Goal: Communication & Community: Answer question/provide support

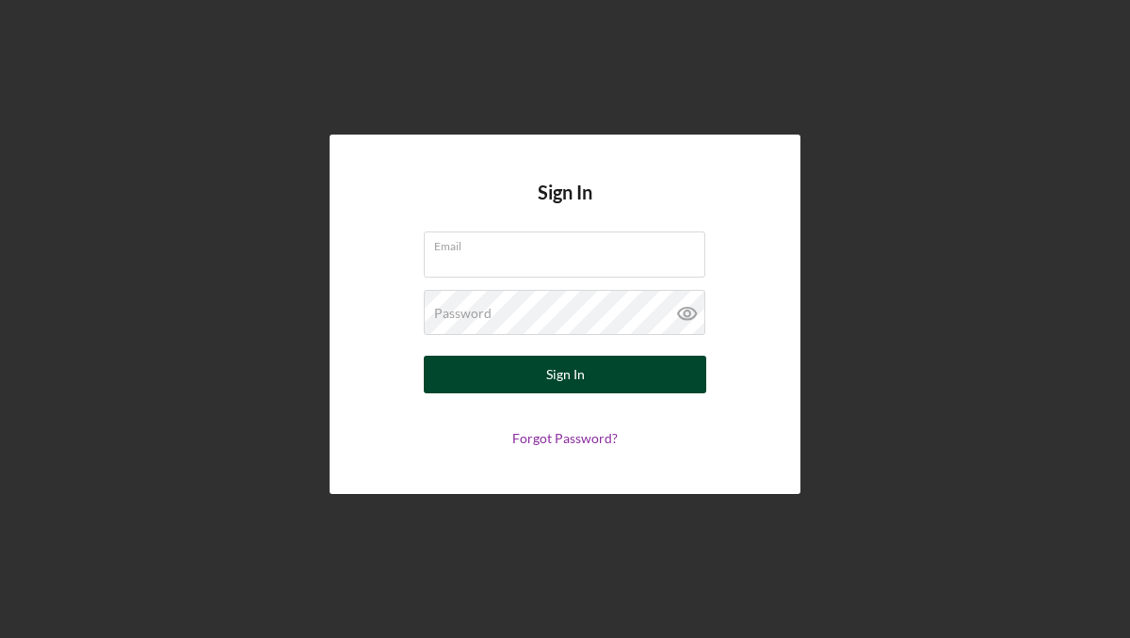
type input "[EMAIL_ADDRESS][DOMAIN_NAME]"
click at [528, 384] on button "Sign In" at bounding box center [565, 375] width 282 height 38
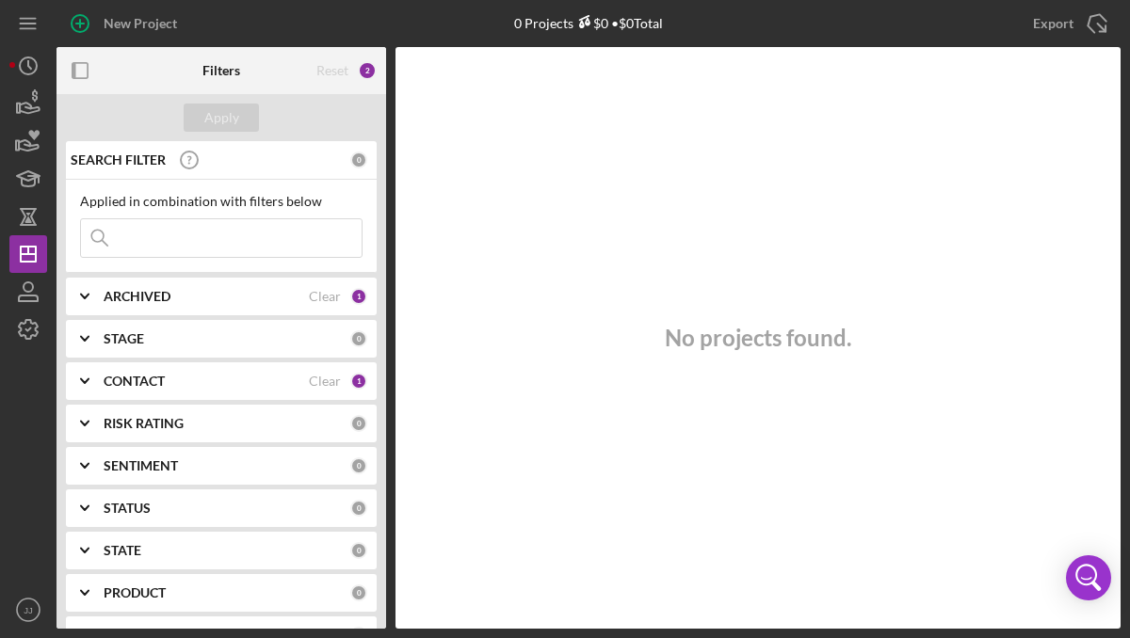
click at [212, 298] on div "ARCHIVED" at bounding box center [206, 296] width 205 height 15
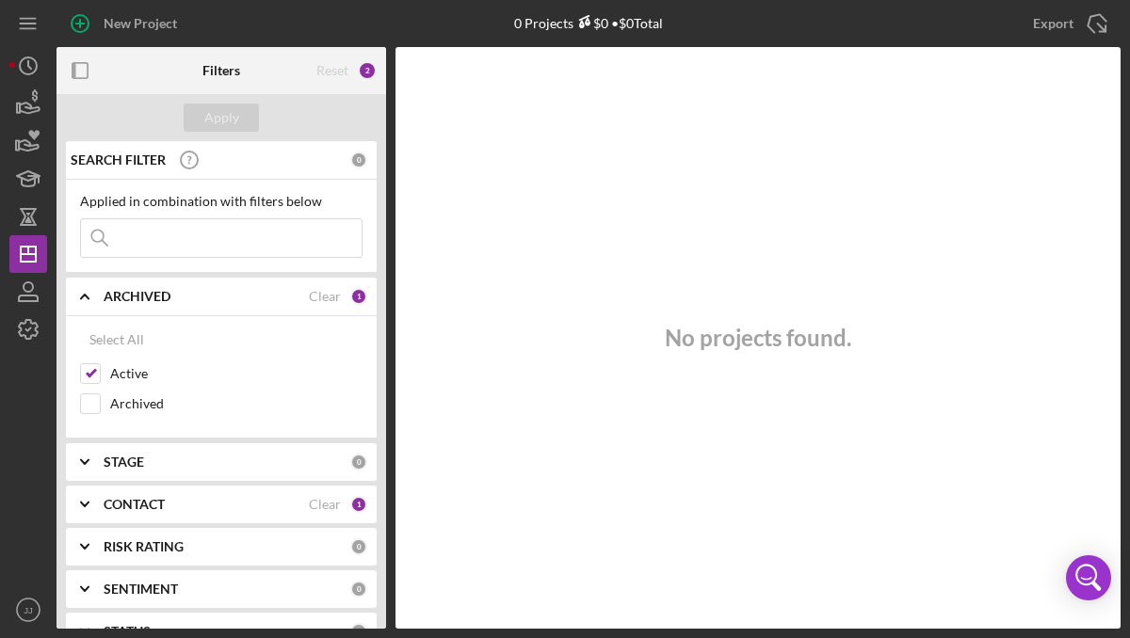
click at [214, 501] on div "CONTACT" at bounding box center [206, 504] width 205 height 15
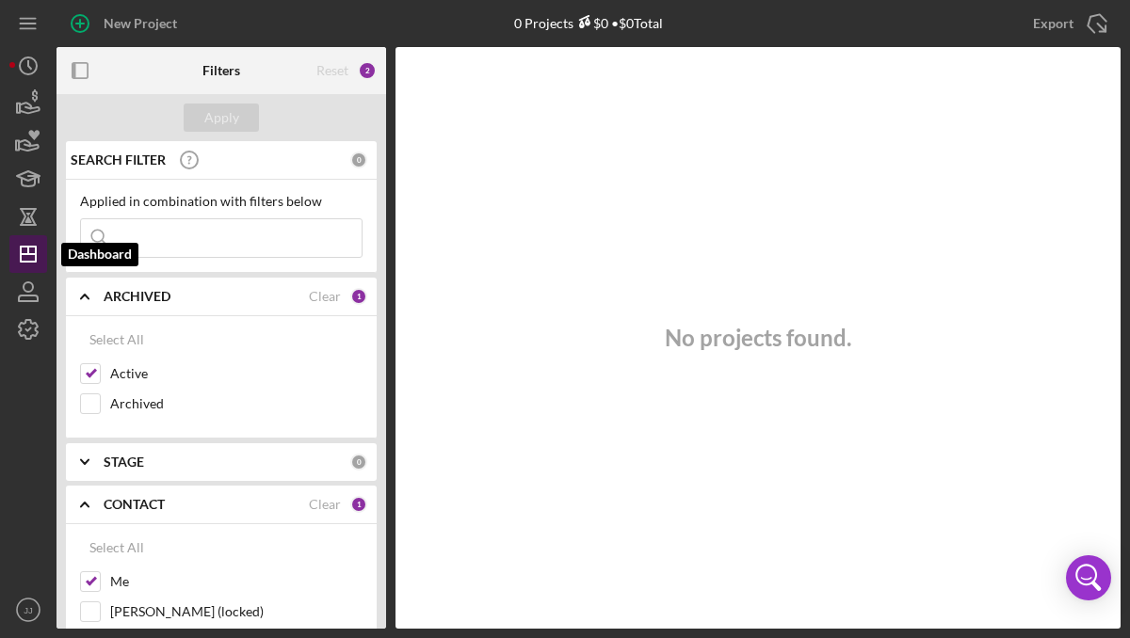
click at [29, 255] on icon "Icon/Dashboard" at bounding box center [28, 254] width 47 height 47
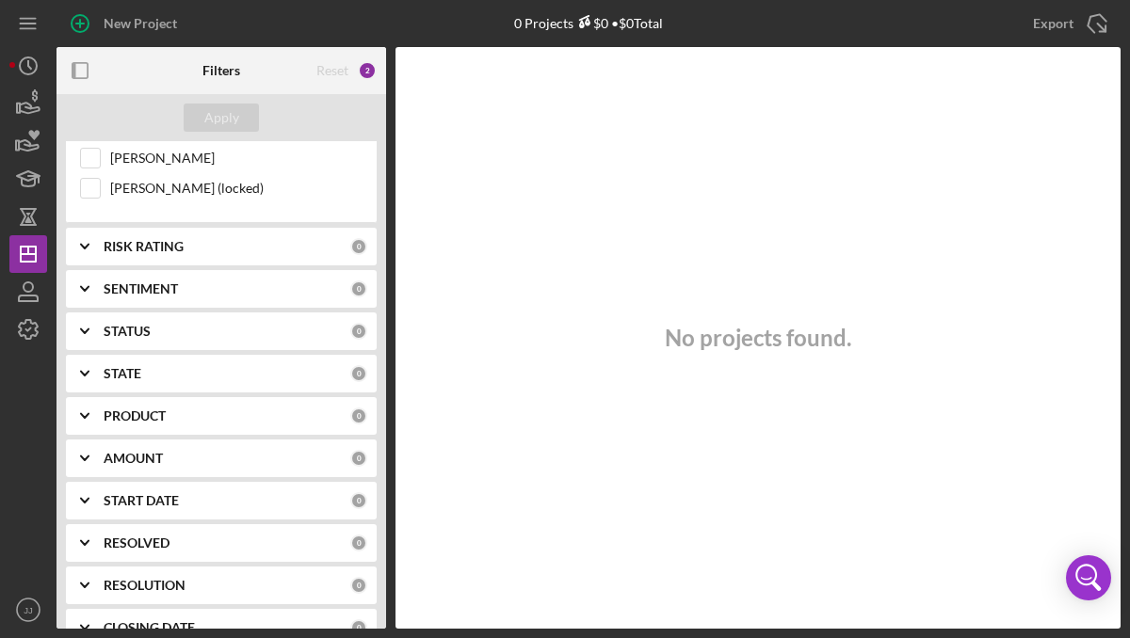
scroll to position [577, 0]
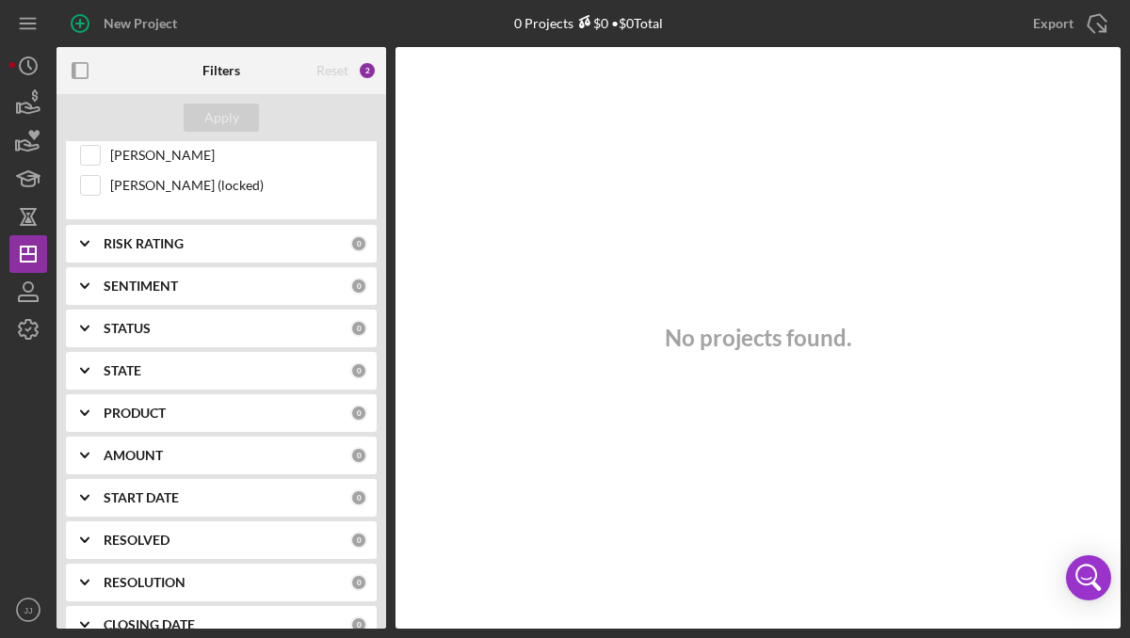
click at [220, 415] on div "PRODUCT" at bounding box center [227, 413] width 247 height 15
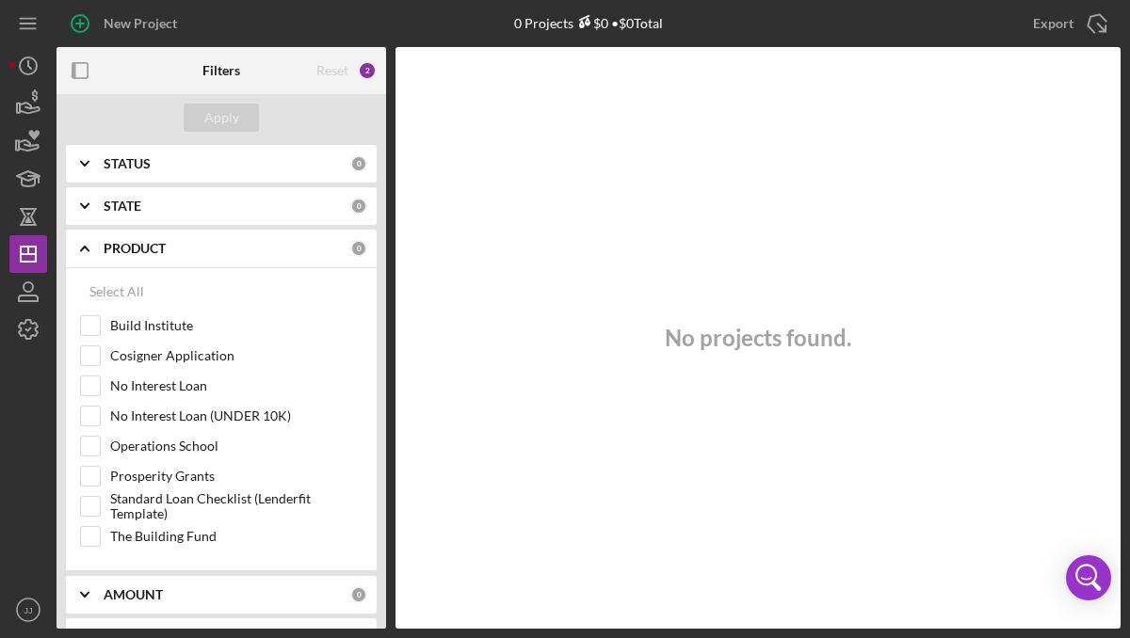
scroll to position [753, 0]
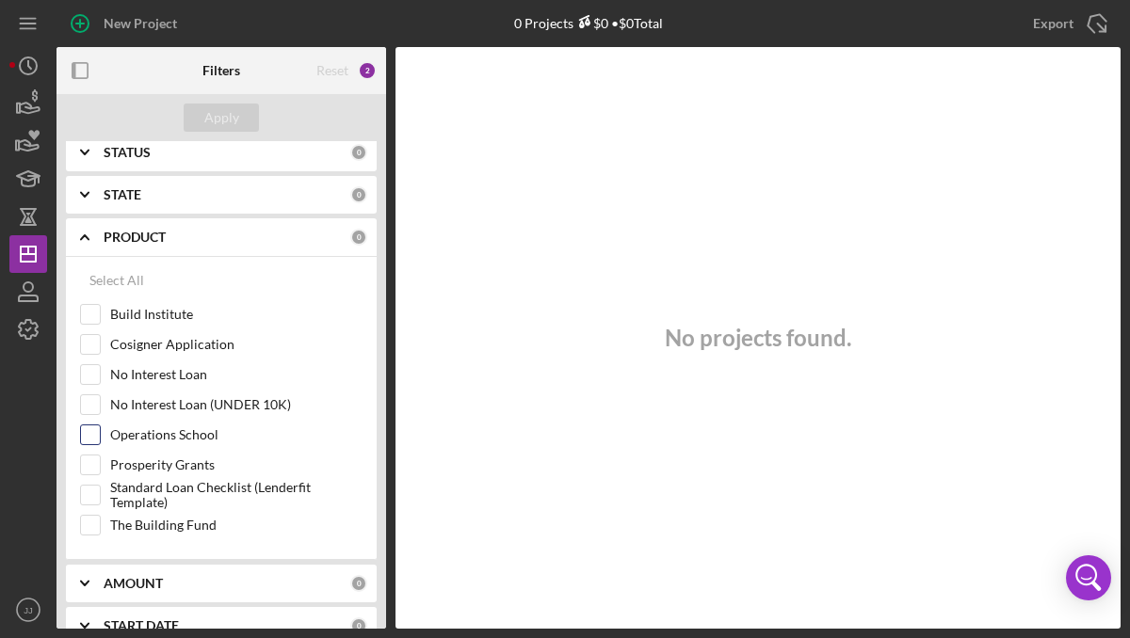
click at [89, 442] on input "Operations School" at bounding box center [90, 435] width 19 height 19
checkbox input "true"
click at [218, 105] on div "Apply" at bounding box center [221, 118] width 35 height 28
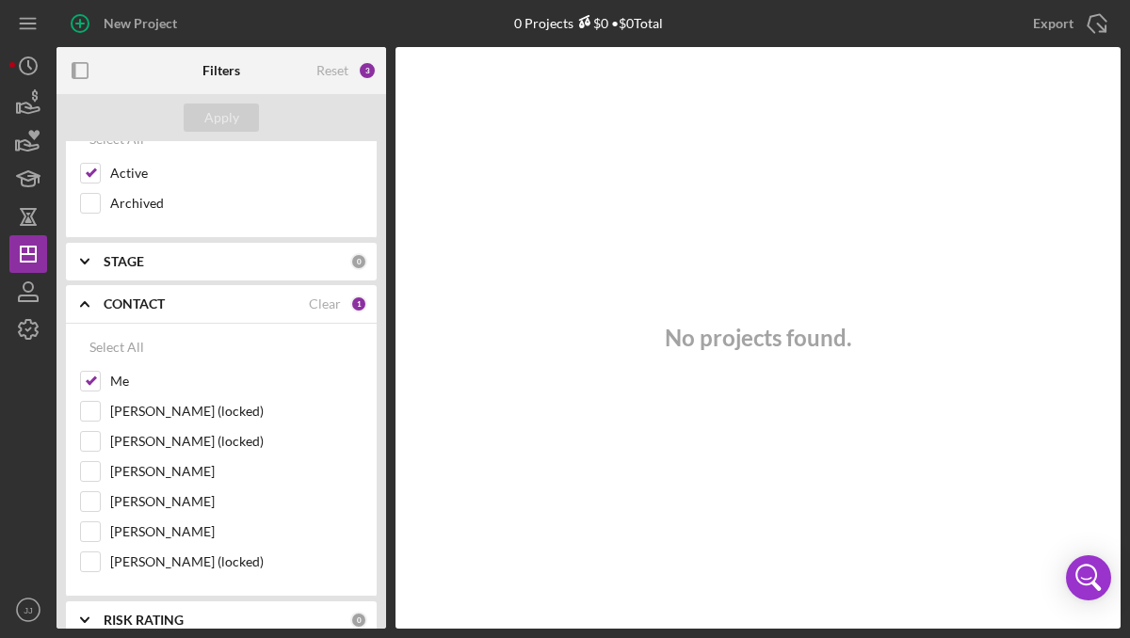
scroll to position [204, 0]
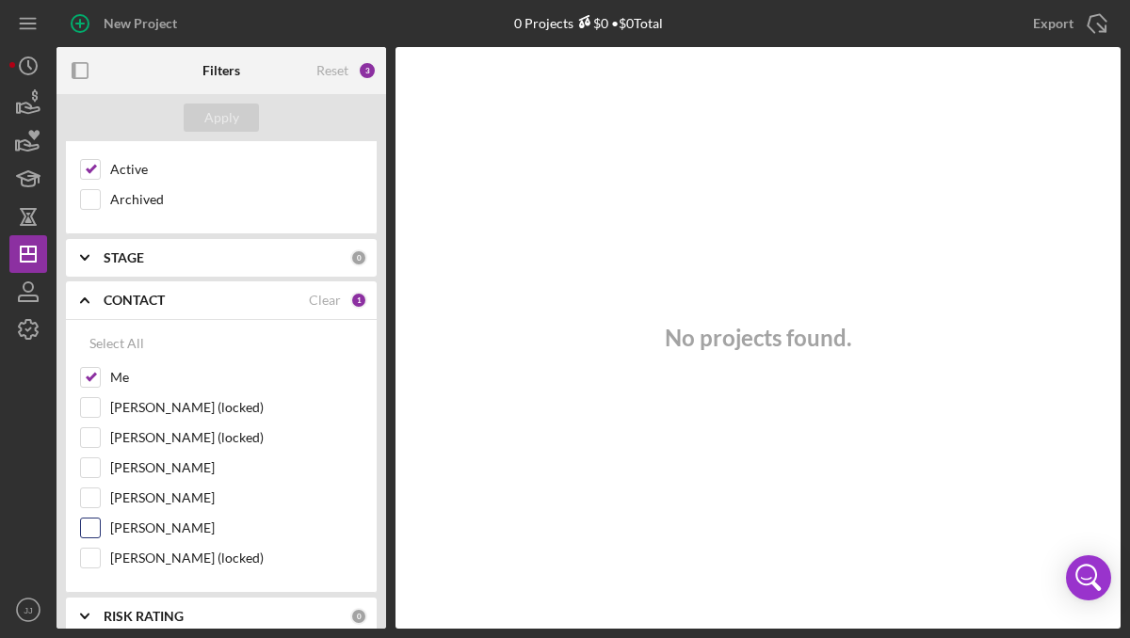
click at [98, 536] on input "[PERSON_NAME]" at bounding box center [90, 528] width 19 height 19
checkbox input "true"
click at [93, 447] on input "[PERSON_NAME] (locked)" at bounding box center [90, 437] width 19 height 19
checkbox input "true"
click at [89, 377] on input "Me" at bounding box center [90, 377] width 19 height 19
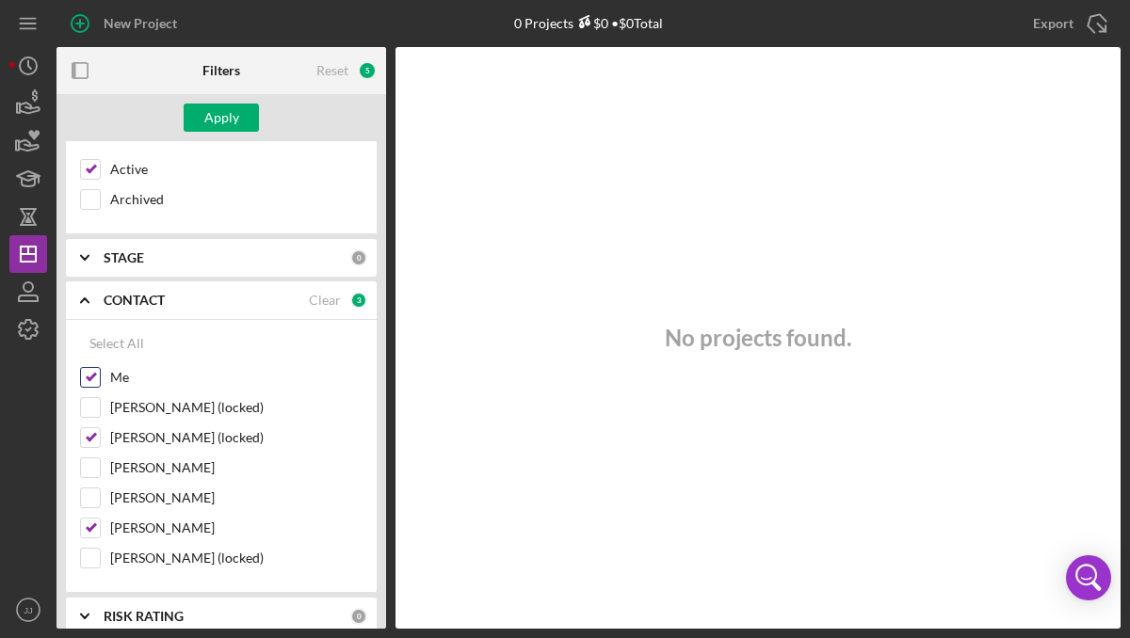
checkbox input "false"
click at [90, 527] on input "[PERSON_NAME]" at bounding box center [90, 528] width 19 height 19
checkbox input "false"
click at [230, 112] on div "Apply" at bounding box center [221, 118] width 35 height 28
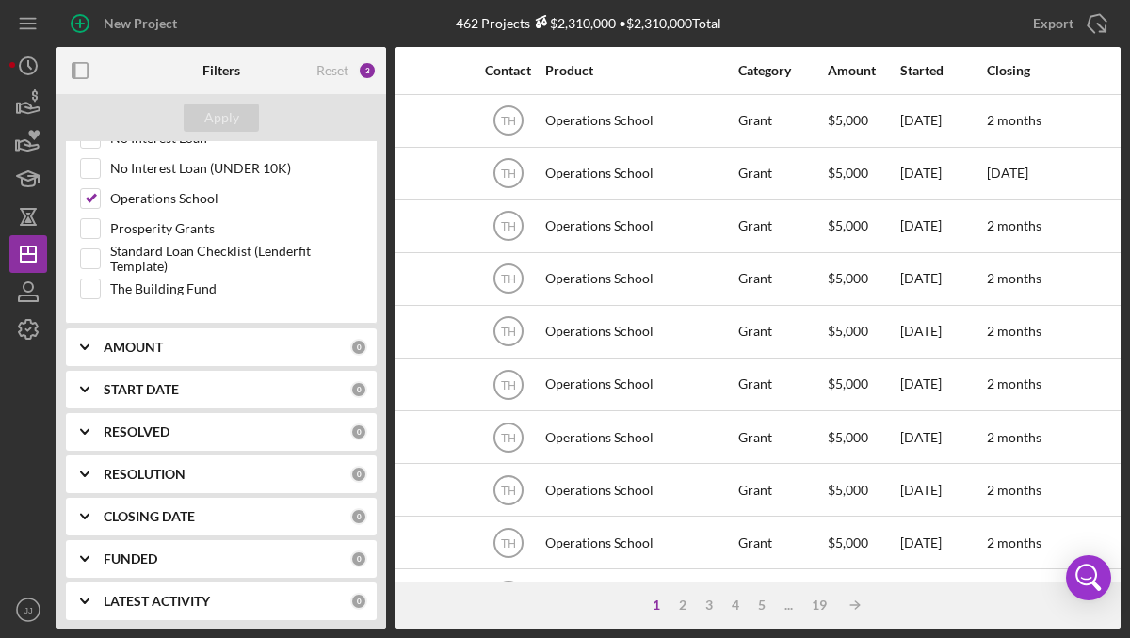
scroll to position [995, 0]
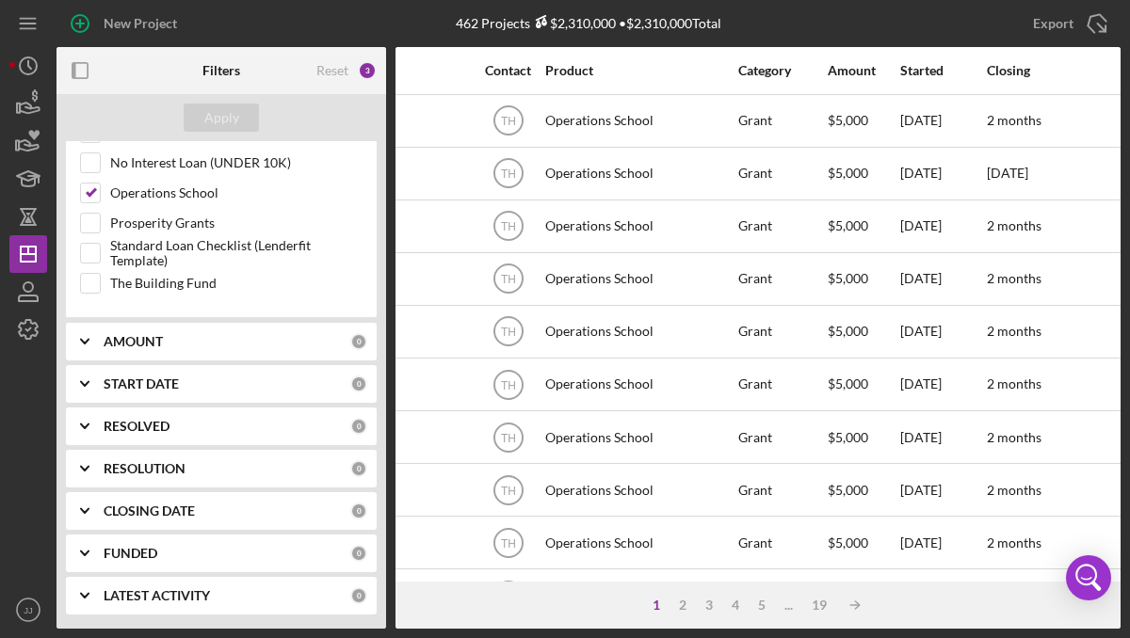
click at [265, 385] on div "START DATE" at bounding box center [227, 384] width 247 height 15
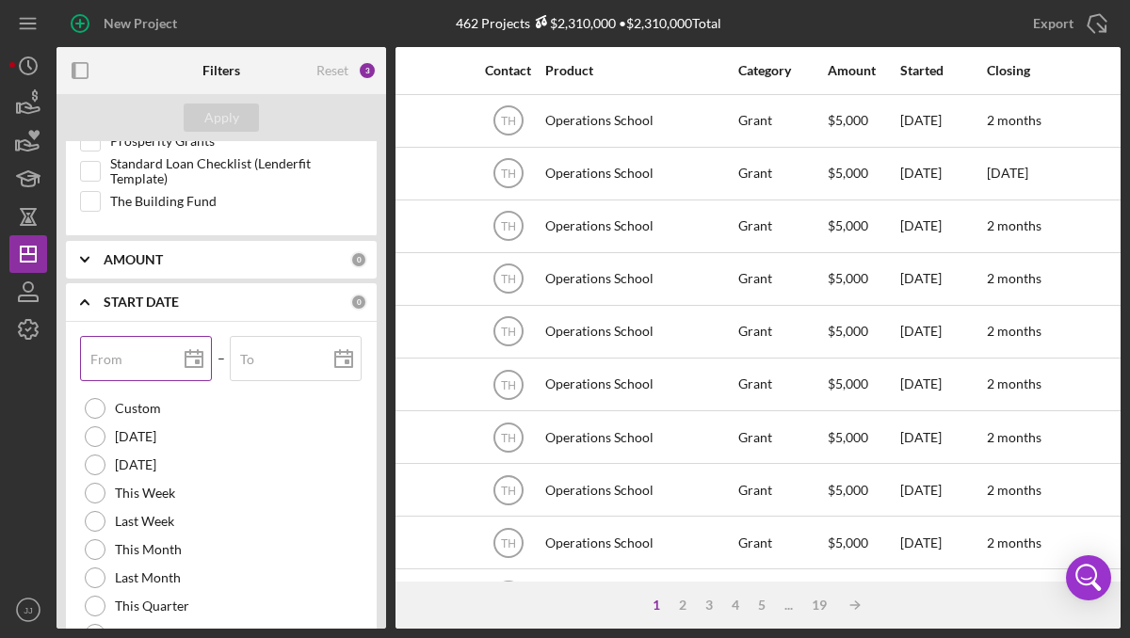
scroll to position [1093, 0]
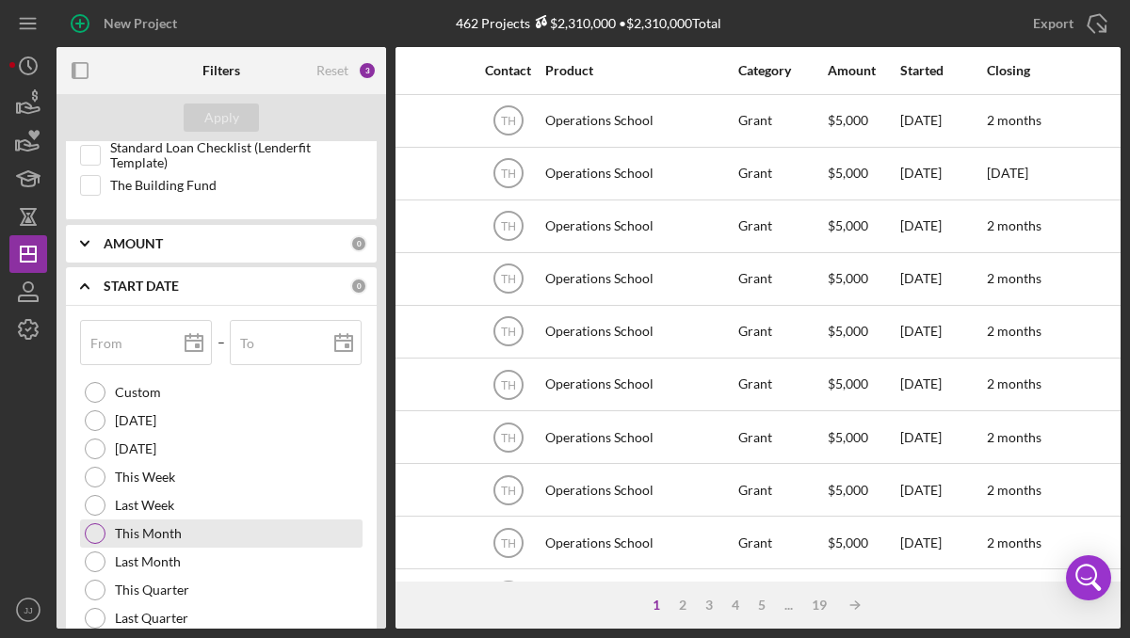
click at [97, 532] on div at bounding box center [95, 533] width 21 height 21
type input "[DATE]"
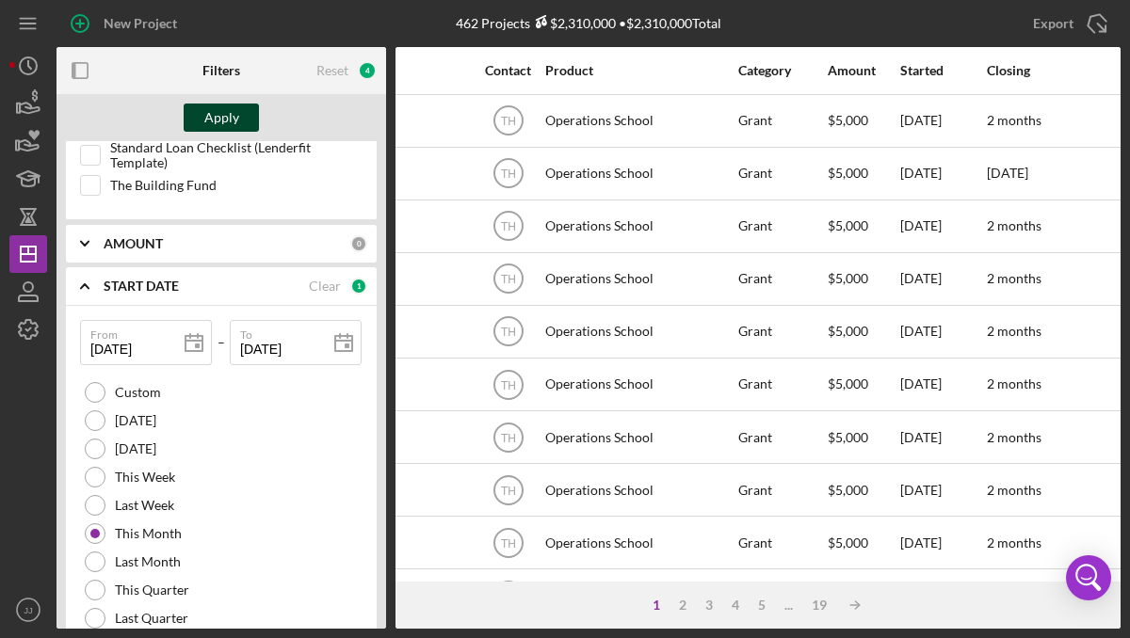
click at [221, 115] on div "Apply" at bounding box center [221, 118] width 35 height 28
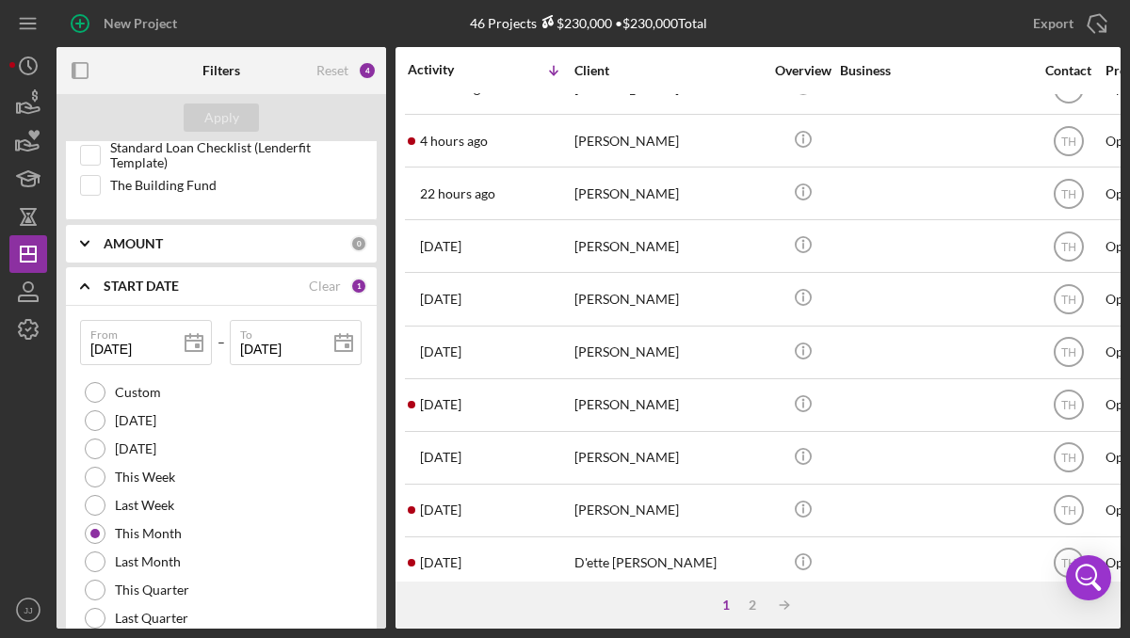
scroll to position [356, 0]
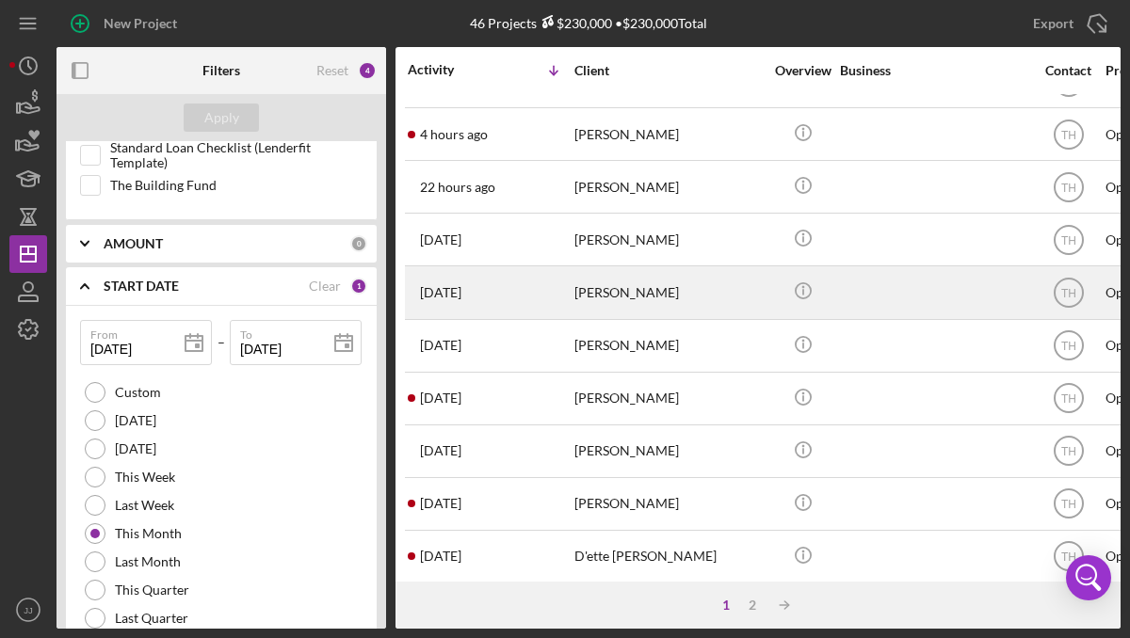
click at [735, 293] on div "[PERSON_NAME]" at bounding box center [668, 292] width 188 height 50
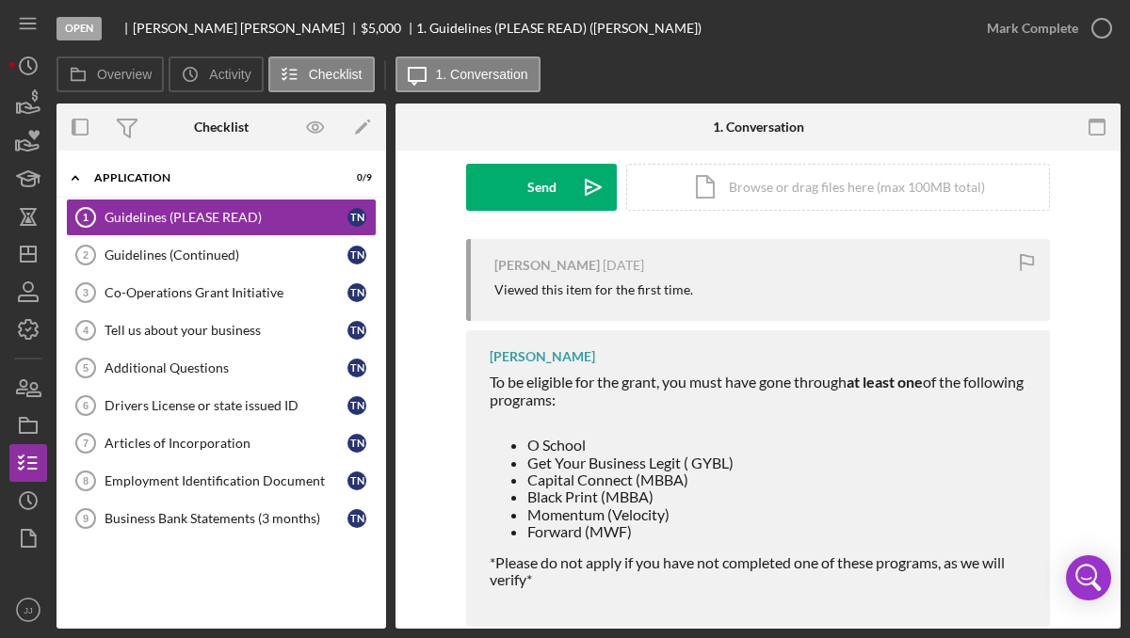
scroll to position [316, 0]
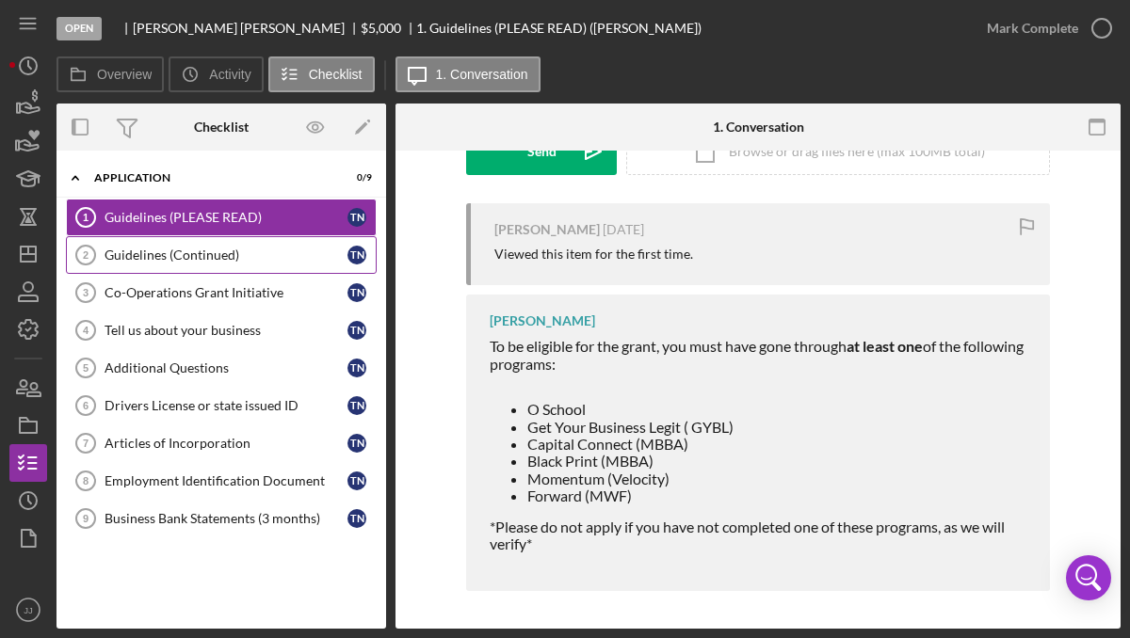
click at [273, 262] on div "Guidelines (Continued)" at bounding box center [226, 255] width 243 height 15
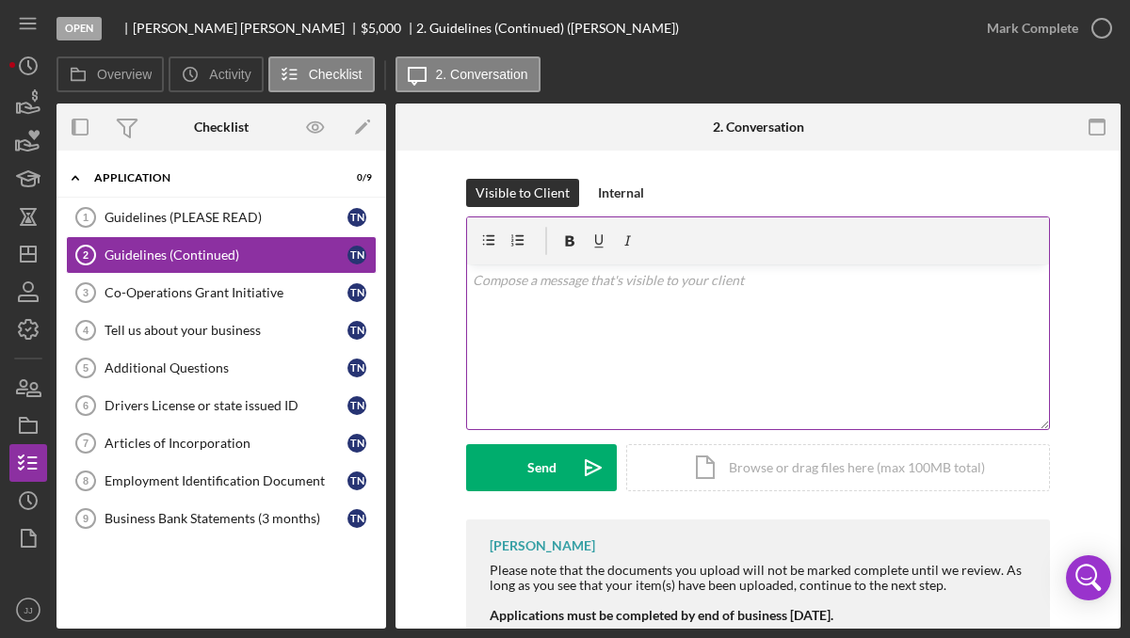
scroll to position [117, 0]
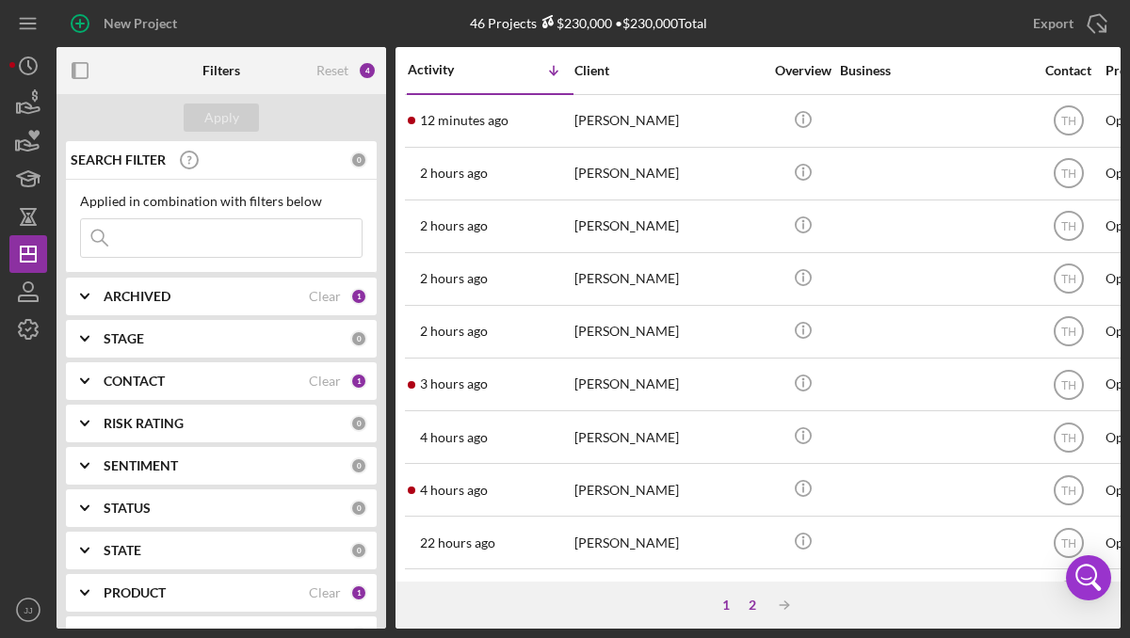
click at [754, 606] on div "2" at bounding box center [752, 605] width 26 height 15
click at [767, 609] on div "1" at bounding box center [763, 605] width 26 height 15
click at [460, 63] on div "Activity" at bounding box center [449, 69] width 83 height 15
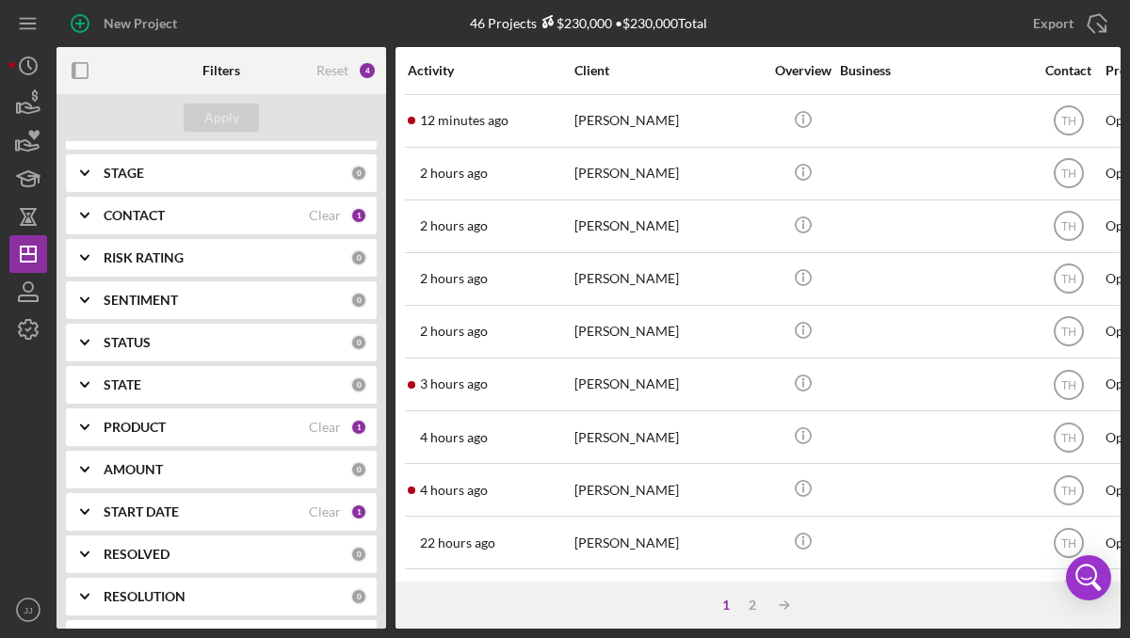
scroll to position [170, 0]
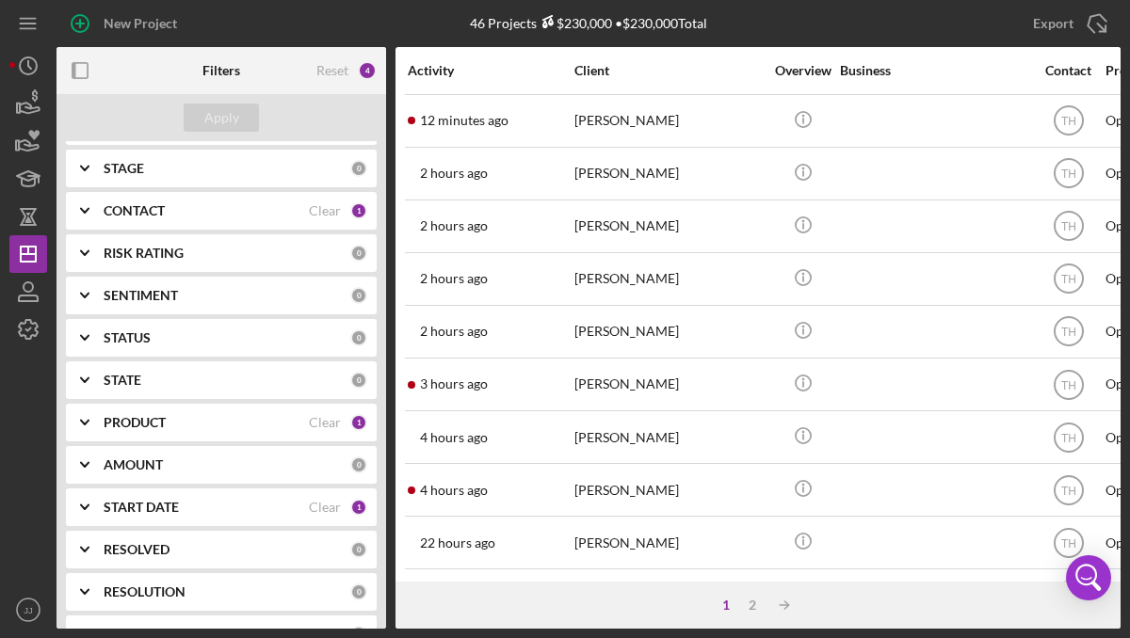
click at [199, 513] on div "START DATE" at bounding box center [206, 507] width 205 height 15
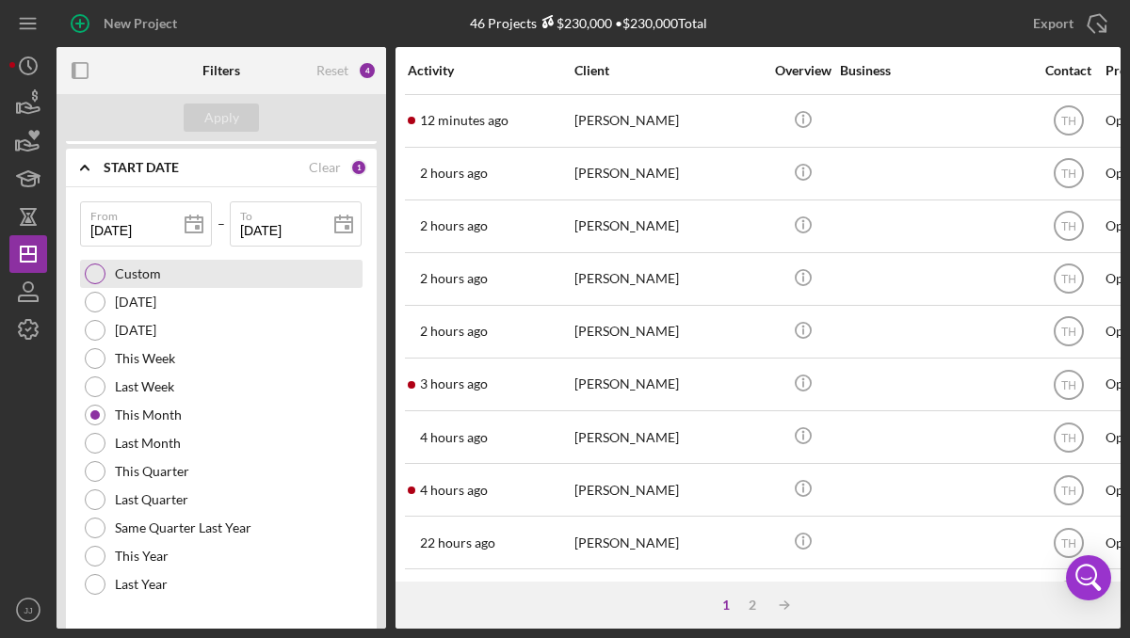
scroll to position [532, 0]
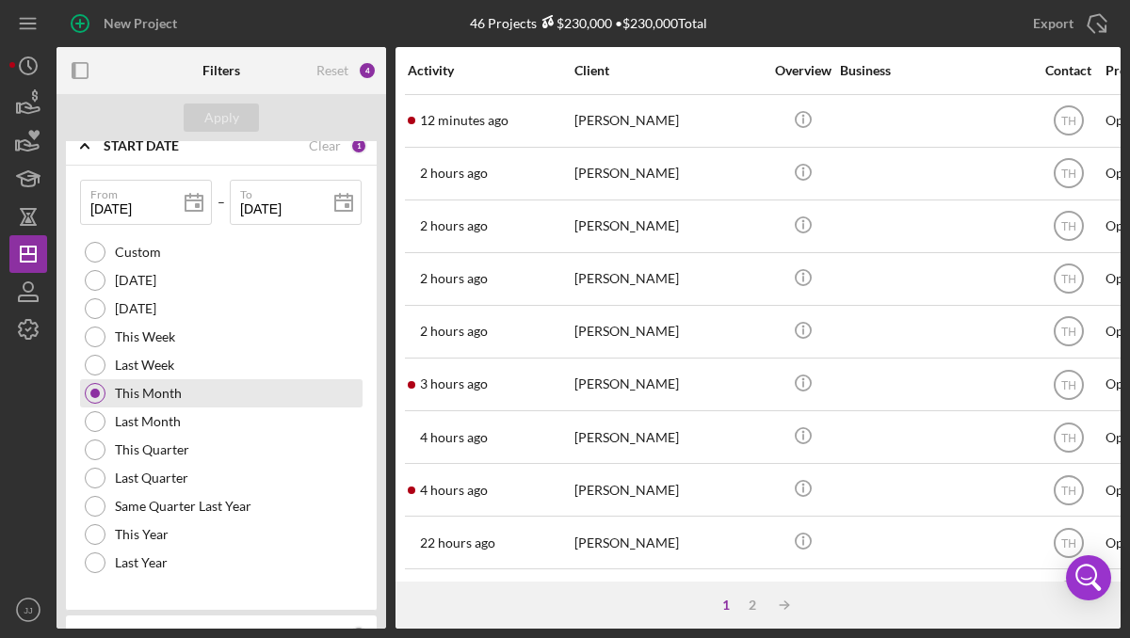
click at [96, 389] on div at bounding box center [94, 393] width 9 height 9
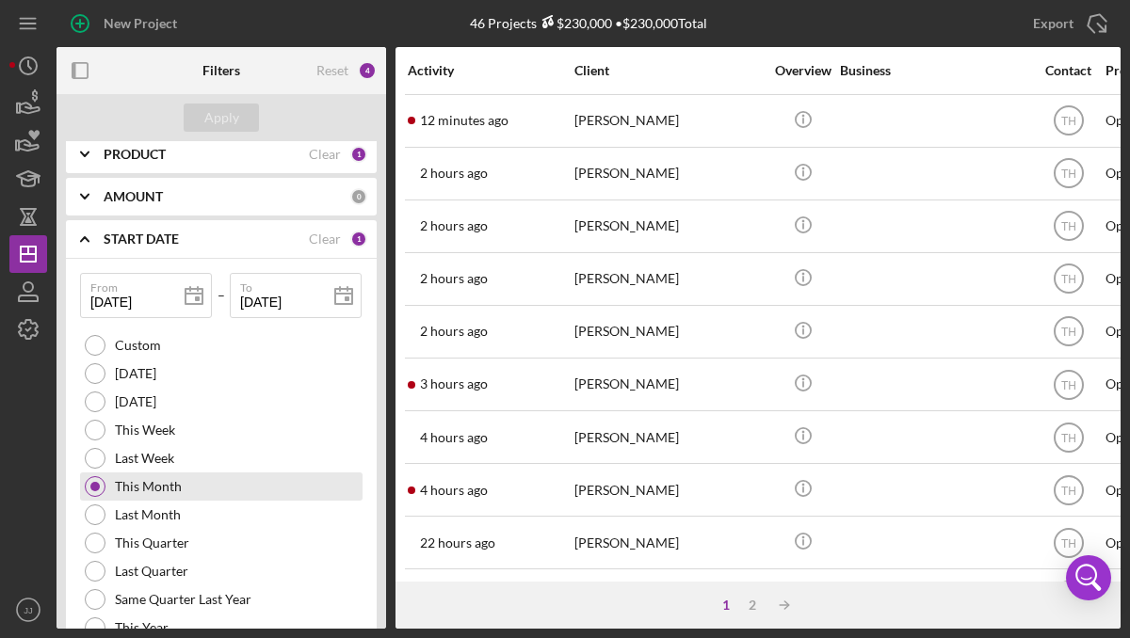
scroll to position [437, 0]
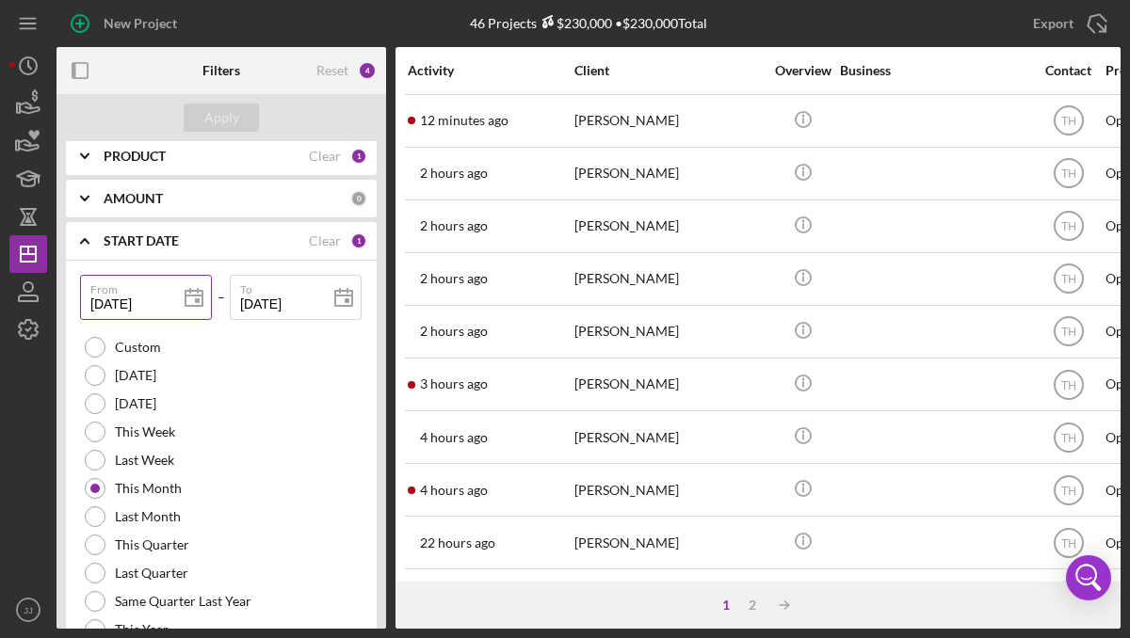
click at [185, 294] on polygon at bounding box center [193, 298] width 17 height 15
click at [155, 300] on input "[DATE]" at bounding box center [146, 297] width 132 height 45
type input "10/01/202y"
type input "10/01/20yy"
type input "10/01/2yyy"
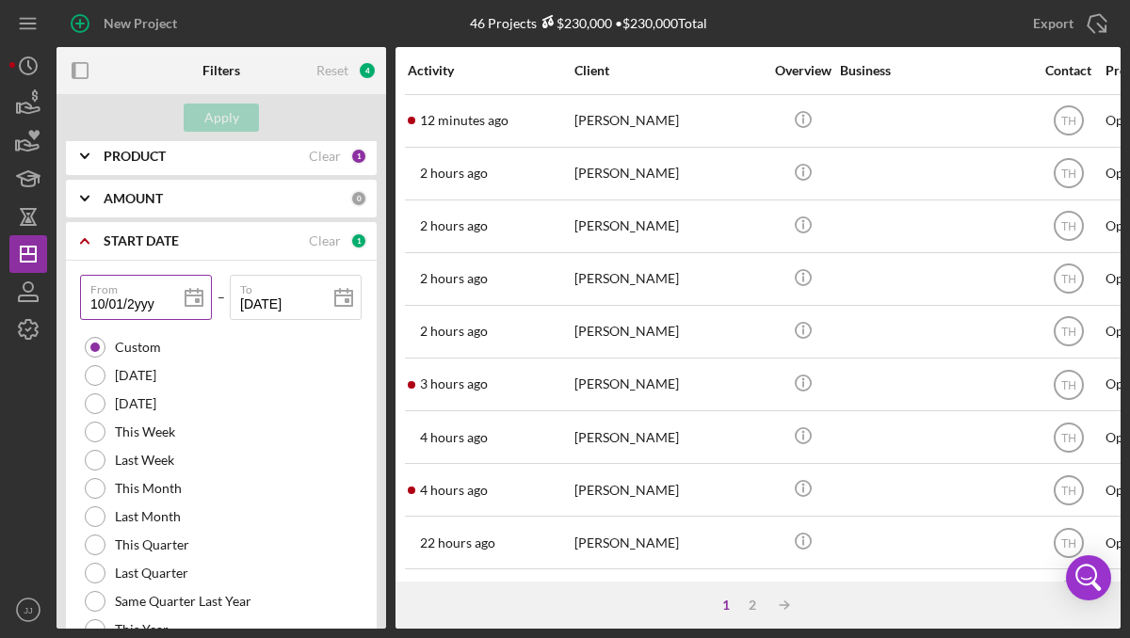
type input "10/01/yyyy"
type input "10/0d/yyyy"
type input "10/dd/yyyy"
type input "1m/dd/yyyy"
click at [261, 311] on input "[DATE]" at bounding box center [296, 297] width 132 height 45
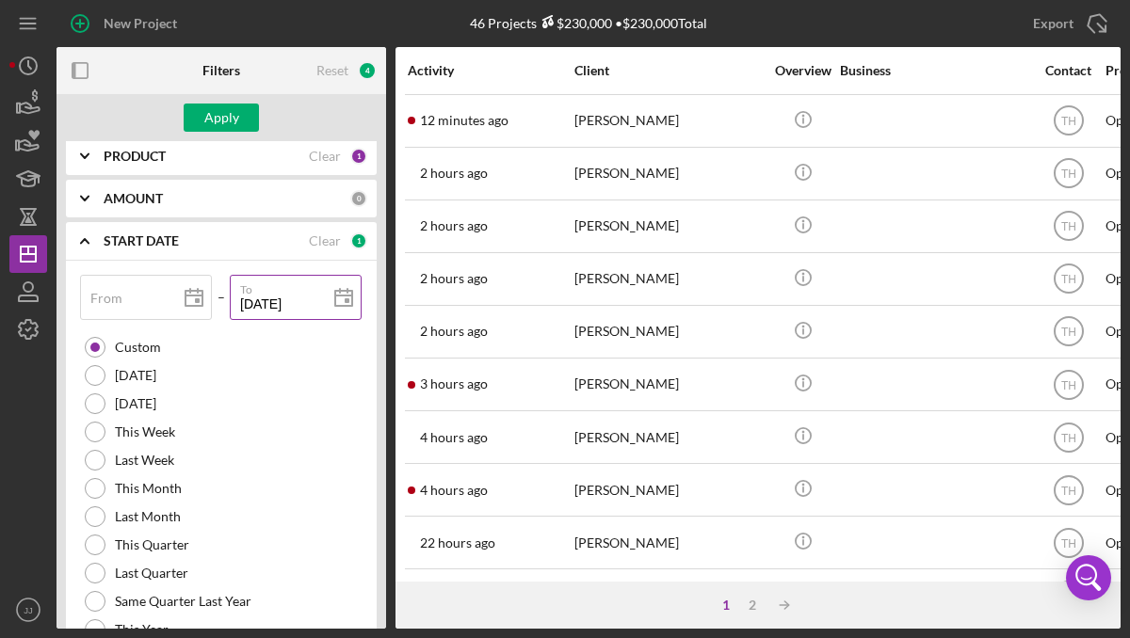
click at [261, 311] on input "[DATE]" at bounding box center [296, 297] width 132 height 45
click at [232, 112] on div "Apply" at bounding box center [221, 118] width 35 height 28
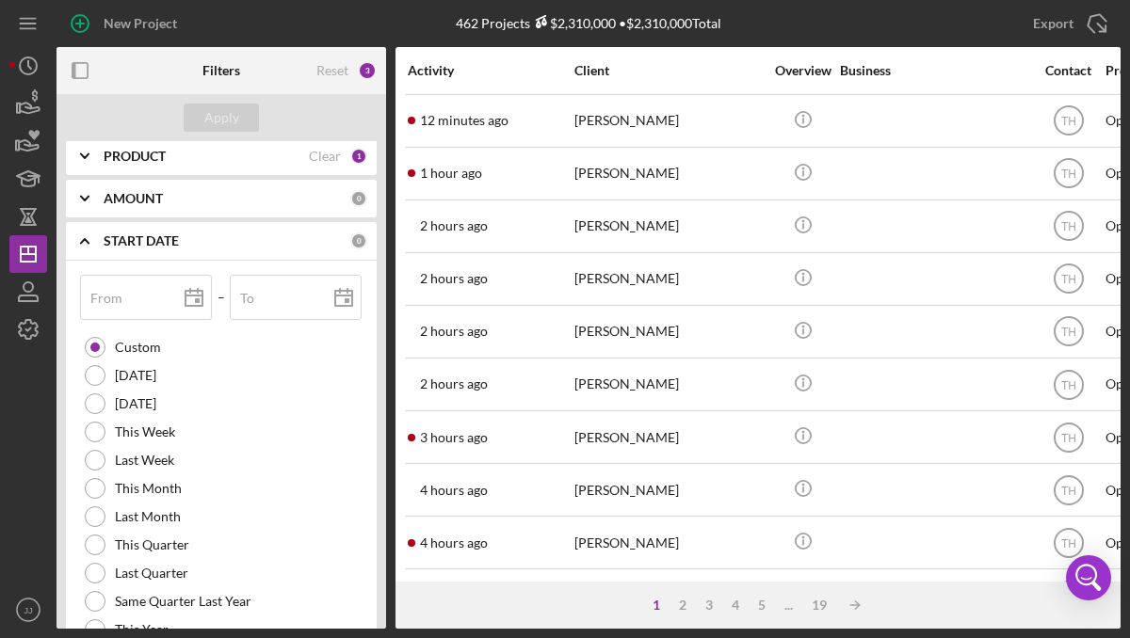
click at [458, 71] on div "Activity" at bounding box center [490, 70] width 165 height 15
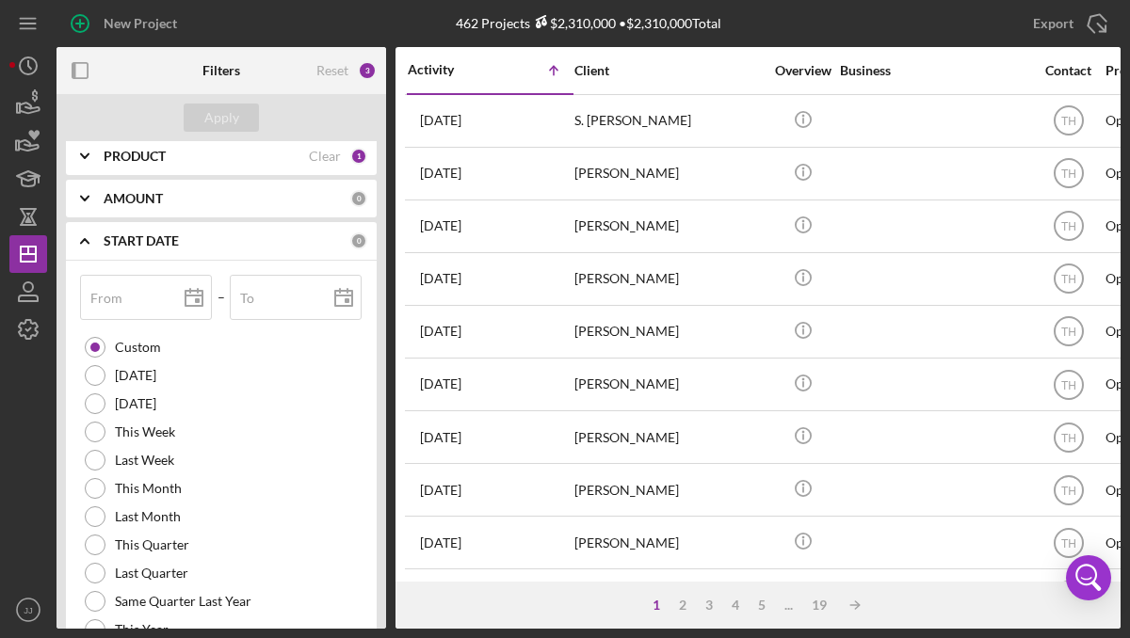
click at [458, 71] on div "Activity" at bounding box center [449, 69] width 83 height 15
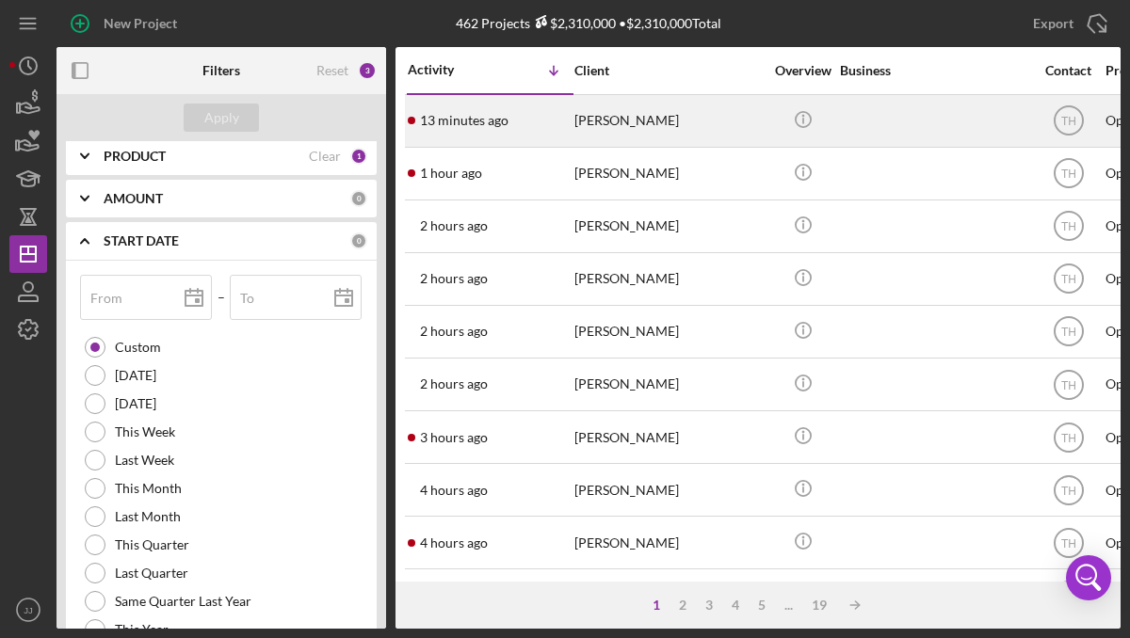
click at [473, 120] on time "13 minutes ago" at bounding box center [464, 120] width 89 height 15
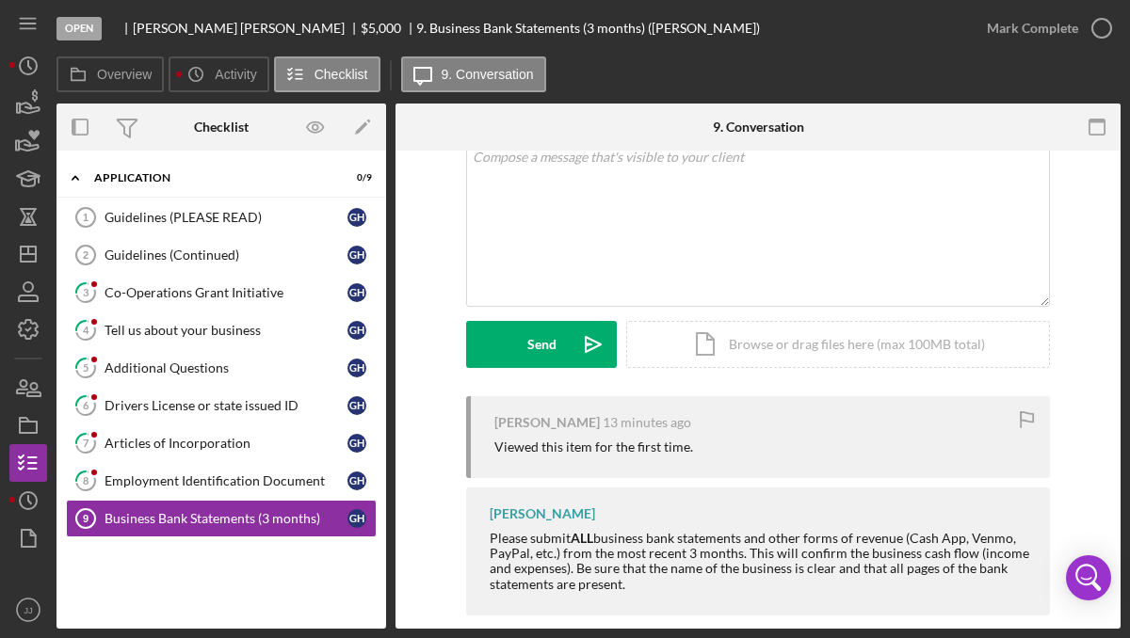
scroll to position [148, 0]
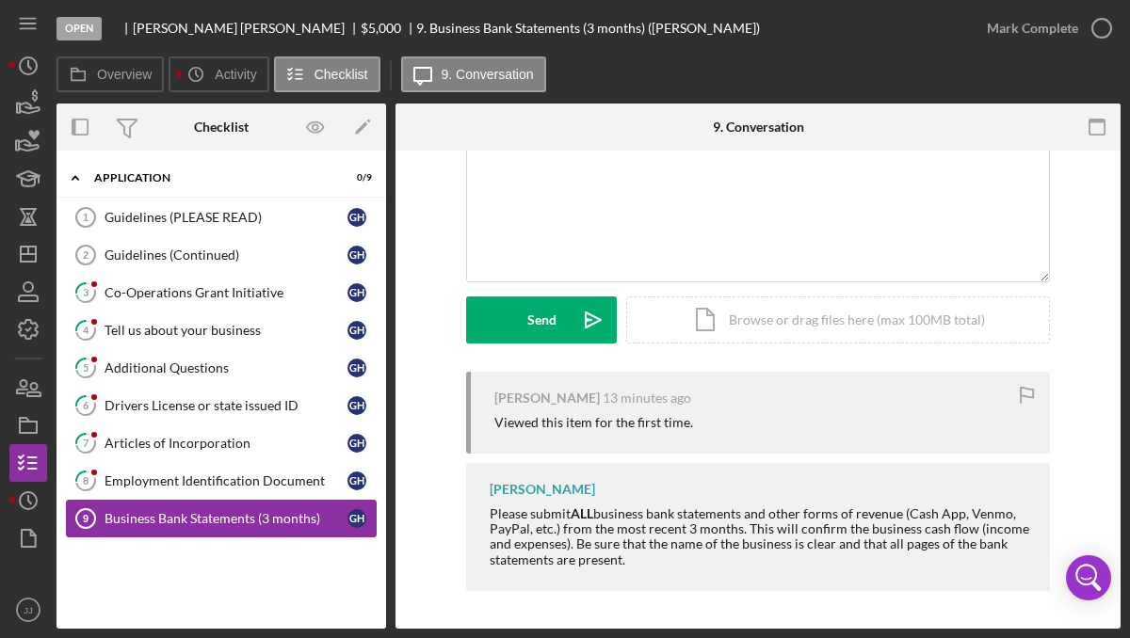
click at [200, 523] on div "Business Bank Statements (3 months)" at bounding box center [226, 518] width 243 height 15
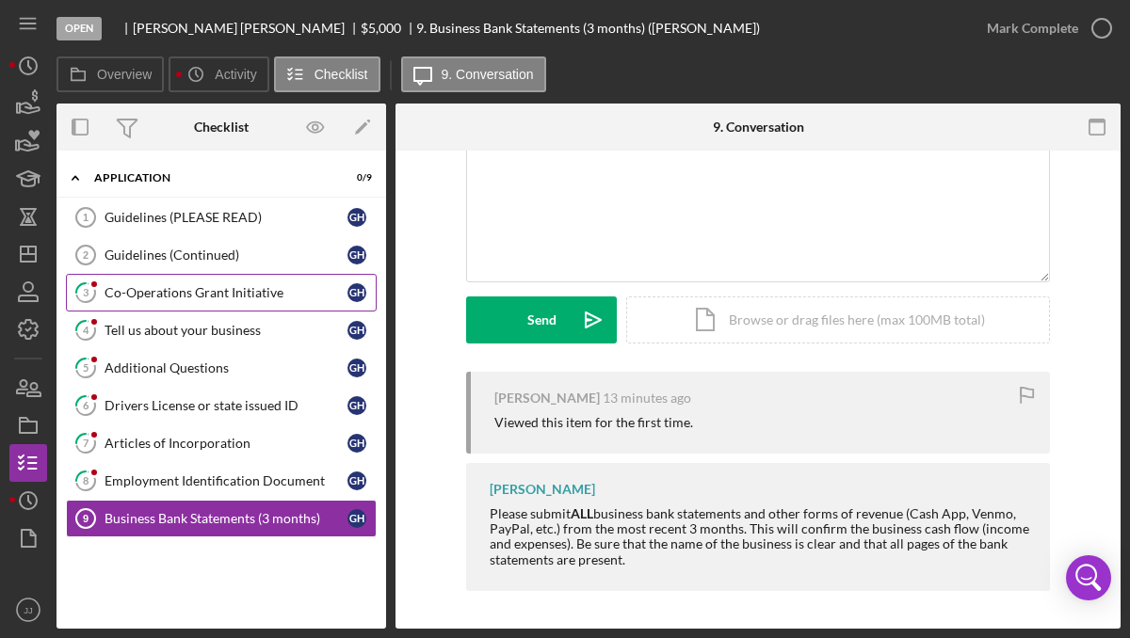
click at [222, 281] on link "3 Co-Operations Grant Initiative G H" at bounding box center [221, 293] width 311 height 38
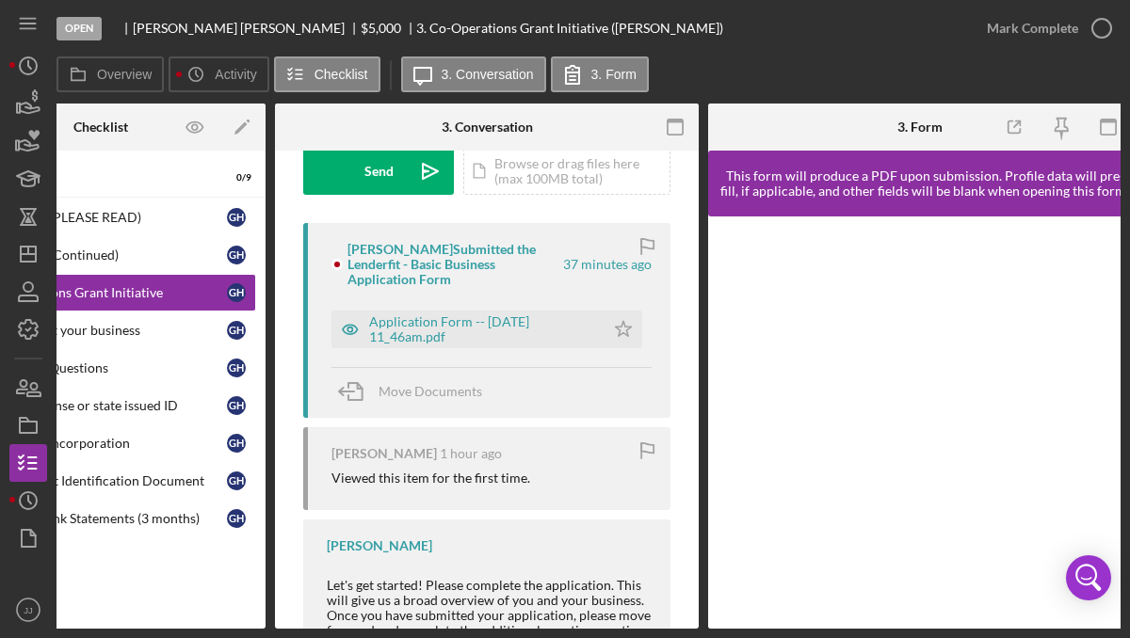
scroll to position [0, 132]
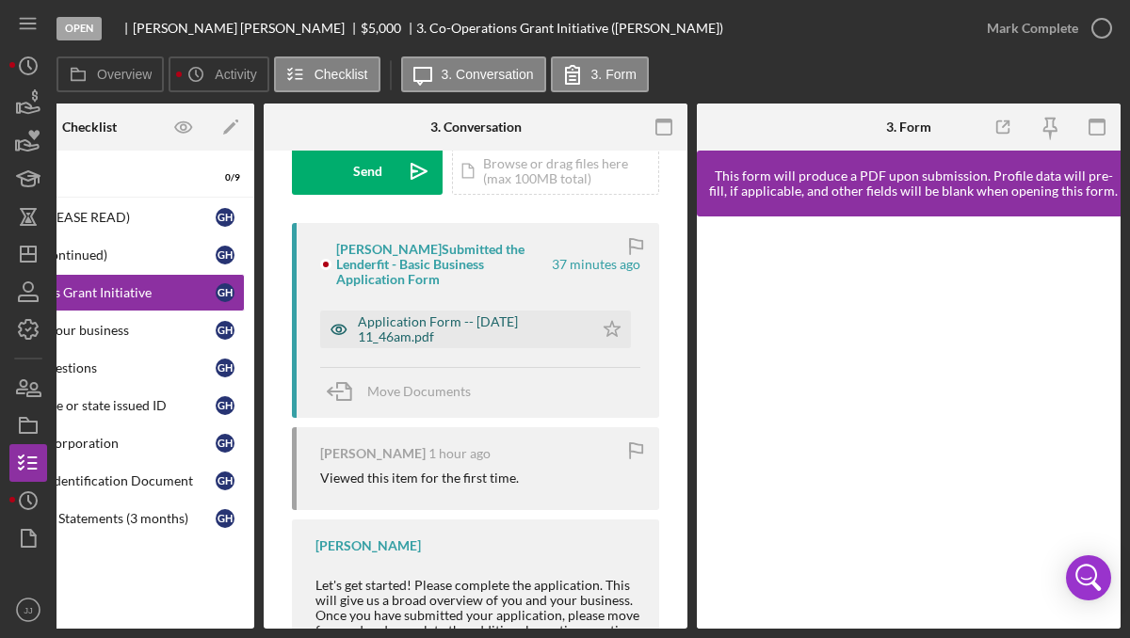
click at [410, 330] on div "Application Form -- [DATE] 11_46am.pdf" at bounding box center [471, 329] width 226 height 30
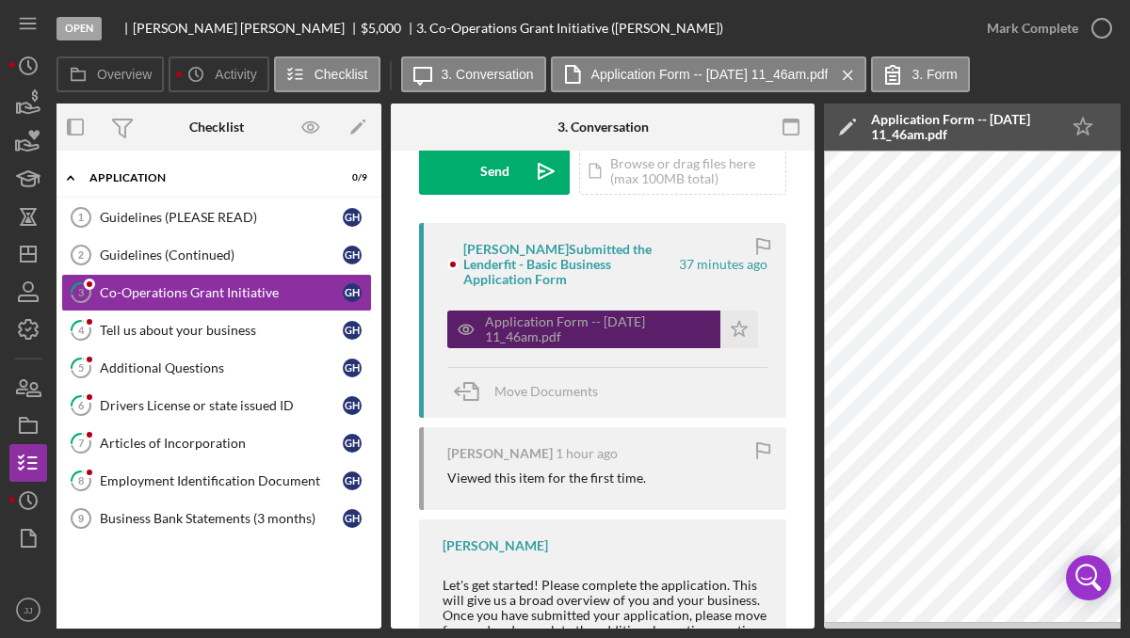
scroll to position [0, 0]
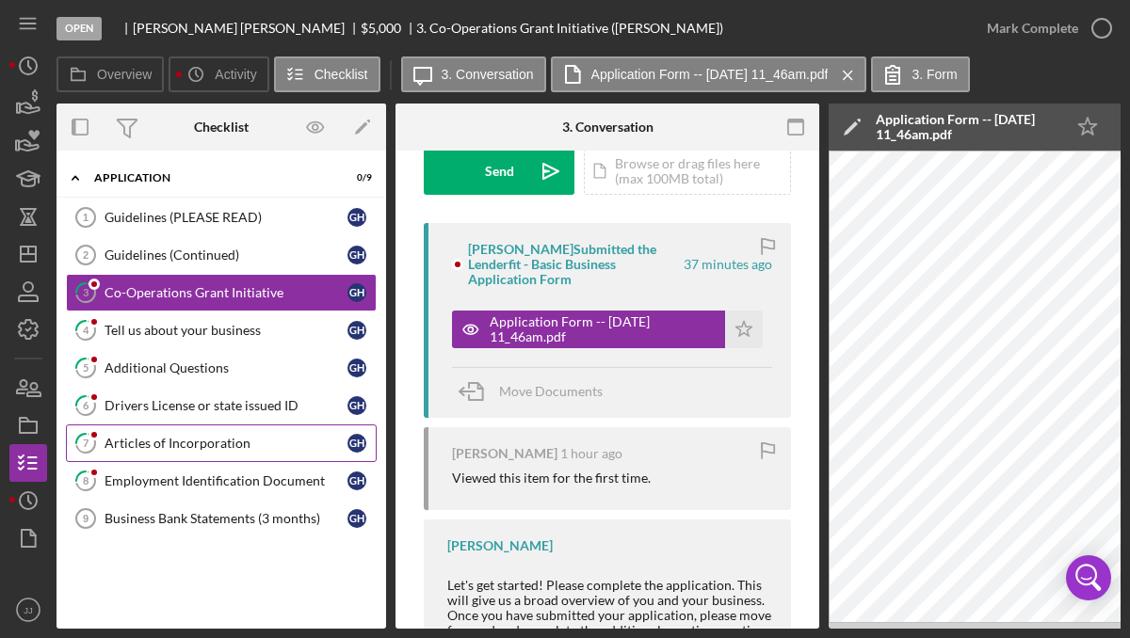
click at [243, 436] on div "Articles of Incorporation" at bounding box center [226, 443] width 243 height 15
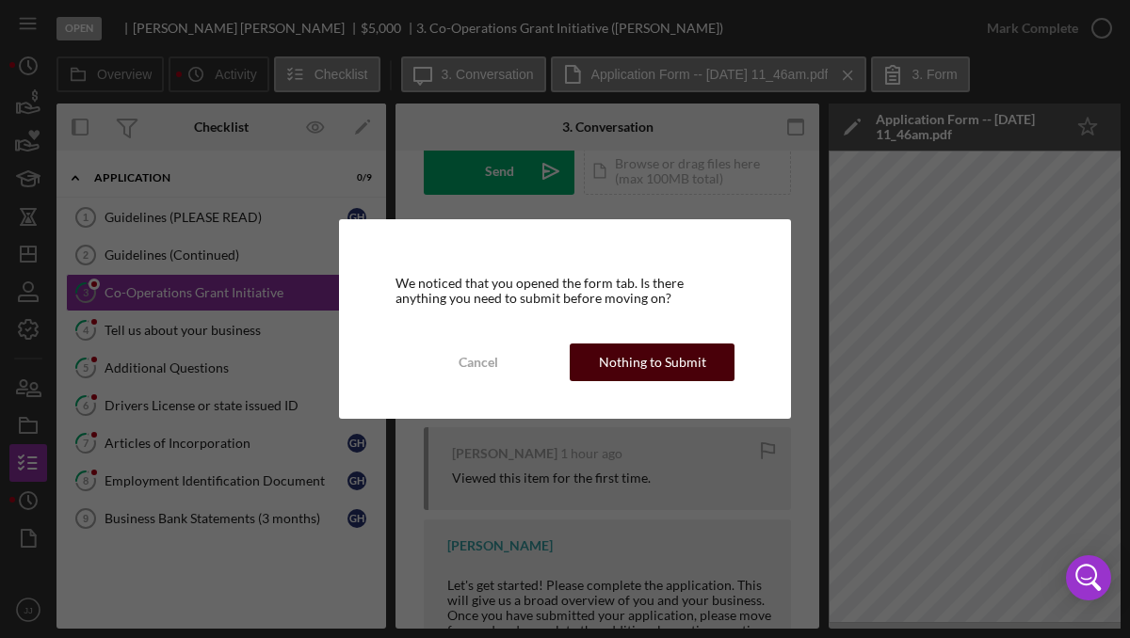
click at [636, 352] on div "Nothing to Submit" at bounding box center [652, 363] width 107 height 38
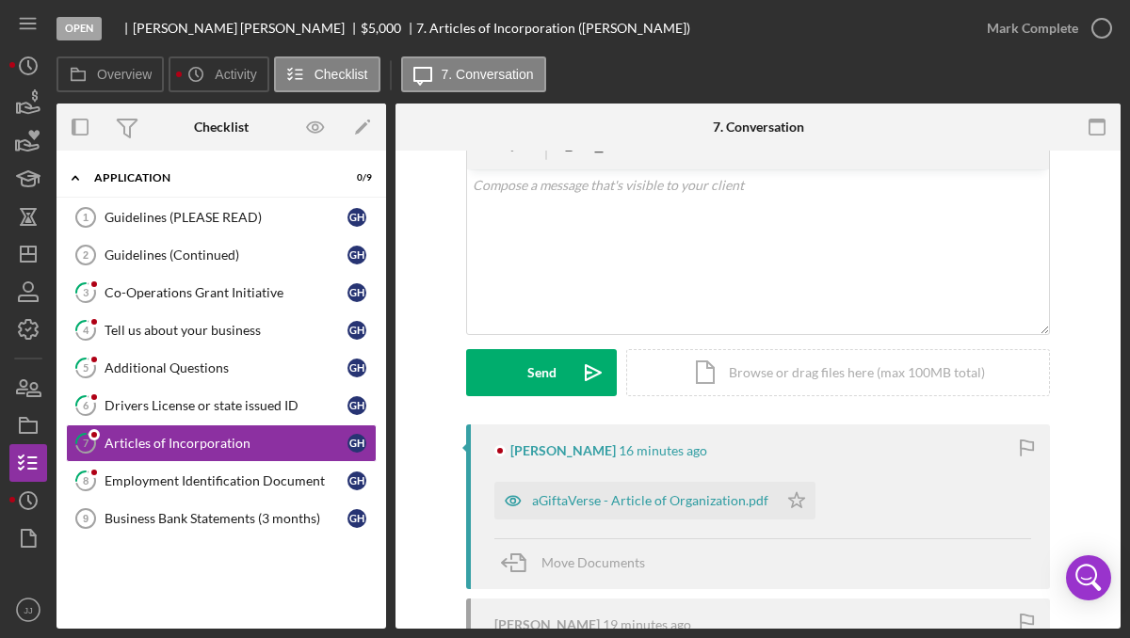
scroll to position [136, 0]
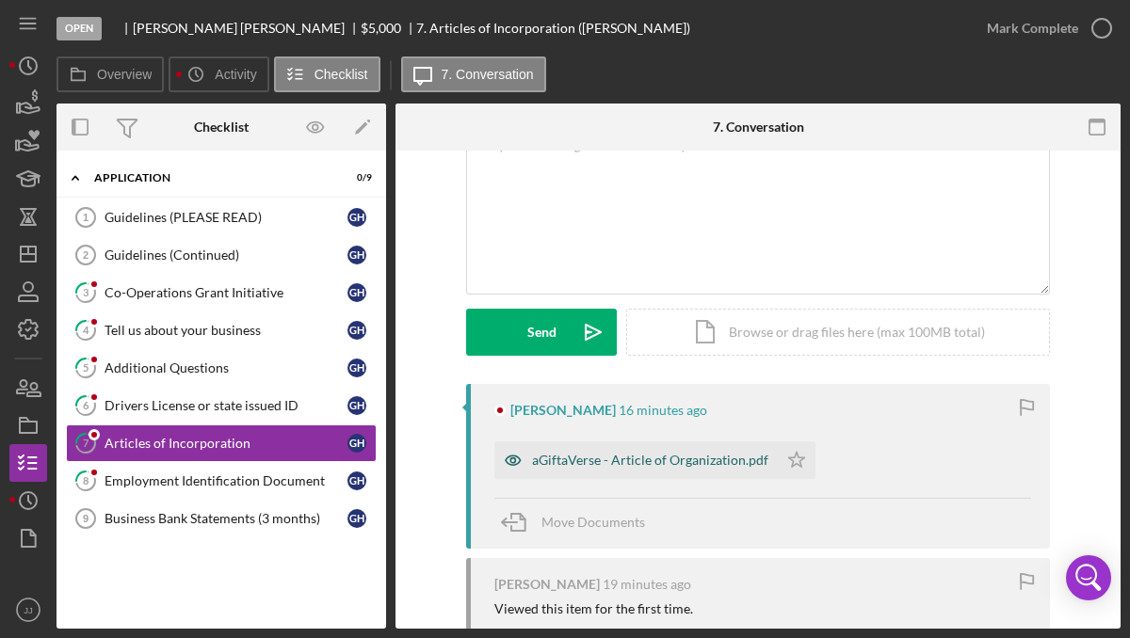
click at [636, 457] on div "aGiftaVerse - Article of Organization.pdf" at bounding box center [650, 460] width 236 height 15
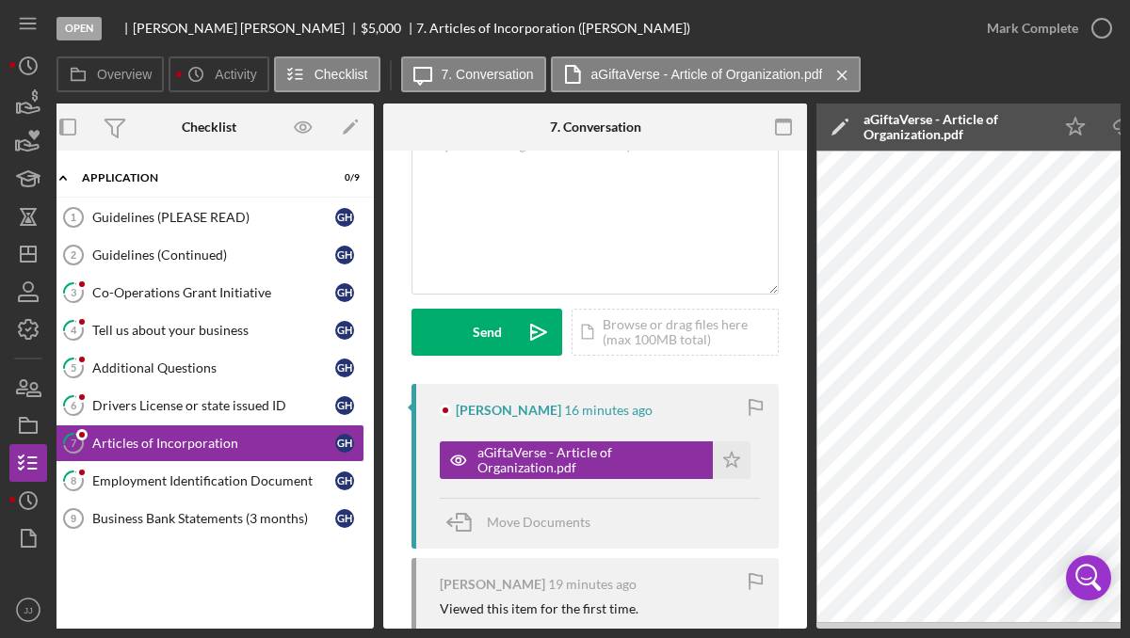
scroll to position [0, 0]
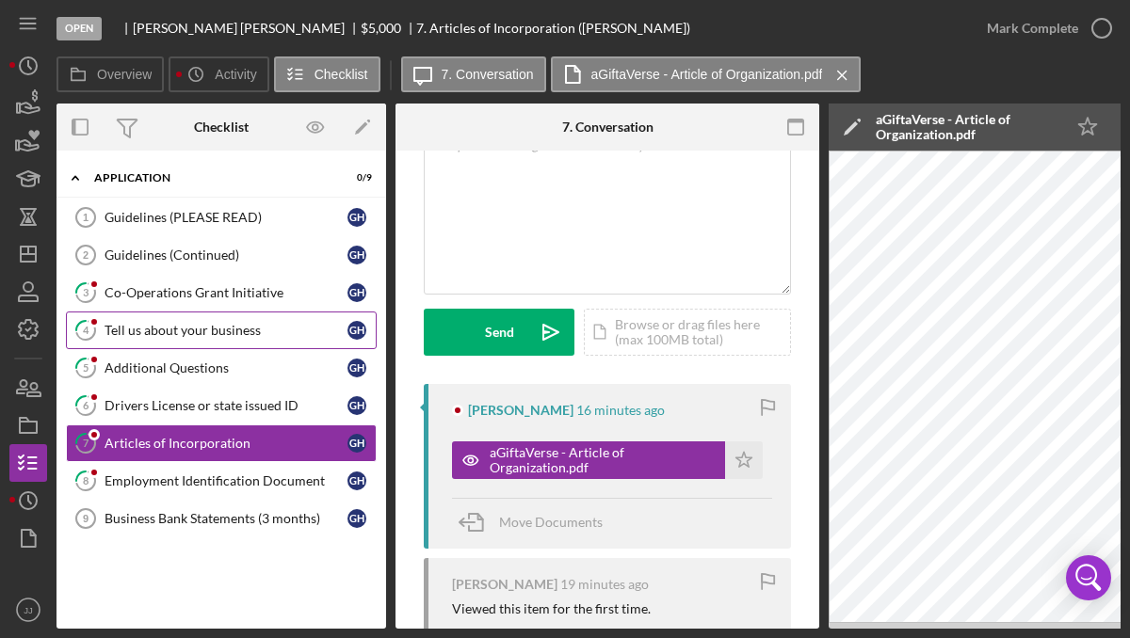
click at [217, 328] on div "Tell us about your business" at bounding box center [226, 330] width 243 height 15
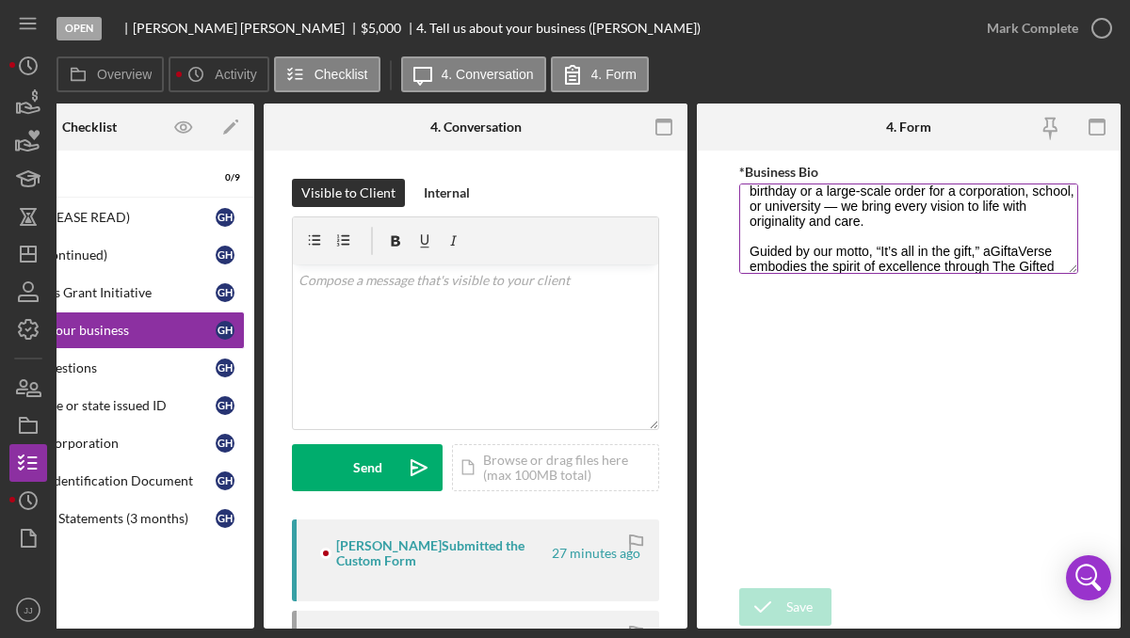
scroll to position [129, 0]
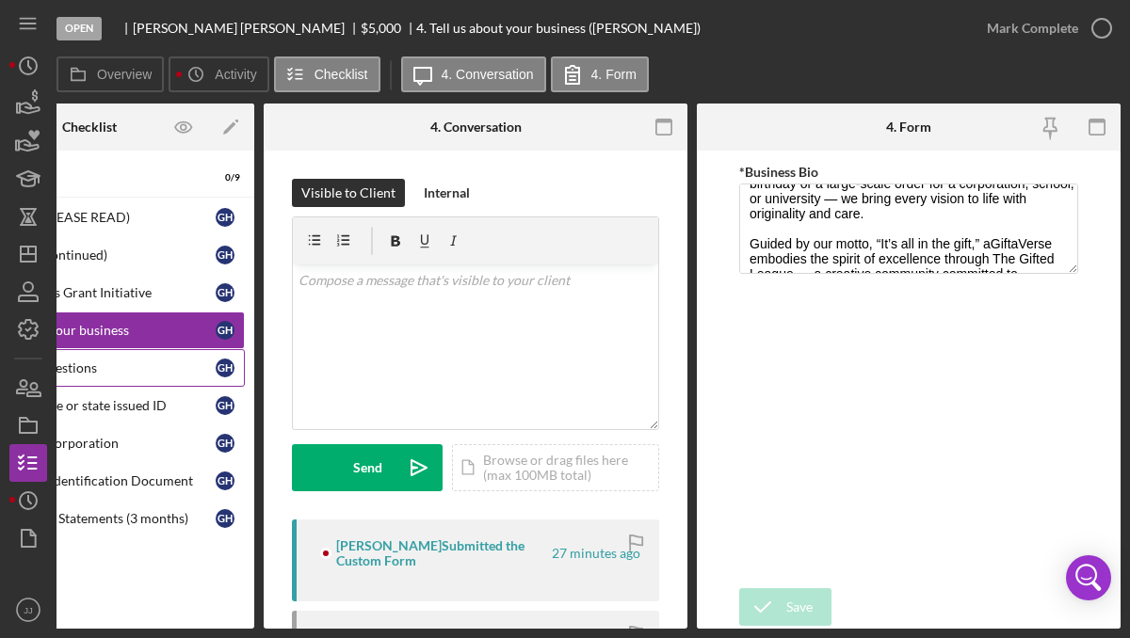
click at [106, 361] on div "Additional Questions" at bounding box center [94, 368] width 243 height 15
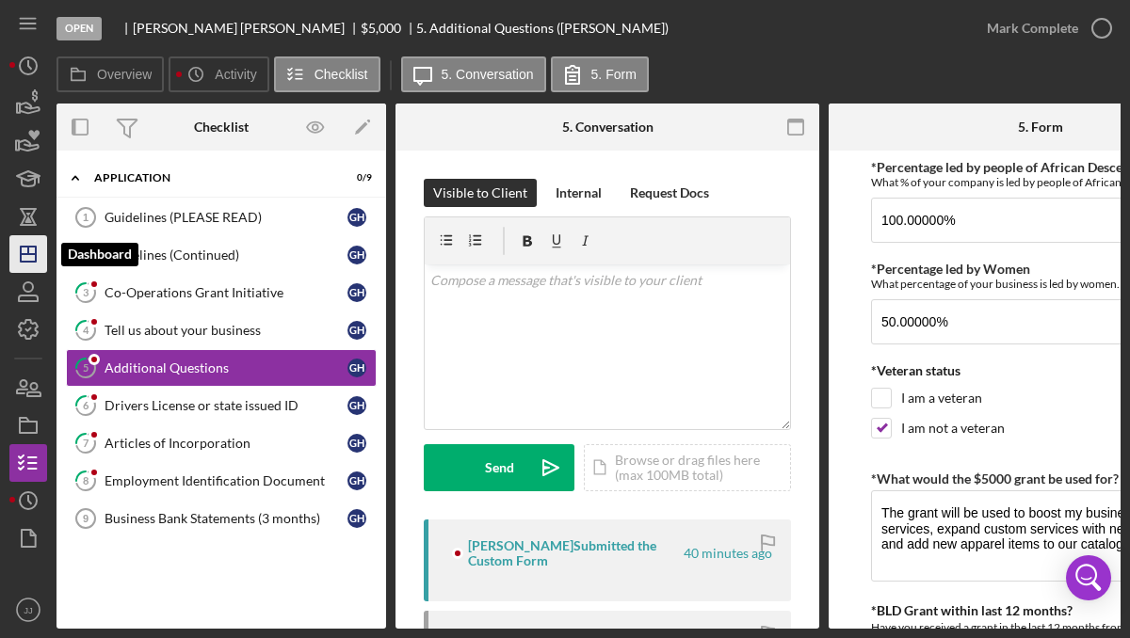
click at [36, 250] on polygon "button" at bounding box center [28, 254] width 15 height 15
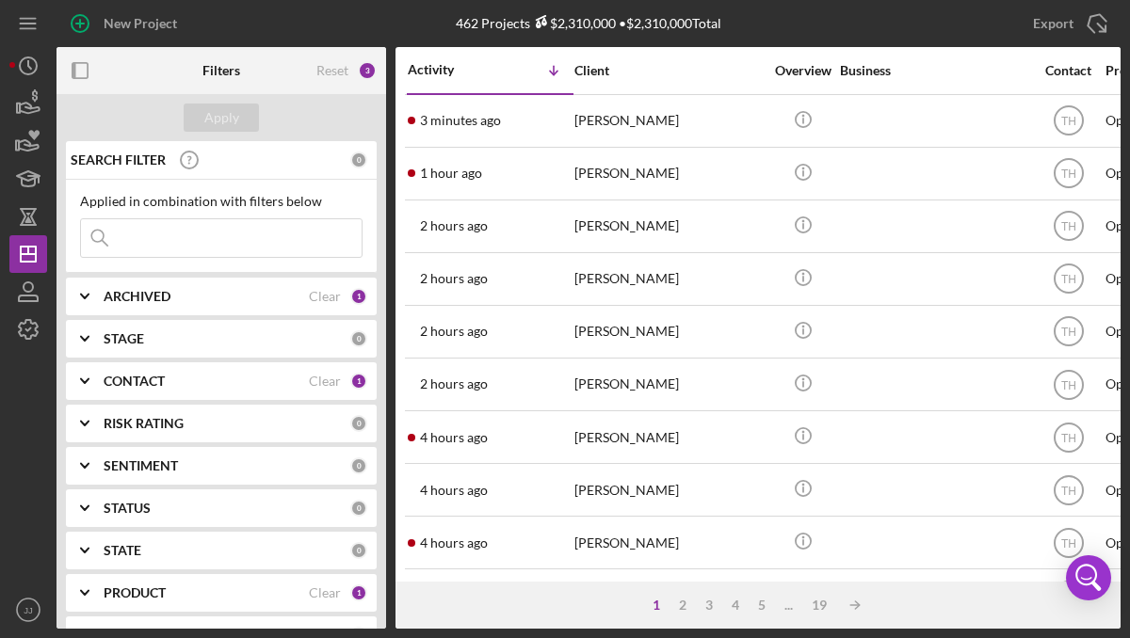
click at [459, 69] on div "Activity" at bounding box center [449, 69] width 83 height 15
click at [459, 69] on div "Activity" at bounding box center [490, 70] width 165 height 15
click at [459, 69] on div "Activity" at bounding box center [449, 69] width 83 height 15
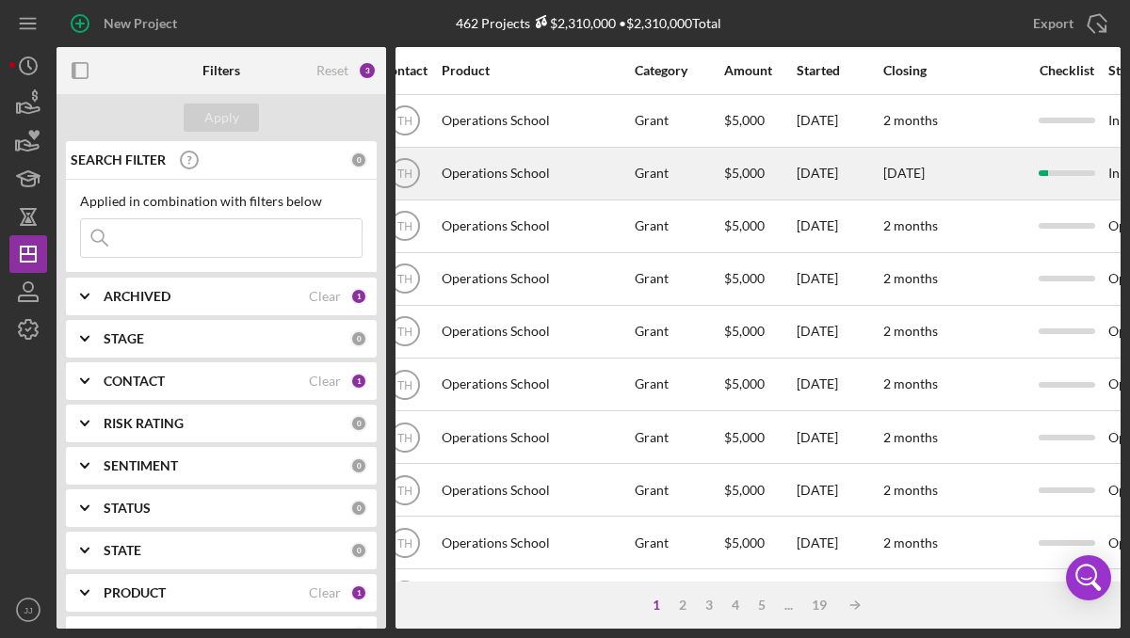
scroll to position [2, 661]
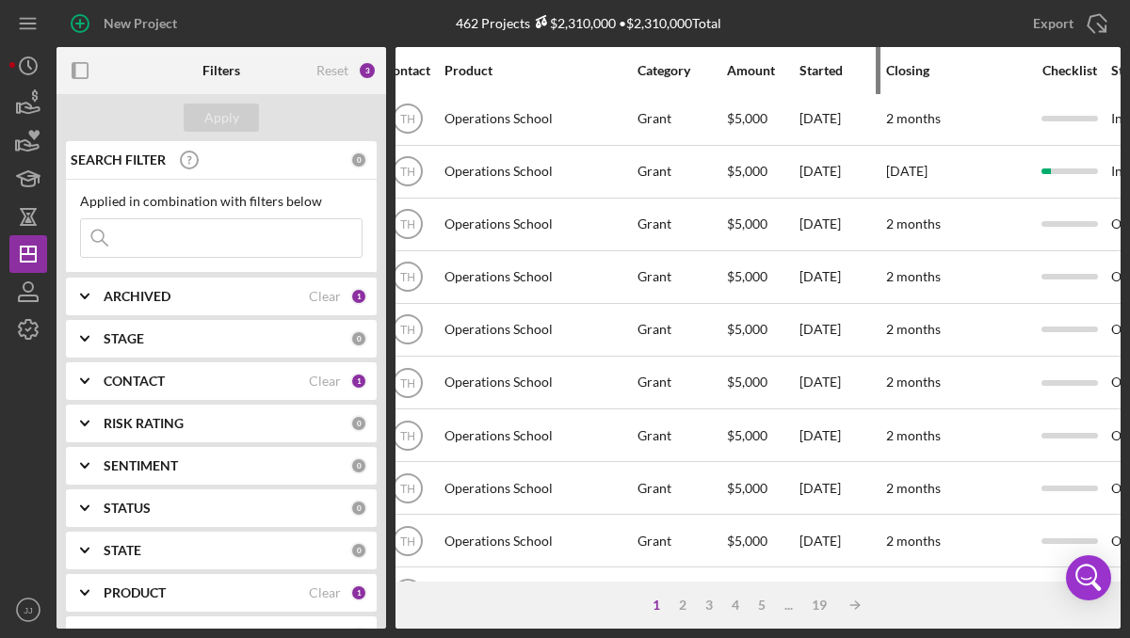
click at [822, 79] on div "Started" at bounding box center [841, 70] width 85 height 45
click at [812, 71] on div "Started" at bounding box center [841, 70] width 85 height 15
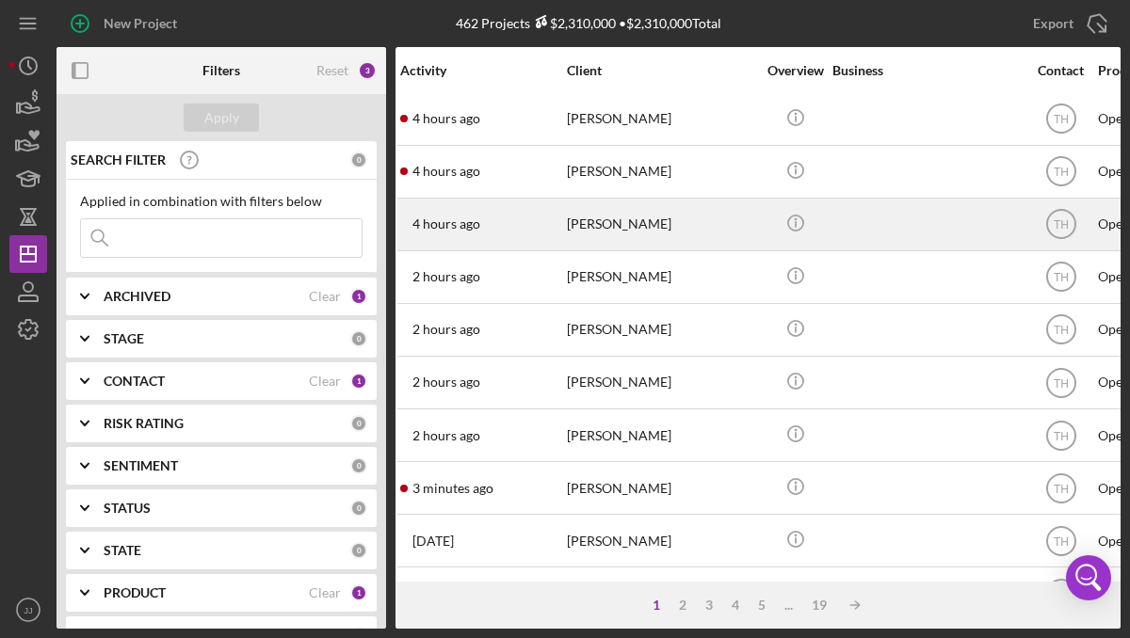
scroll to position [2, 0]
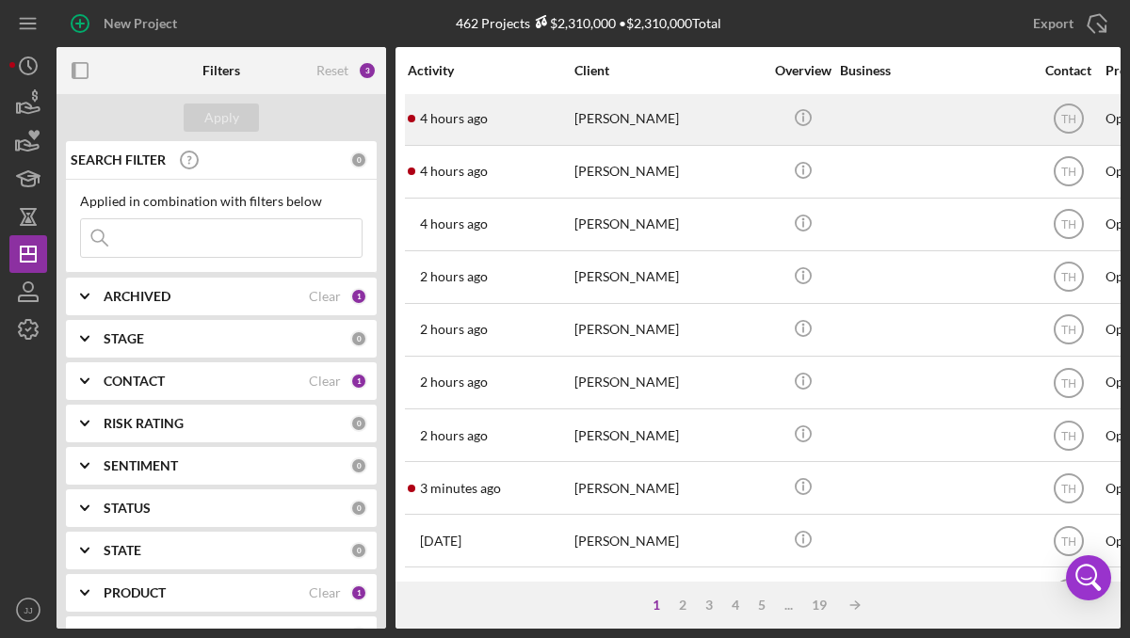
click at [651, 138] on div "[PERSON_NAME]" at bounding box center [668, 119] width 188 height 50
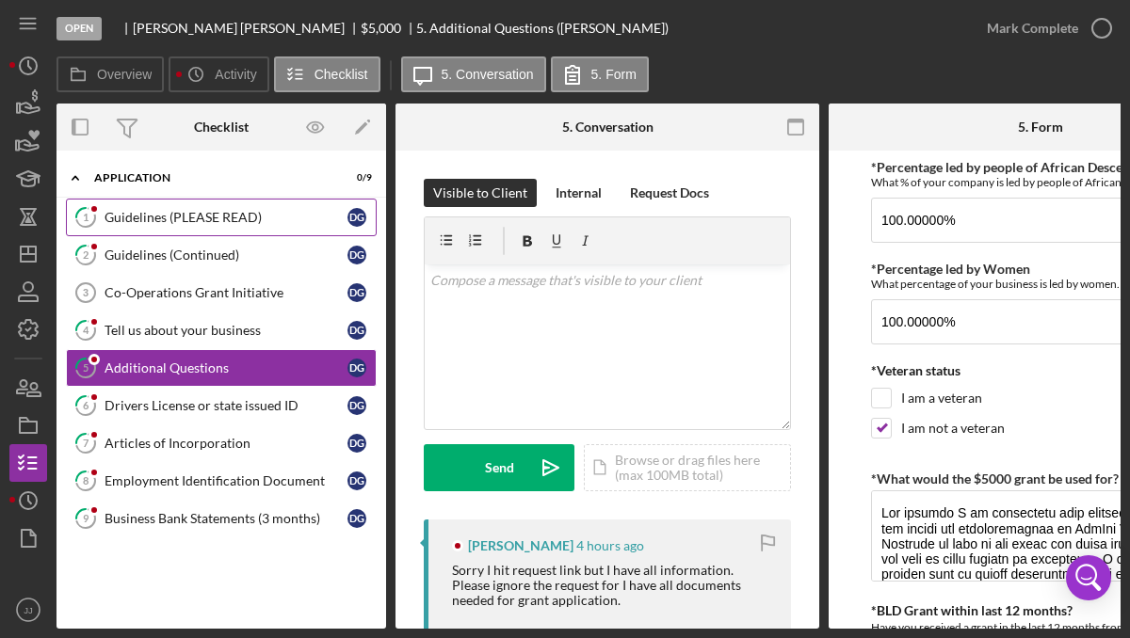
click at [163, 223] on div "Guidelines (PLEASE READ)" at bounding box center [226, 217] width 243 height 15
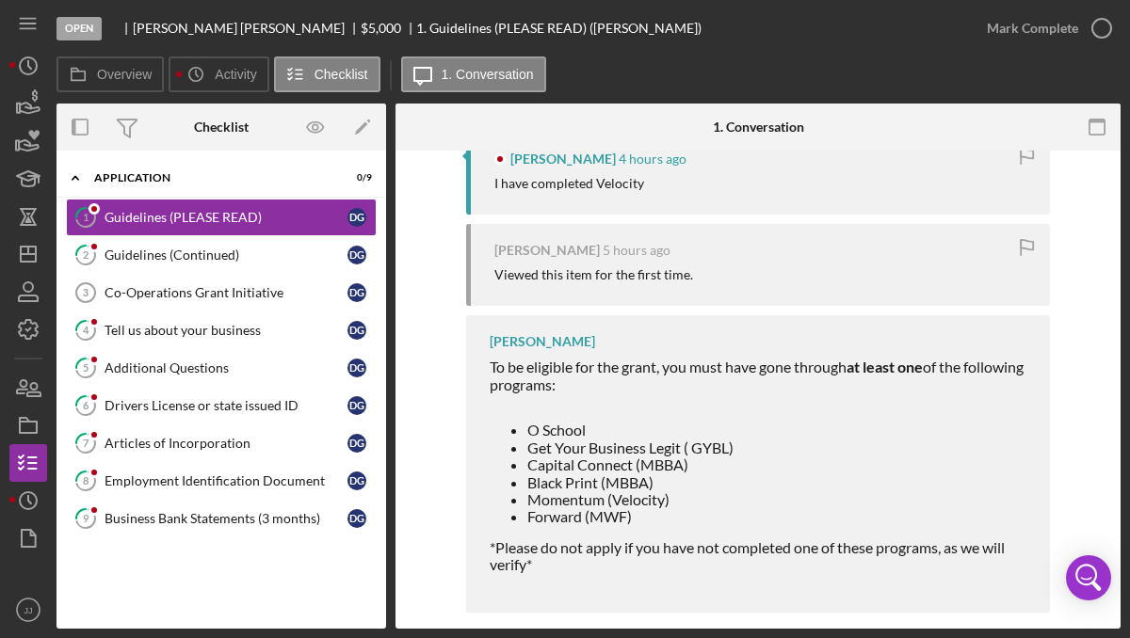
scroll to position [409, 0]
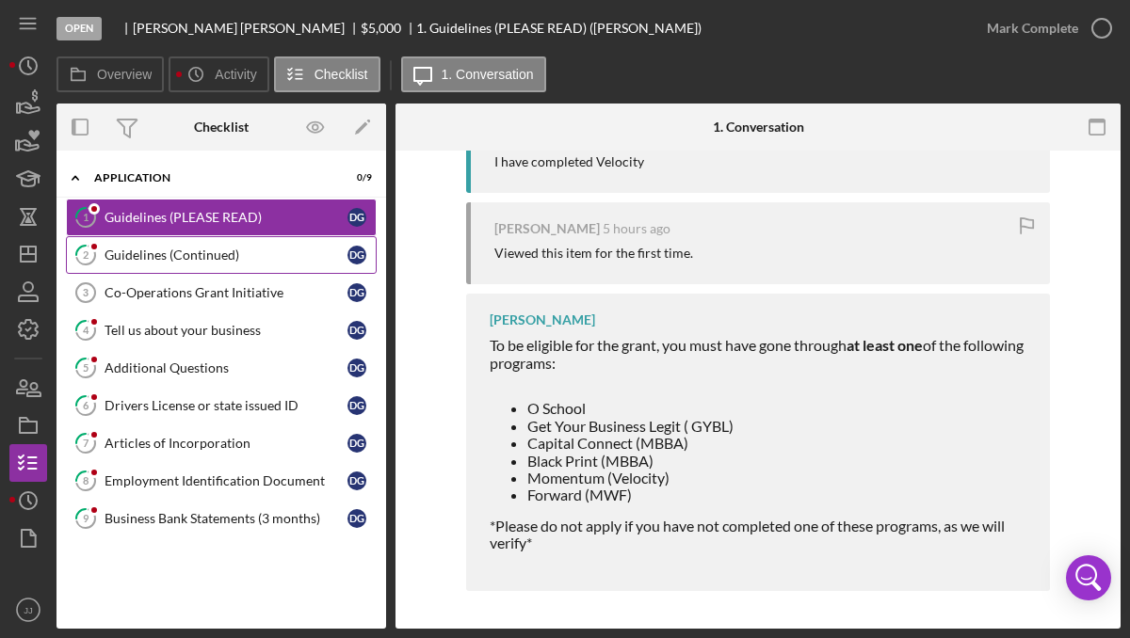
click at [246, 240] on link "2 Guidelines (Continued) D G" at bounding box center [221, 255] width 311 height 38
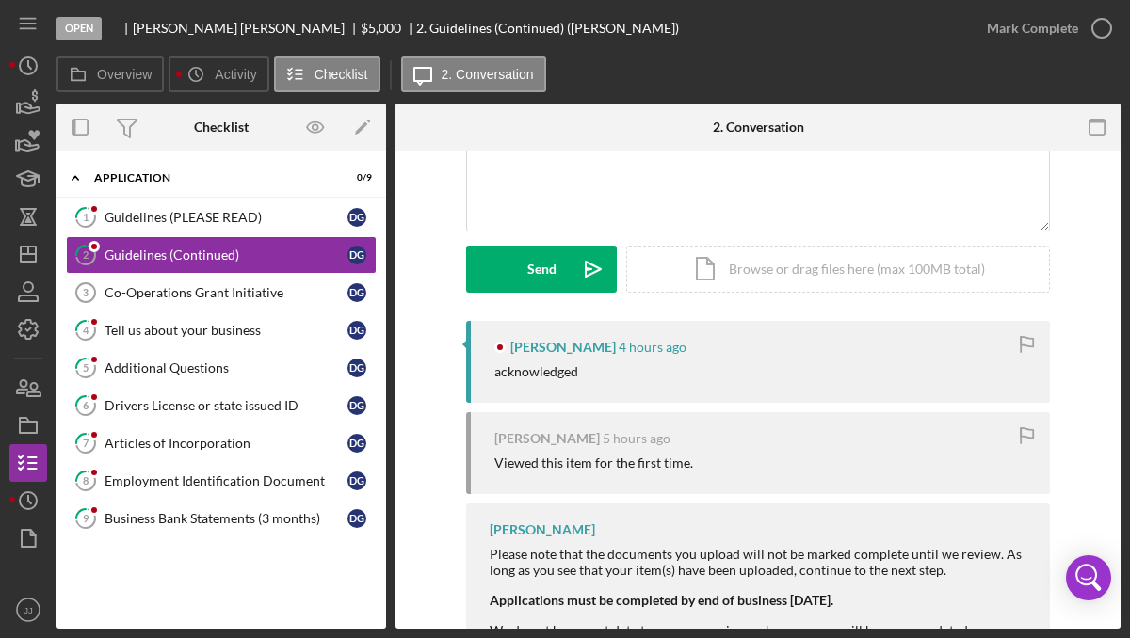
scroll to position [177, 0]
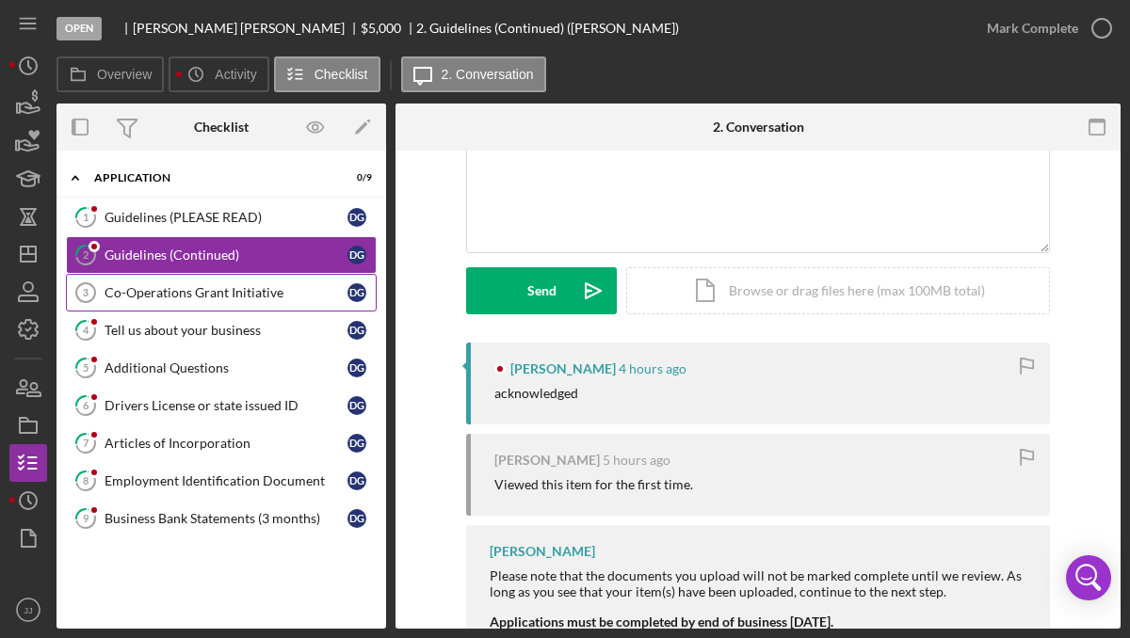
click at [264, 297] on div "Co-Operations Grant Initiative" at bounding box center [226, 292] width 243 height 15
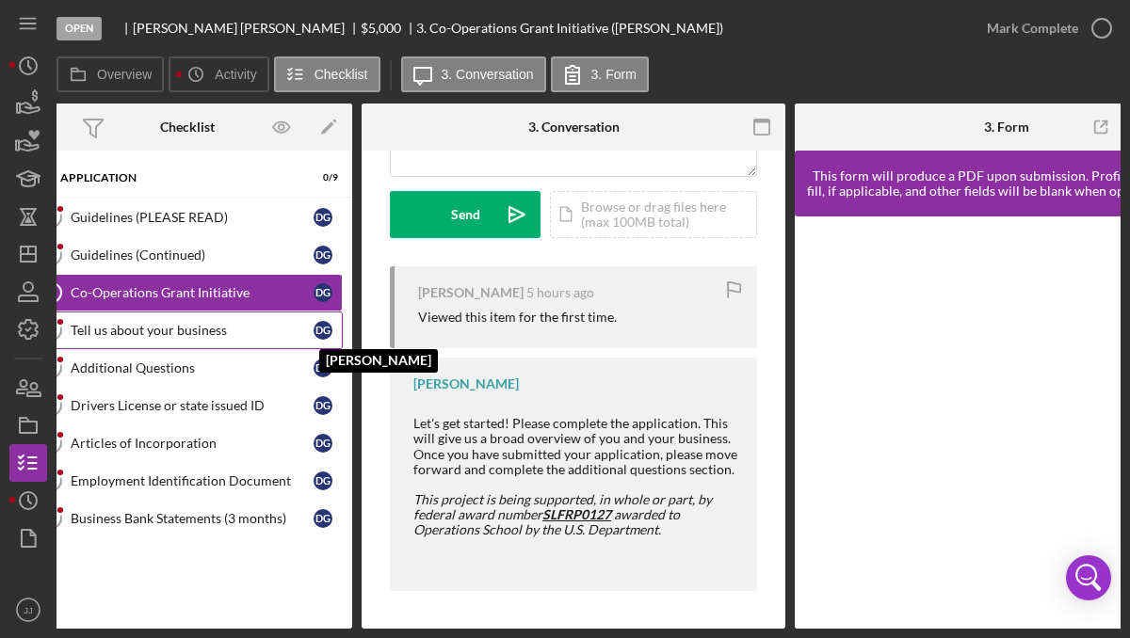
scroll to position [0, 28]
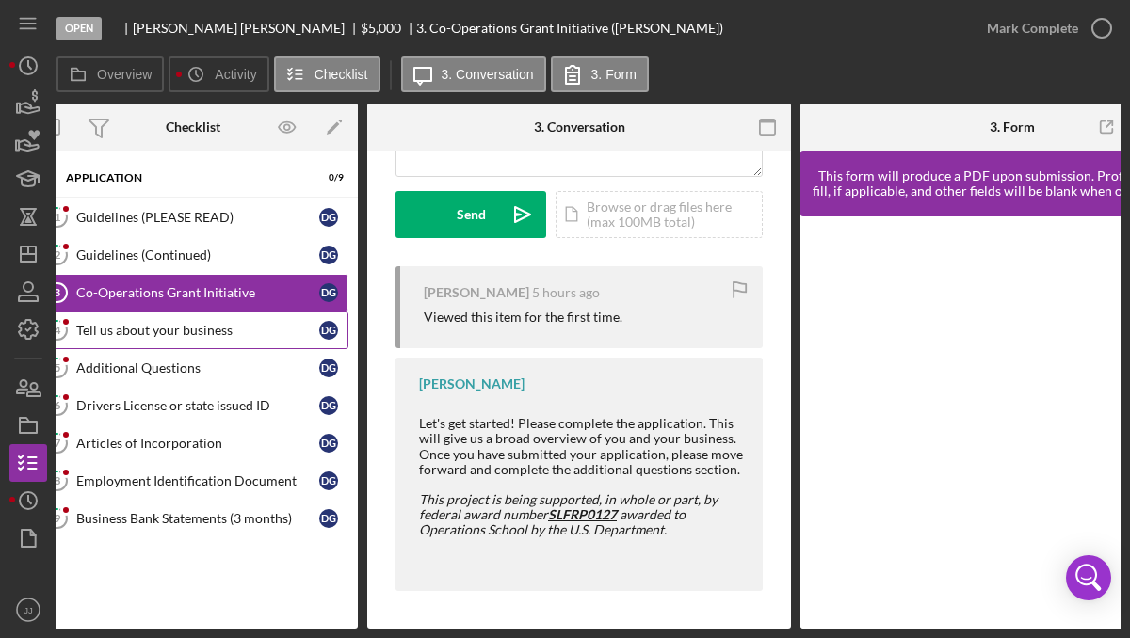
click at [242, 332] on div "Tell us about your business" at bounding box center [197, 330] width 243 height 15
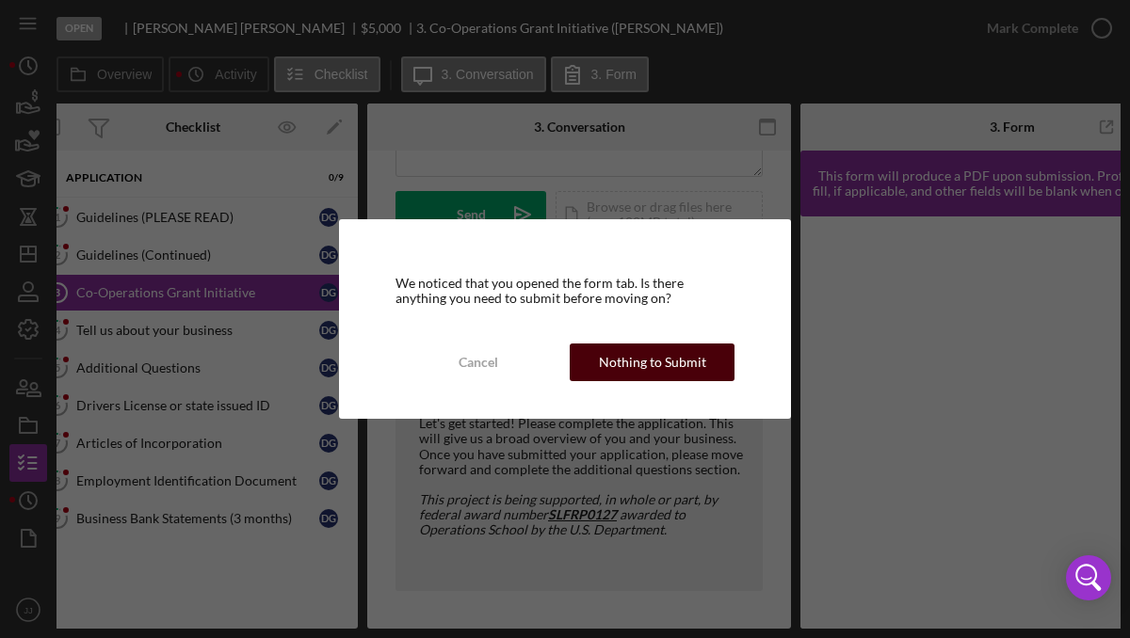
click at [633, 359] on div "Nothing to Submit" at bounding box center [652, 363] width 107 height 38
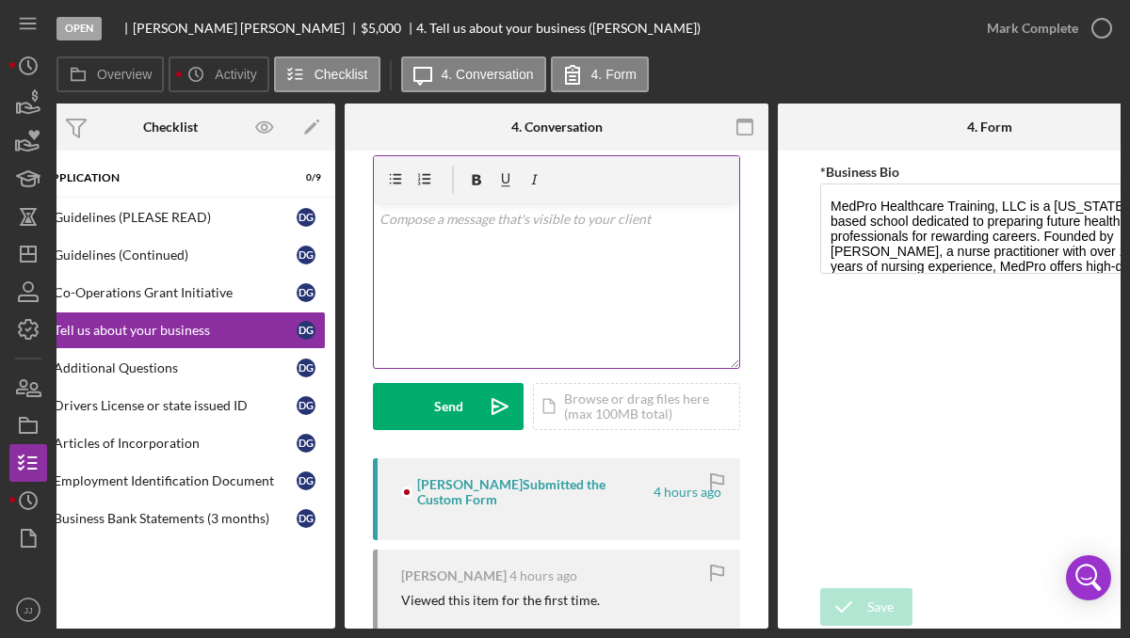
scroll to position [0, 1]
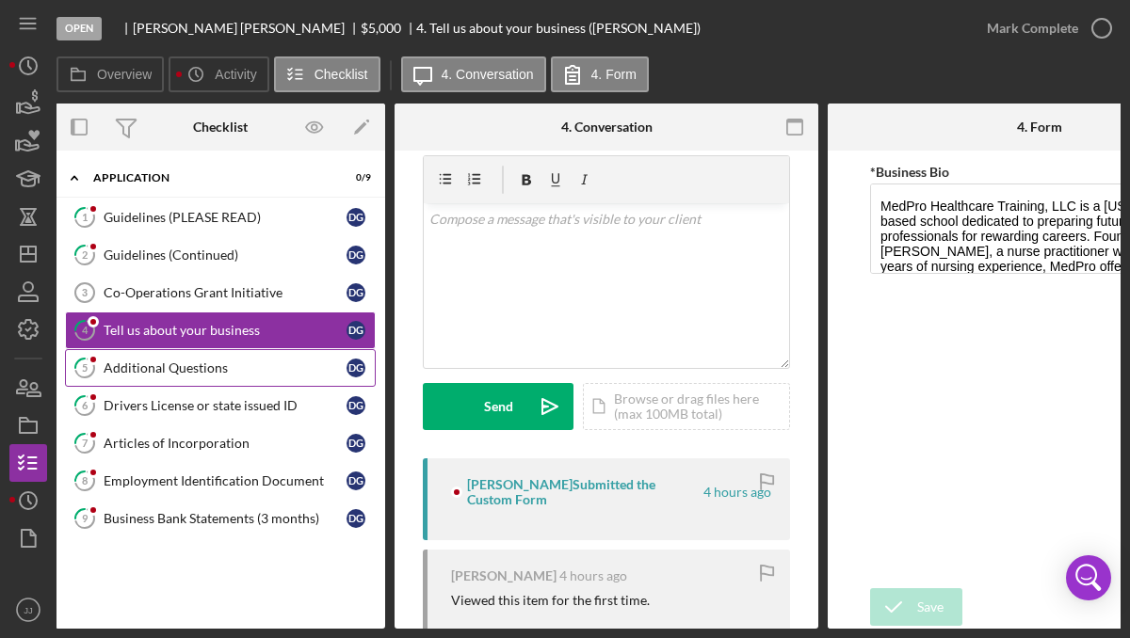
click at [274, 373] on div "Additional Questions" at bounding box center [225, 368] width 243 height 15
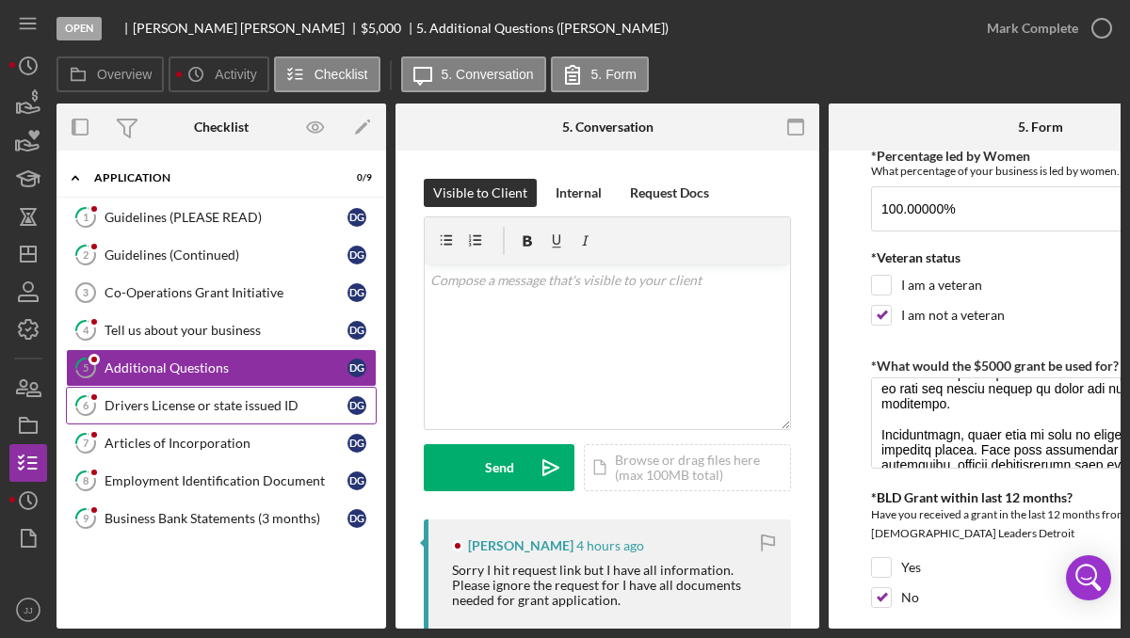
click at [248, 412] on div "Drivers License or state issued ID" at bounding box center [226, 405] width 243 height 15
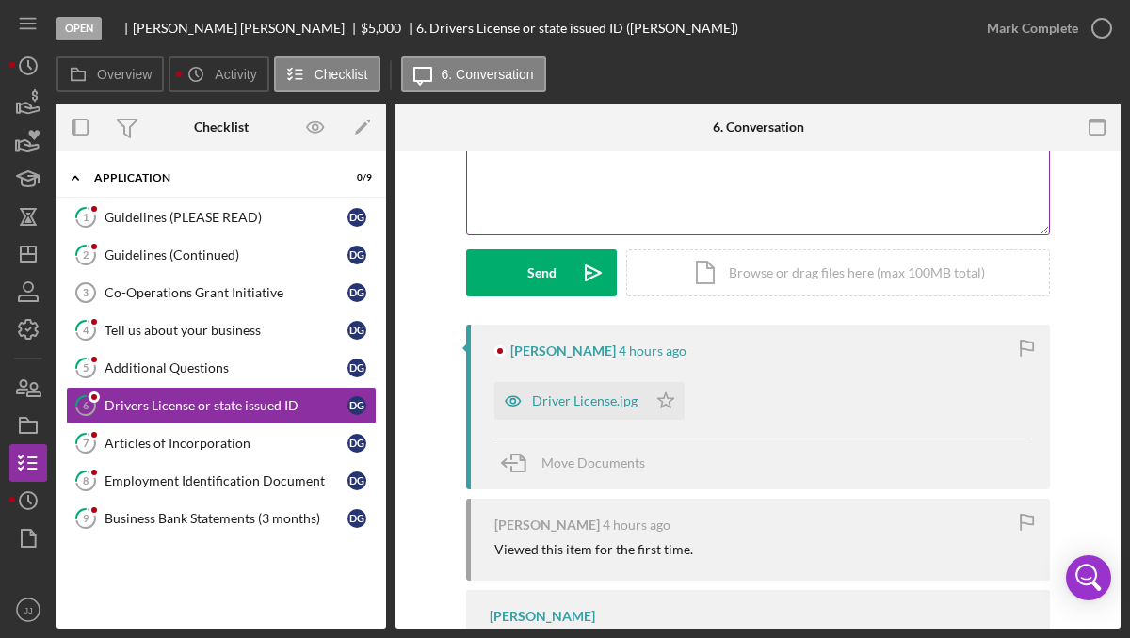
scroll to position [209, 0]
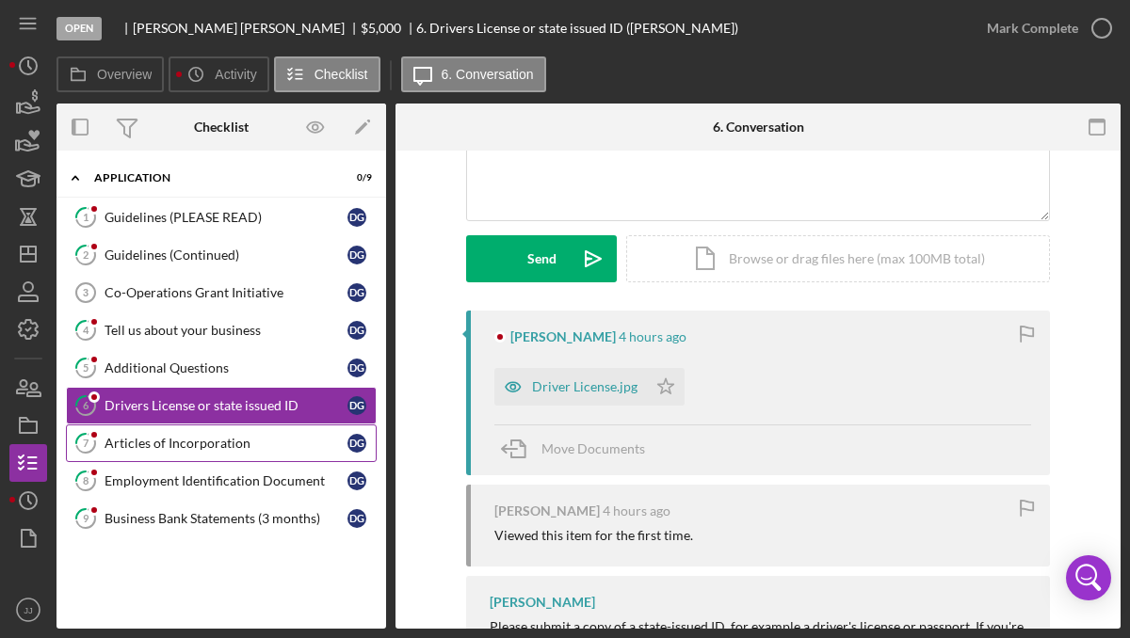
click at [185, 453] on link "7 Articles of Incorporation D G" at bounding box center [221, 444] width 311 height 38
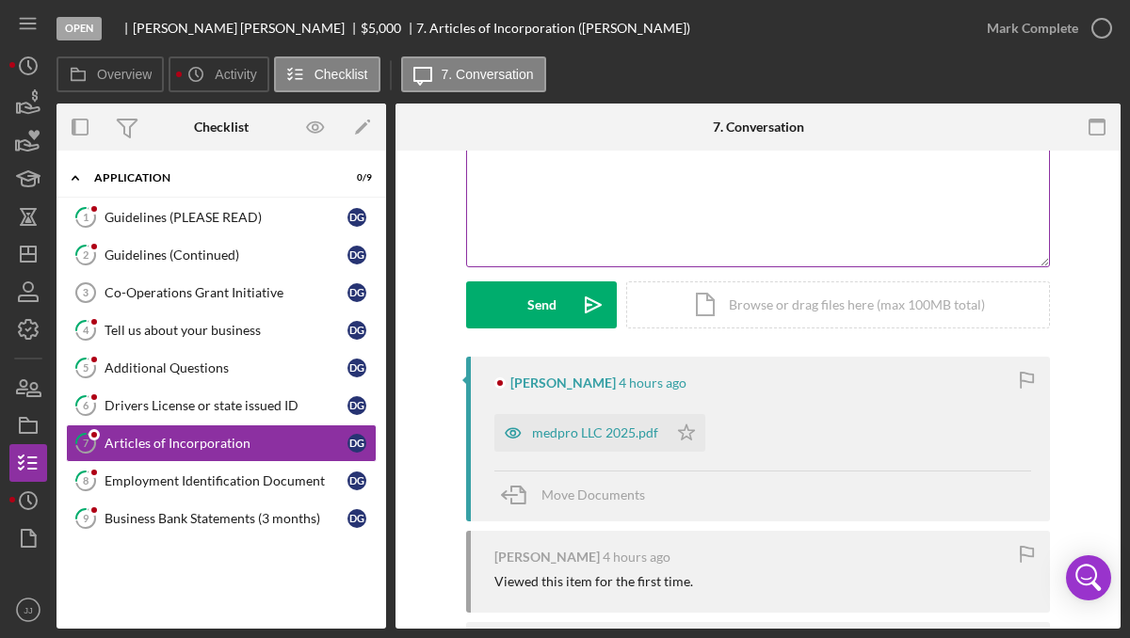
scroll to position [166, 0]
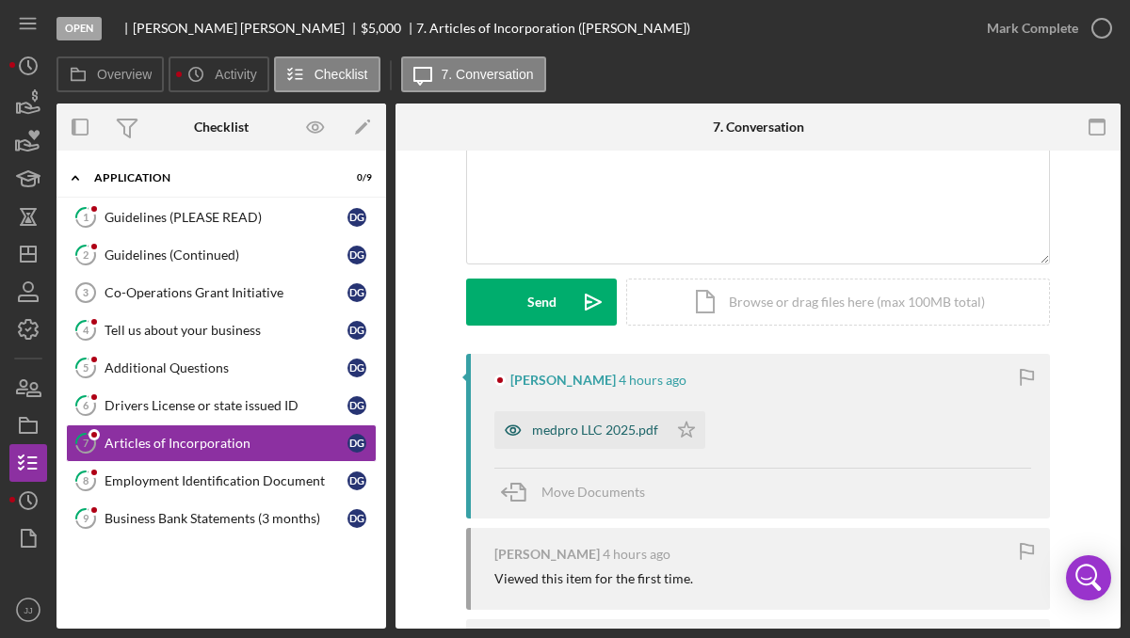
click at [589, 426] on div "medpro LLC 2025.pdf" at bounding box center [595, 430] width 126 height 15
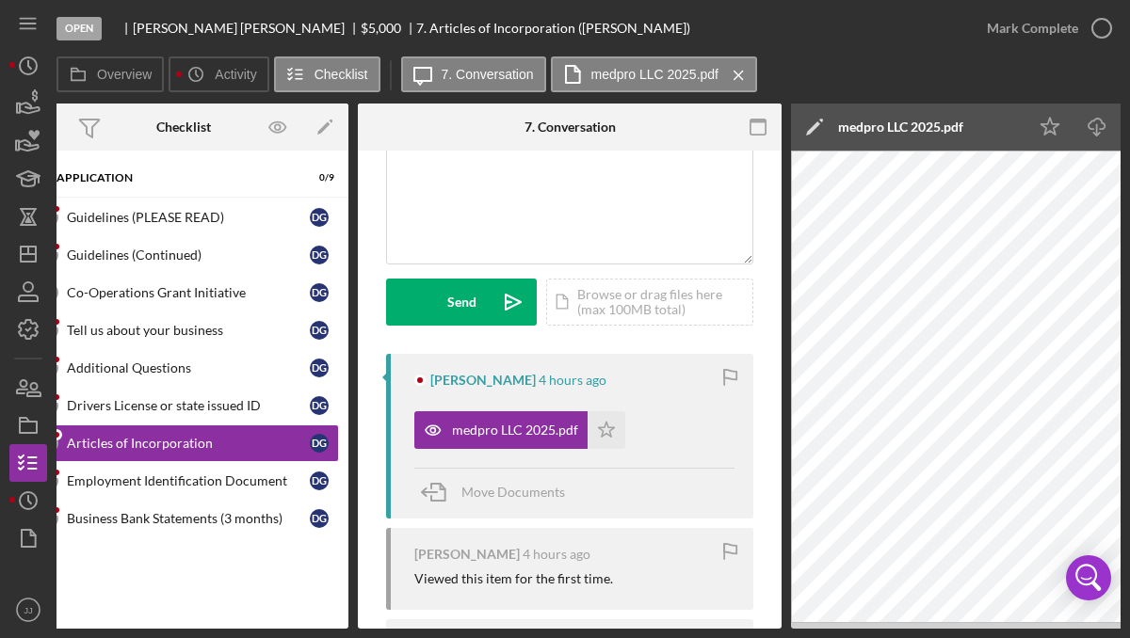
scroll to position [0, 19]
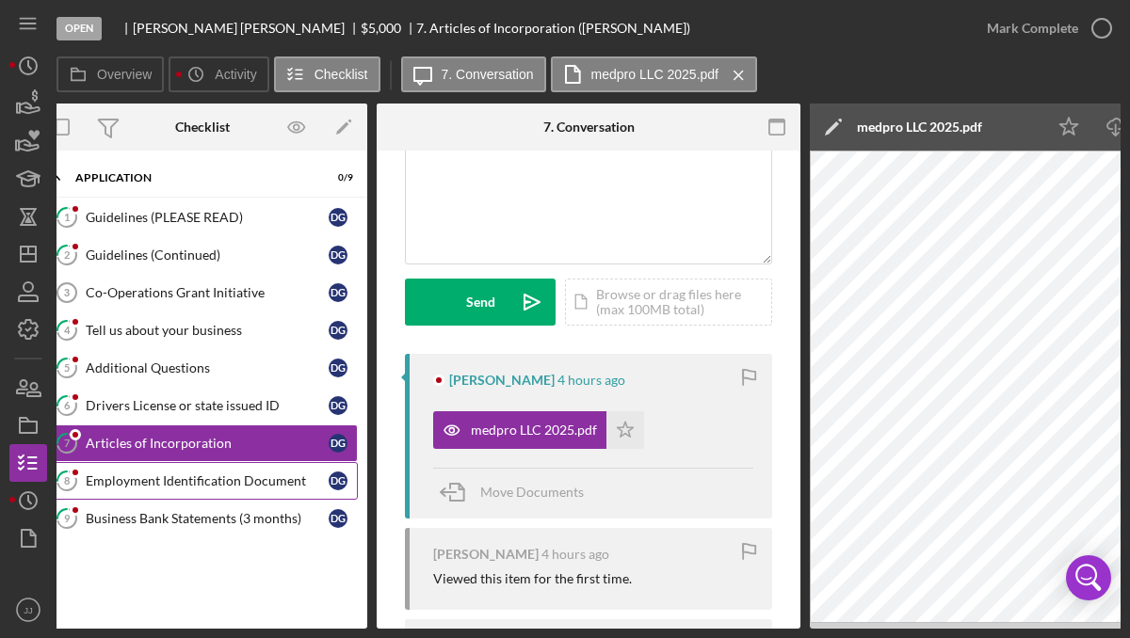
click at [250, 480] on div "Employment Identification Document" at bounding box center [207, 481] width 243 height 15
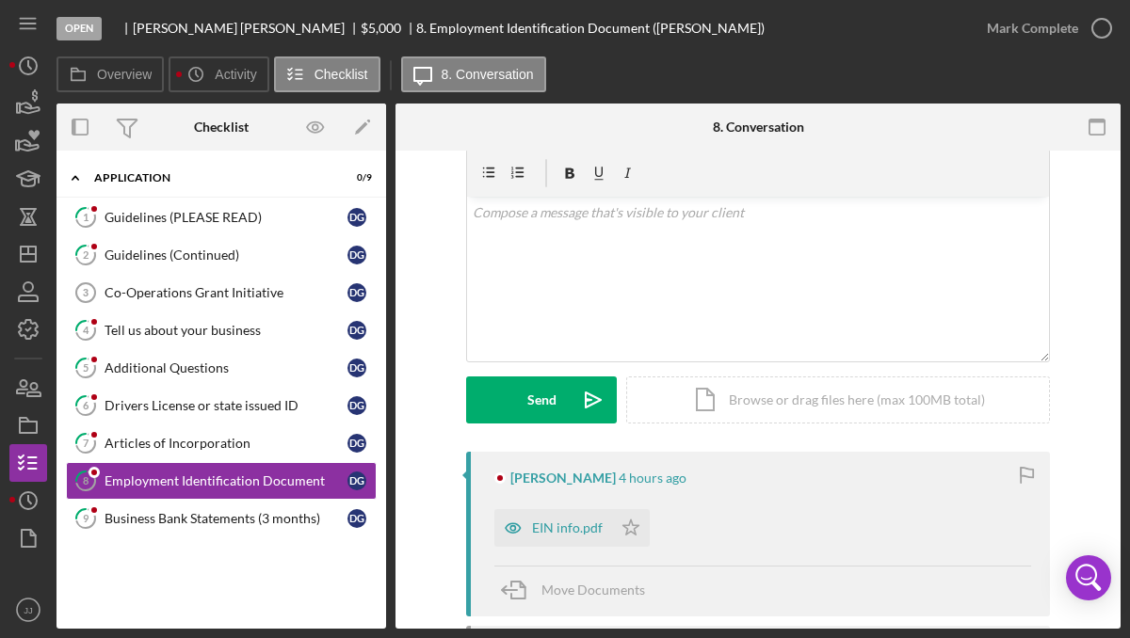
scroll to position [89, 0]
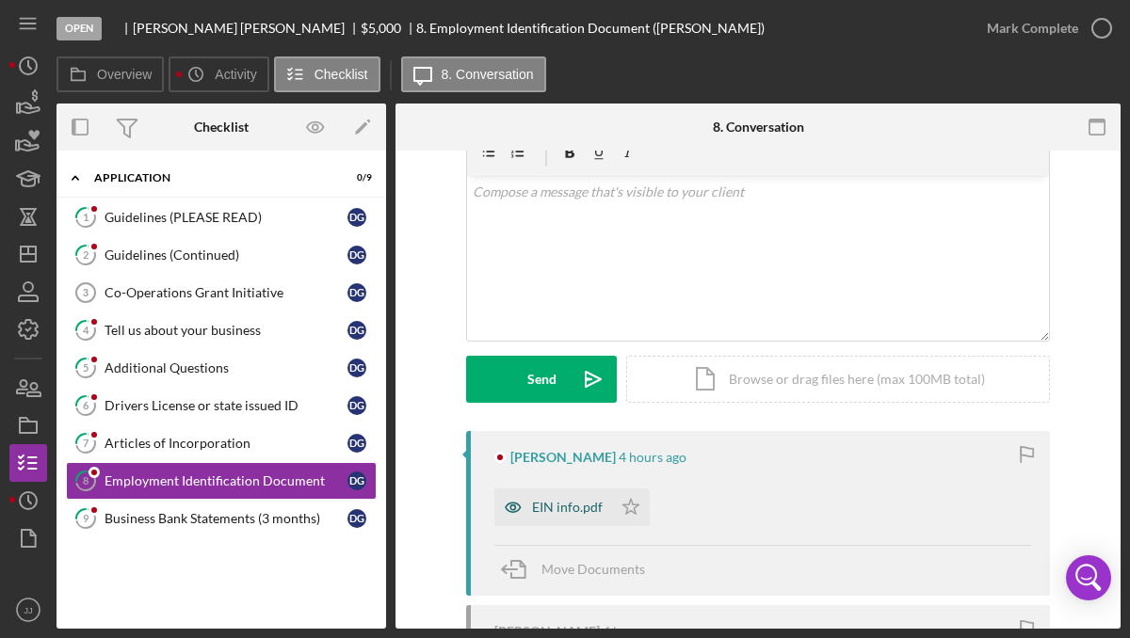
click at [532, 511] on div "EIN info.pdf" at bounding box center [567, 507] width 71 height 15
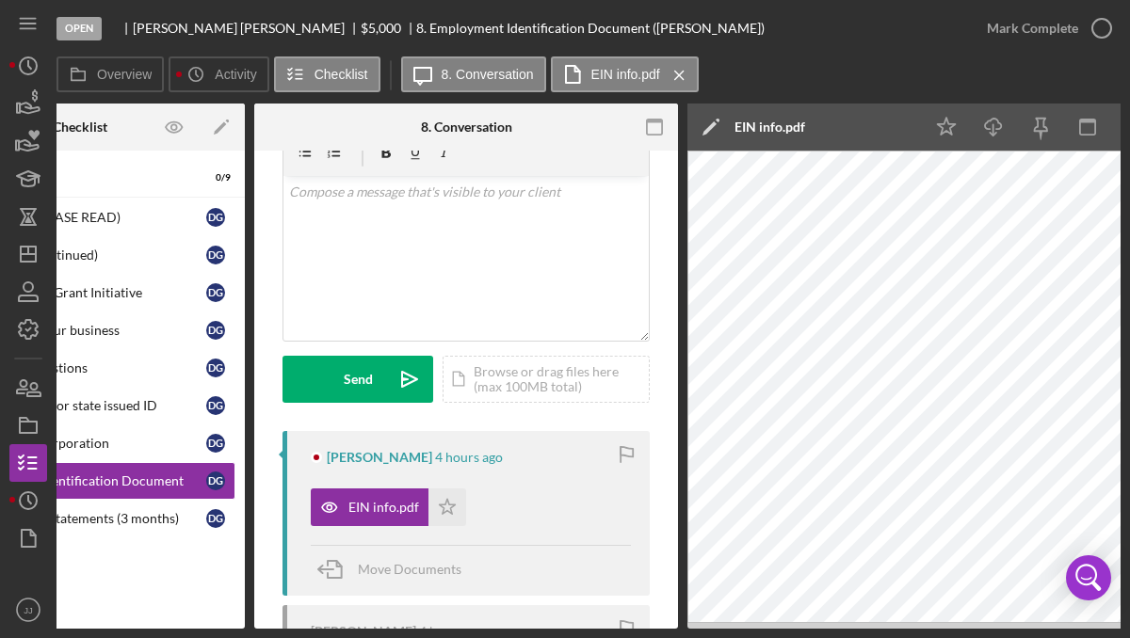
scroll to position [0, 0]
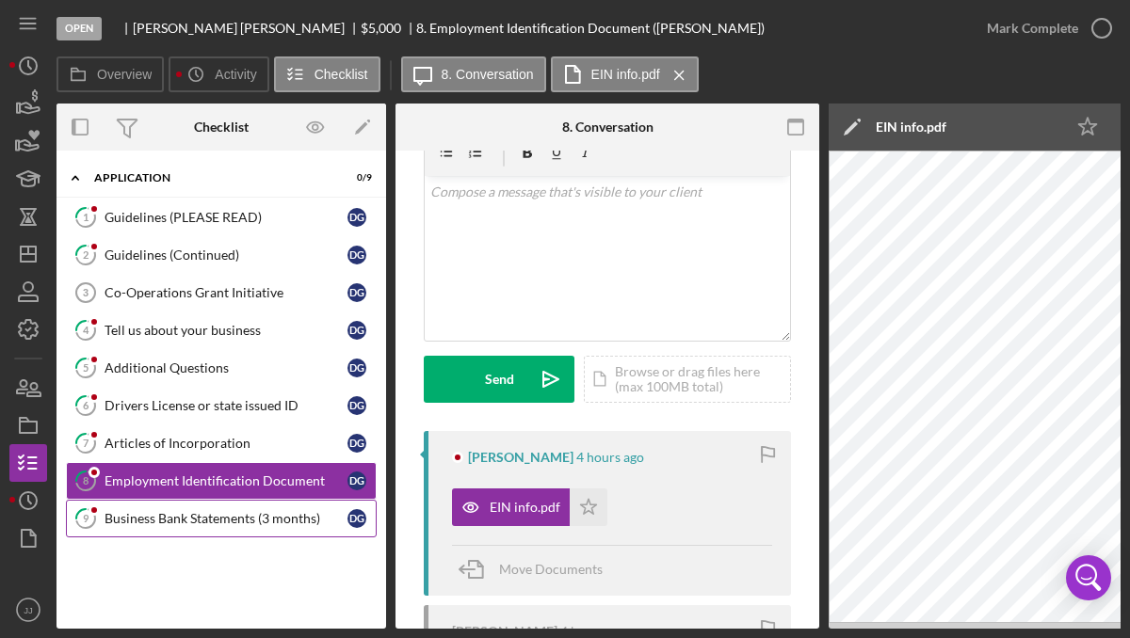
click at [201, 519] on div "Business Bank Statements (3 months)" at bounding box center [226, 518] width 243 height 15
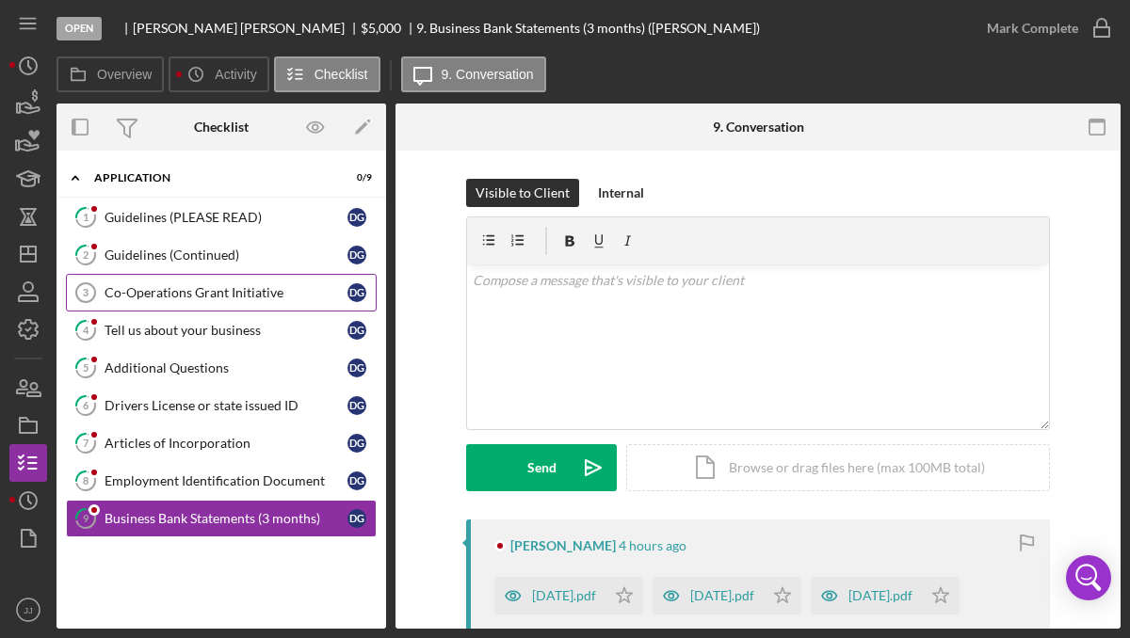
click at [261, 288] on div "Co-Operations Grant Initiative" at bounding box center [226, 292] width 243 height 15
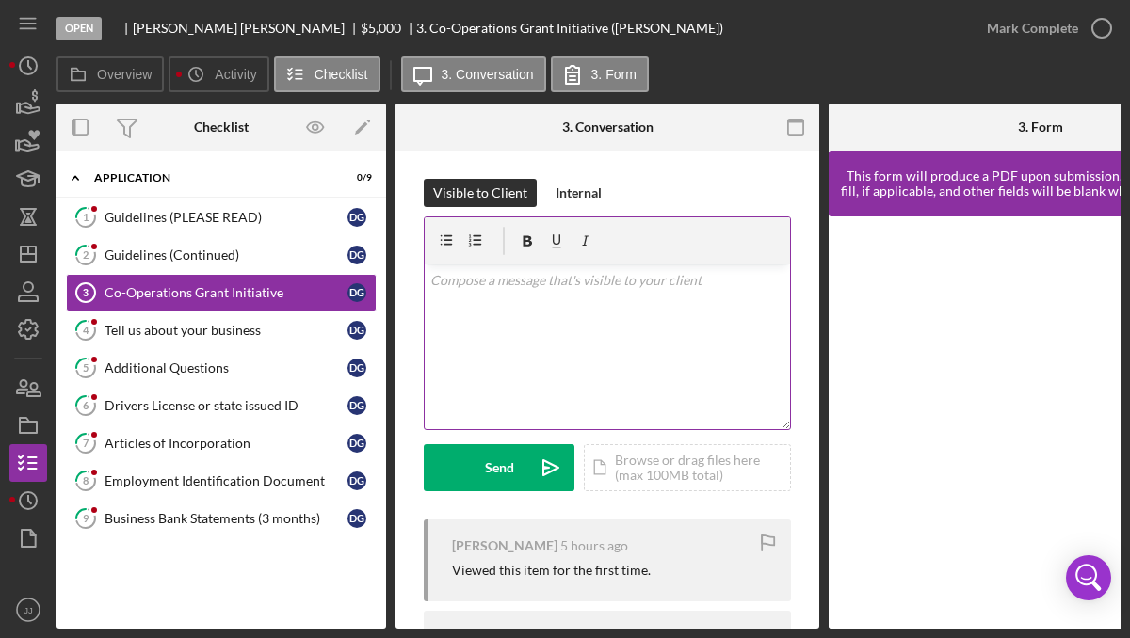
click at [507, 322] on div "v Color teal Color pink Remove color Add row above Add row below Add column bef…" at bounding box center [607, 347] width 365 height 165
click at [505, 305] on p "Hi [PERSON_NAME], Thank you for filling out the Co-Operations Grant Initiaitve." at bounding box center [607, 291] width 355 height 42
click at [532, 300] on p "Hi [PERSON_NAME], Thank you for filling out the Co-Operations Grant Initiaitive." at bounding box center [607, 291] width 355 height 42
click at [502, 306] on p "Hi [PERSON_NAME], Thank you for filling out the Co-Operations Grant Initiaitive." at bounding box center [607, 291] width 355 height 42
click at [539, 302] on p "Hi [PERSON_NAME], Thank you for filling out the Co-Operations Grant Initiative." at bounding box center [607, 291] width 355 height 42
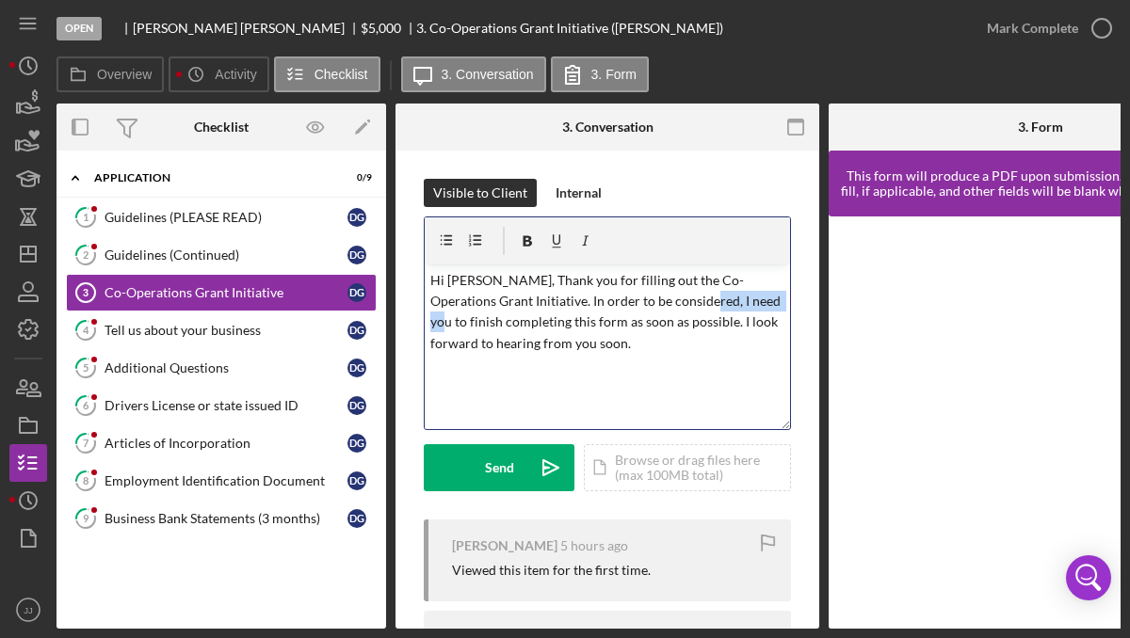
drag, startPoint x: 753, startPoint y: 304, endPoint x: 673, endPoint y: 300, distance: 80.1
click at [673, 300] on p "Hi [PERSON_NAME], Thank you for filling out the Co-Operations Grant Initiative.…" at bounding box center [607, 312] width 355 height 85
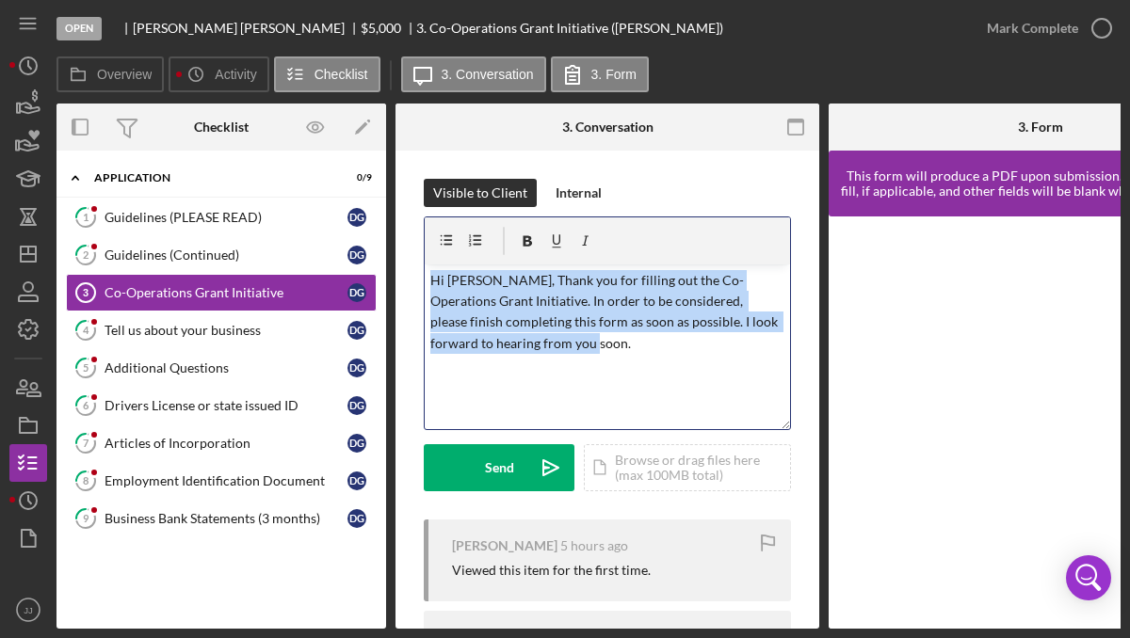
drag, startPoint x: 577, startPoint y: 349, endPoint x: 426, endPoint y: 279, distance: 167.2
click at [426, 279] on div "v Color teal Color pink Remove color Add row above Add row below Add column bef…" at bounding box center [607, 347] width 365 height 165
copy p "Hi [PERSON_NAME], Thank you for filling out the Co-Operations Grant Initiative.…"
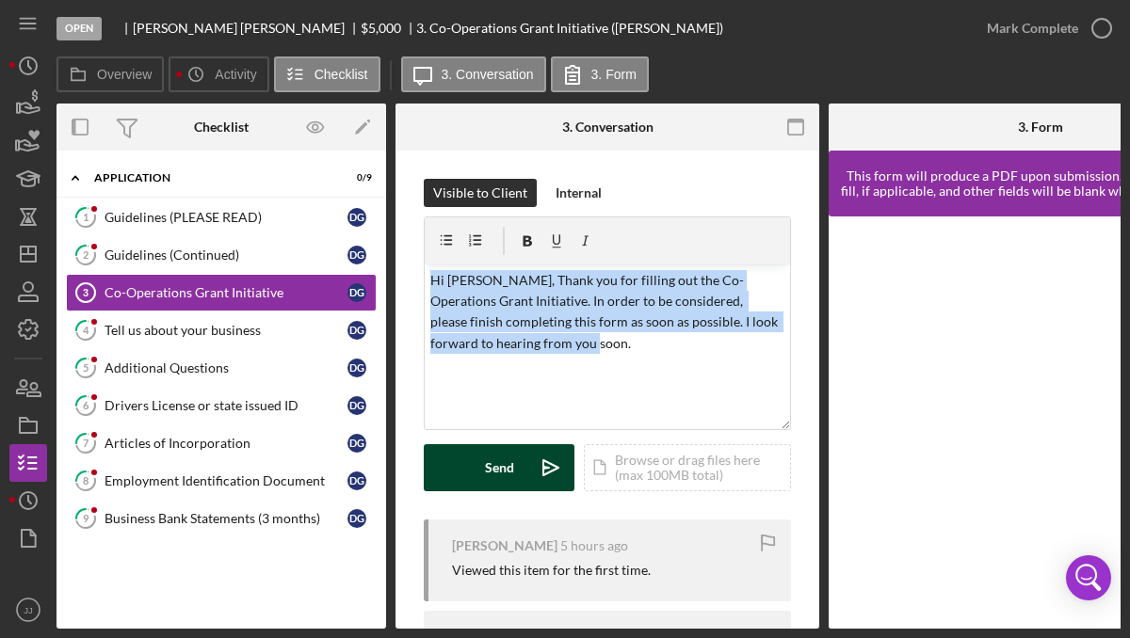
click at [483, 470] on button "Send Icon/icon-invite-send" at bounding box center [499, 467] width 151 height 47
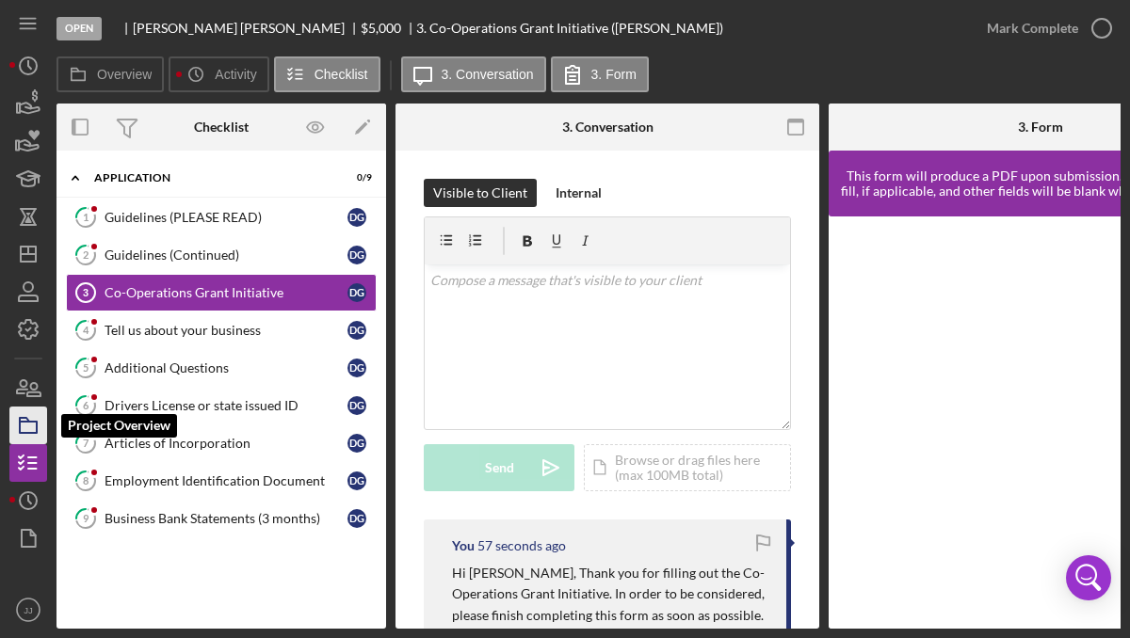
click at [34, 411] on icon "button" at bounding box center [28, 425] width 47 height 47
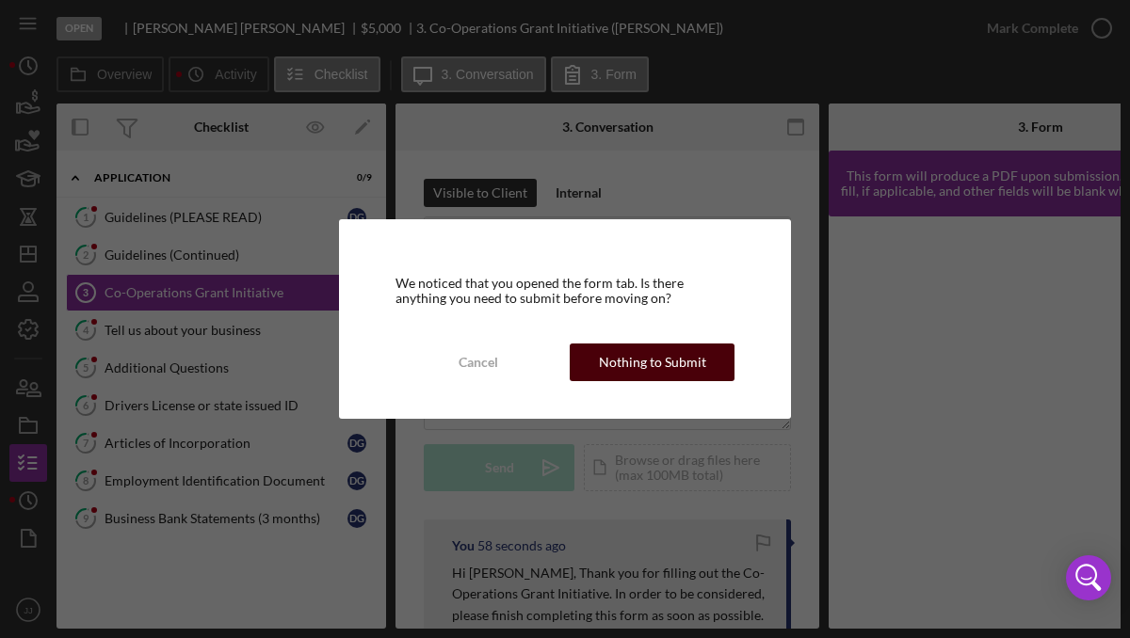
click at [595, 360] on button "Nothing to Submit" at bounding box center [652, 363] width 165 height 38
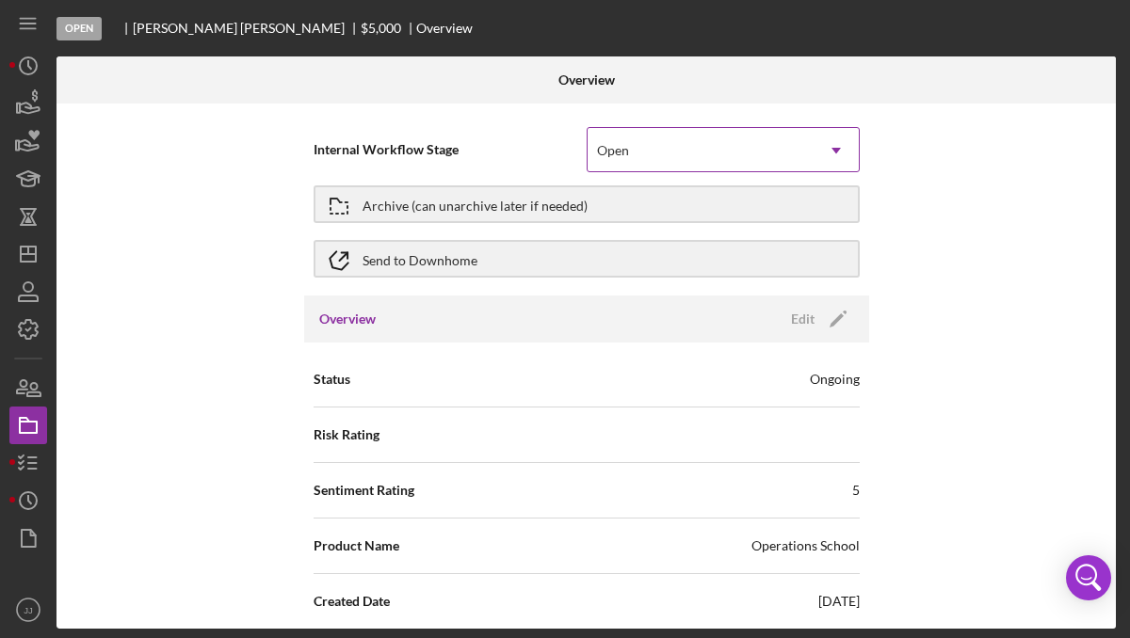
click at [736, 153] on div "Open" at bounding box center [701, 150] width 226 height 43
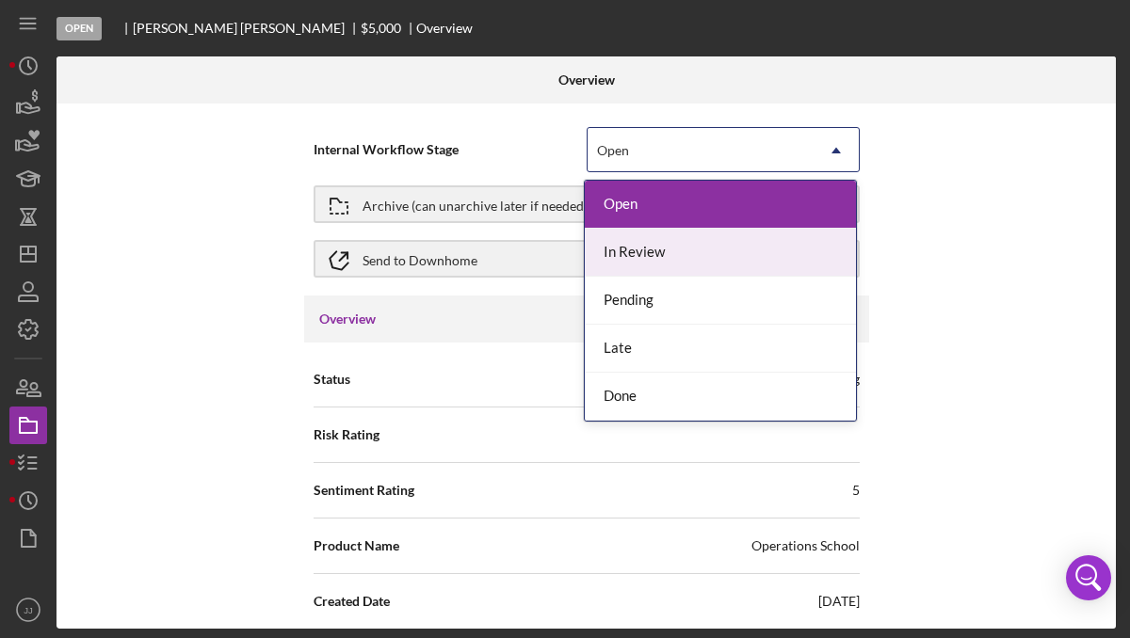
click at [711, 250] on div "In Review" at bounding box center [720, 253] width 271 height 48
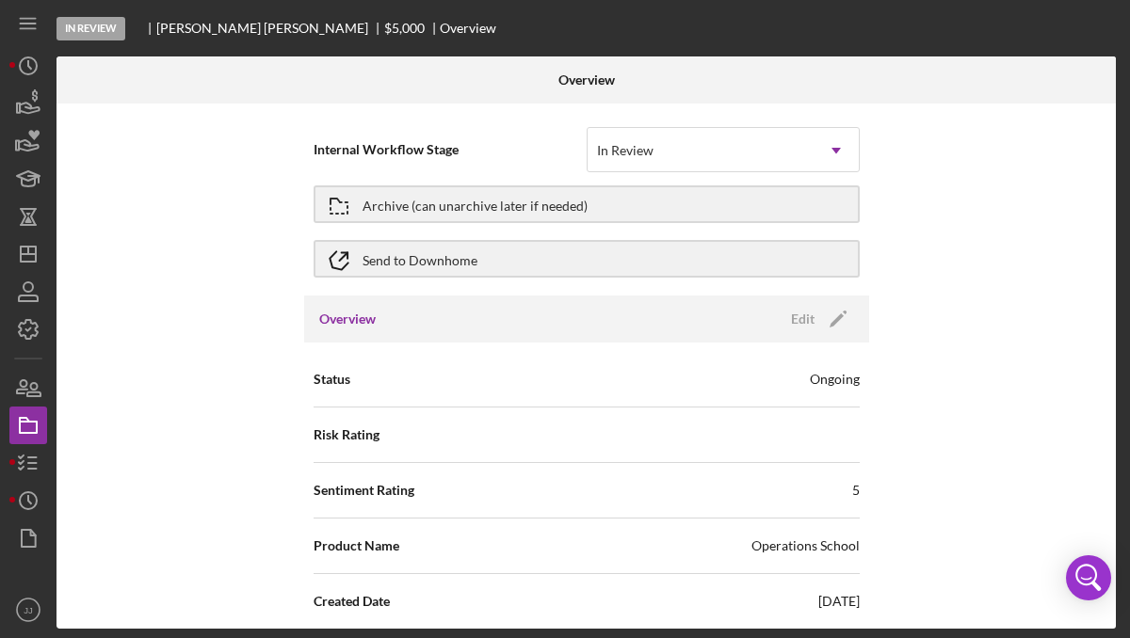
click at [946, 72] on div at bounding box center [939, 79] width 353 height 47
click at [987, 32] on div "In Review [PERSON_NAME] $5,000 $5,000 Overview" at bounding box center [588, 28] width 1064 height 56
click at [33, 254] on line "button" at bounding box center [28, 254] width 15 height 0
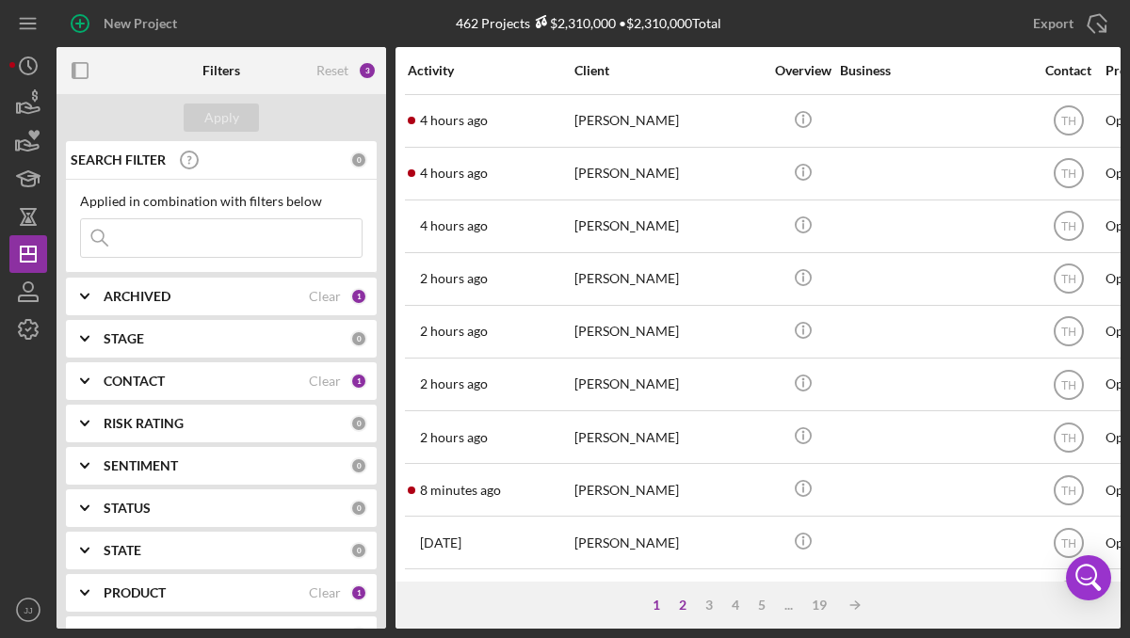
click at [681, 604] on div "2" at bounding box center [682, 605] width 26 height 15
click at [722, 598] on div "3" at bounding box center [728, 605] width 26 height 15
click at [674, 613] on div "Icon/Table Sort Arrow 1 2 3 4 5 ... 19 Icon/Table Sort Arrow" at bounding box center [757, 605] width 725 height 47
click at [676, 608] on div "1" at bounding box center [675, 605] width 26 height 15
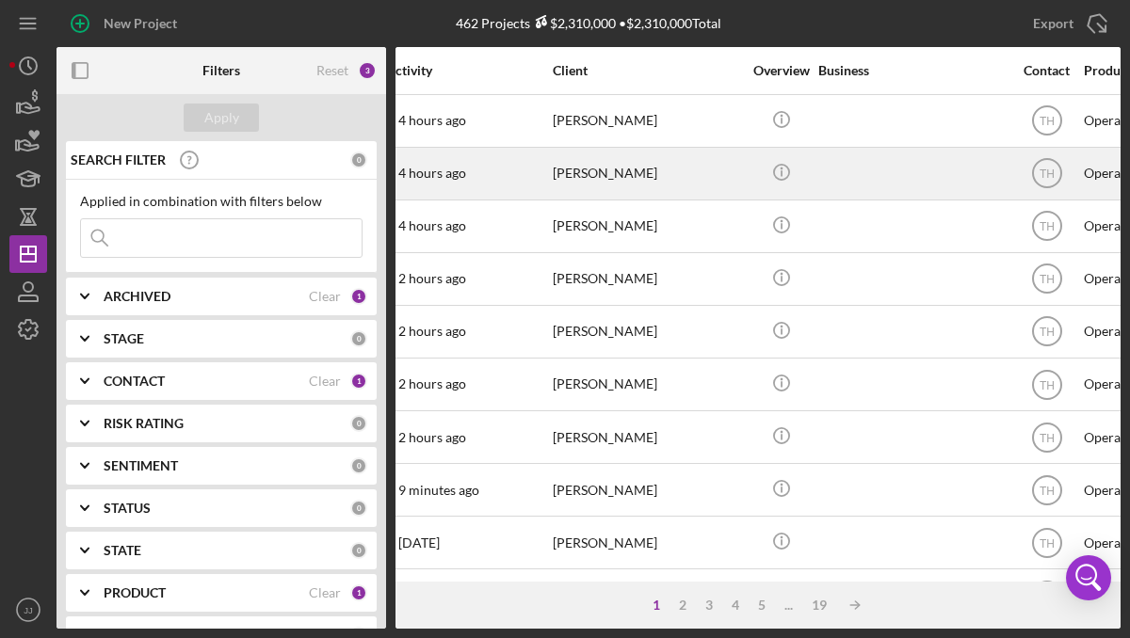
scroll to position [0, 12]
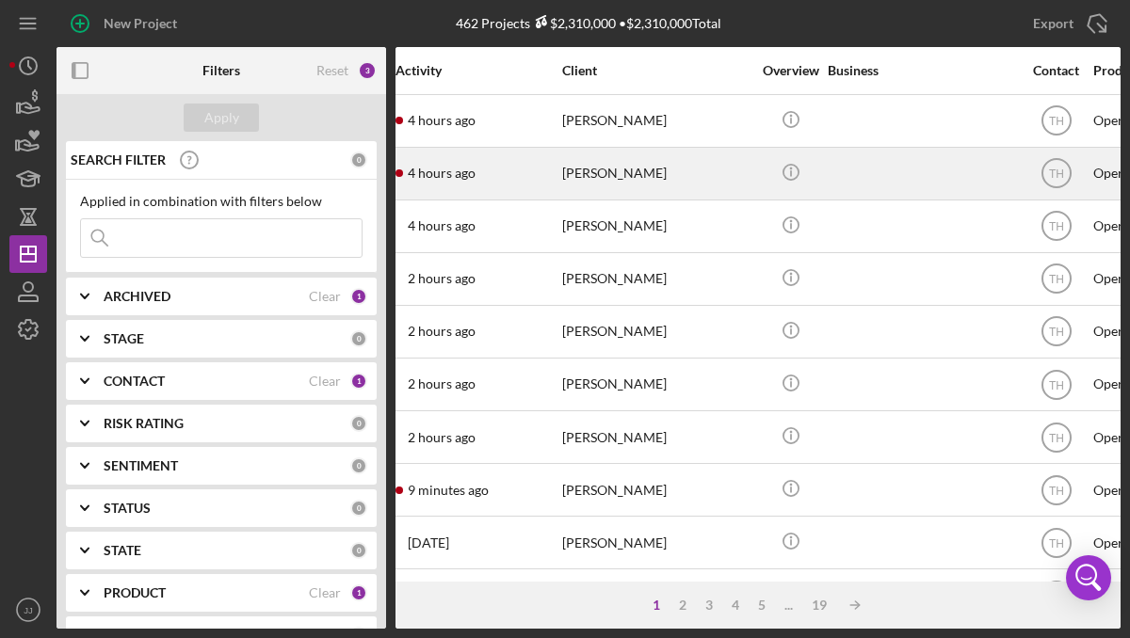
click at [656, 177] on div "[PERSON_NAME]" at bounding box center [656, 174] width 188 height 50
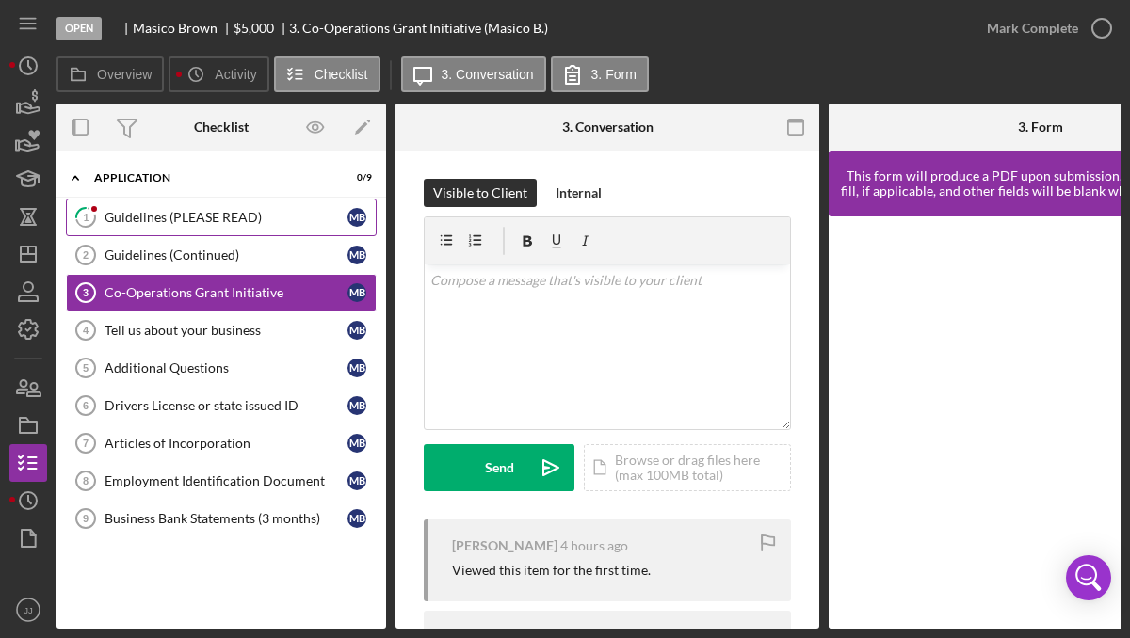
click at [202, 229] on link "1 Guidelines (PLEASE READ) M B" at bounding box center [221, 218] width 311 height 38
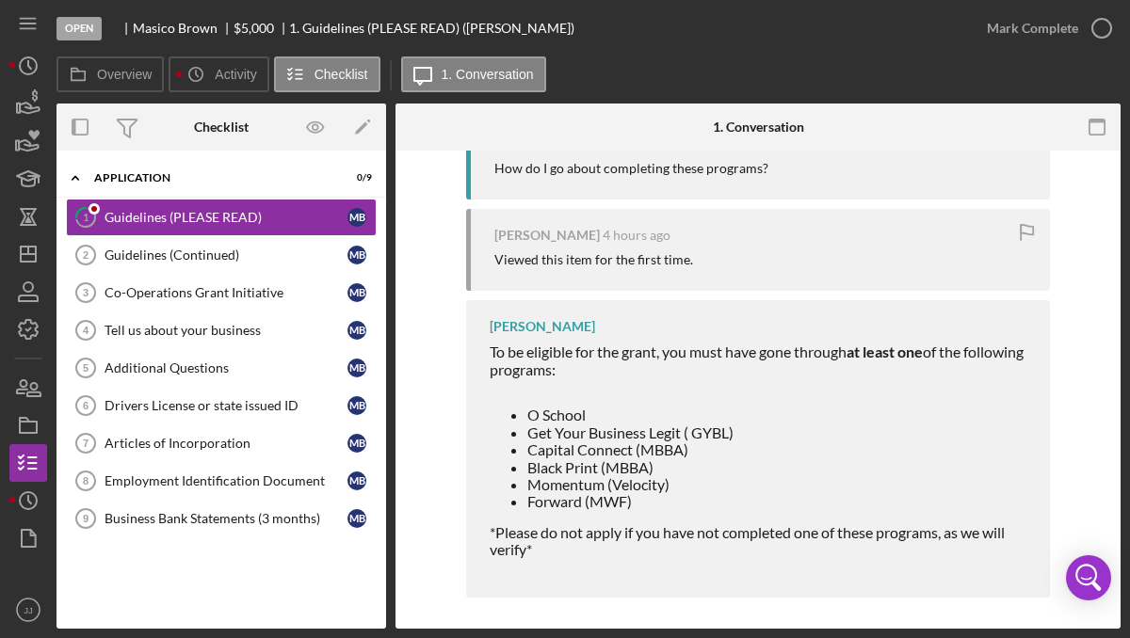
scroll to position [409, 0]
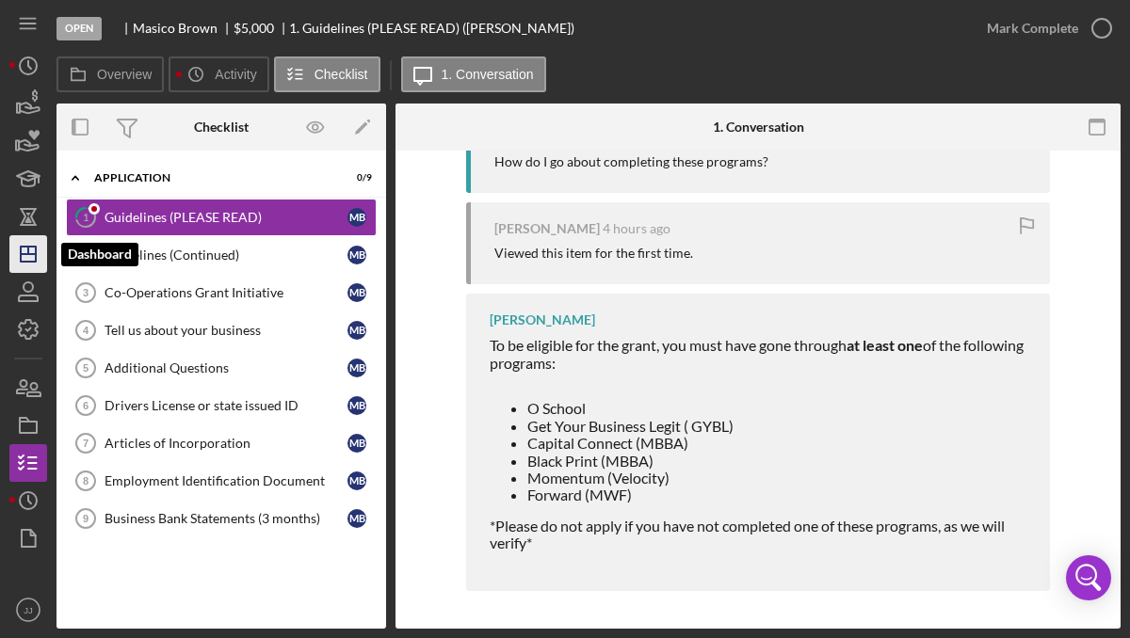
click at [35, 250] on polygon "button" at bounding box center [28, 254] width 15 height 15
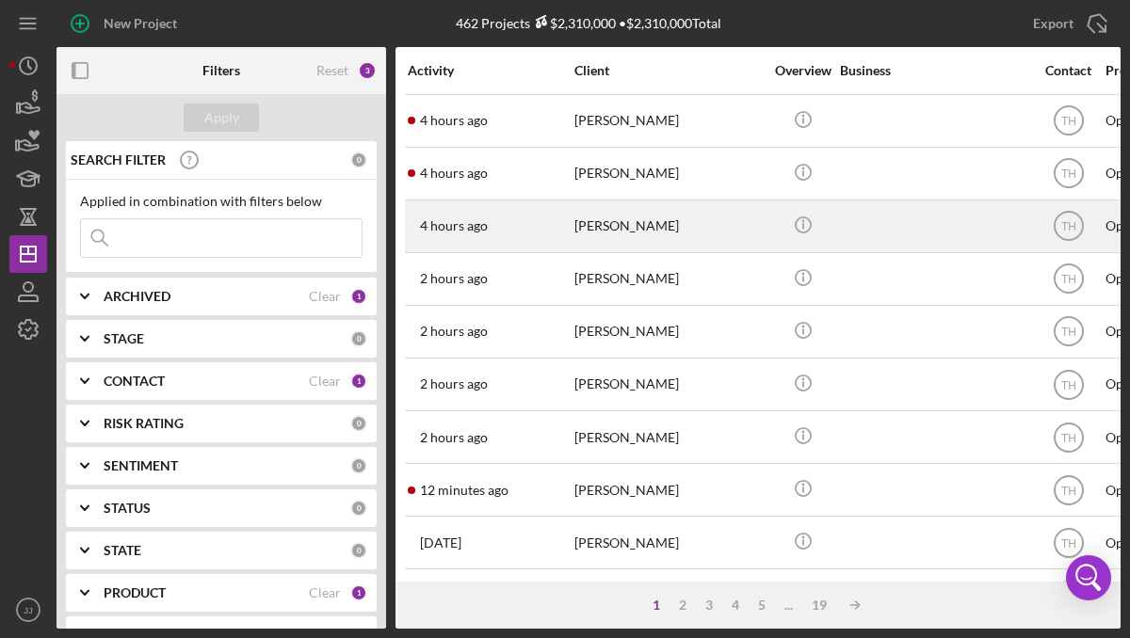
click at [483, 236] on div "4 hours ago [PERSON_NAME]" at bounding box center [490, 226] width 165 height 50
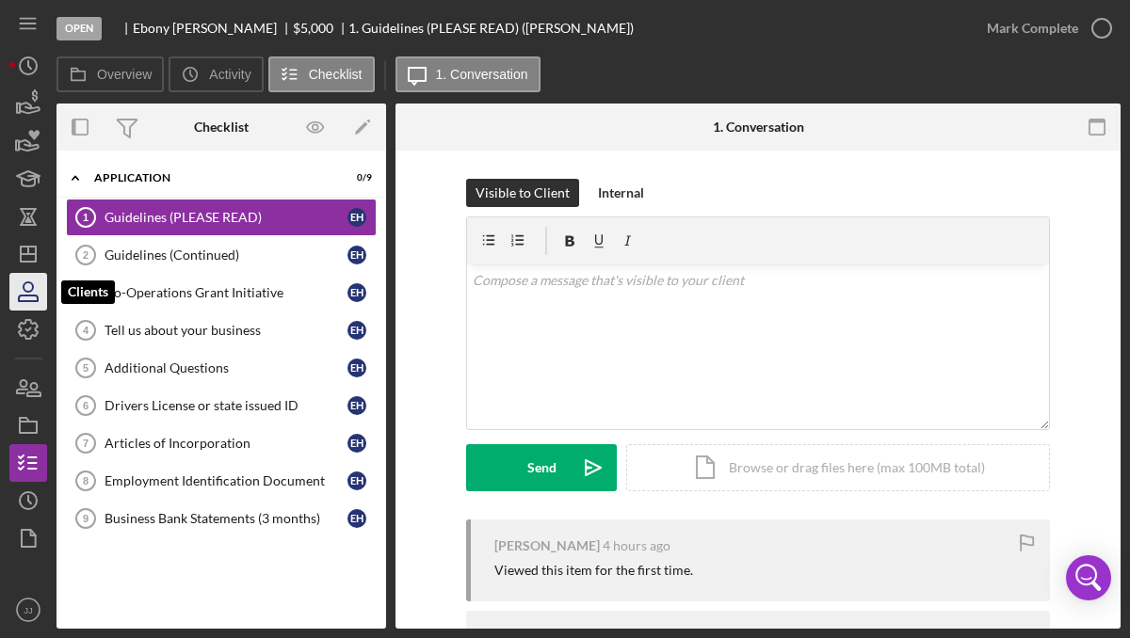
click at [28, 304] on icon "button" at bounding box center [28, 291] width 47 height 47
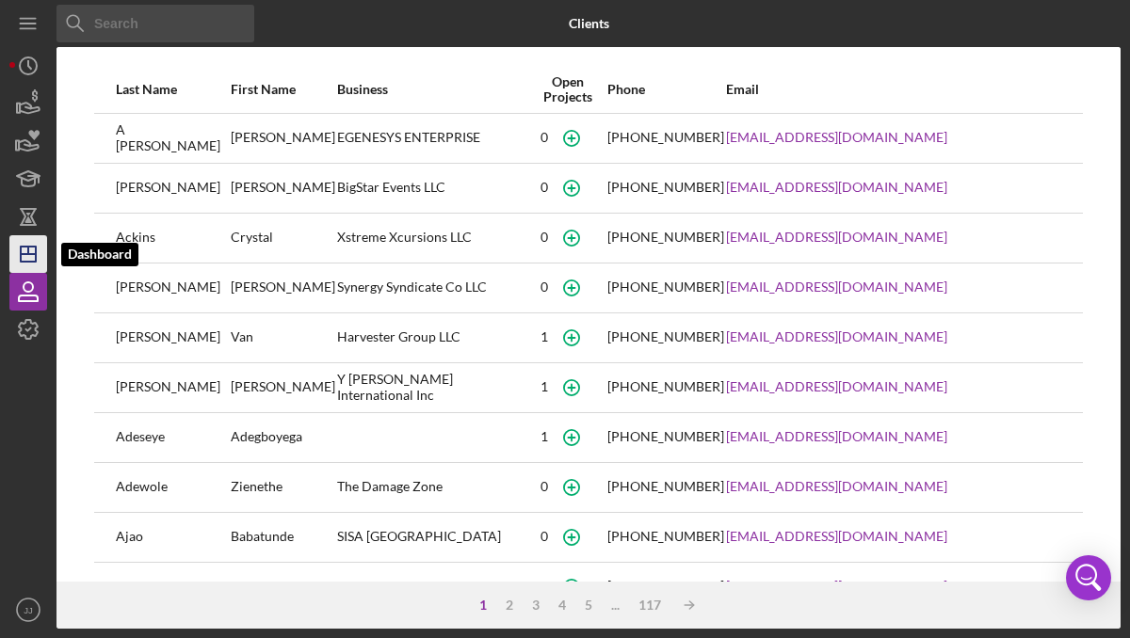
click at [24, 252] on icon "Icon/Dashboard" at bounding box center [28, 254] width 47 height 47
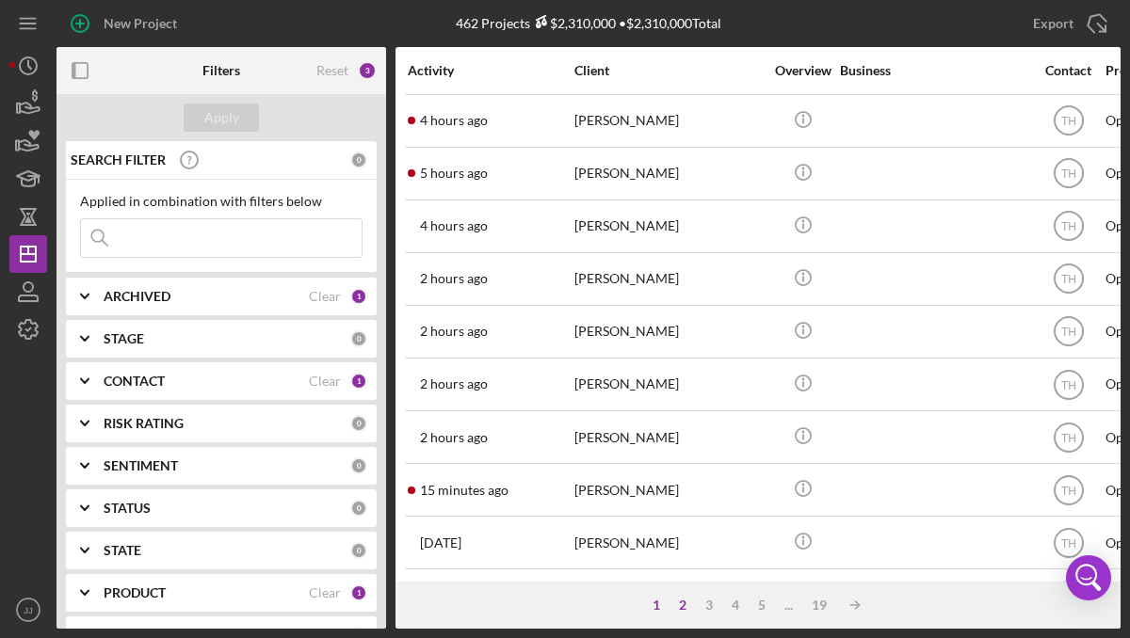
click at [677, 604] on div "2" at bounding box center [682, 605] width 26 height 15
click at [672, 604] on div "1" at bounding box center [675, 605] width 26 height 15
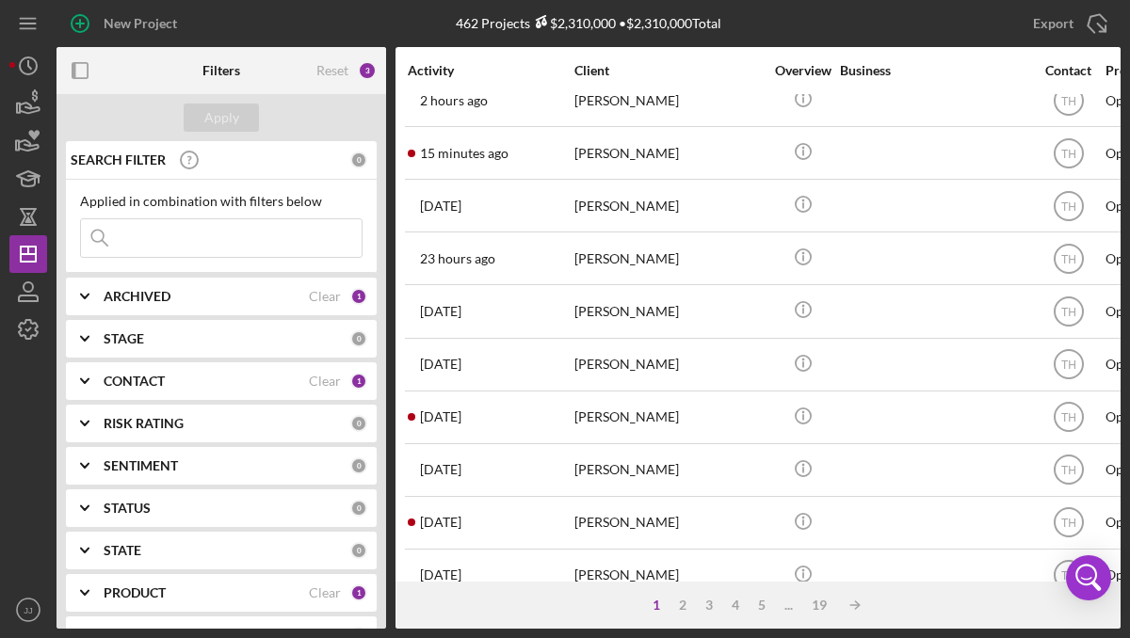
scroll to position [352, 0]
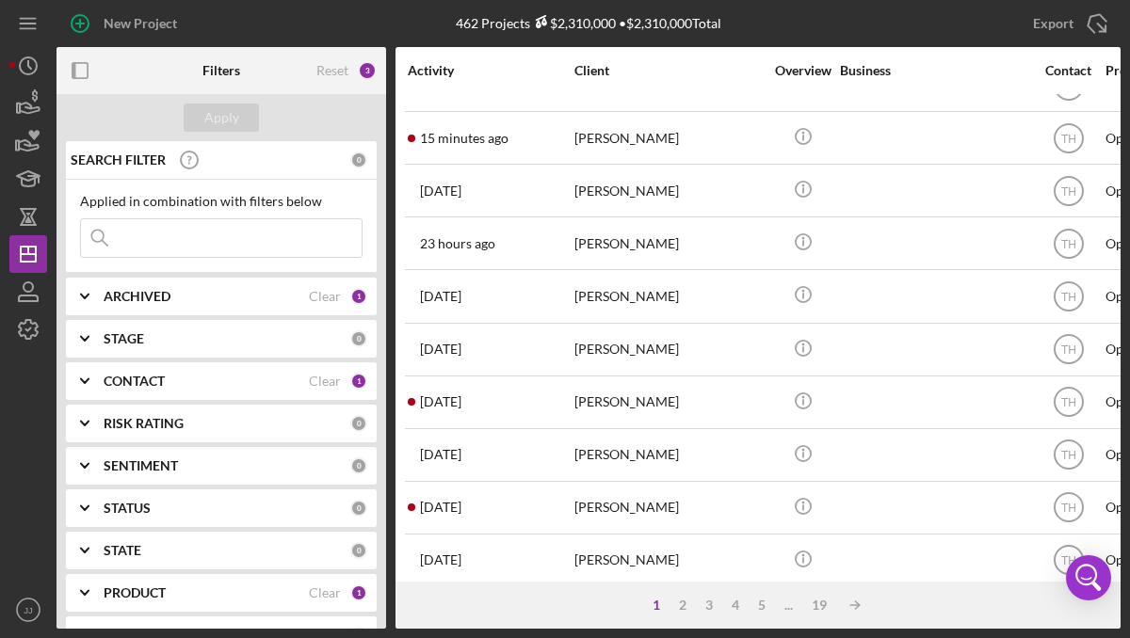
click at [637, 413] on div "[PERSON_NAME]" at bounding box center [668, 403] width 188 height 50
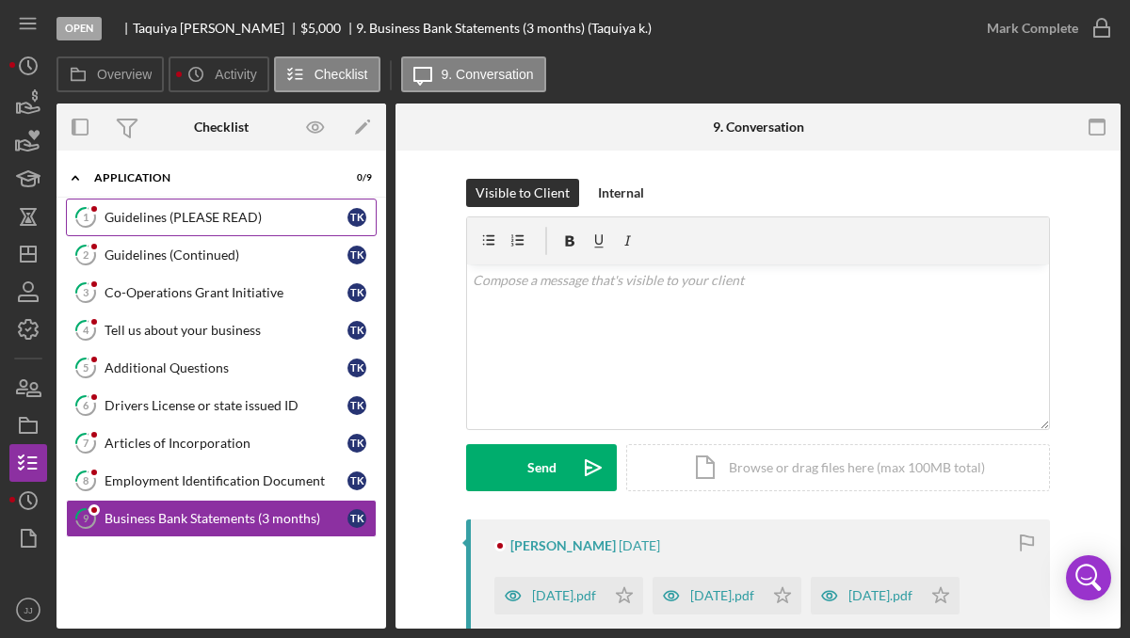
click at [209, 213] on div "Guidelines (PLEASE READ)" at bounding box center [226, 217] width 243 height 15
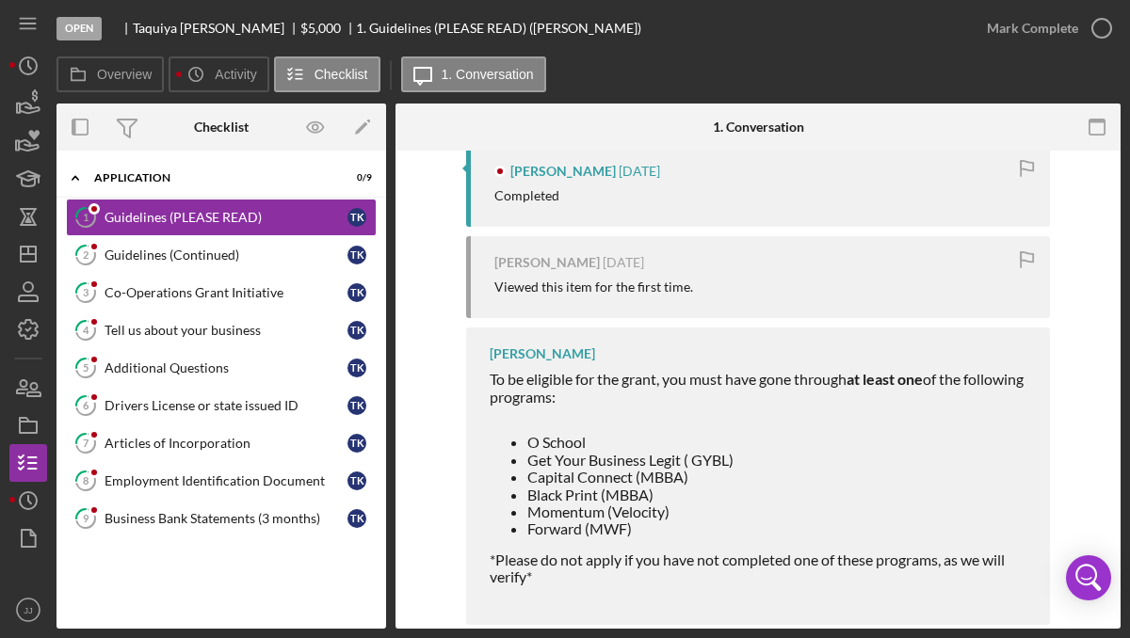
scroll to position [381, 0]
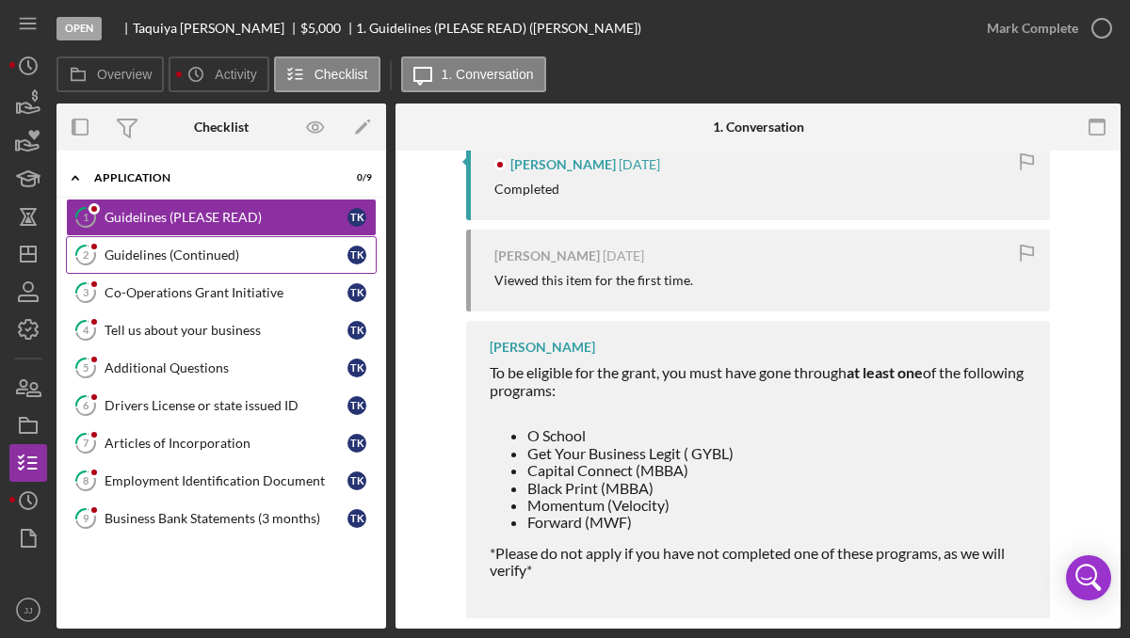
click at [228, 258] on div "Guidelines (Continued)" at bounding box center [226, 255] width 243 height 15
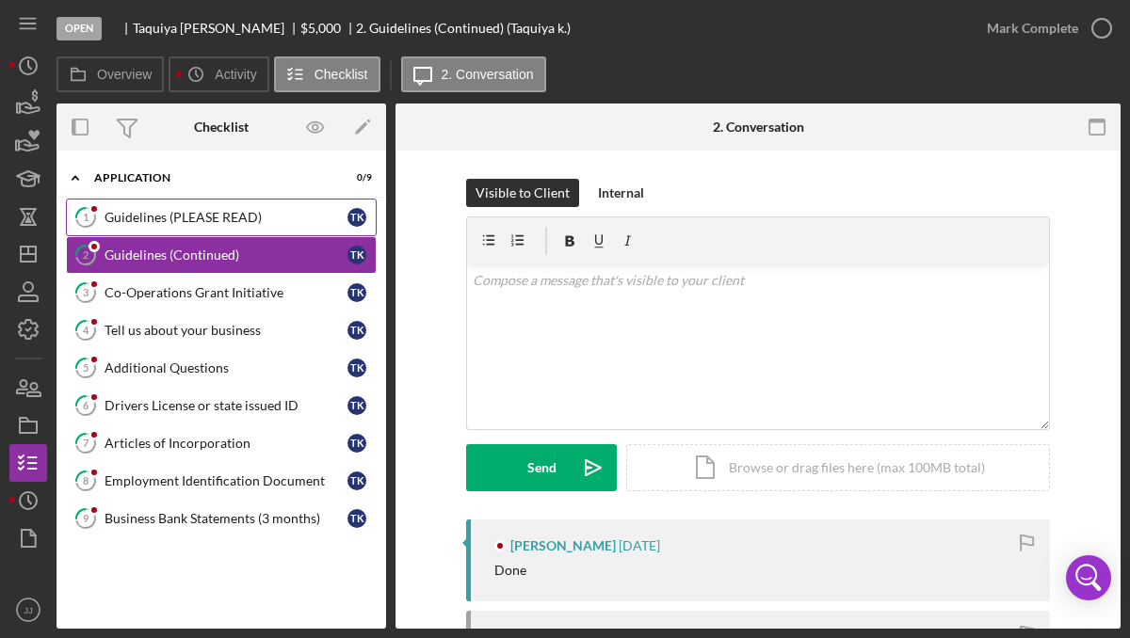
click at [217, 219] on div "Guidelines (PLEASE READ)" at bounding box center [226, 217] width 243 height 15
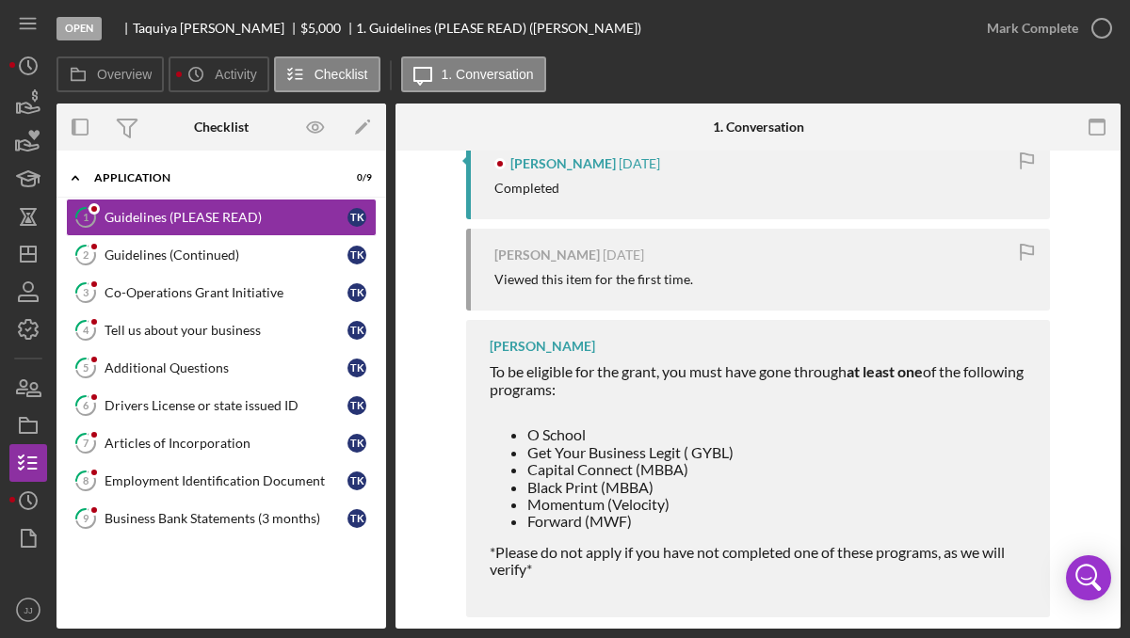
scroll to position [409, 0]
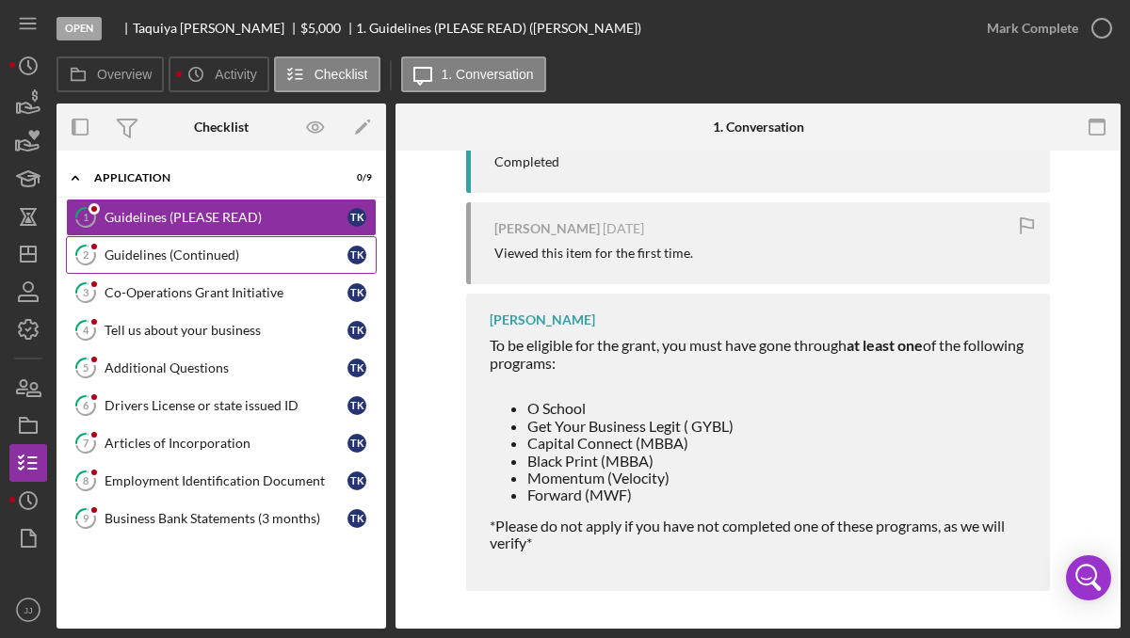
click at [228, 250] on div "Guidelines (Continued)" at bounding box center [226, 255] width 243 height 15
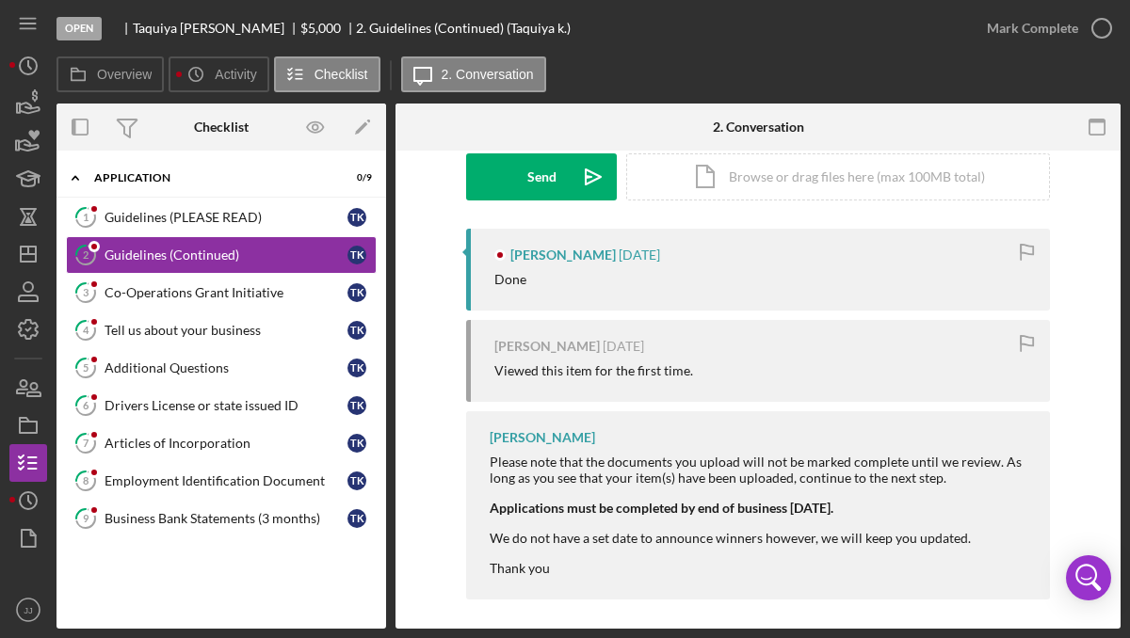
scroll to position [299, 0]
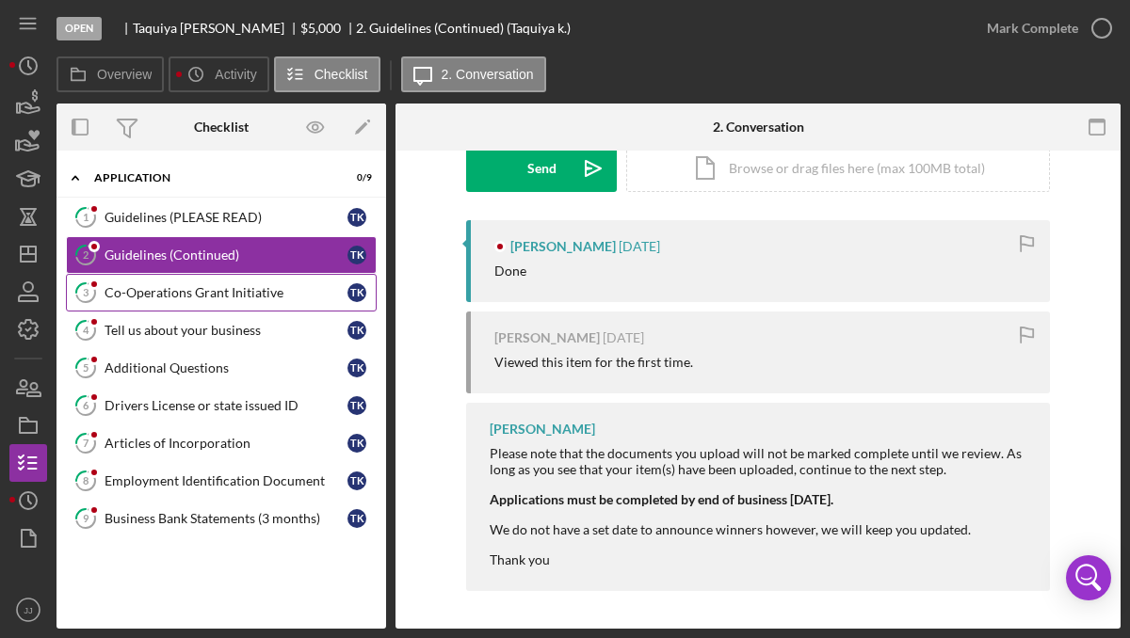
click at [200, 297] on div "Co-Operations Grant Initiative" at bounding box center [226, 292] width 243 height 15
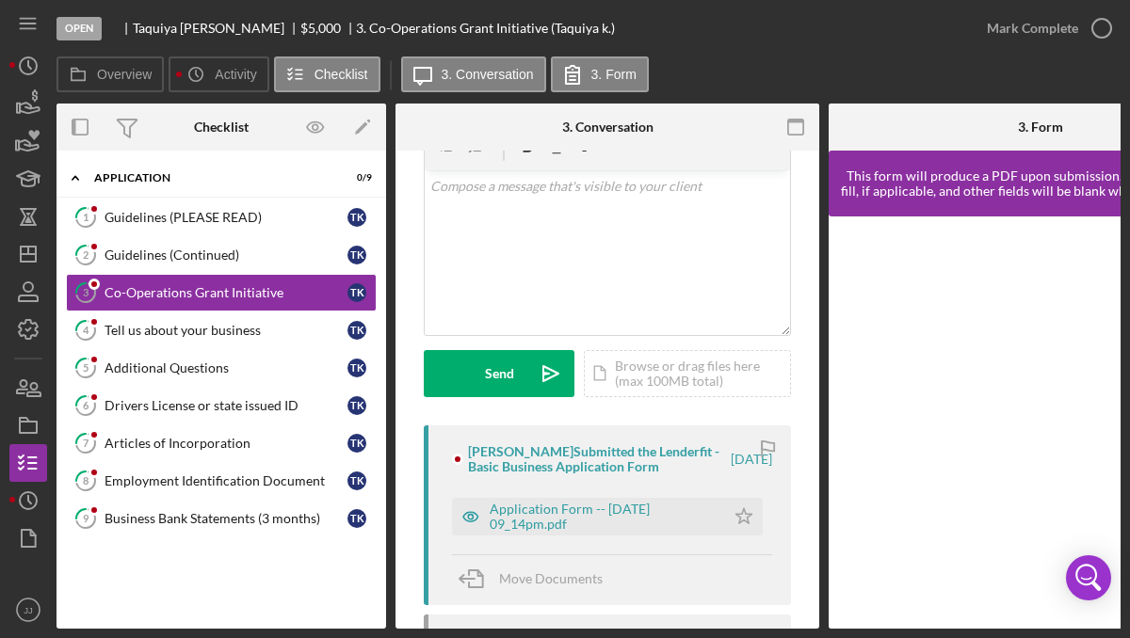
scroll to position [96, 0]
click at [536, 511] on div "Application Form -- [DATE] 09_14pm.pdf" at bounding box center [603, 515] width 226 height 30
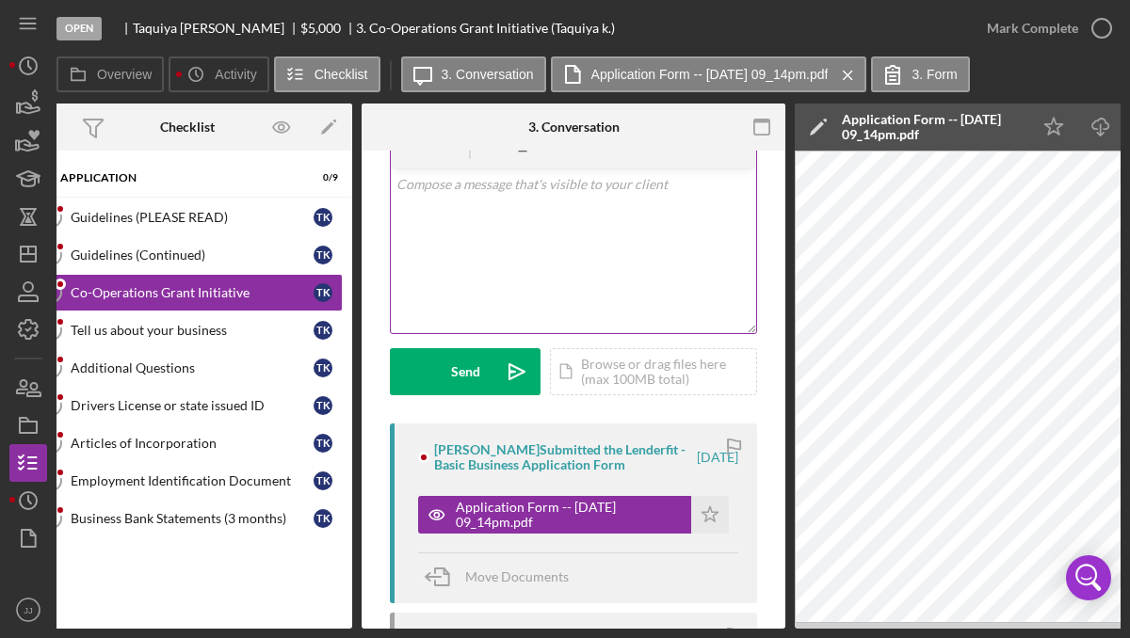
scroll to position [0, 32]
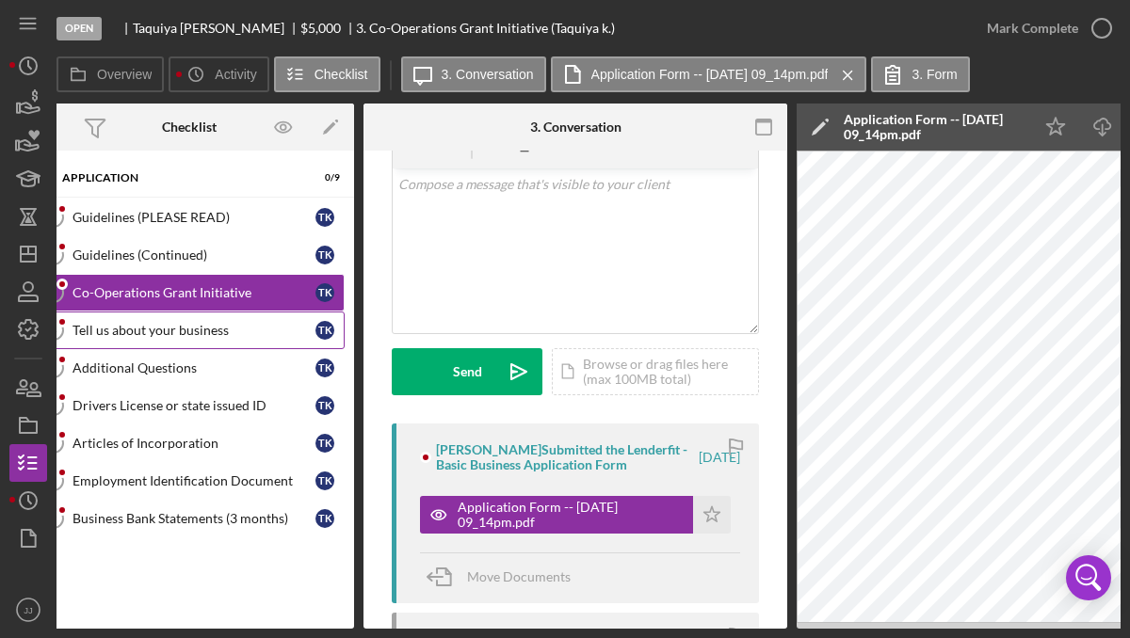
click at [213, 327] on div "Tell us about your business" at bounding box center [193, 330] width 243 height 15
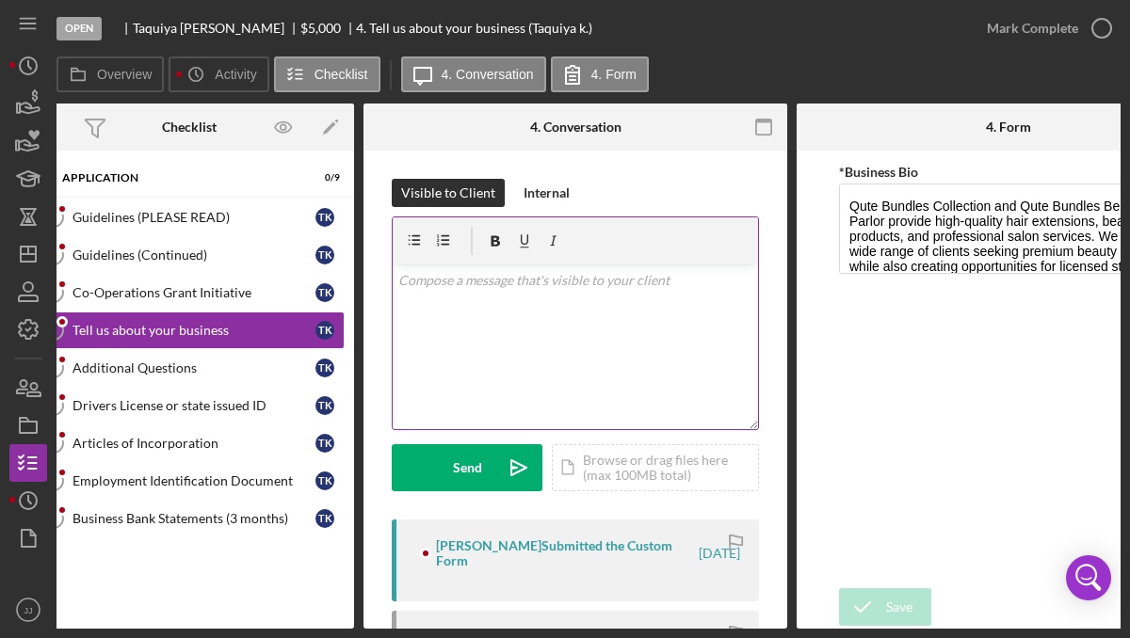
scroll to position [0, 26]
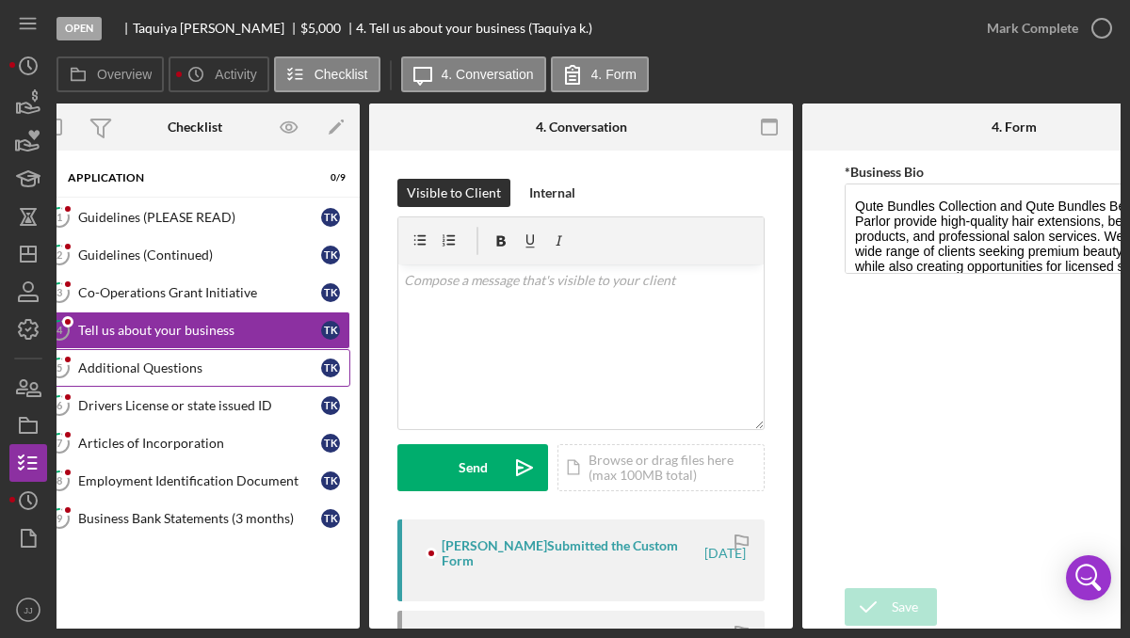
click at [215, 370] on div "Additional Questions" at bounding box center [199, 368] width 243 height 15
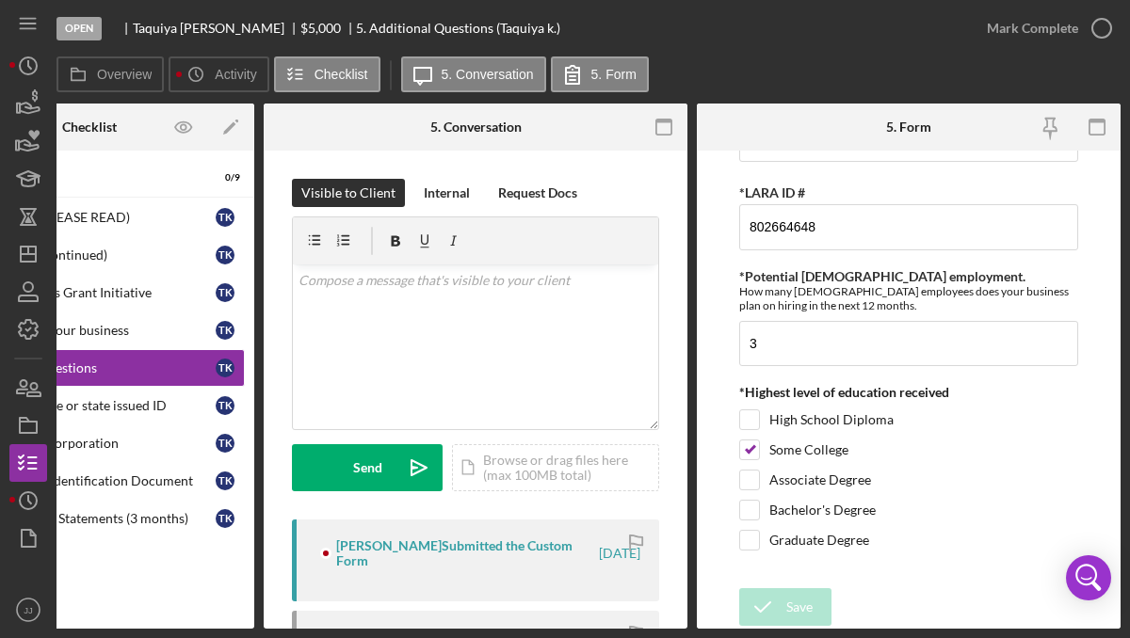
scroll to position [895, 0]
click at [109, 398] on div "Drivers License or state issued ID" at bounding box center [94, 405] width 243 height 15
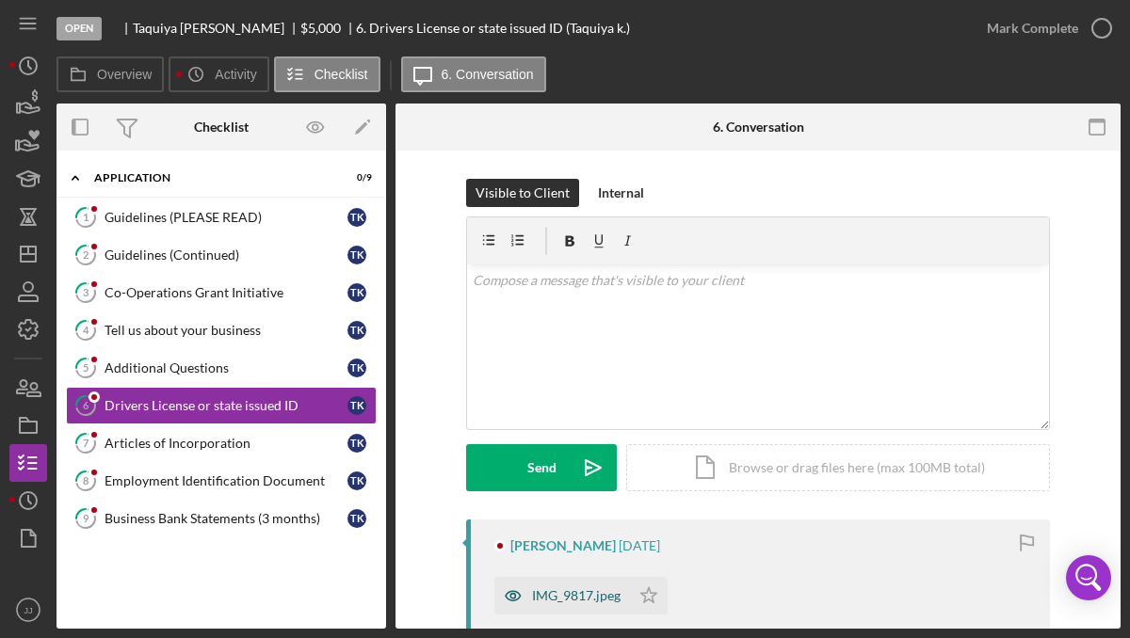
click at [547, 604] on div "IMG_9817.jpeg" at bounding box center [562, 596] width 136 height 38
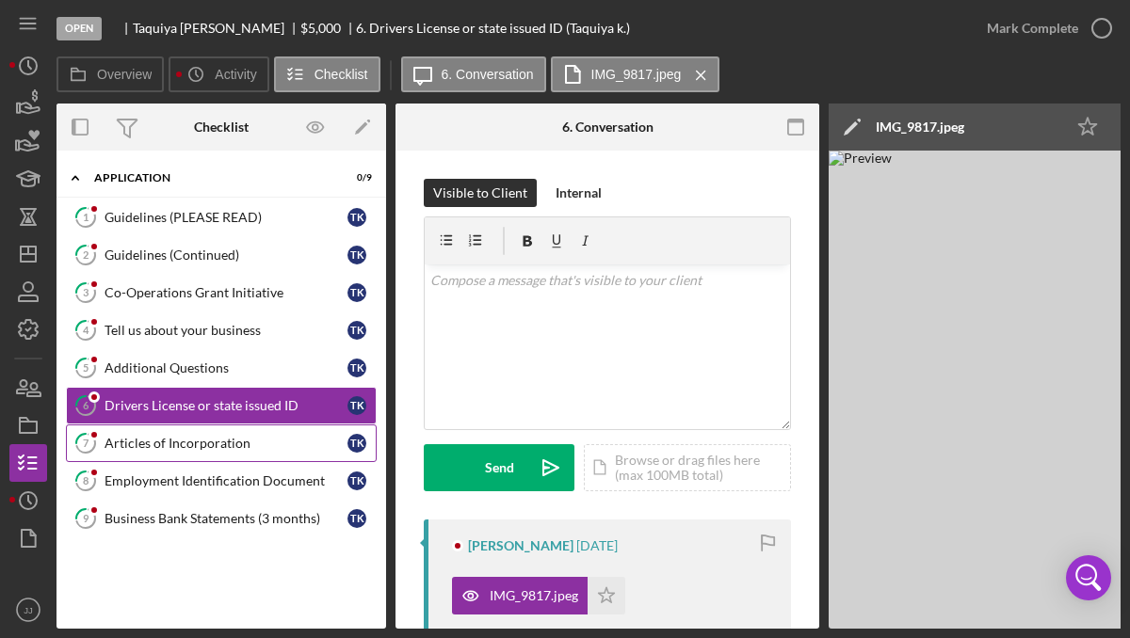
click at [162, 453] on link "7 Articles of Incorporation T k" at bounding box center [221, 444] width 311 height 38
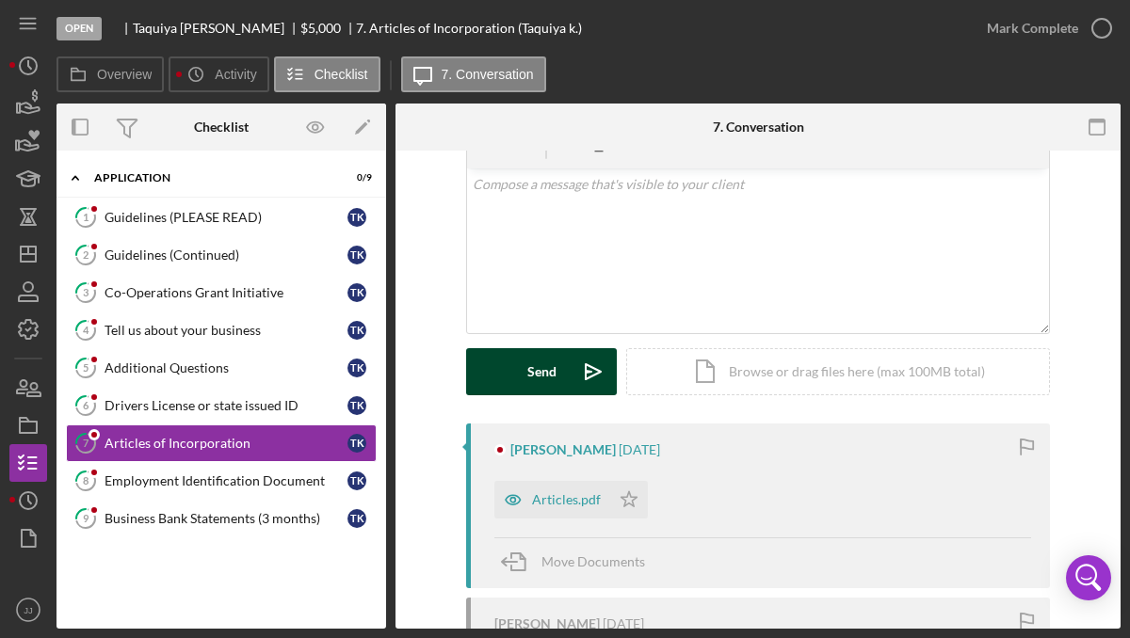
scroll to position [105, 0]
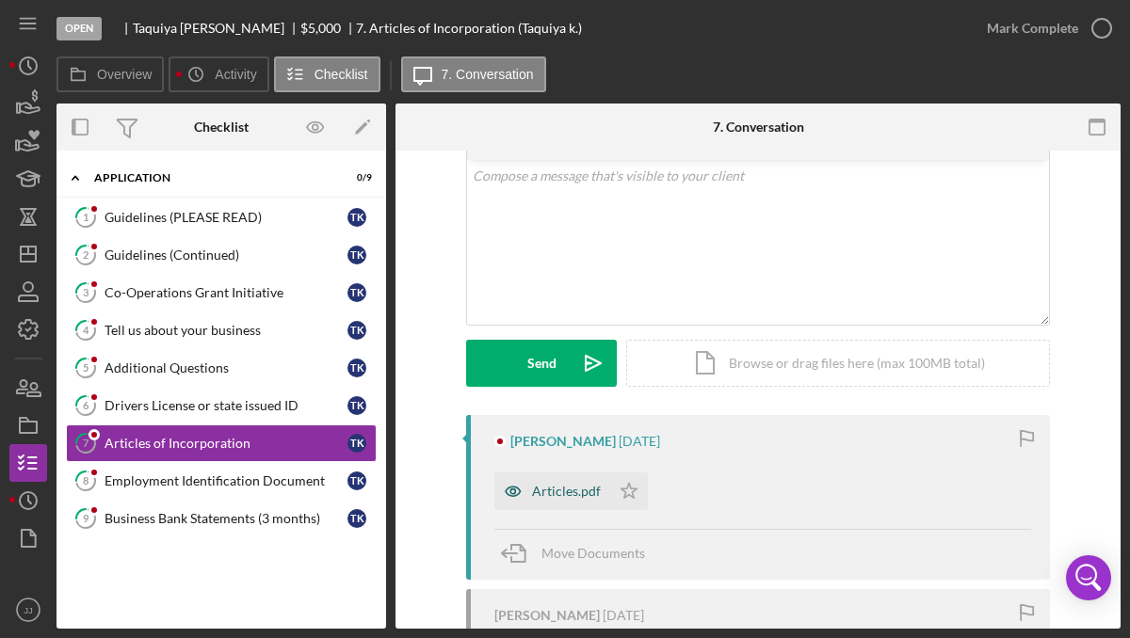
click at [558, 499] on div "Articles.pdf" at bounding box center [552, 492] width 116 height 38
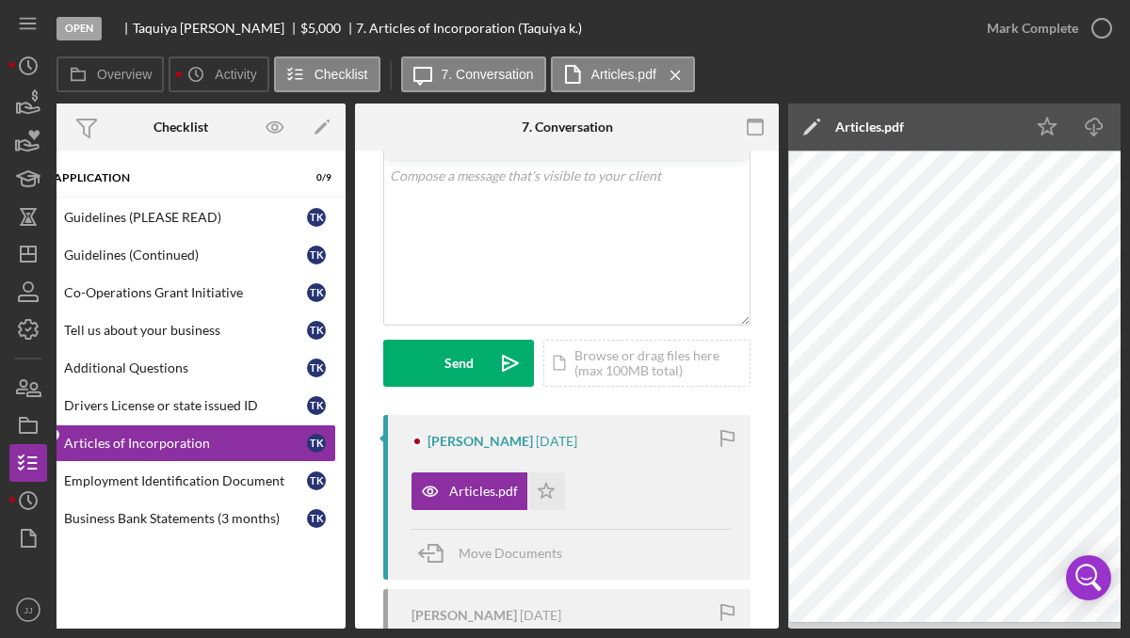
scroll to position [0, 0]
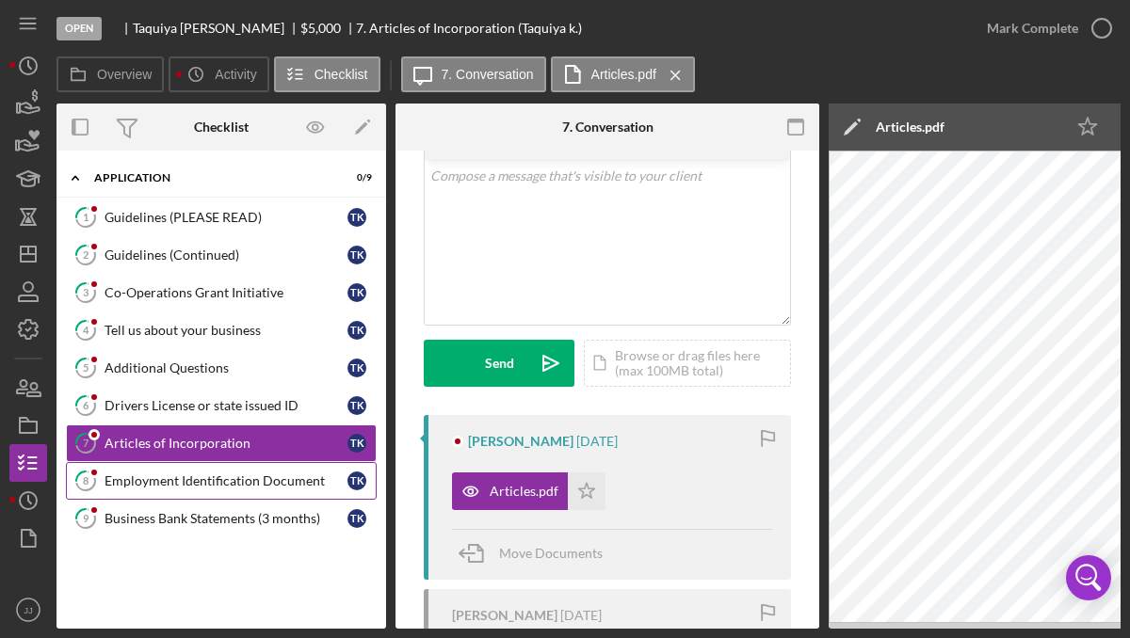
click at [265, 474] on div "Employment Identification Document" at bounding box center [226, 481] width 243 height 15
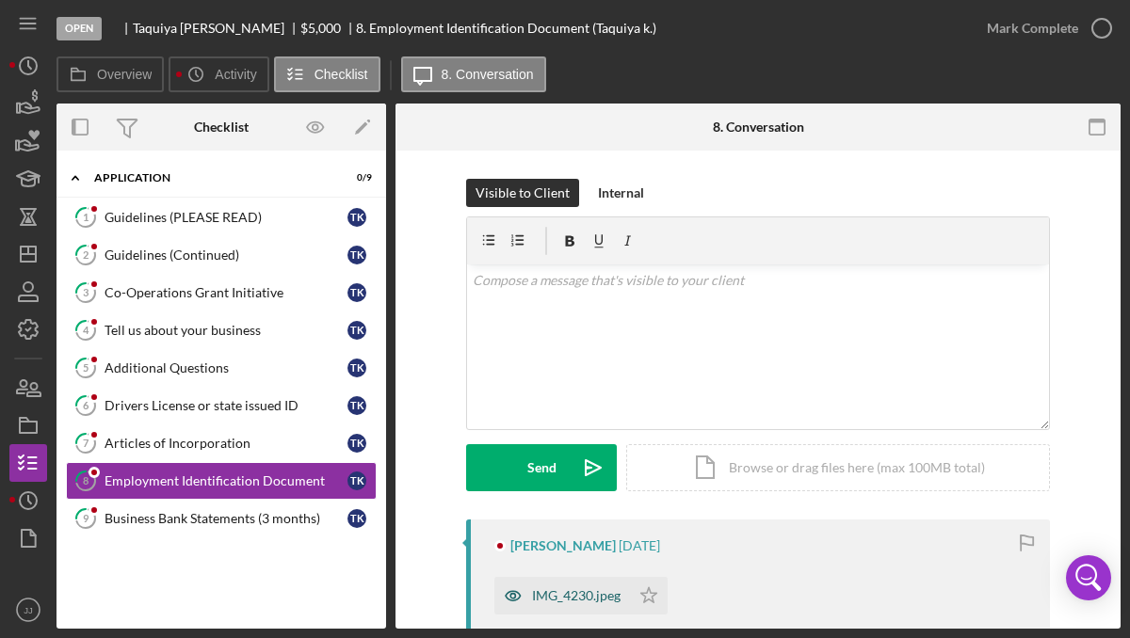
click at [565, 584] on div "IMG_4230.jpeg" at bounding box center [562, 596] width 136 height 38
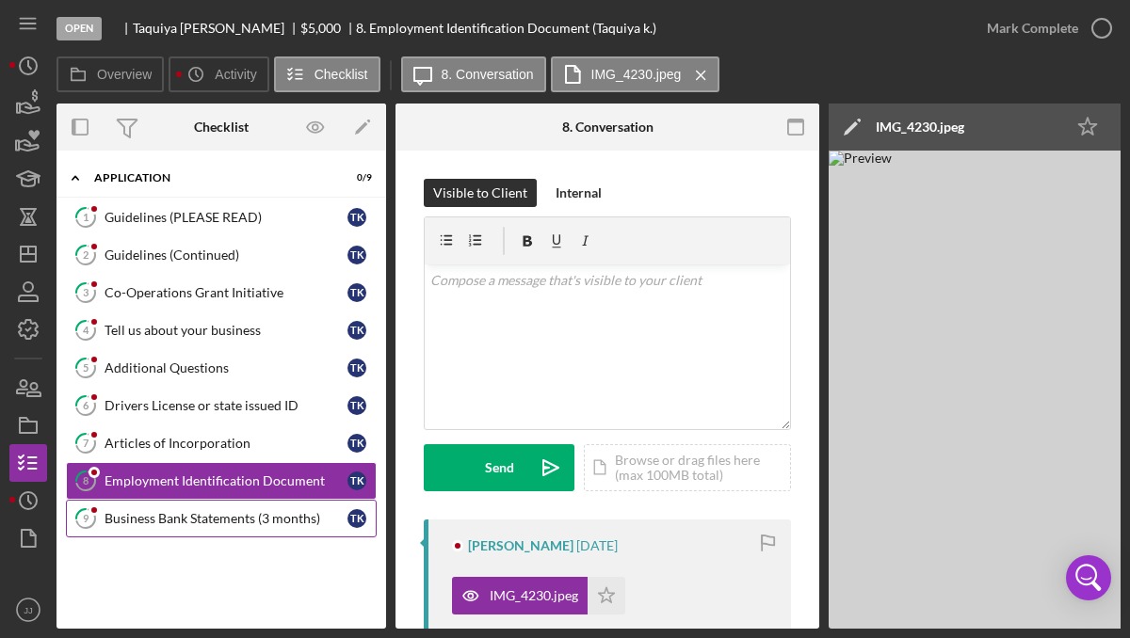
click at [169, 523] on div "Business Bank Statements (3 months)" at bounding box center [226, 518] width 243 height 15
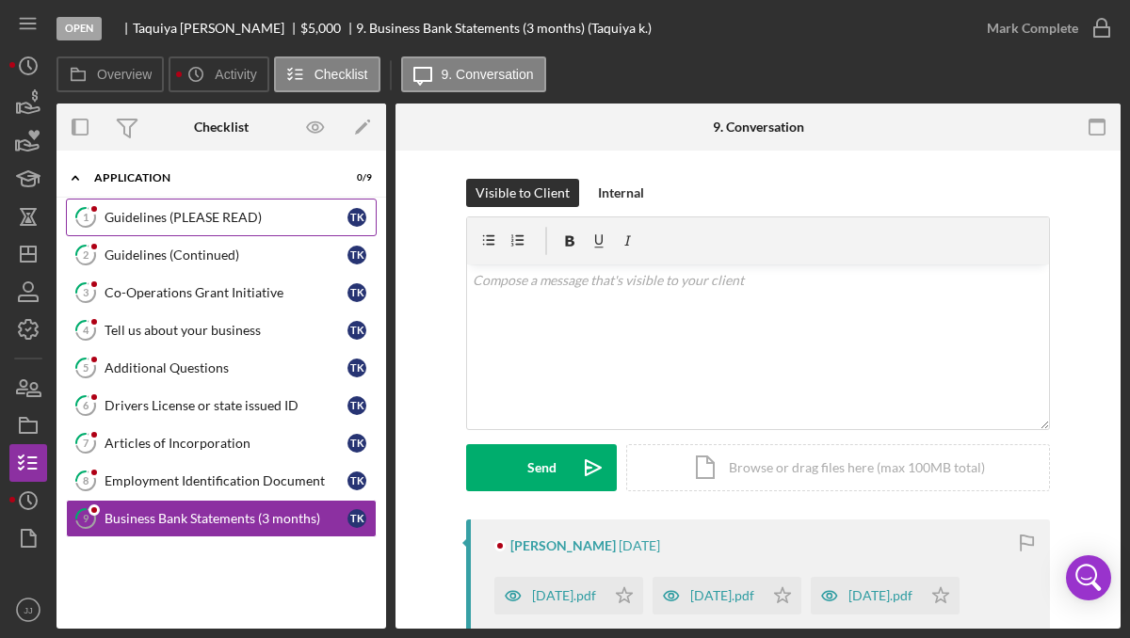
click at [172, 210] on div "Guidelines (PLEASE READ)" at bounding box center [226, 217] width 243 height 15
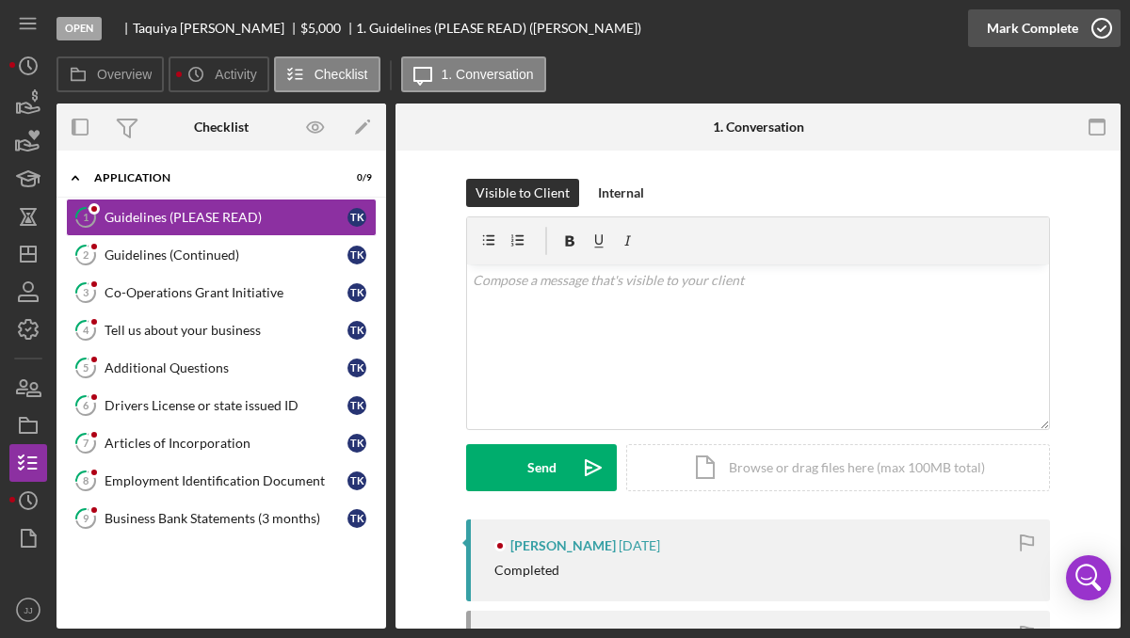
click at [1101, 36] on icon "button" at bounding box center [1101, 28] width 47 height 47
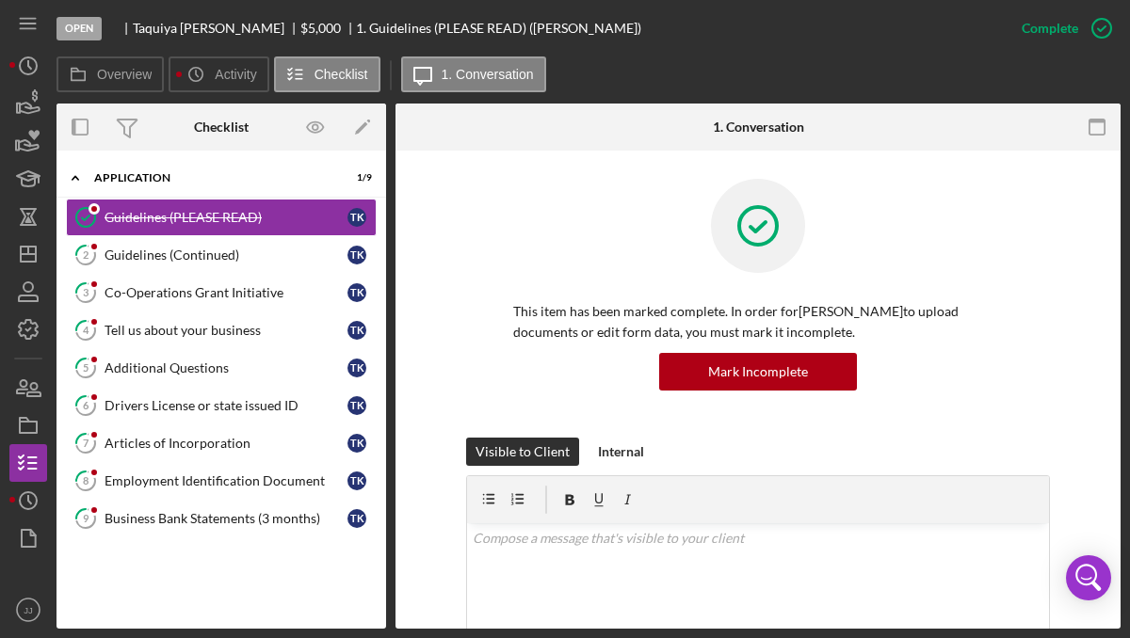
click at [0, 0] on icon "button" at bounding box center [0, 0] width 0 height 0
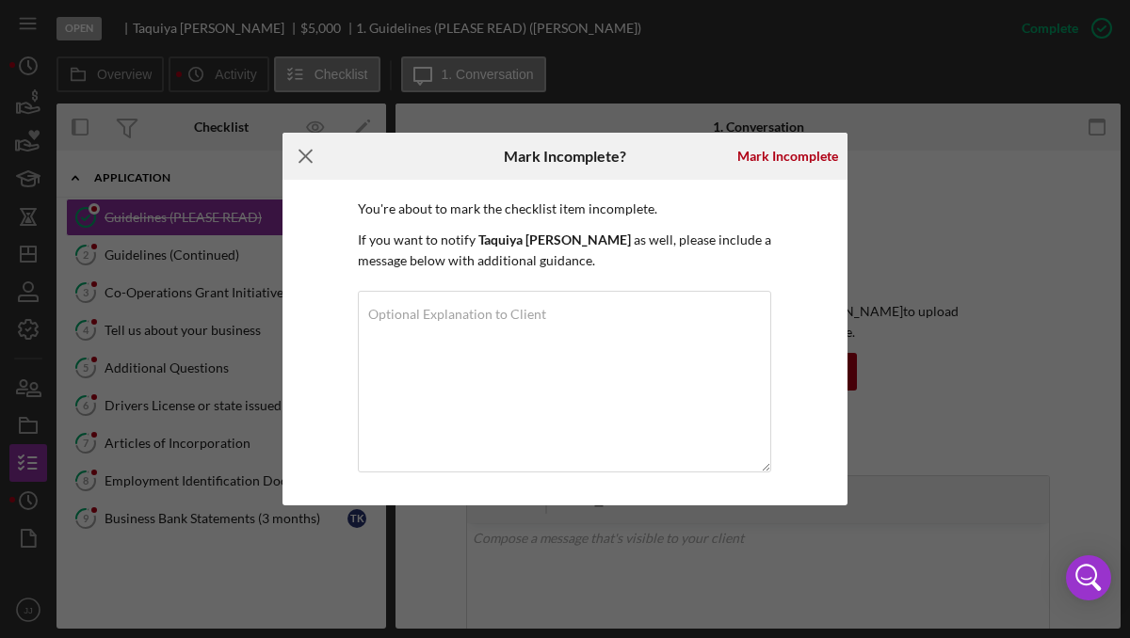
click at [298, 160] on icon "Icon/Menu Close" at bounding box center [305, 156] width 47 height 47
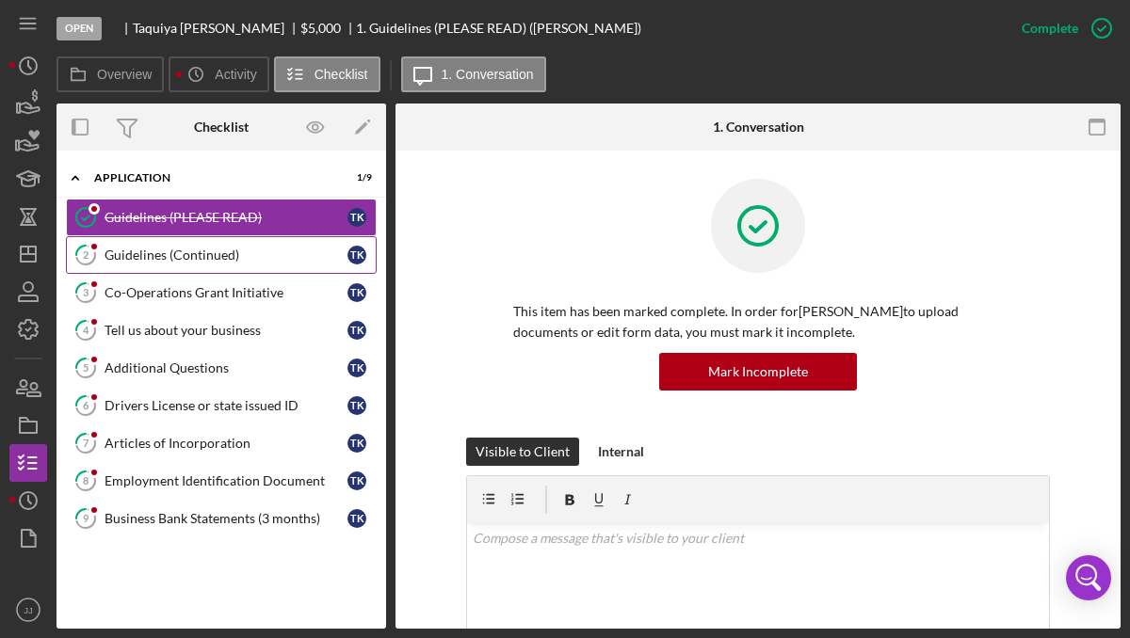
click at [252, 252] on div "Guidelines (Continued)" at bounding box center [226, 255] width 243 height 15
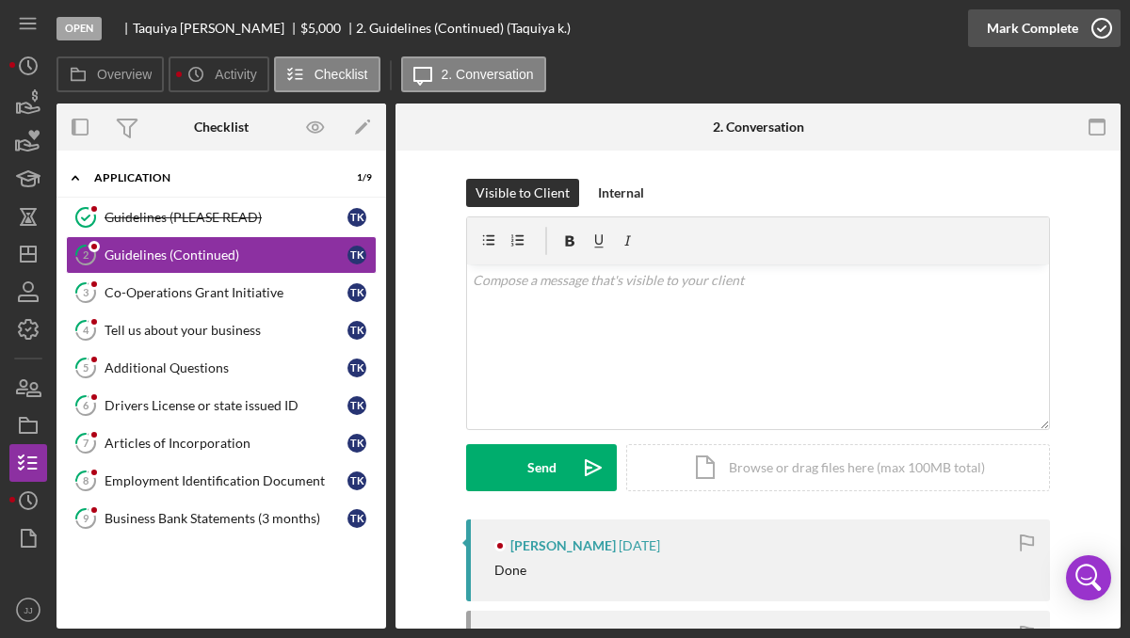
click at [1088, 33] on icon "button" at bounding box center [1101, 28] width 47 height 47
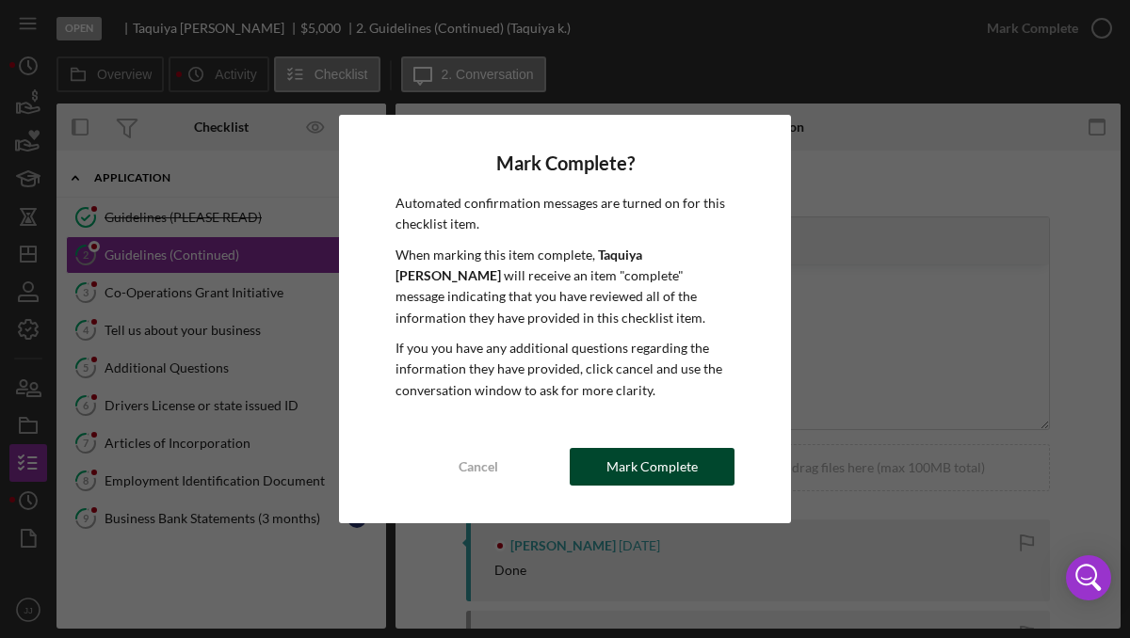
click at [592, 463] on button "Mark Complete" at bounding box center [652, 467] width 165 height 38
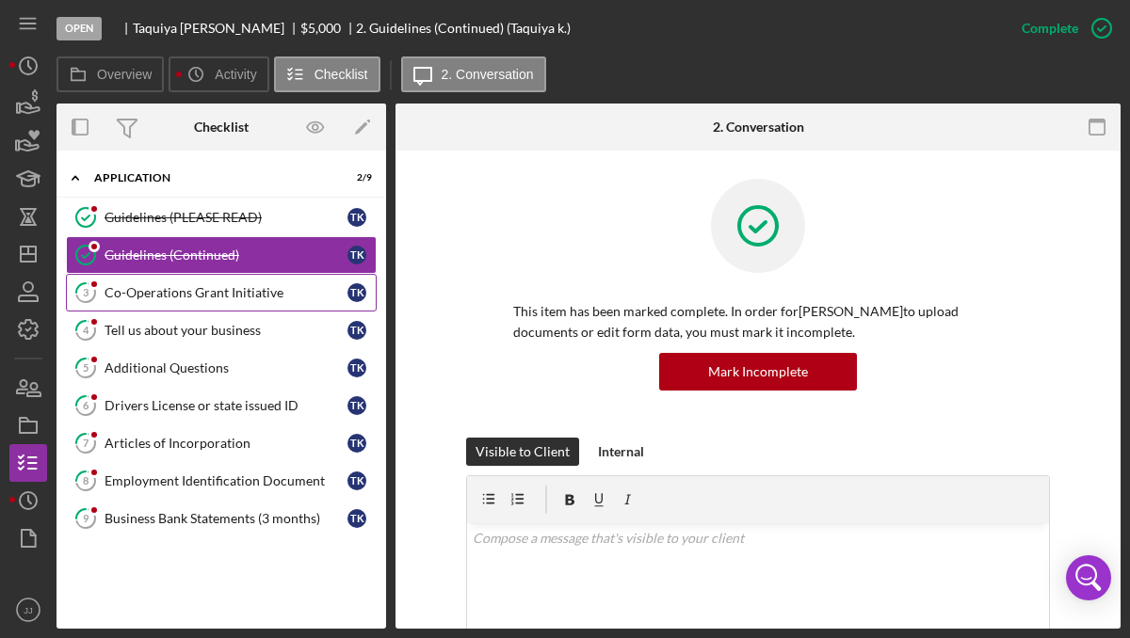
click at [211, 307] on link "3 Co-Operations Grant Initiative T k" at bounding box center [221, 293] width 311 height 38
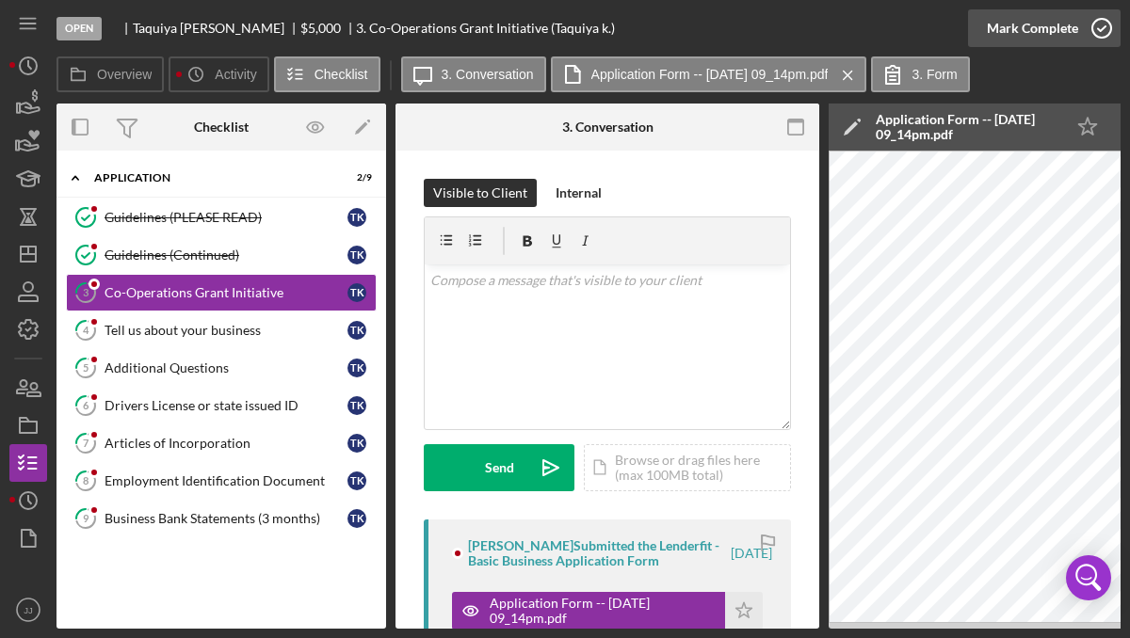
click at [1101, 28] on icon "button" at bounding box center [1101, 28] width 47 height 47
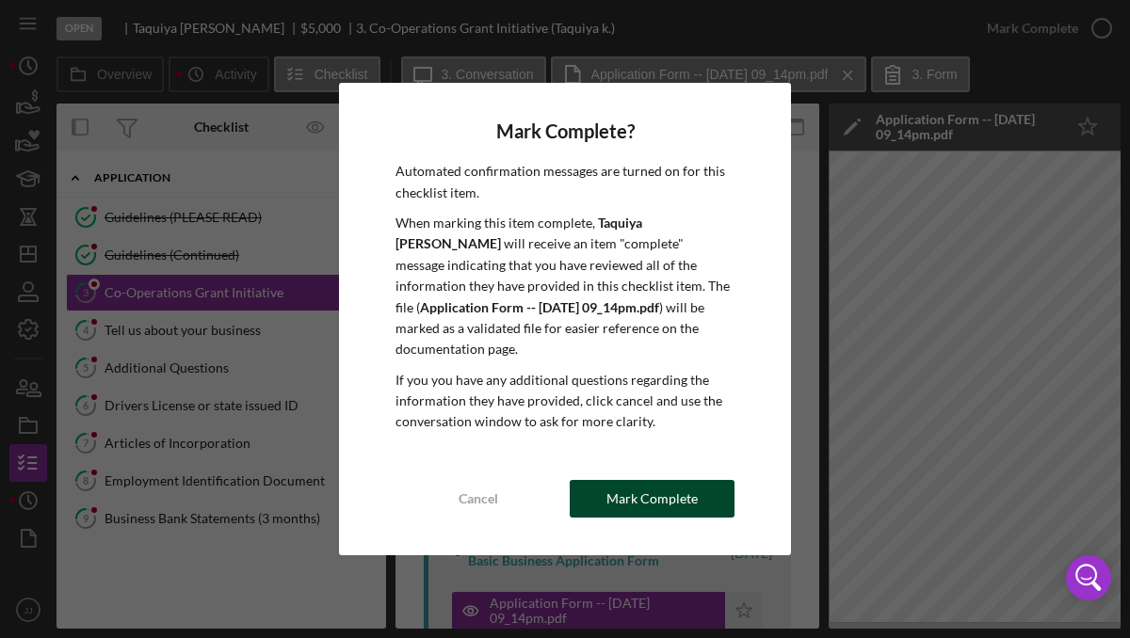
click at [620, 482] on div "Mark Complete" at bounding box center [651, 499] width 91 height 38
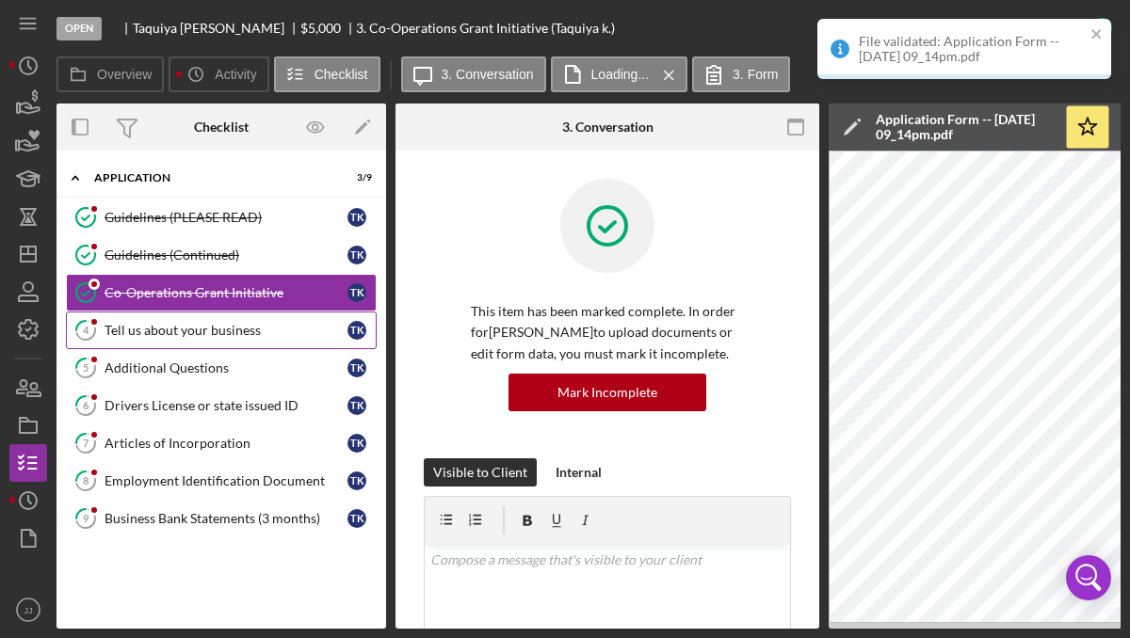
click at [188, 335] on div "Tell us about your business" at bounding box center [226, 330] width 243 height 15
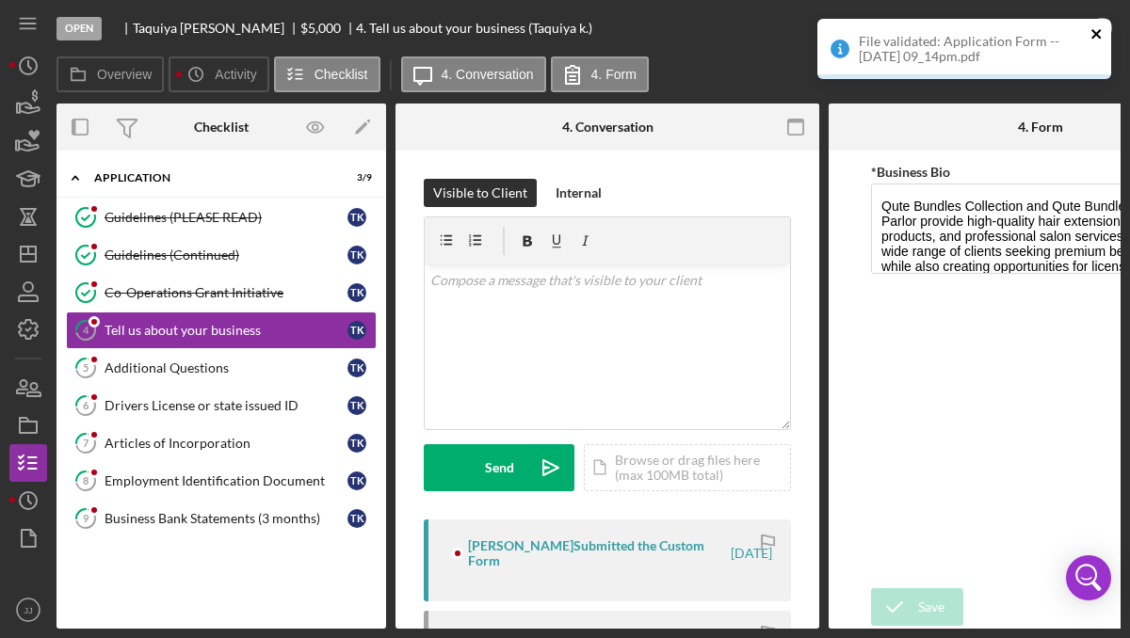
click at [1096, 30] on icon "close" at bounding box center [1096, 33] width 13 height 15
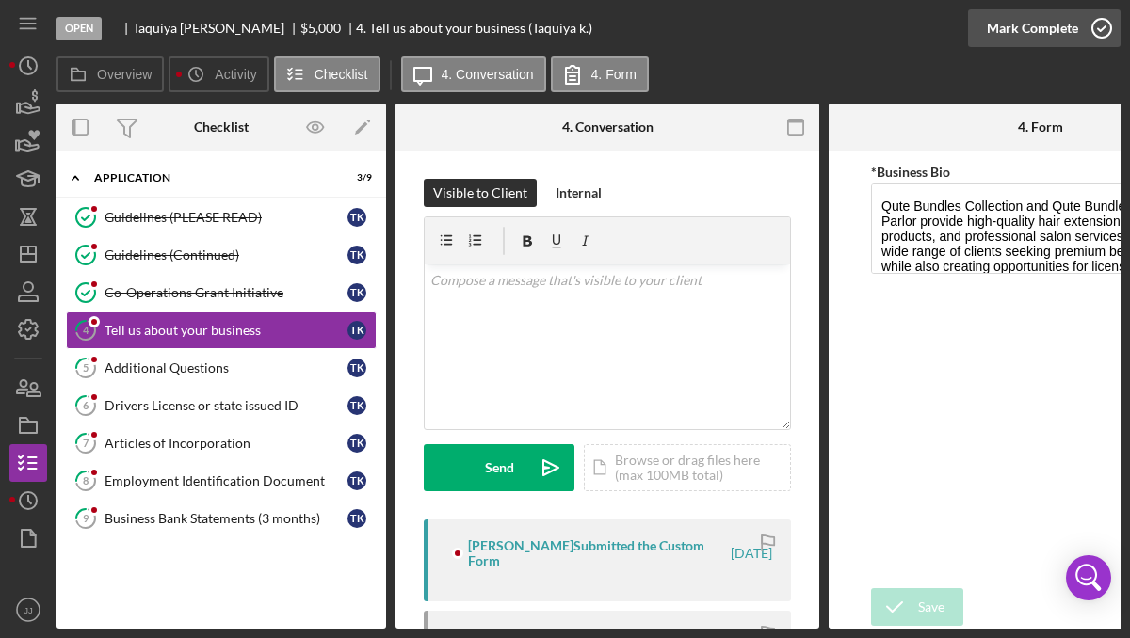
click at [1095, 32] on icon "button" at bounding box center [1101, 28] width 47 height 47
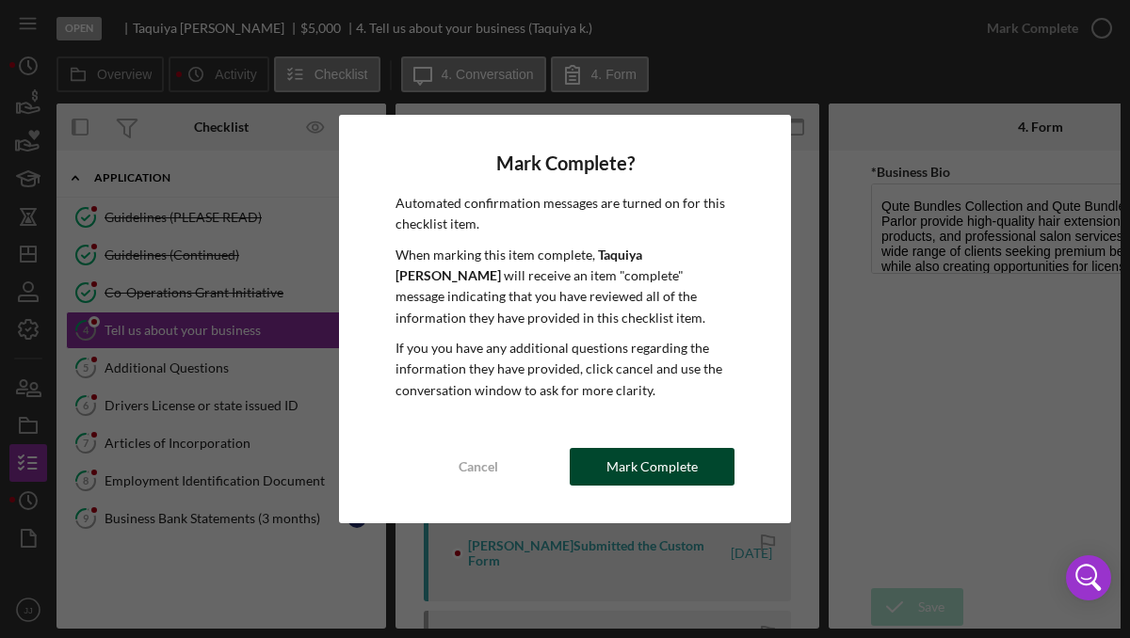
click at [643, 475] on div "Mark Complete" at bounding box center [651, 467] width 91 height 38
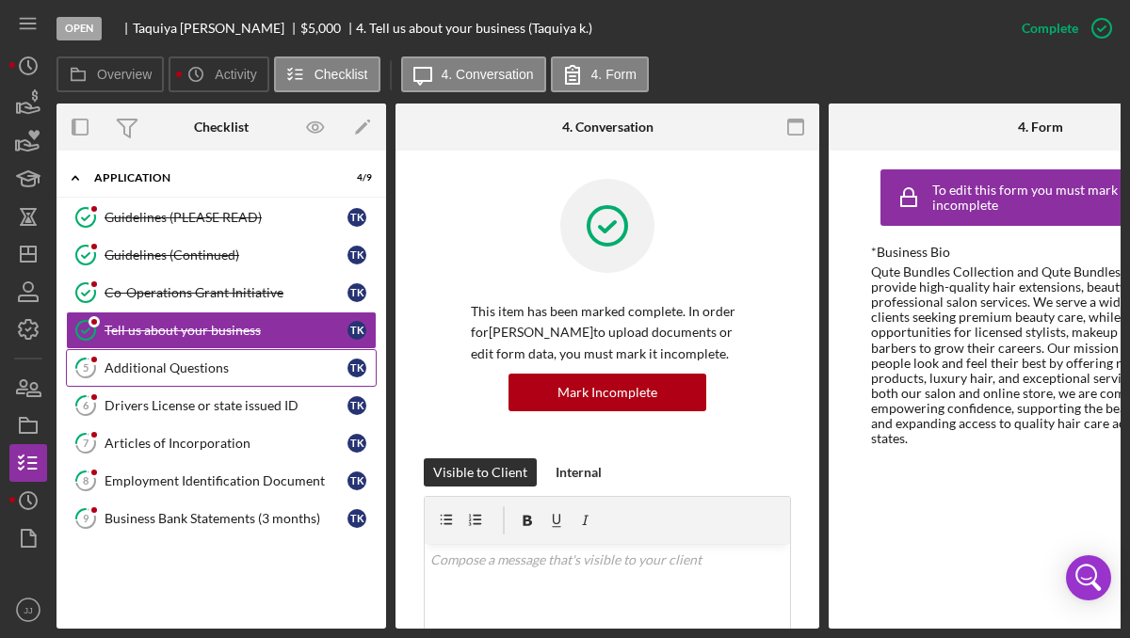
click at [153, 371] on div "Additional Questions" at bounding box center [226, 368] width 243 height 15
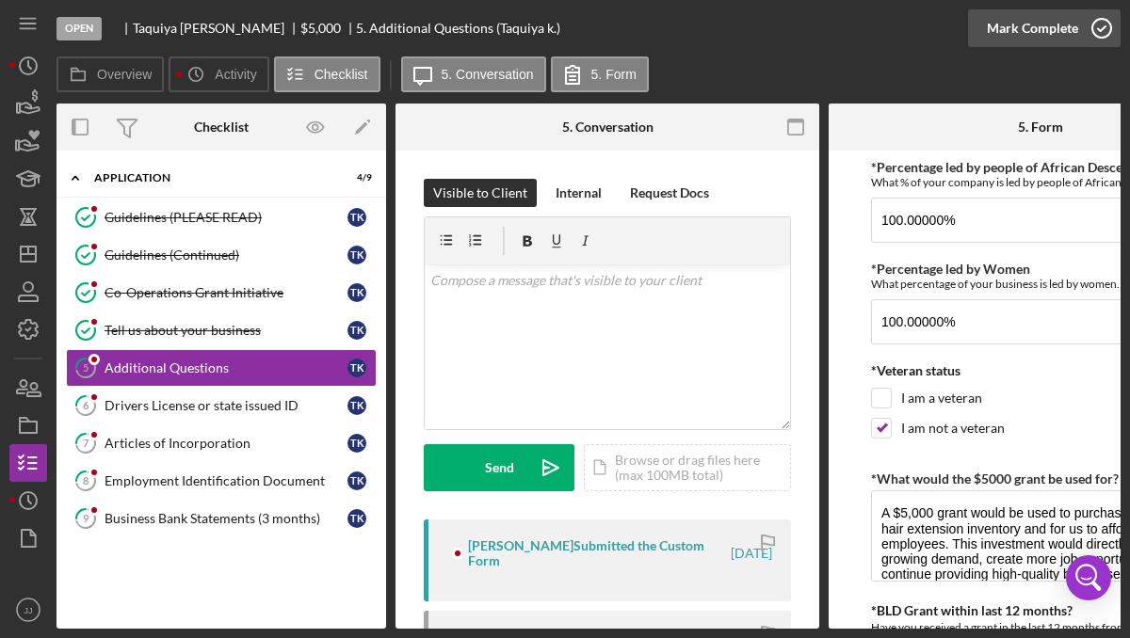
click at [1098, 33] on icon "button" at bounding box center [1101, 28] width 47 height 47
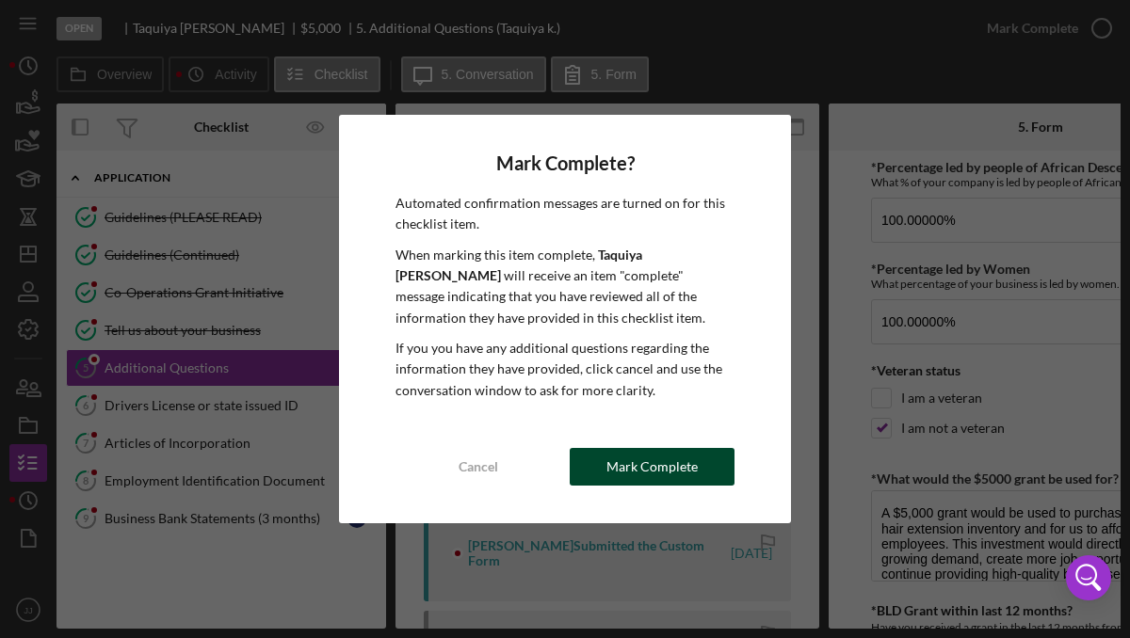
click at [664, 481] on div "Mark Complete" at bounding box center [651, 467] width 91 height 38
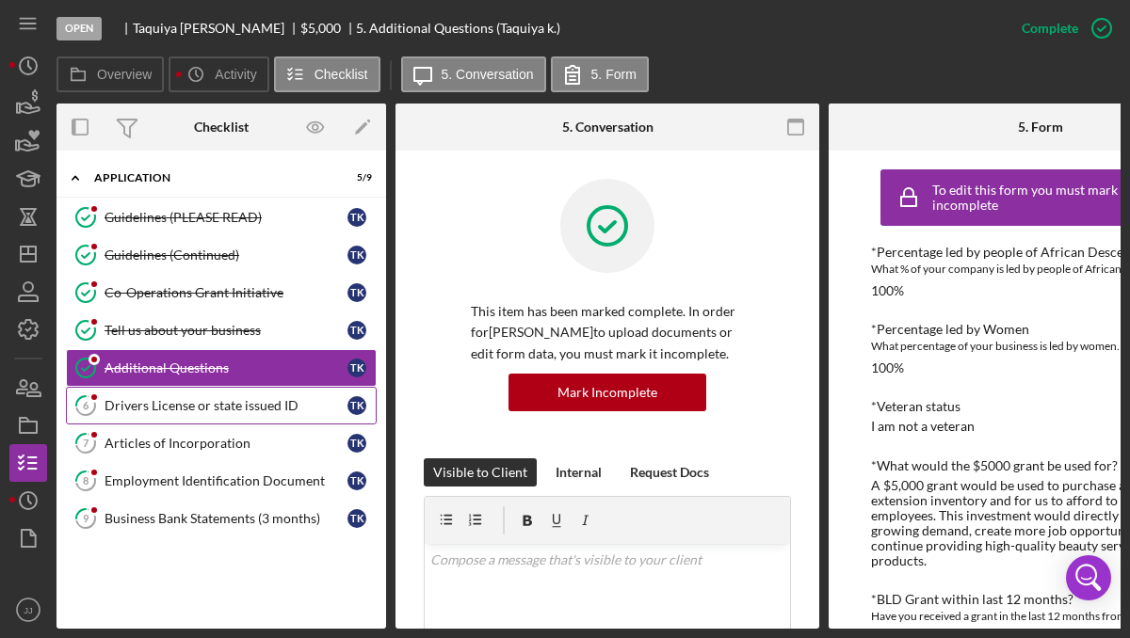
click at [224, 409] on div "Drivers License or state issued ID" at bounding box center [226, 405] width 243 height 15
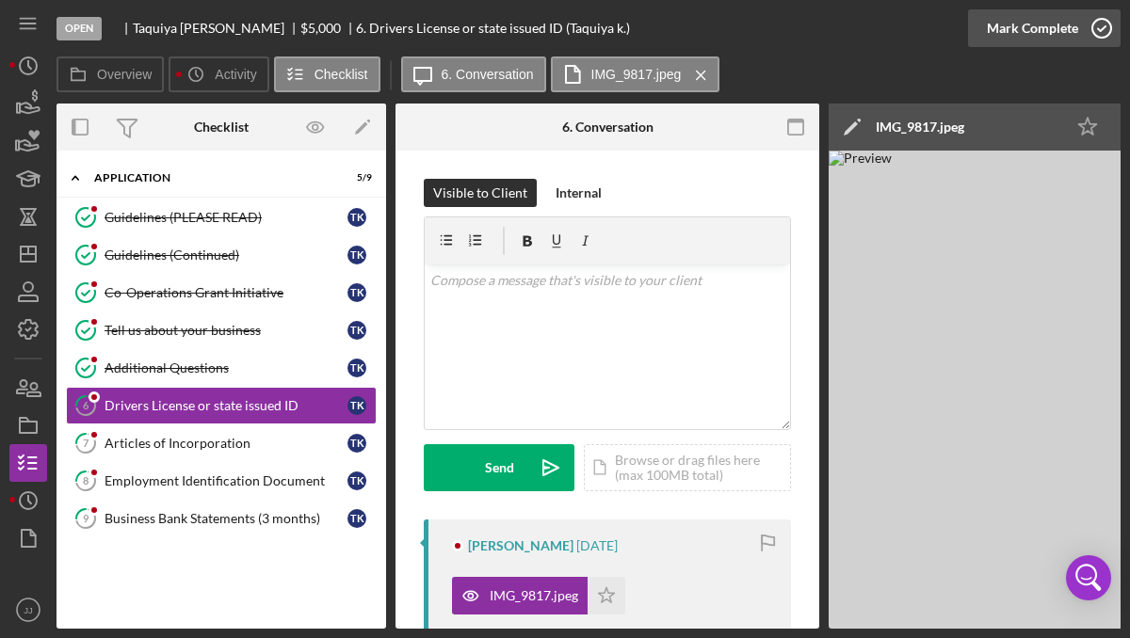
click at [1098, 37] on circle "button" at bounding box center [1101, 28] width 19 height 19
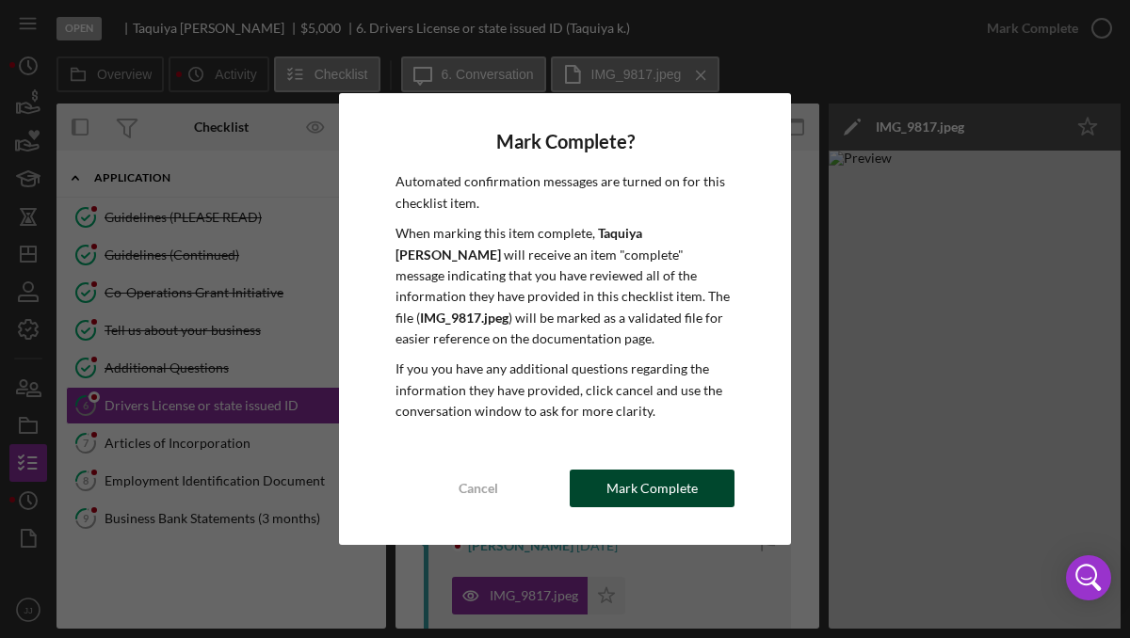
click at [661, 498] on div "Mark Complete" at bounding box center [651, 489] width 91 height 38
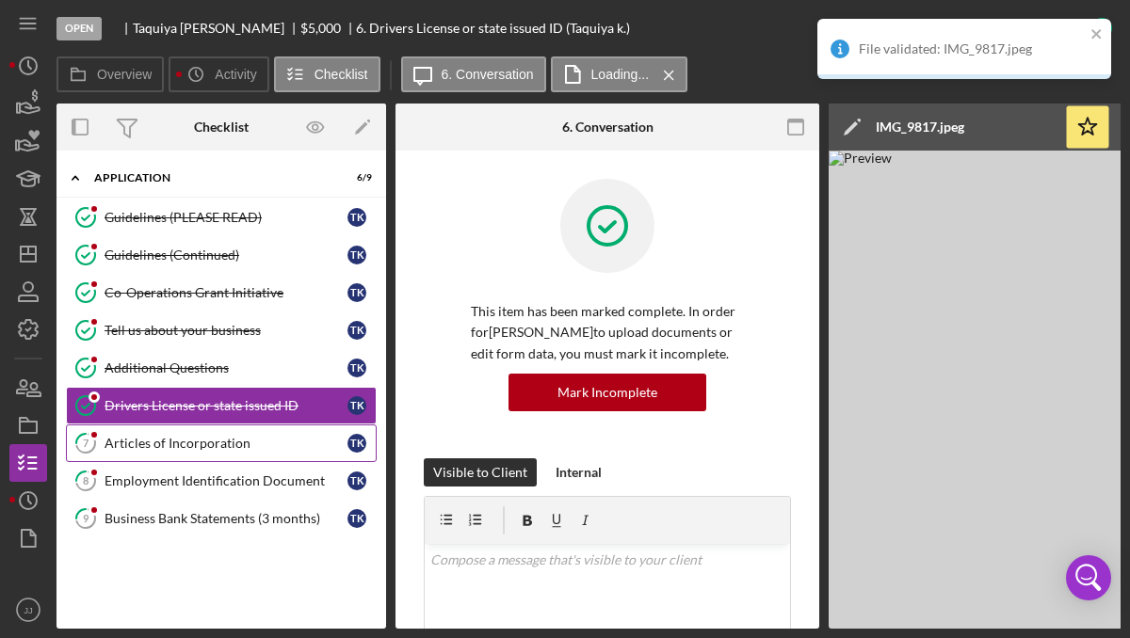
click at [158, 452] on link "7 Articles of Incorporation T k" at bounding box center [221, 444] width 311 height 38
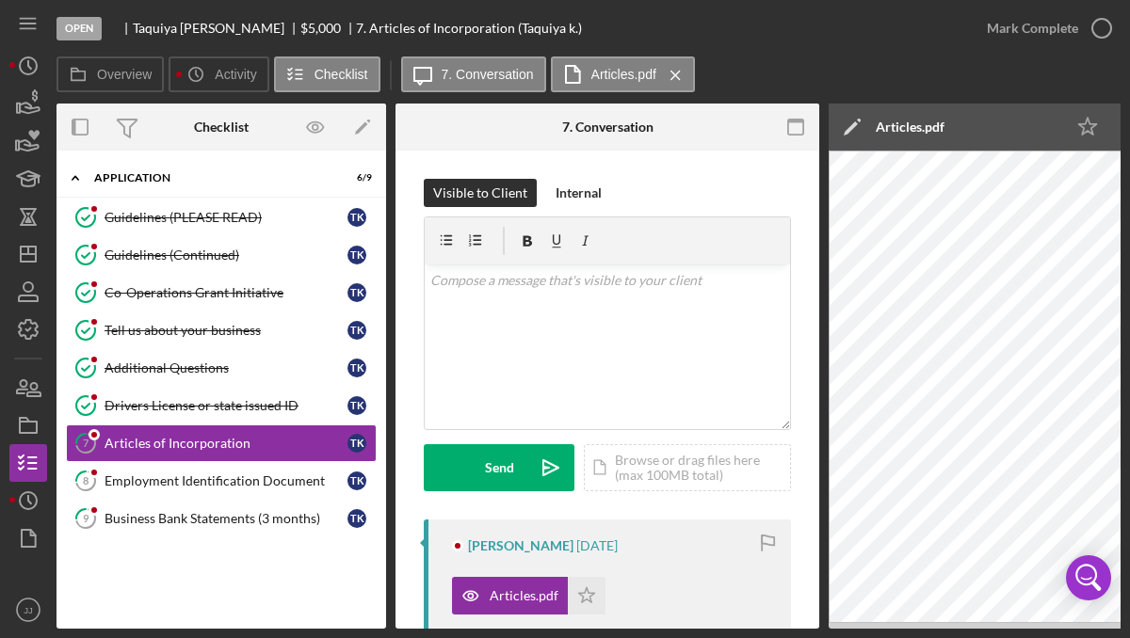
click at [0, 0] on polyline "button" at bounding box center [0, 0] width 0 height 0
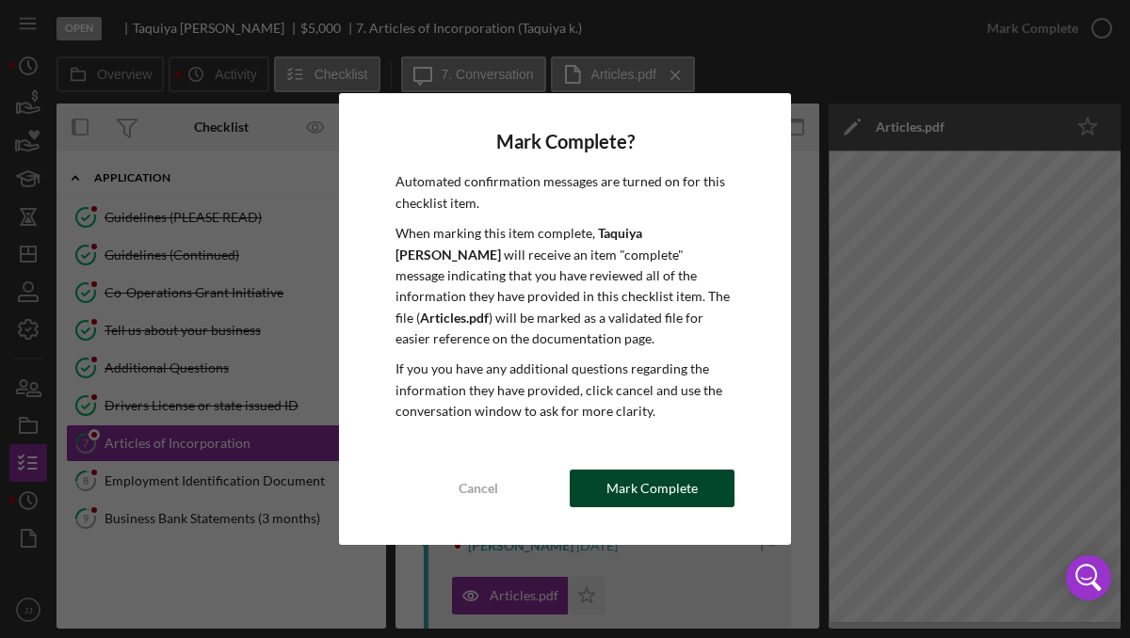
click at [628, 495] on div "Mark Complete" at bounding box center [651, 489] width 91 height 38
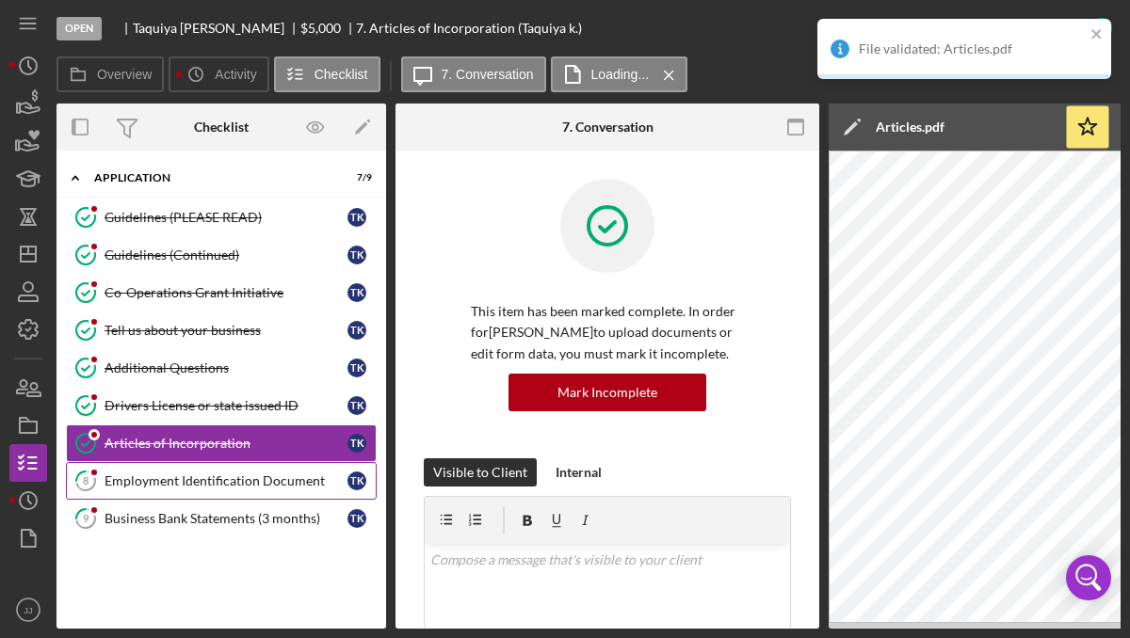
click at [176, 478] on div "Employment Identification Document" at bounding box center [226, 481] width 243 height 15
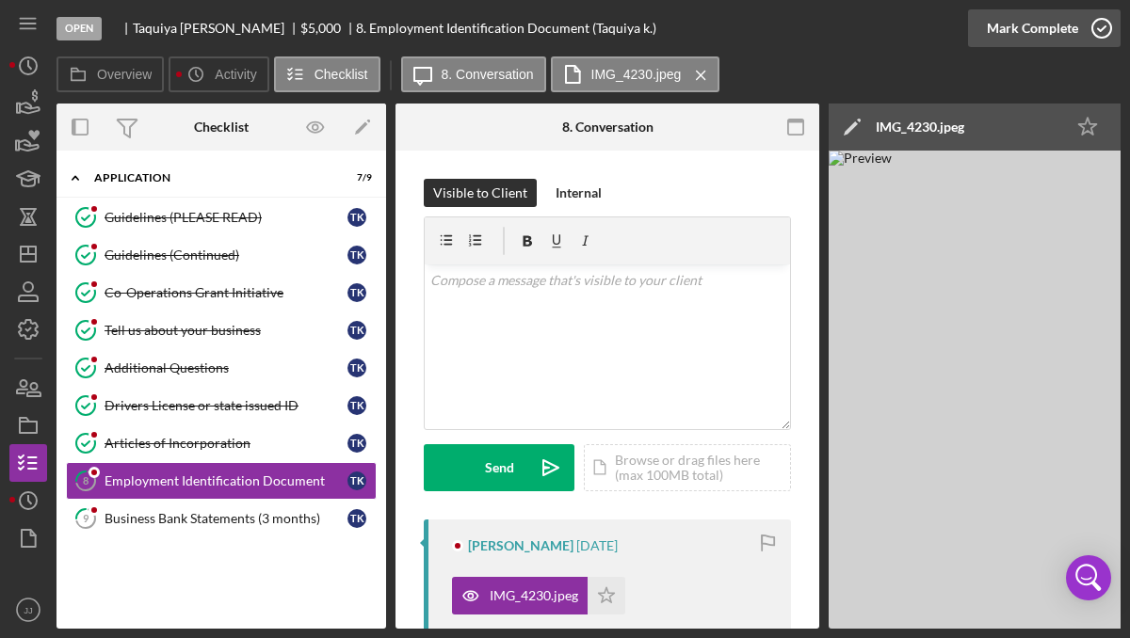
click at [1099, 33] on icon "button" at bounding box center [1101, 28] width 47 height 47
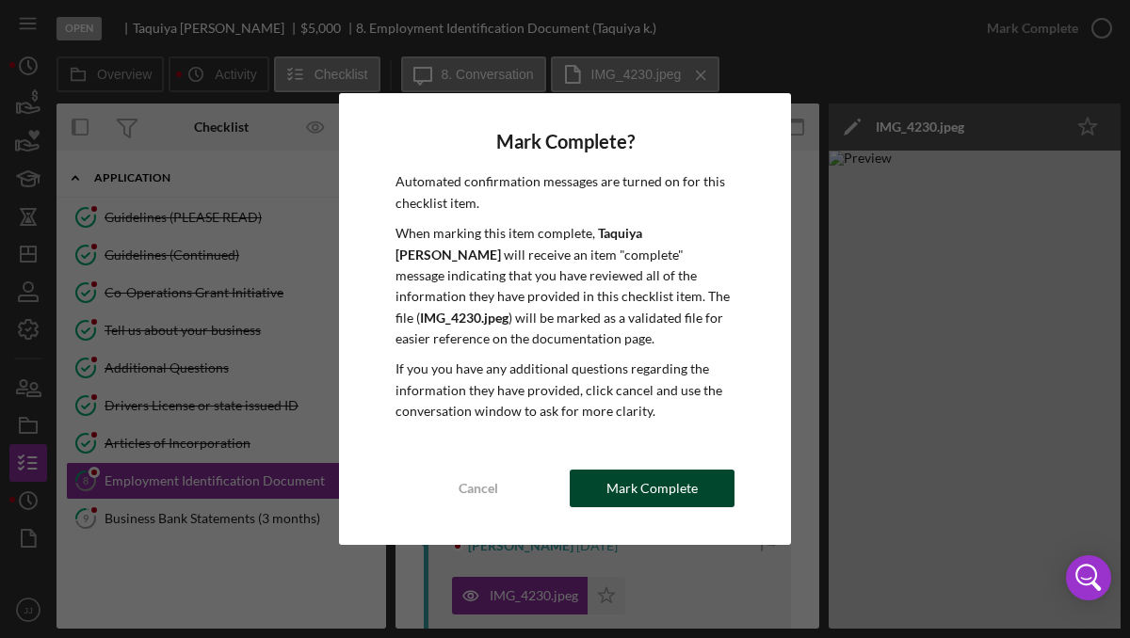
click at [639, 489] on div "Mark Complete" at bounding box center [651, 489] width 91 height 38
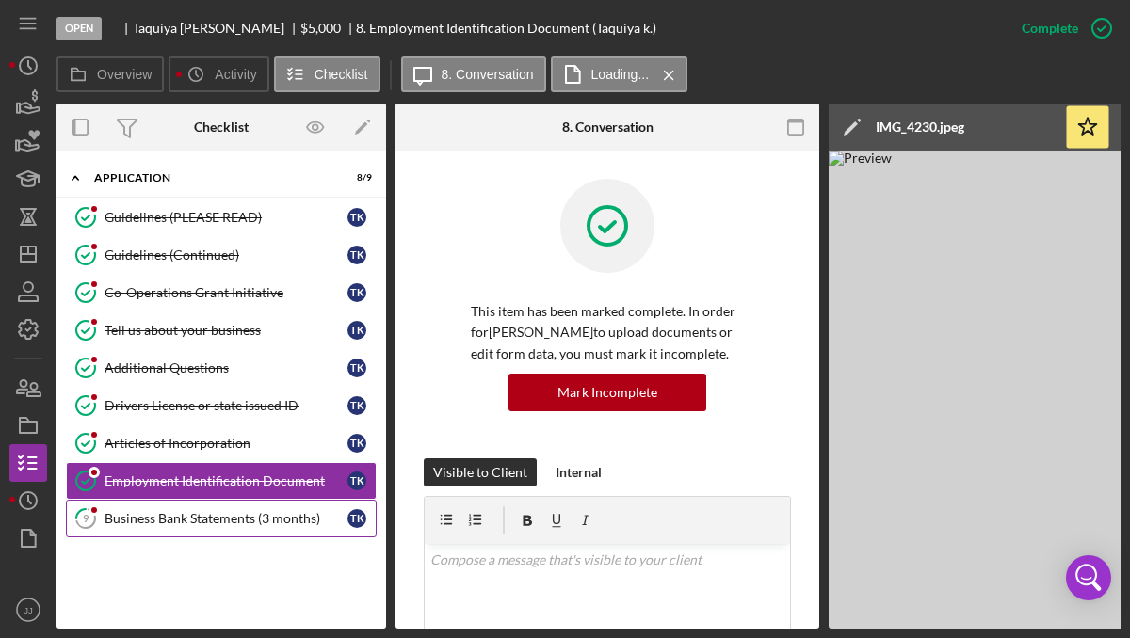
click at [203, 518] on div "Business Bank Statements (3 months)" at bounding box center [226, 518] width 243 height 15
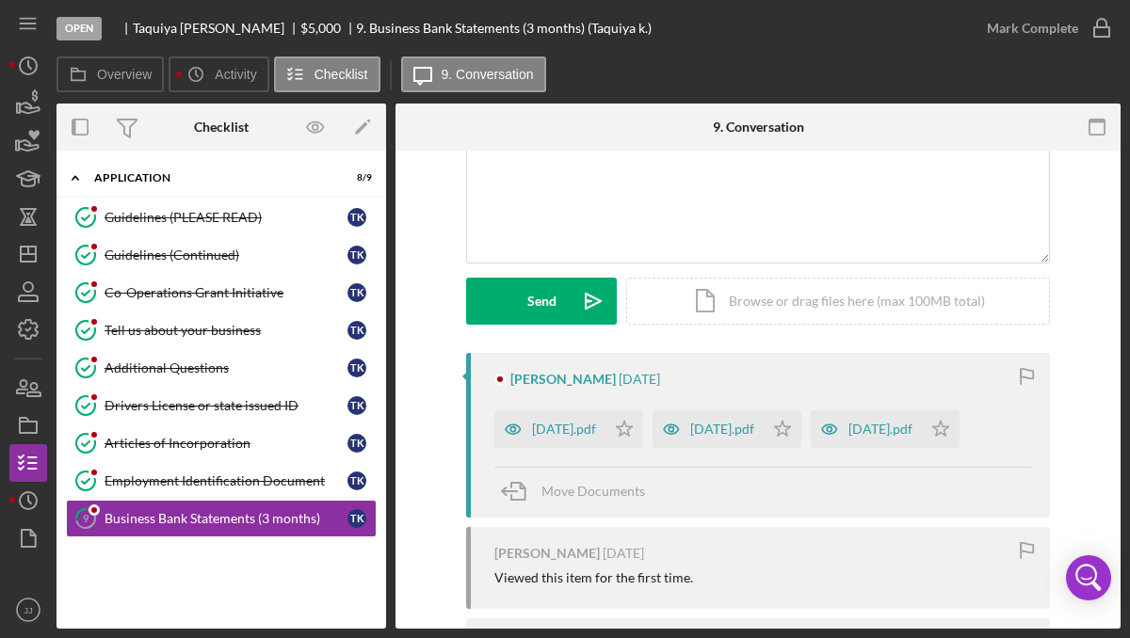
scroll to position [183, 0]
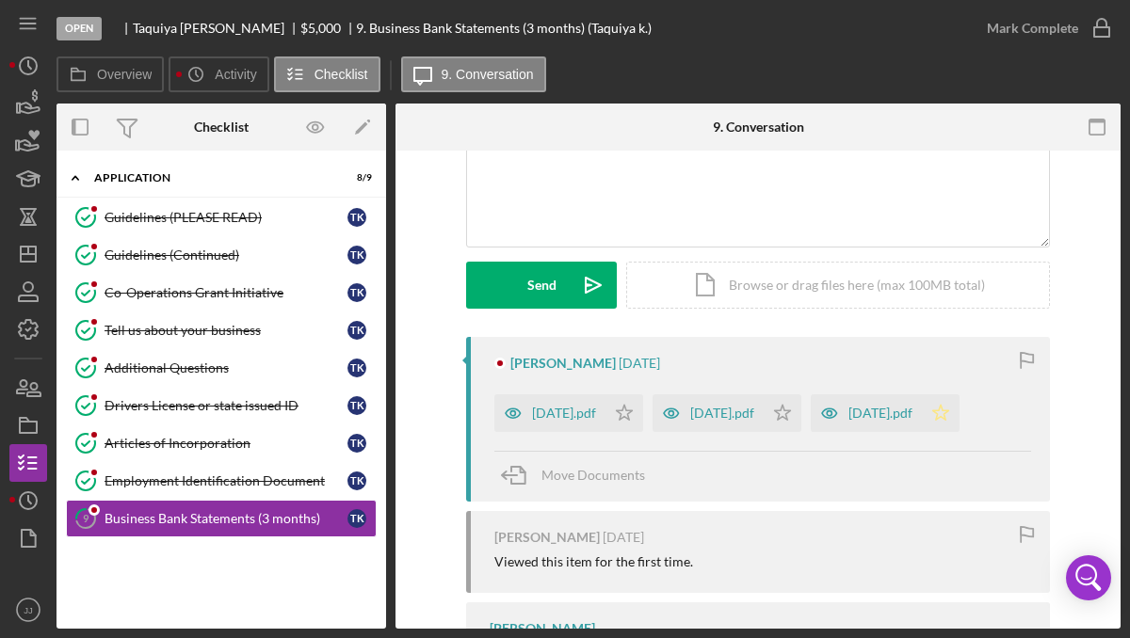
click at [922, 432] on icon "Icon/Star" at bounding box center [941, 413] width 38 height 38
click at [633, 416] on polygon "button" at bounding box center [625, 412] width 16 height 15
click at [801, 420] on icon "Icon/Star" at bounding box center [783, 413] width 38 height 38
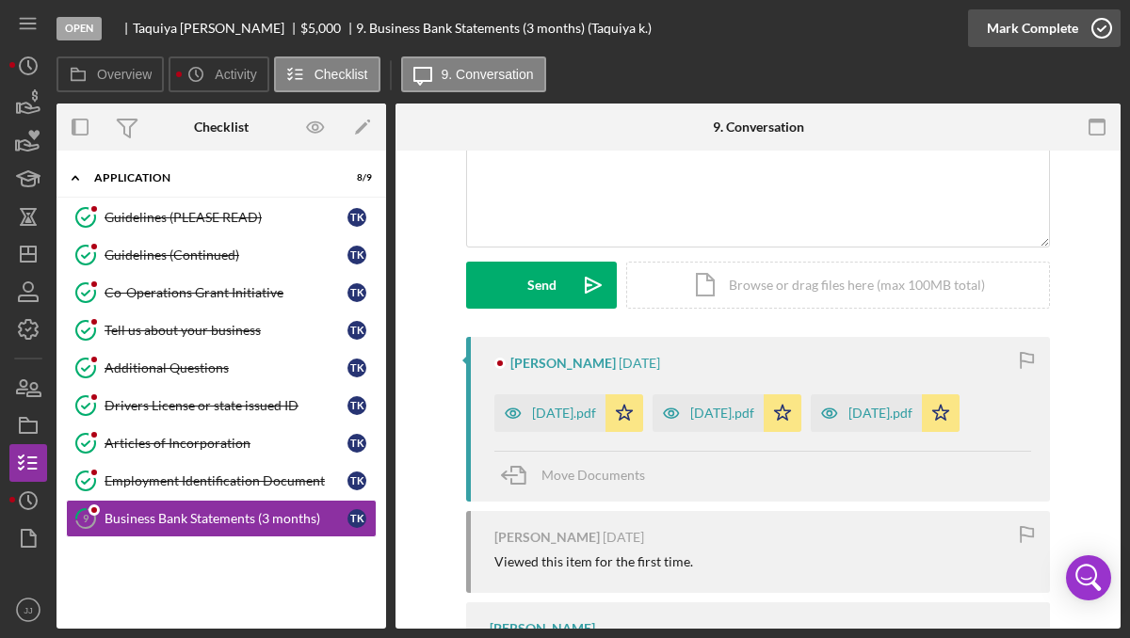
click at [1101, 43] on icon "button" at bounding box center [1101, 28] width 47 height 47
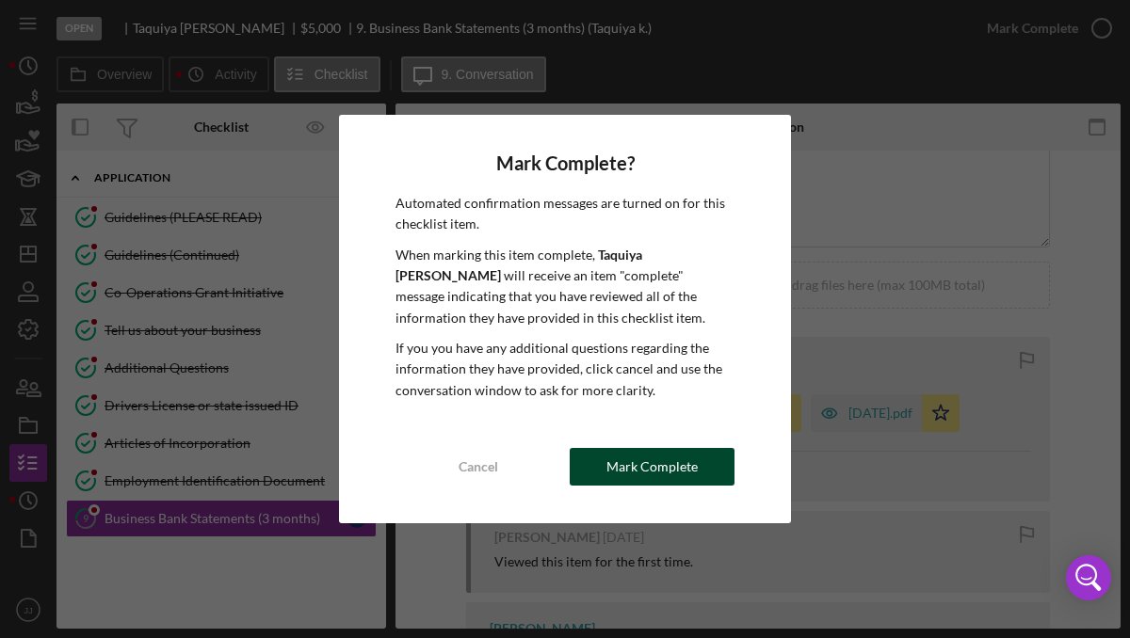
click at [654, 457] on div "Mark Complete" at bounding box center [651, 467] width 91 height 38
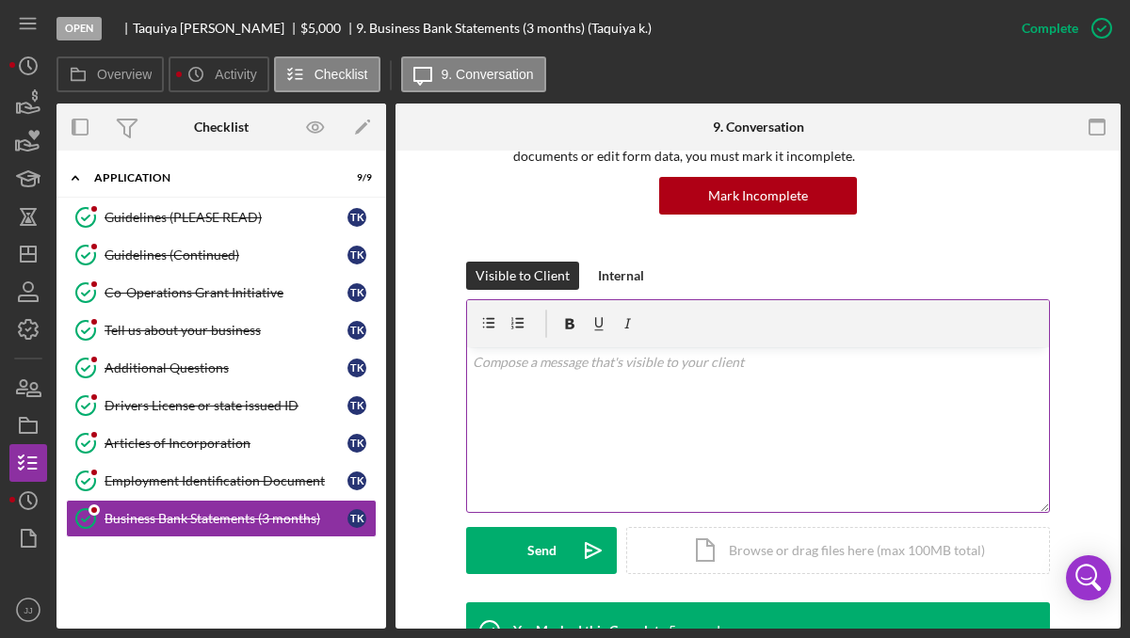
scroll to position [181, 0]
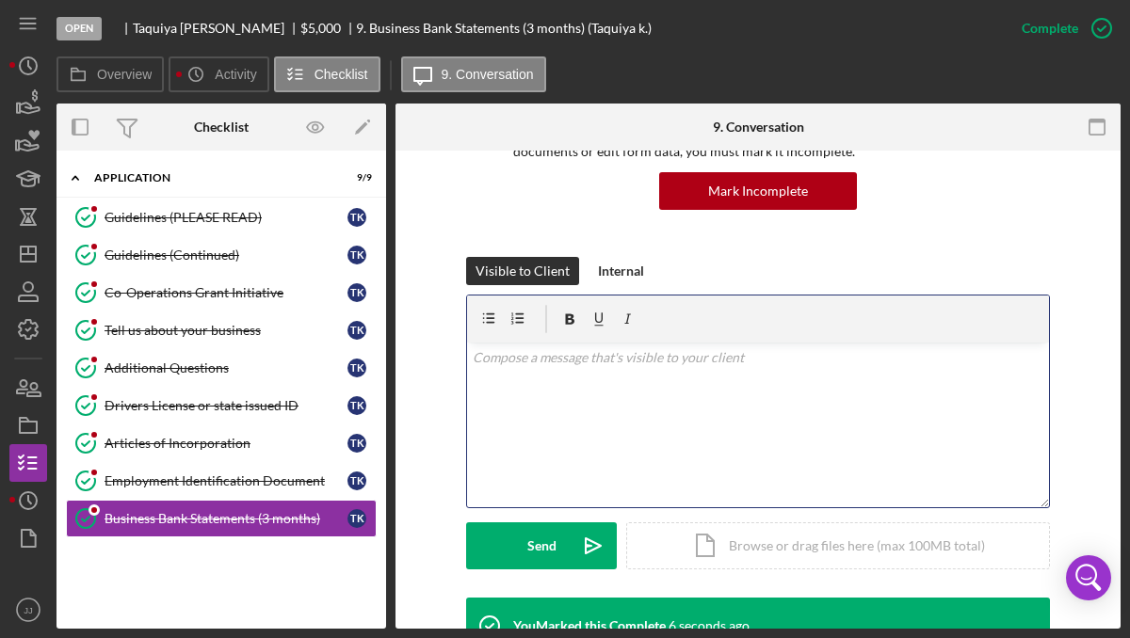
click at [487, 386] on div "v Color teal Color pink Remove color Add row above Add row below Add column bef…" at bounding box center [758, 425] width 582 height 165
click at [739, 360] on p "Hello [PERSON_NAME], Thank you for completing the CO-Operations Grant Initiativ…" at bounding box center [759, 357] width 572 height 21
click at [918, 361] on p "Hello [PERSON_NAME], Thank you for completing the Co-Operations Grant Initiativ…" at bounding box center [759, 357] width 572 height 21
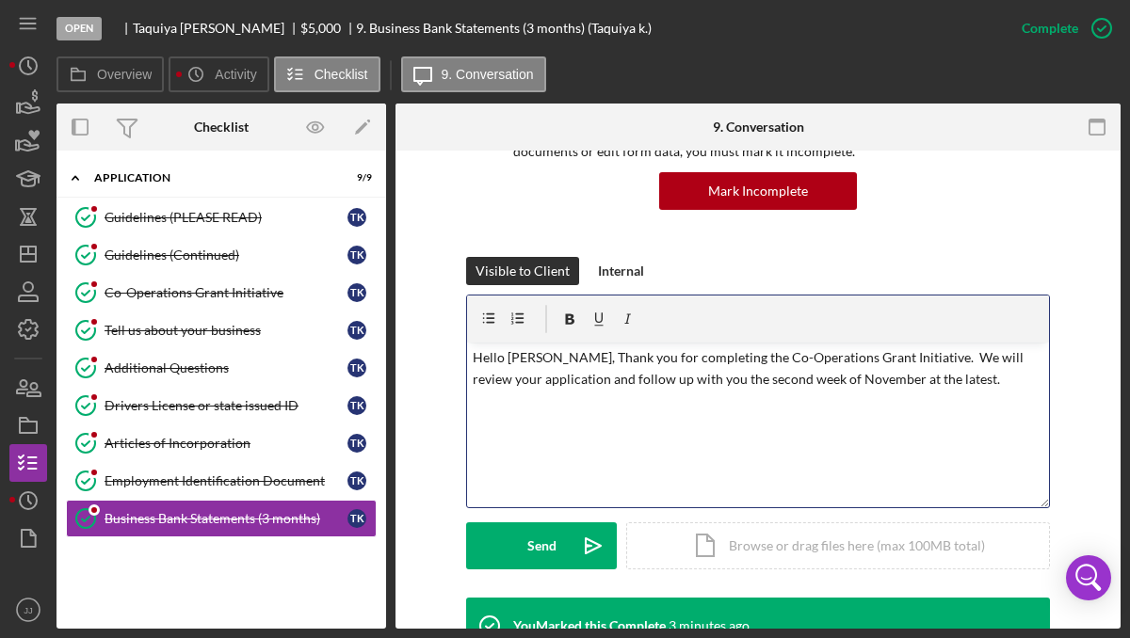
click at [559, 381] on p "Hello [PERSON_NAME], Thank you for completing the Co-Operations Grant Initiativ…" at bounding box center [759, 368] width 572 height 42
click at [908, 359] on p "Hello [PERSON_NAME], Thank you for completing the Co-Operations Grant Initiativ…" at bounding box center [759, 378] width 572 height 63
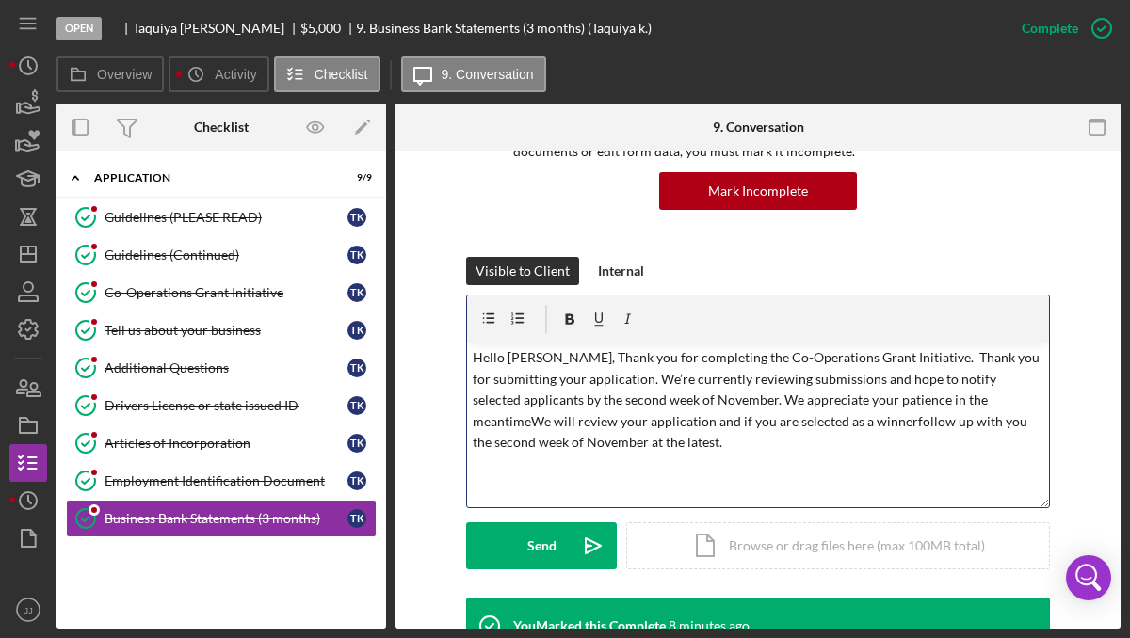
click at [698, 359] on p "Hello [PERSON_NAME], Thank you for completing the Co-Operations Grant Initiativ…" at bounding box center [759, 399] width 572 height 105
drag, startPoint x: 904, startPoint y: 358, endPoint x: 631, endPoint y: 379, distance: 273.9
click at [631, 379] on p "Hello [PERSON_NAME], Thank you for completing the Co-Operations Grant Initiativ…" at bounding box center [759, 399] width 572 height 105
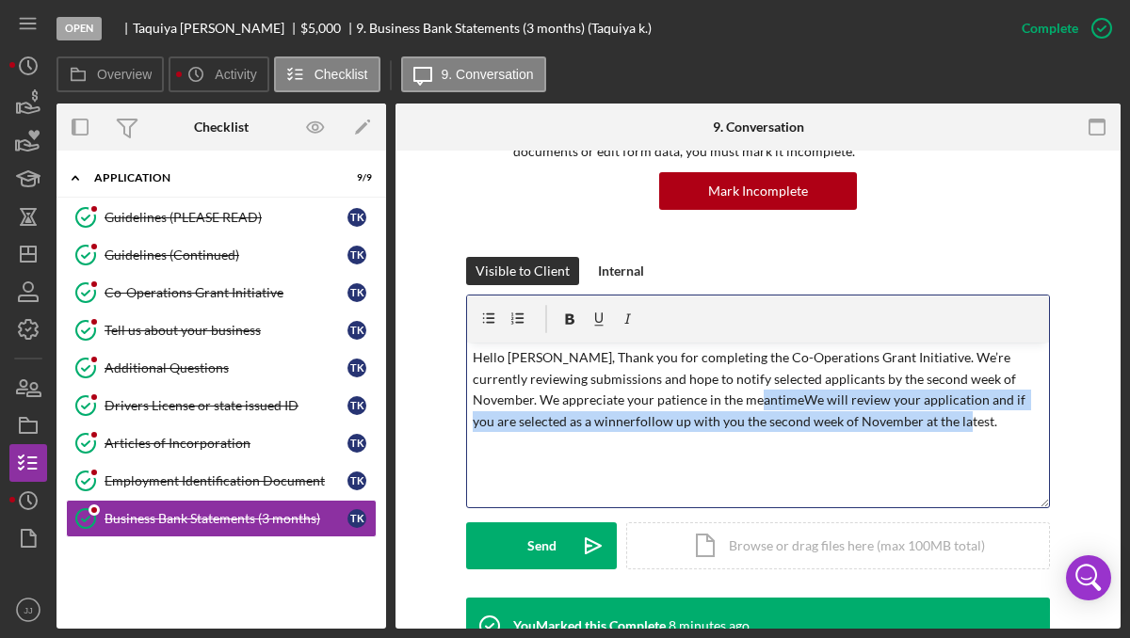
drag, startPoint x: 732, startPoint y: 400, endPoint x: 942, endPoint y: 435, distance: 212.8
click at [942, 435] on div "v Color teal Color pink Remove color Add row above Add row below Add column bef…" at bounding box center [758, 425] width 582 height 165
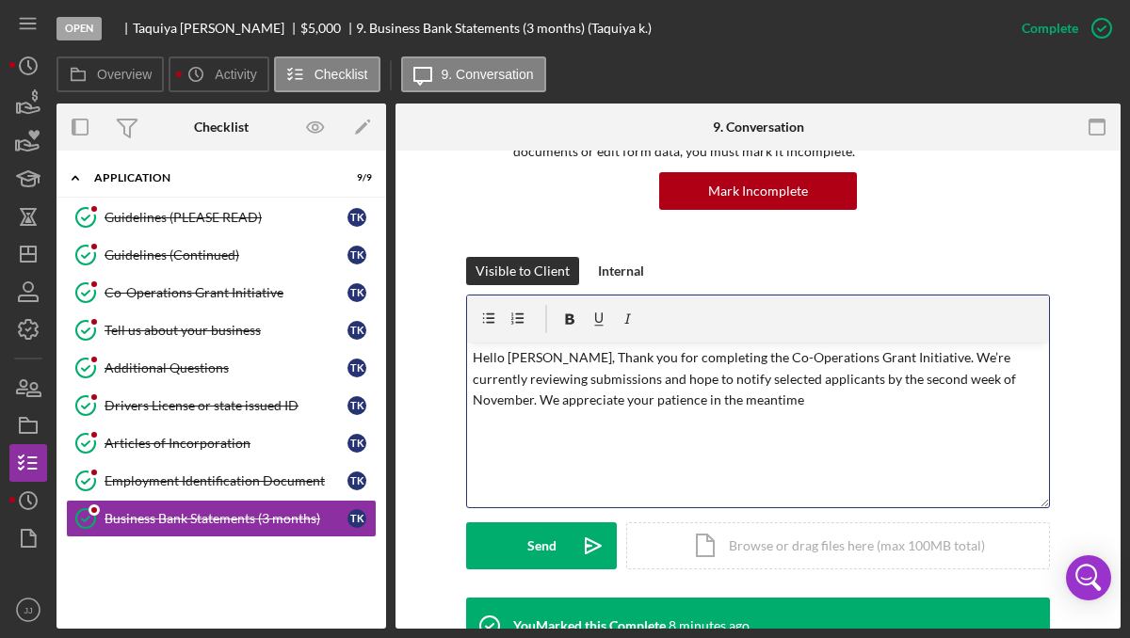
click at [815, 386] on p "Hello [PERSON_NAME], Thank you for completing the Co-Operations Grant Initiativ…" at bounding box center [759, 378] width 572 height 63
click at [734, 405] on p "Hello [PERSON_NAME], Thank you for completing the Co-Operations Grant Initiativ…" at bounding box center [759, 378] width 572 height 63
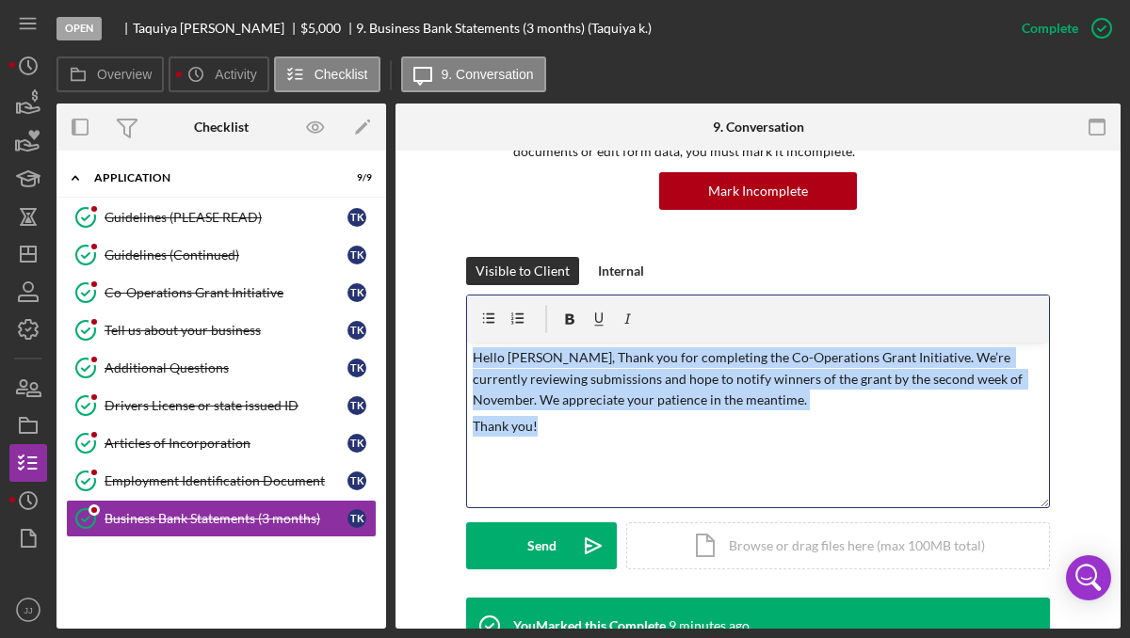
drag, startPoint x: 553, startPoint y: 430, endPoint x: 468, endPoint y: 357, distance: 112.1
click at [468, 357] on div "v Color teal Color pink Remove color Add row above Add row below Add column bef…" at bounding box center [758, 425] width 582 height 165
copy div "Hello [PERSON_NAME], Thank you for completing the Co-Operations Grant Initiativ…"
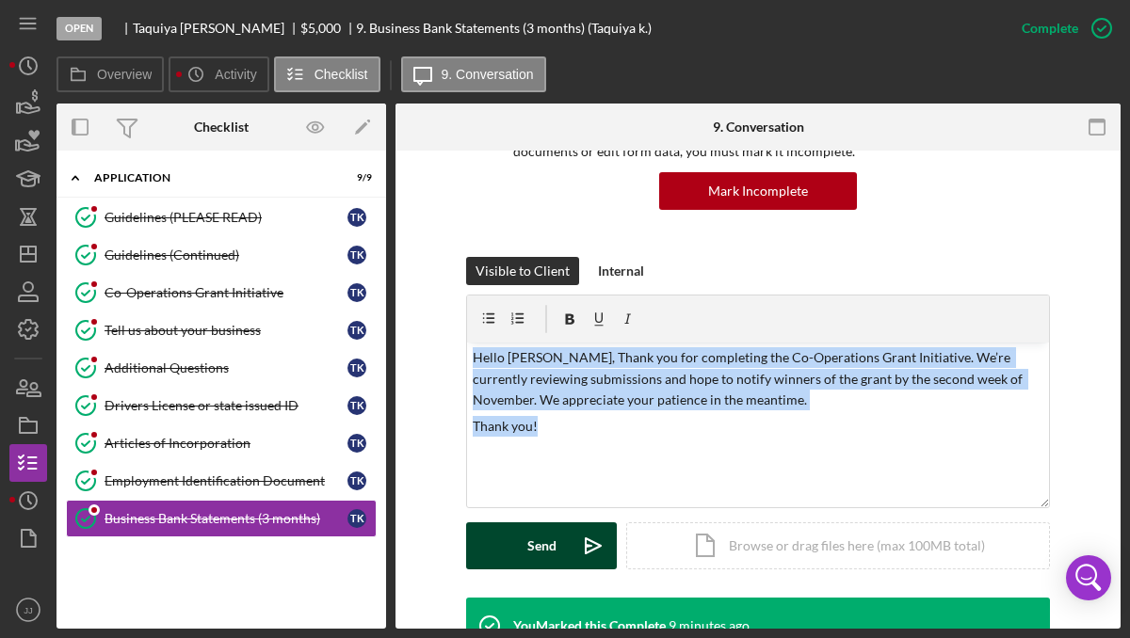
click at [515, 552] on button "Send Icon/icon-invite-send" at bounding box center [541, 546] width 151 height 47
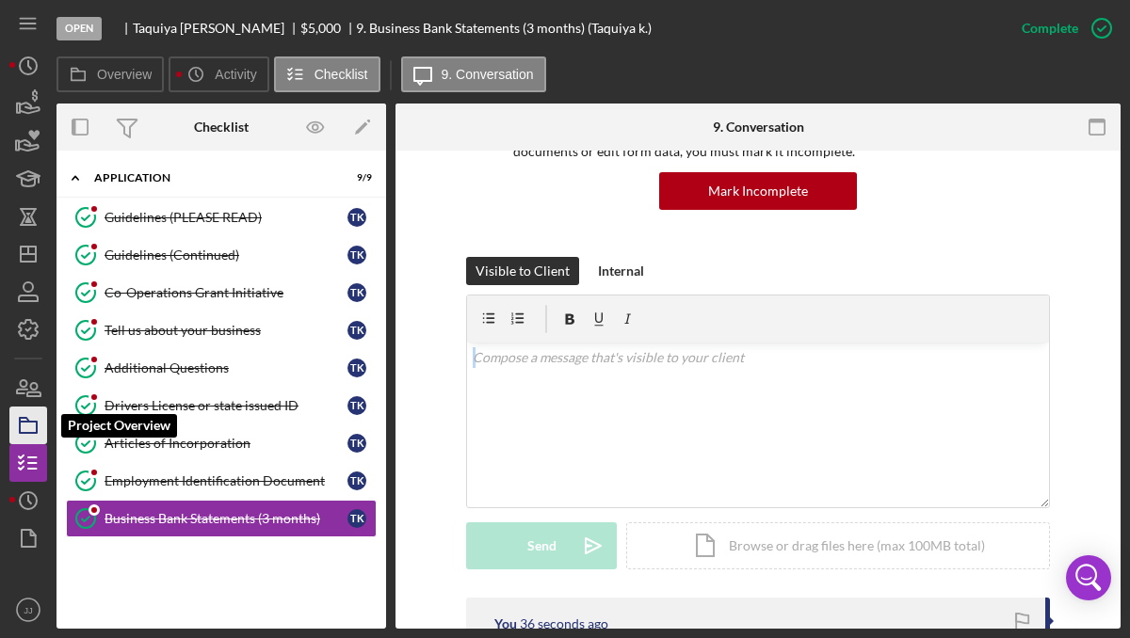
click at [30, 423] on icon "button" at bounding box center [28, 425] width 47 height 47
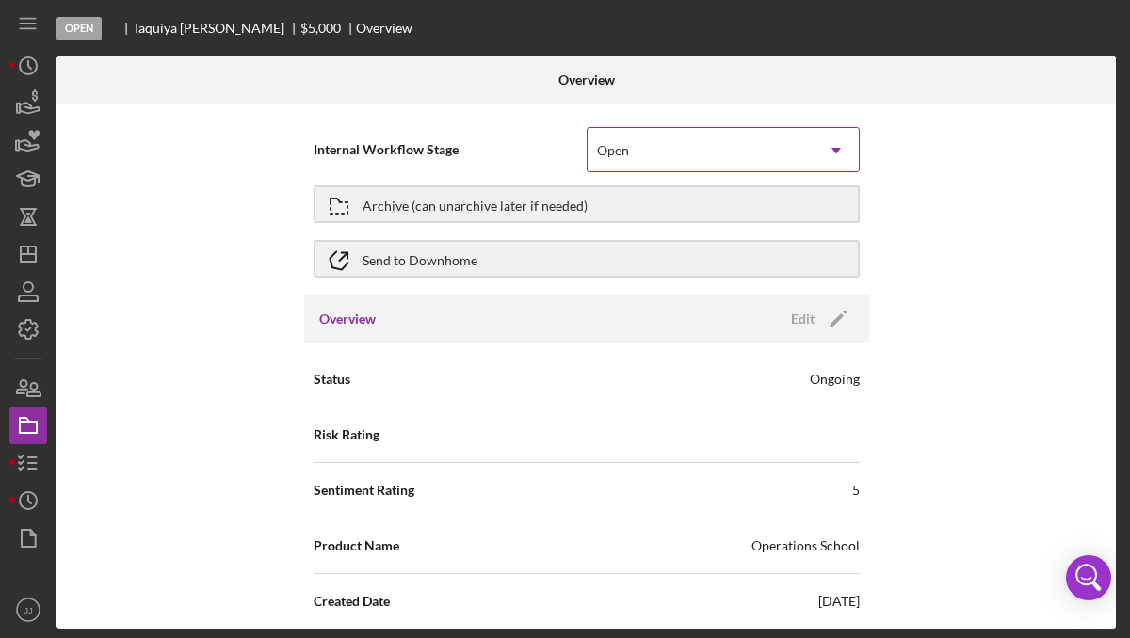
click at [729, 152] on div "Open" at bounding box center [701, 150] width 226 height 43
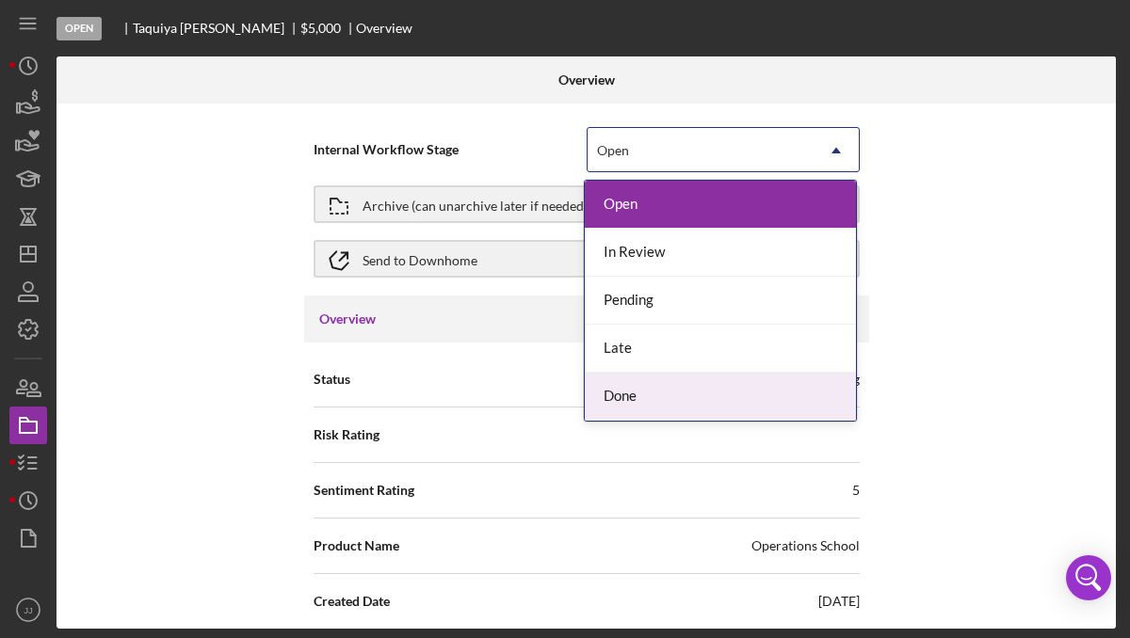
click at [696, 387] on div "Done" at bounding box center [720, 397] width 271 height 48
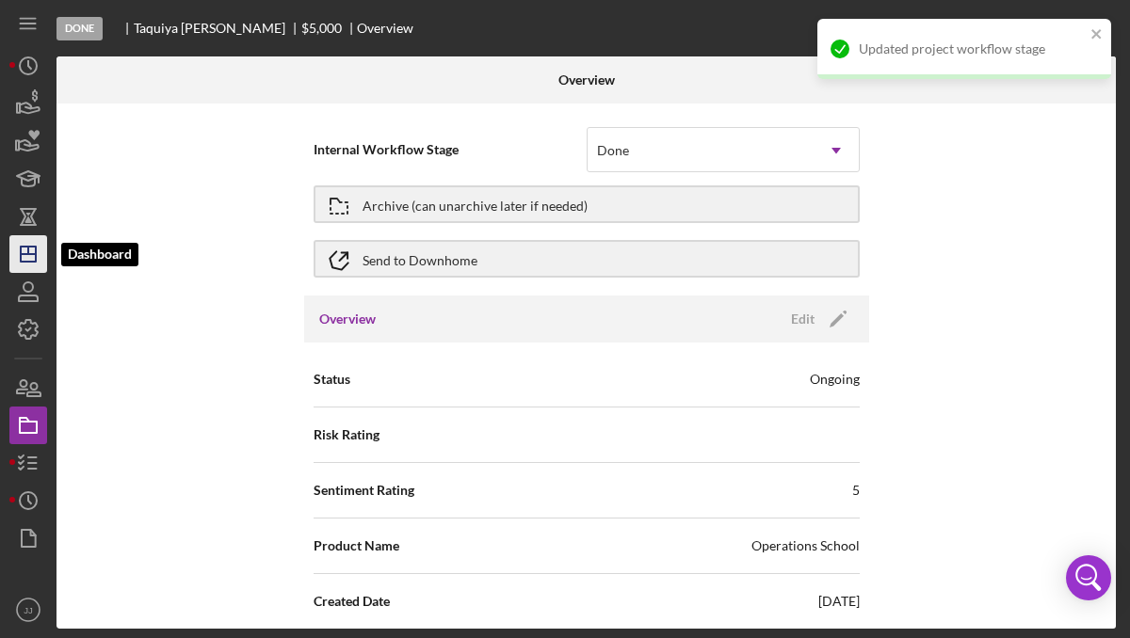
click at [34, 263] on icon "Icon/Dashboard" at bounding box center [28, 254] width 47 height 47
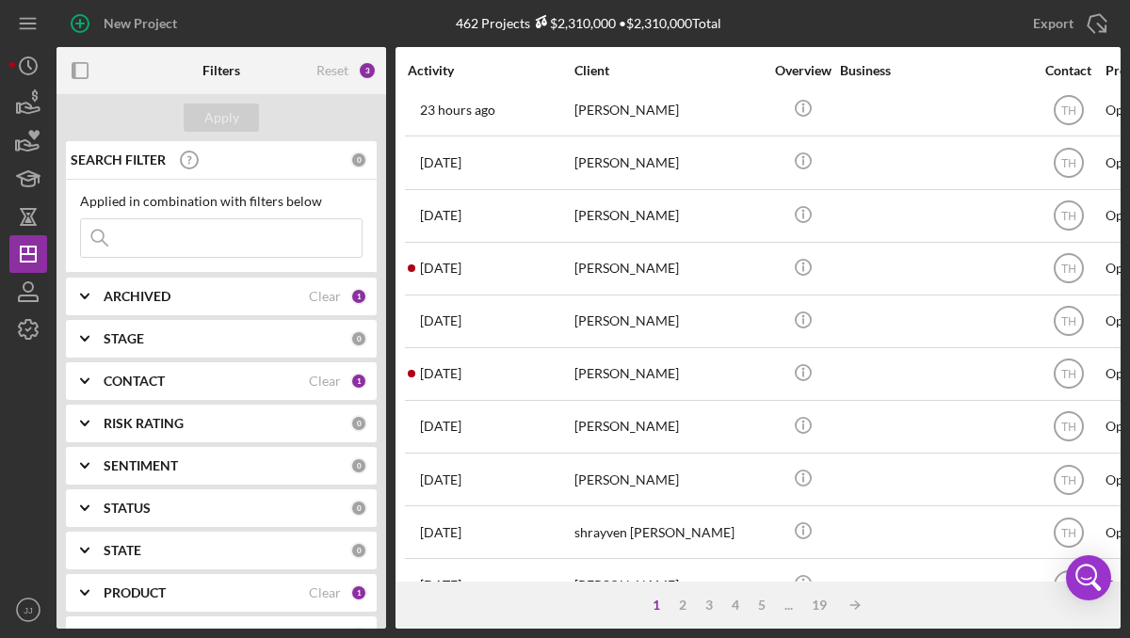
scroll to position [489, 0]
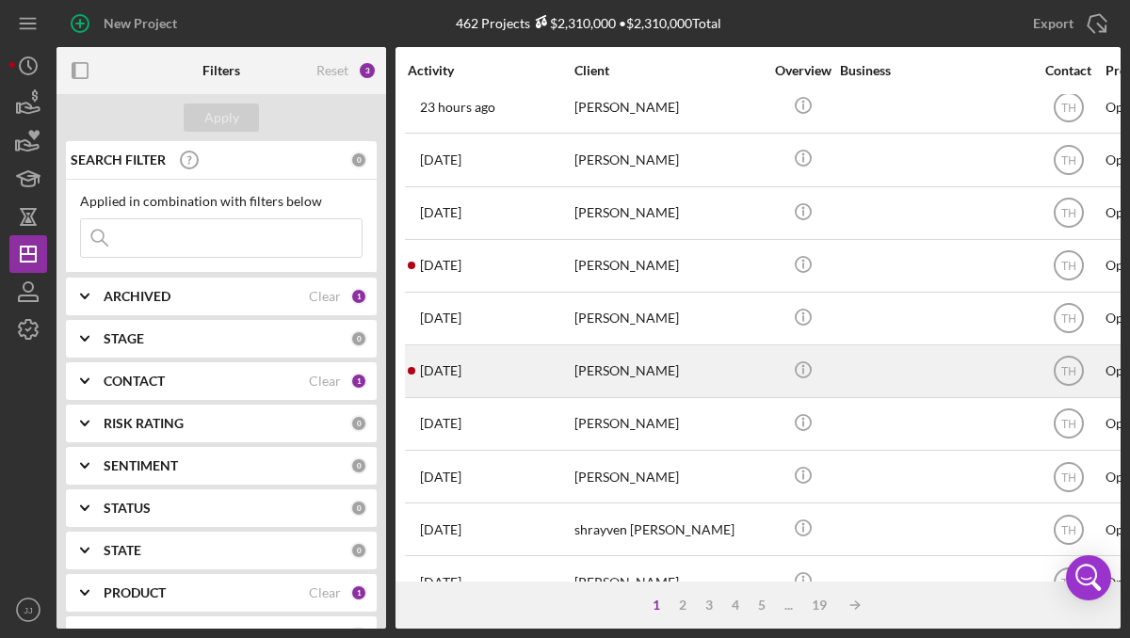
click at [623, 368] on div "[PERSON_NAME]" at bounding box center [668, 371] width 188 height 50
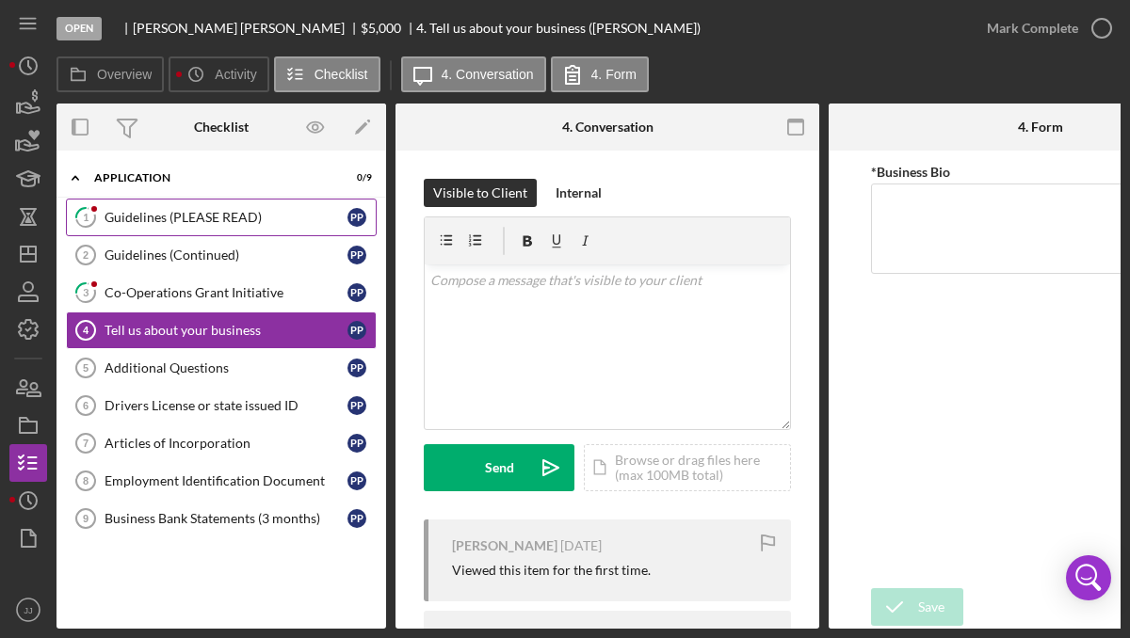
click at [224, 219] on div "Guidelines (PLEASE READ)" at bounding box center [226, 217] width 243 height 15
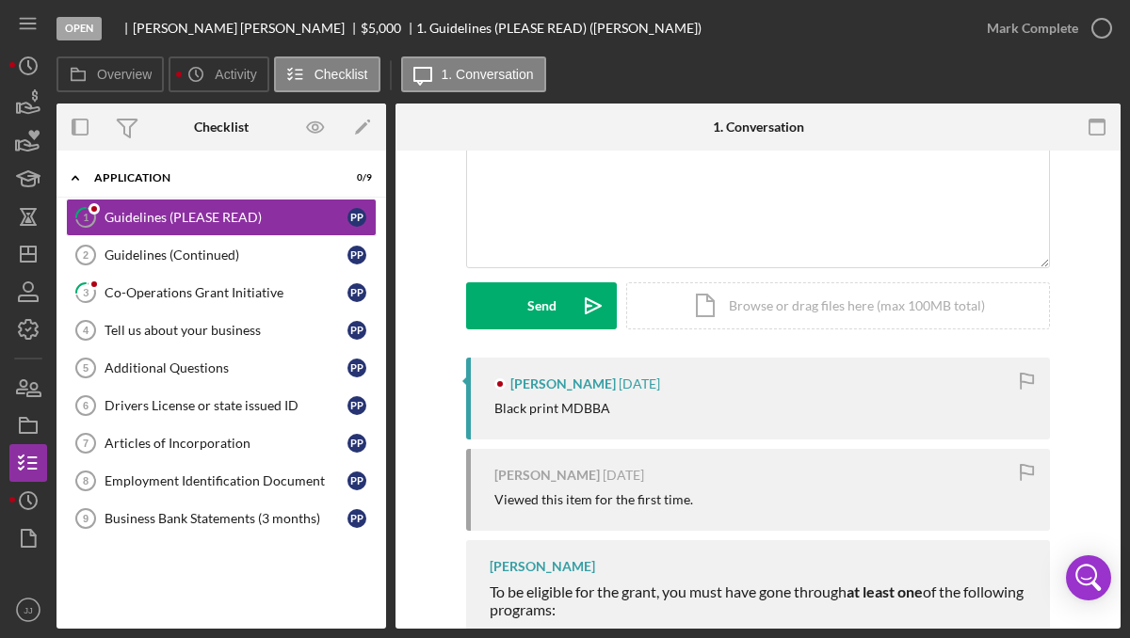
scroll to position [163, 0]
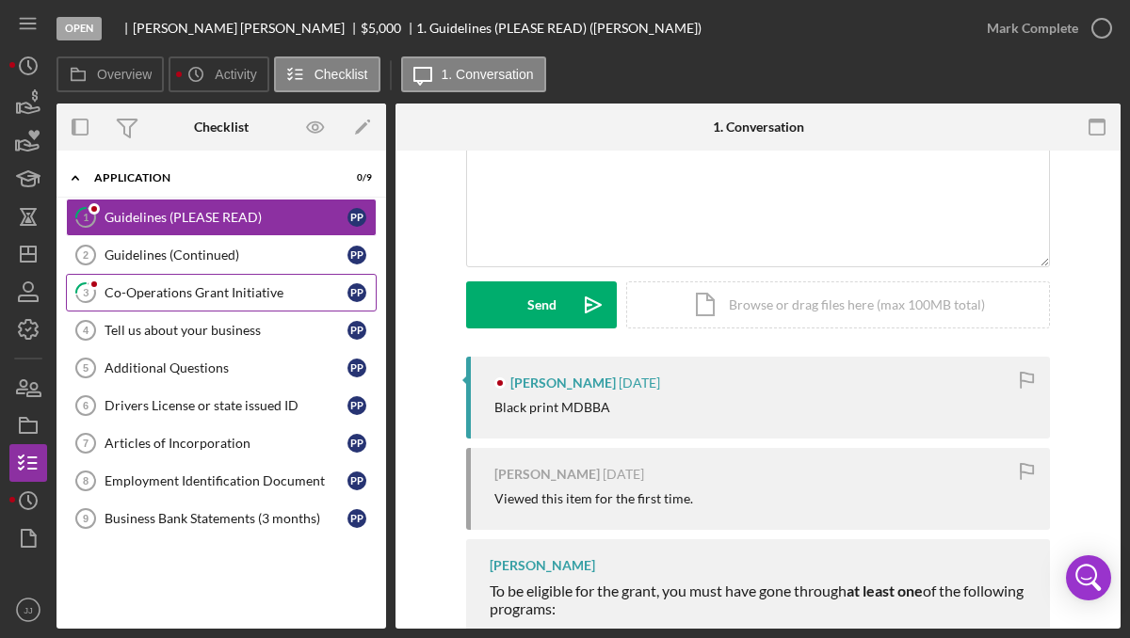
click at [175, 298] on div "Co-Operations Grant Initiative" at bounding box center [226, 292] width 243 height 15
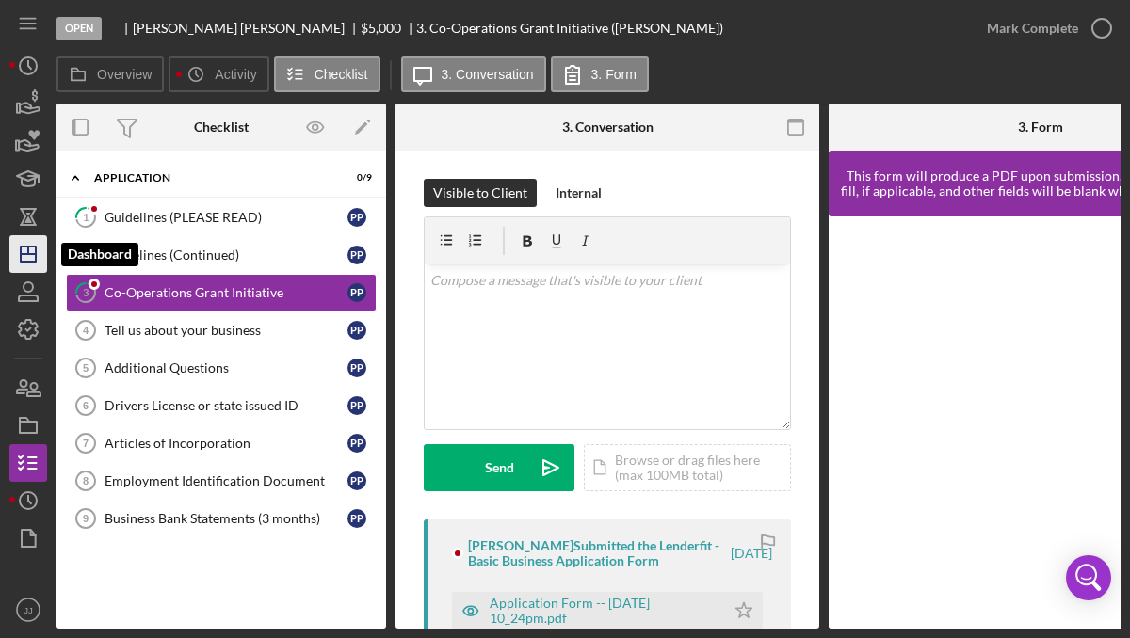
click at [40, 257] on icon "Icon/Dashboard" at bounding box center [28, 254] width 47 height 47
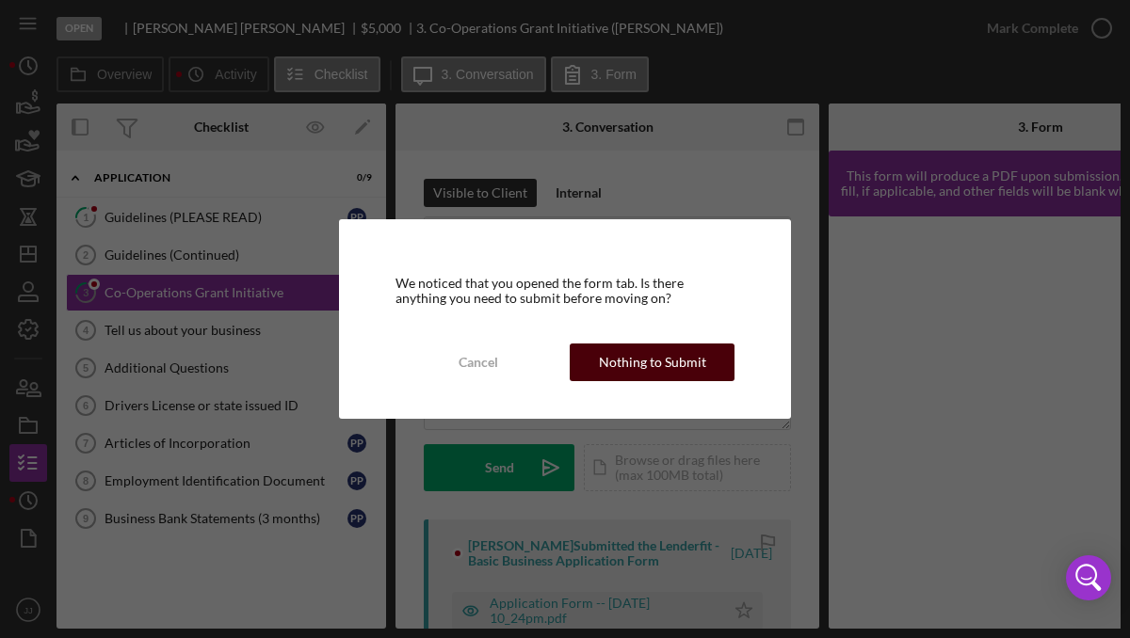
click at [651, 353] on div "Nothing to Submit" at bounding box center [652, 363] width 107 height 38
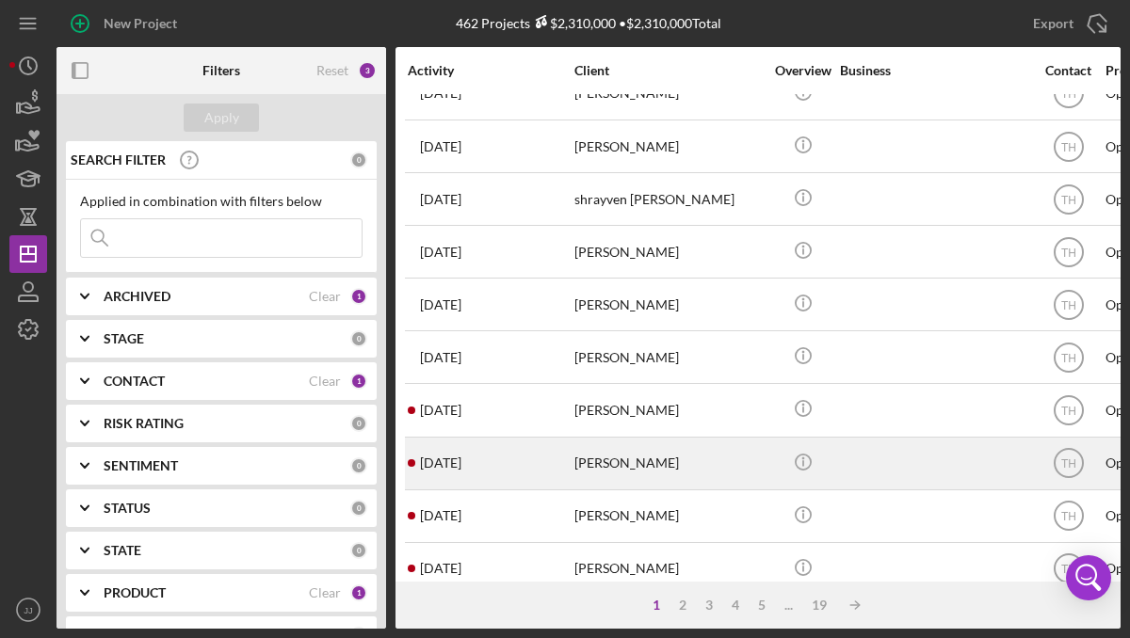
scroll to position [843, 0]
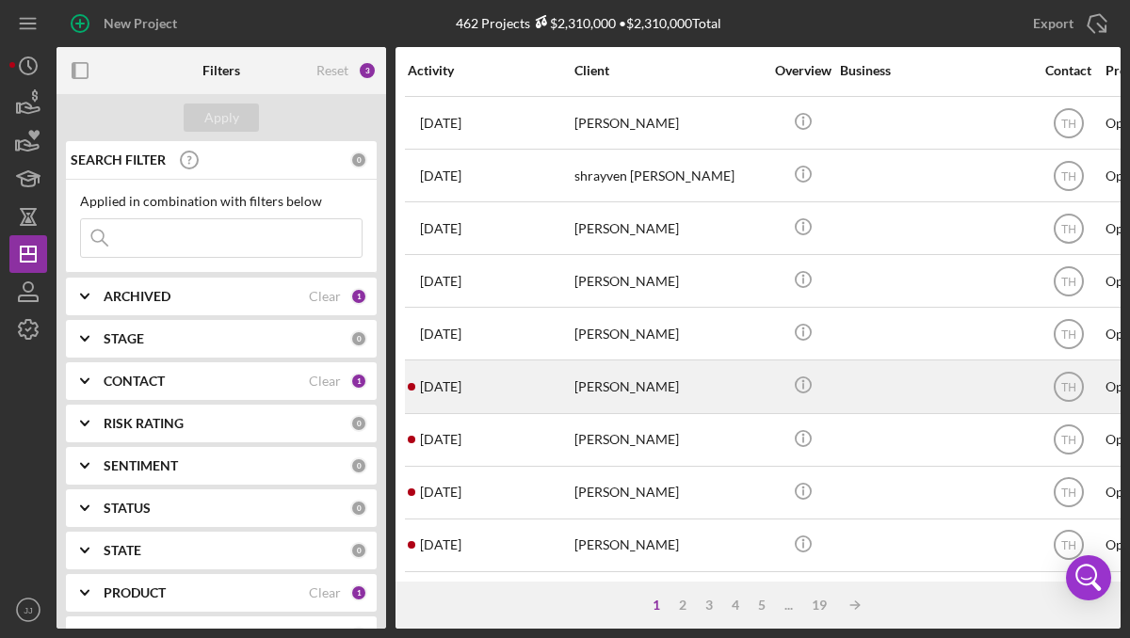
click at [617, 393] on div "[PERSON_NAME]" at bounding box center [668, 387] width 188 height 50
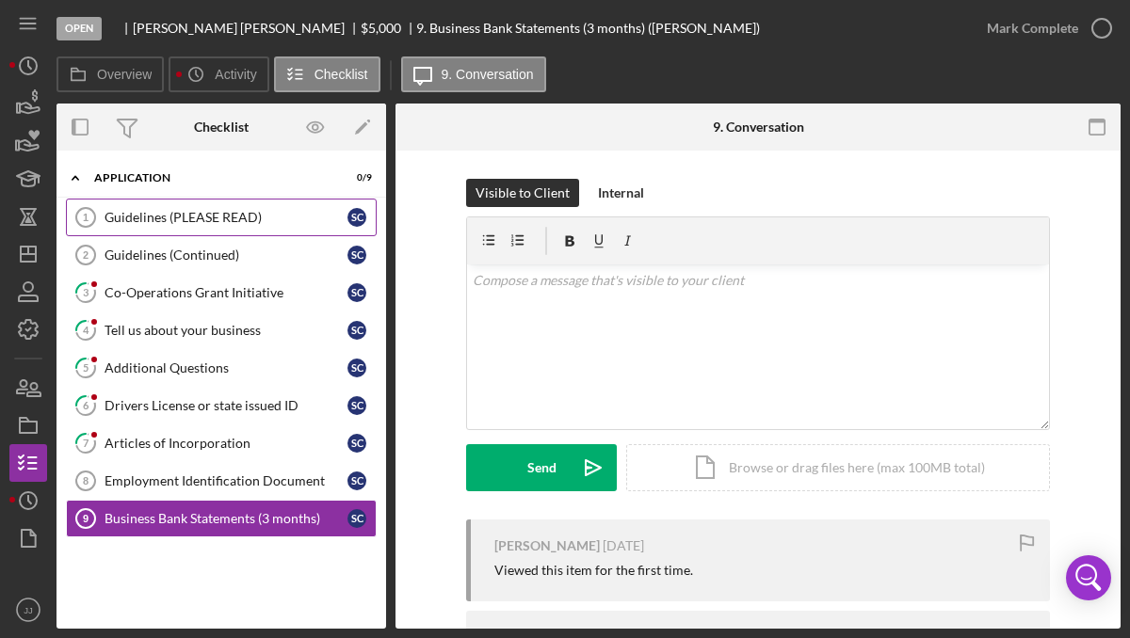
click at [260, 226] on link "Guidelines (PLEASE READ) 1 Guidelines (PLEASE READ) S C" at bounding box center [221, 218] width 311 height 38
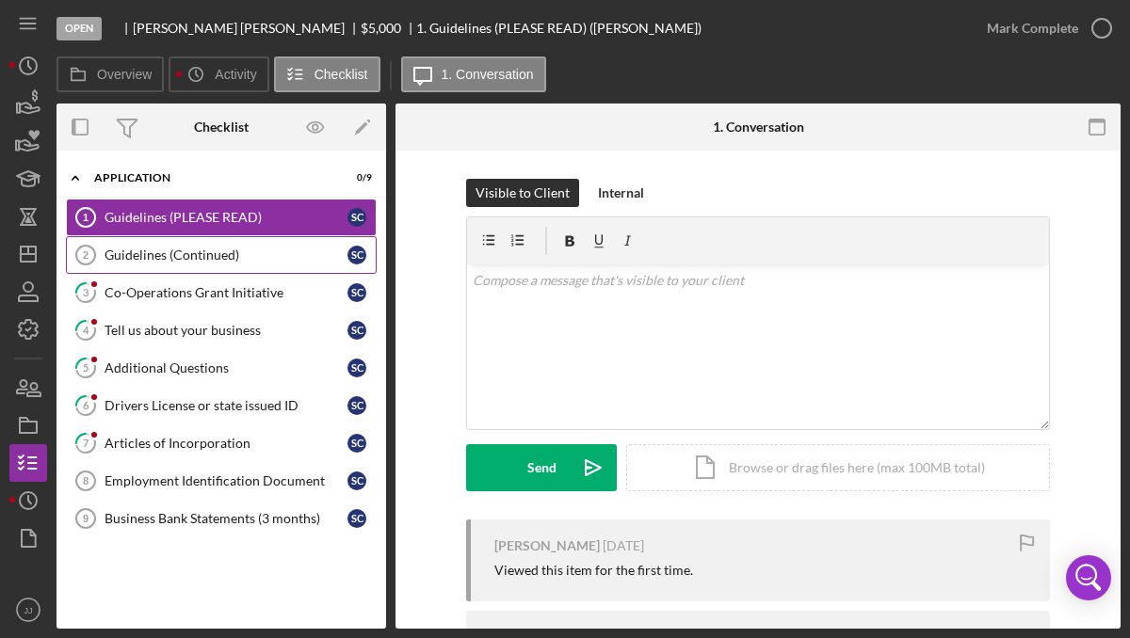
click at [253, 248] on div "Guidelines (Continued)" at bounding box center [226, 255] width 243 height 15
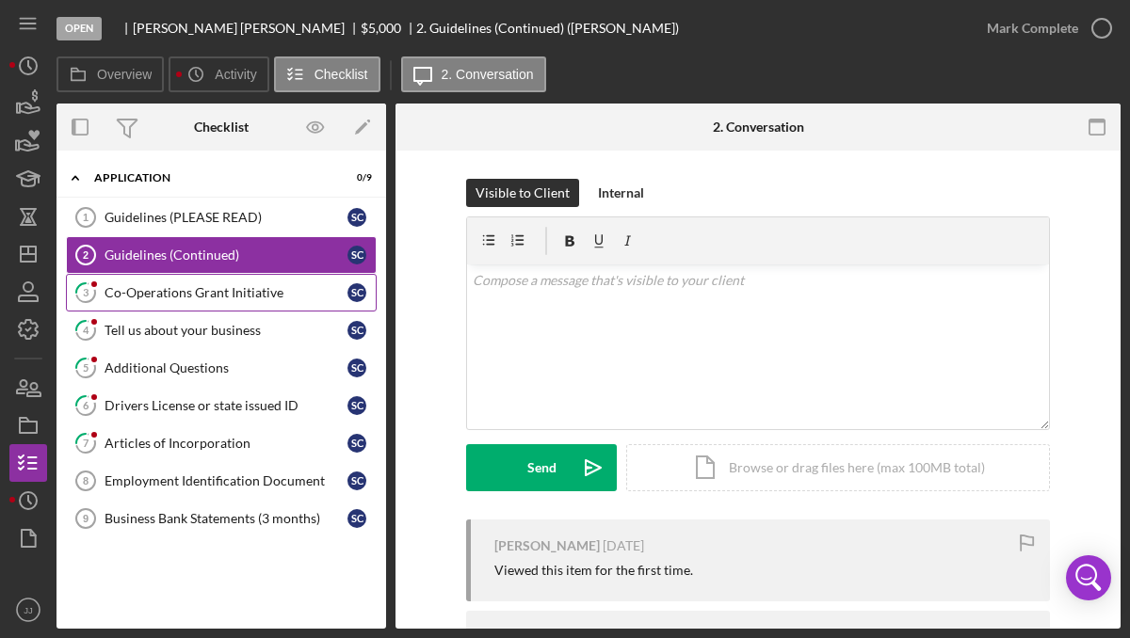
click at [219, 302] on link "3 Co-Operations Grant Initiative S C" at bounding box center [221, 293] width 311 height 38
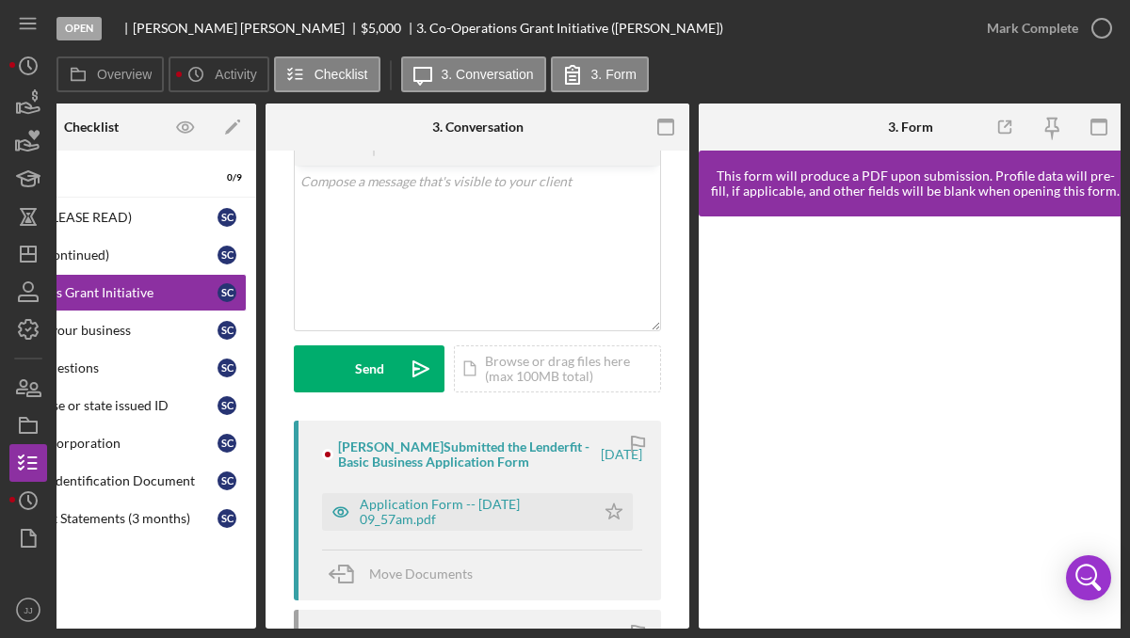
scroll to position [0, 132]
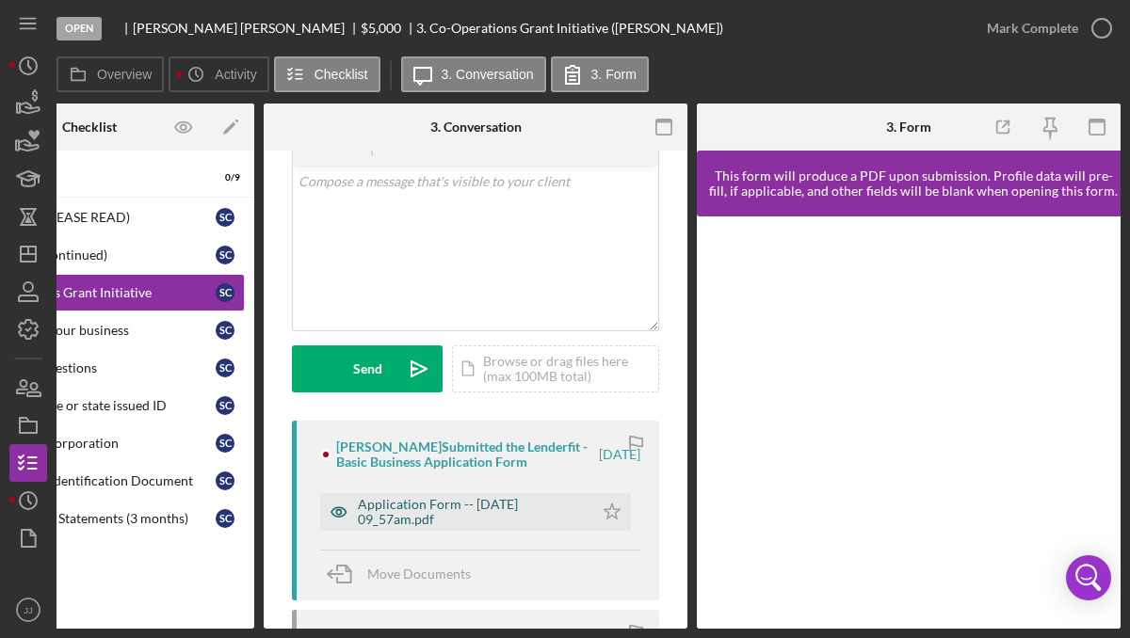
click at [473, 504] on div "Application Form -- [DATE] 09_57am.pdf" at bounding box center [471, 512] width 226 height 30
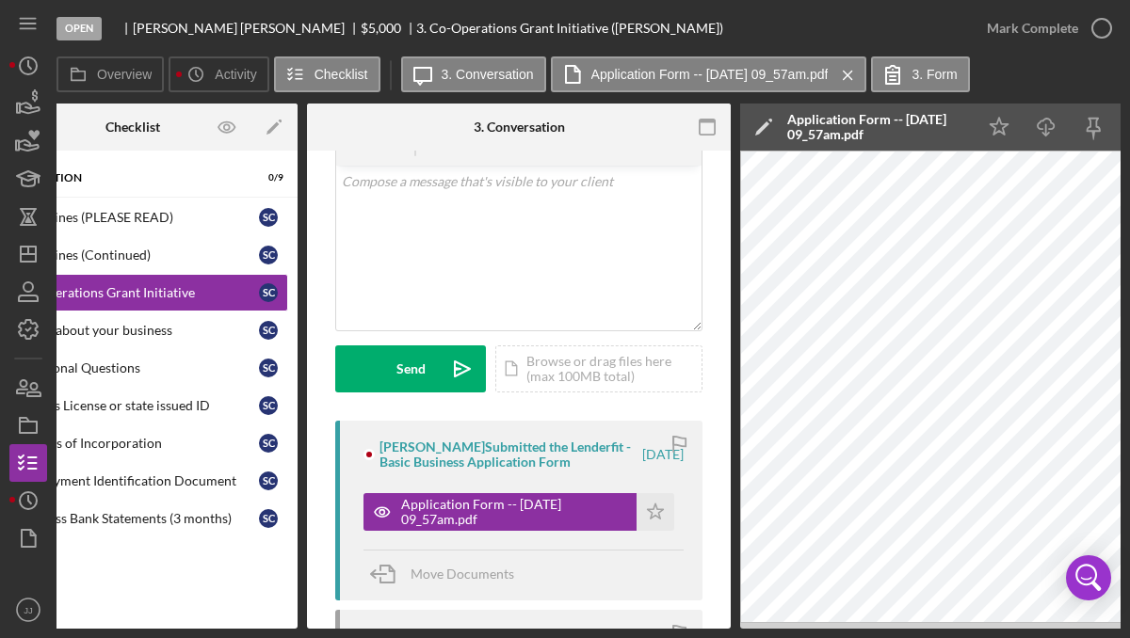
scroll to position [0, 0]
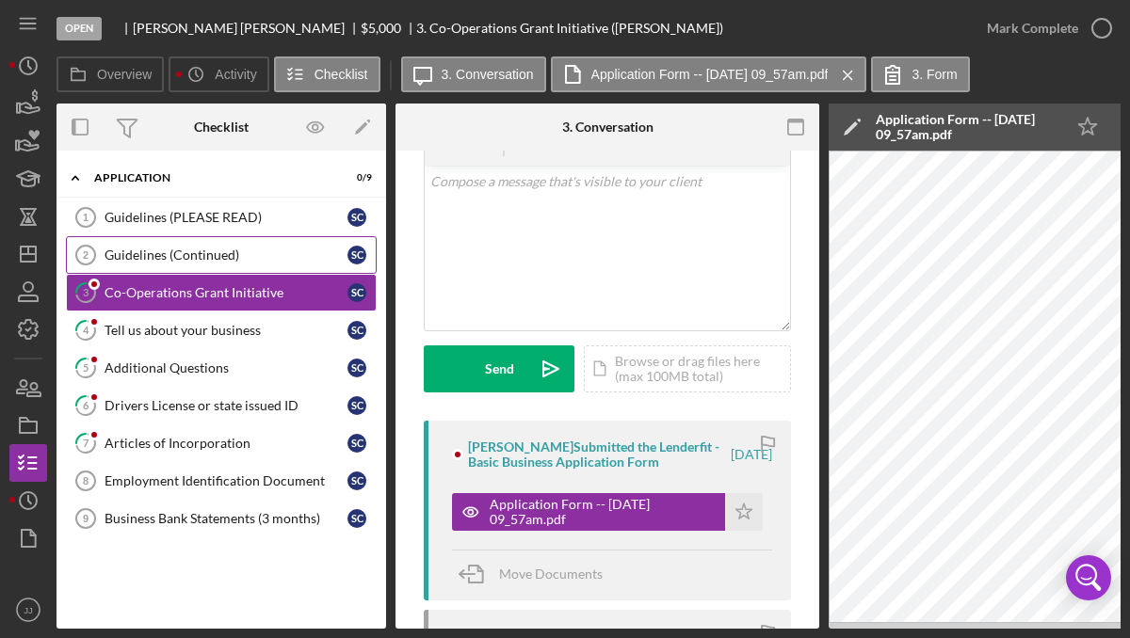
click at [211, 265] on link "Guidelines (Continued) 2 Guidelines (Continued) S C" at bounding box center [221, 255] width 311 height 38
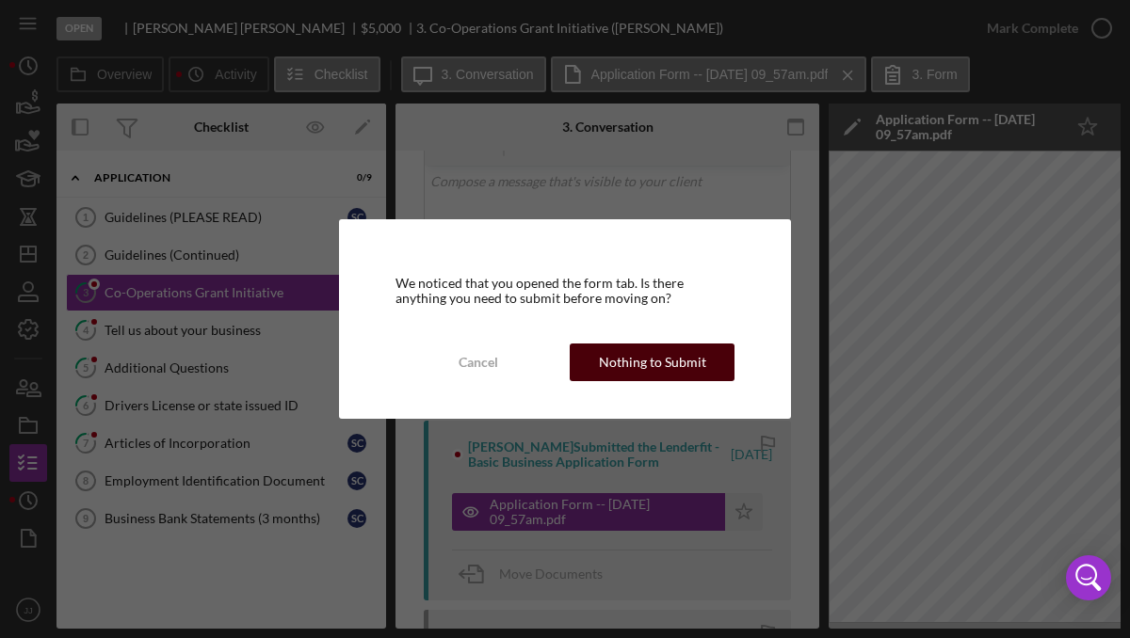
click at [622, 360] on div "Nothing to Submit" at bounding box center [652, 363] width 107 height 38
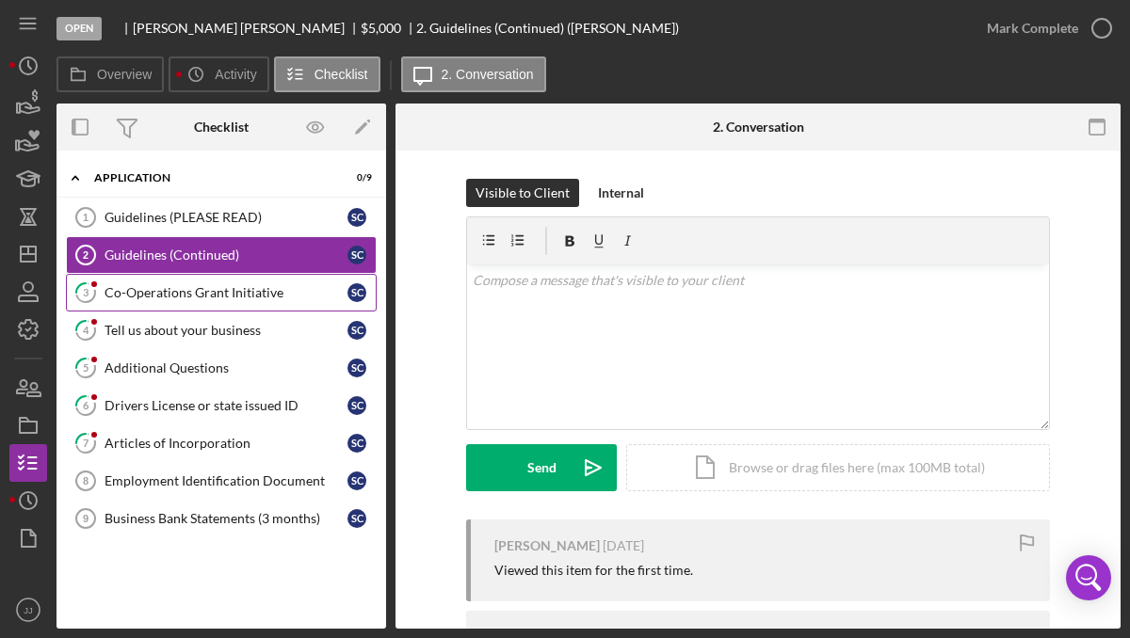
click at [252, 296] on div "Co-Operations Grant Initiative" at bounding box center [226, 292] width 243 height 15
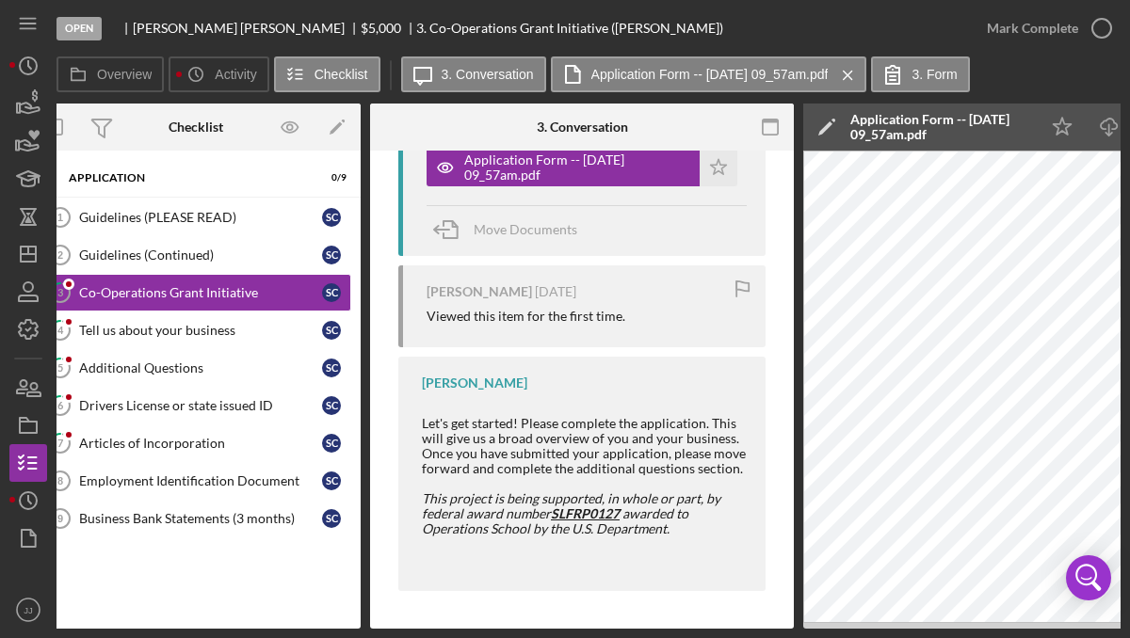
scroll to position [0, 5]
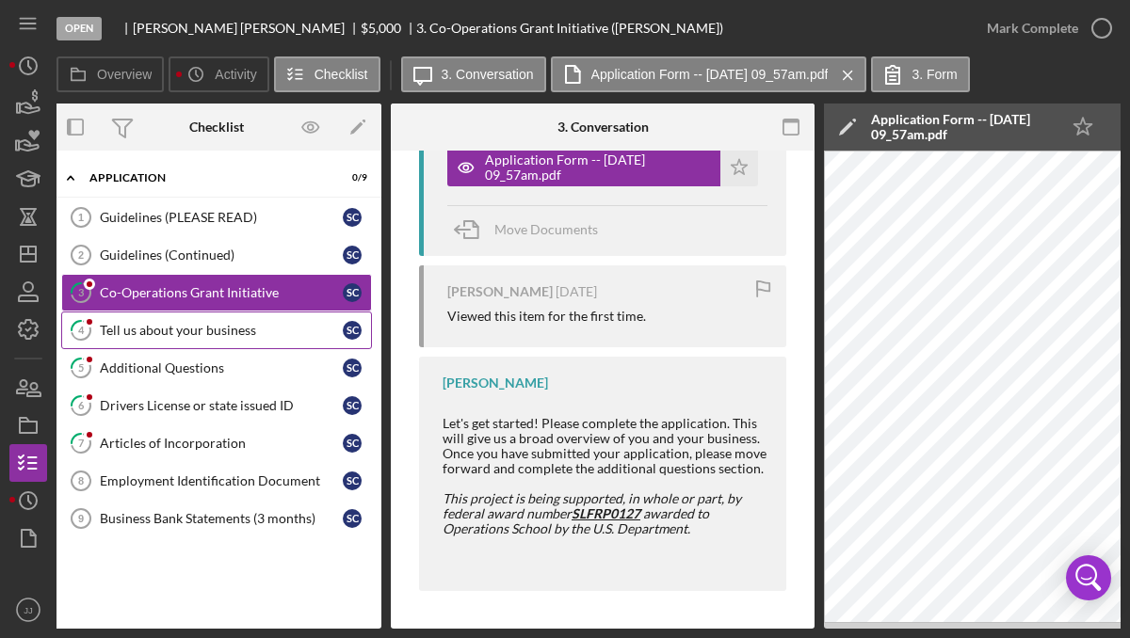
click at [231, 332] on div "Tell us about your business" at bounding box center [221, 330] width 243 height 15
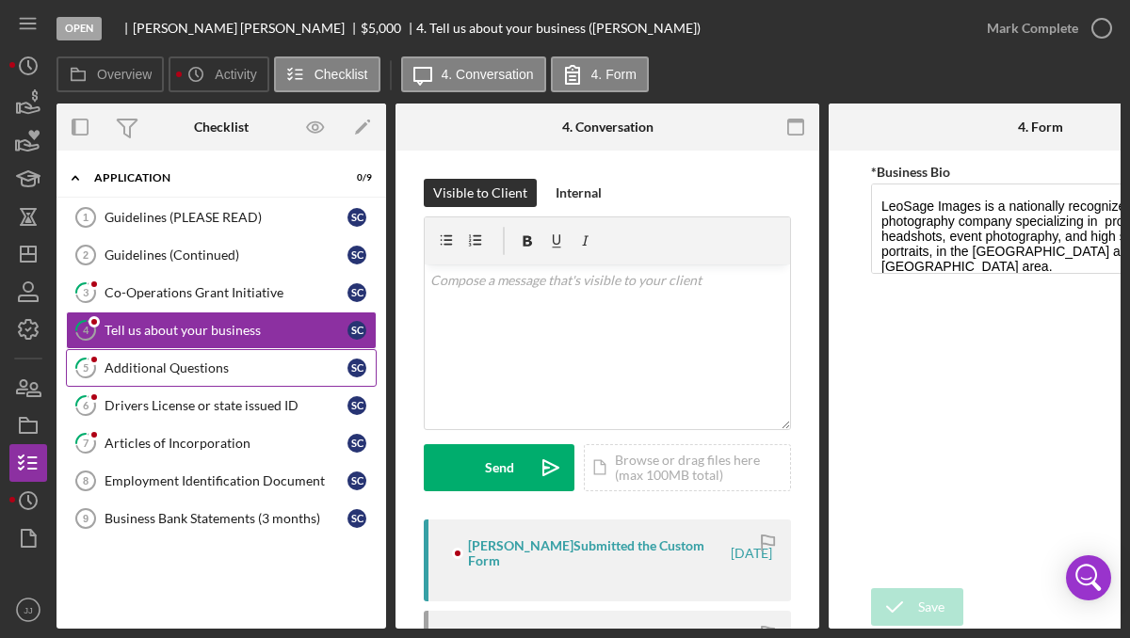
click at [213, 373] on div "Additional Questions" at bounding box center [226, 368] width 243 height 15
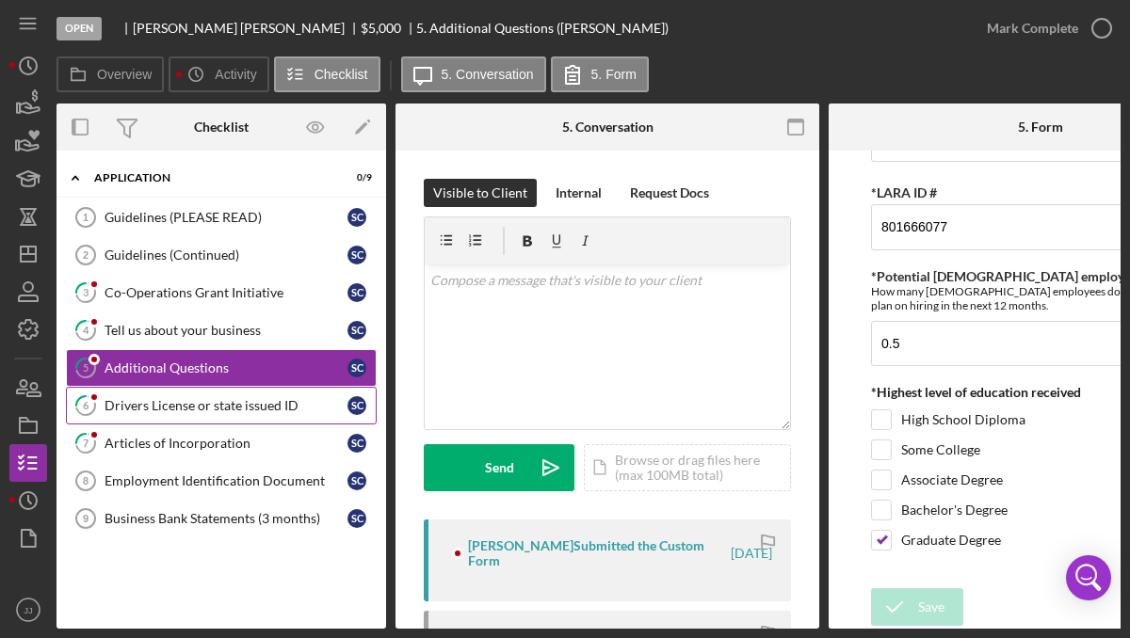
click at [190, 407] on div "Drivers License or state issued ID" at bounding box center [226, 405] width 243 height 15
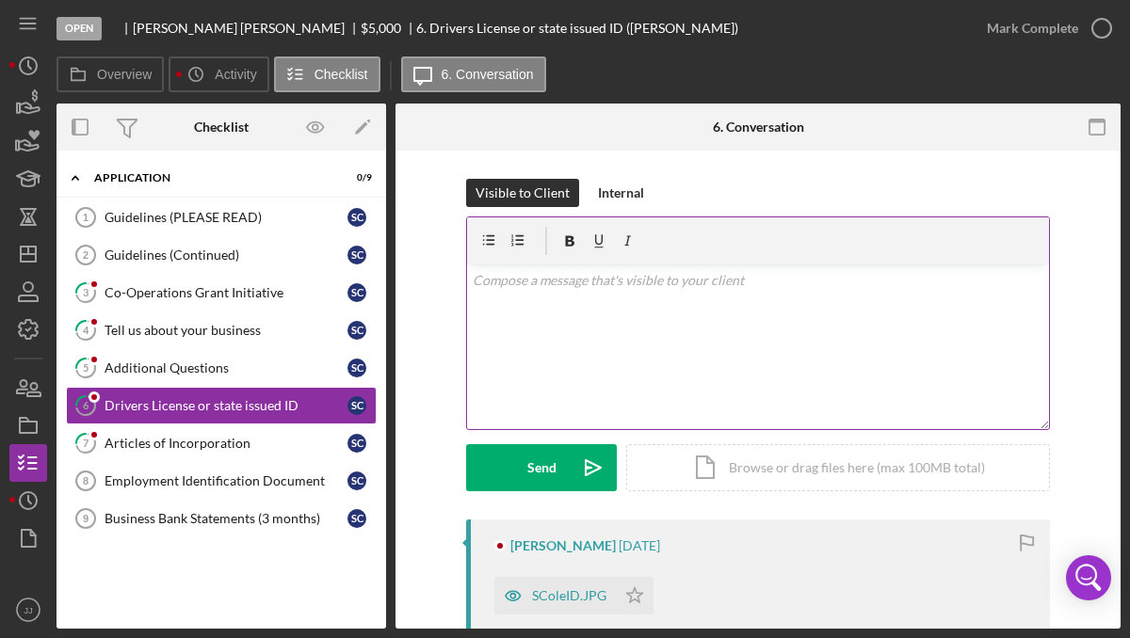
scroll to position [157, 0]
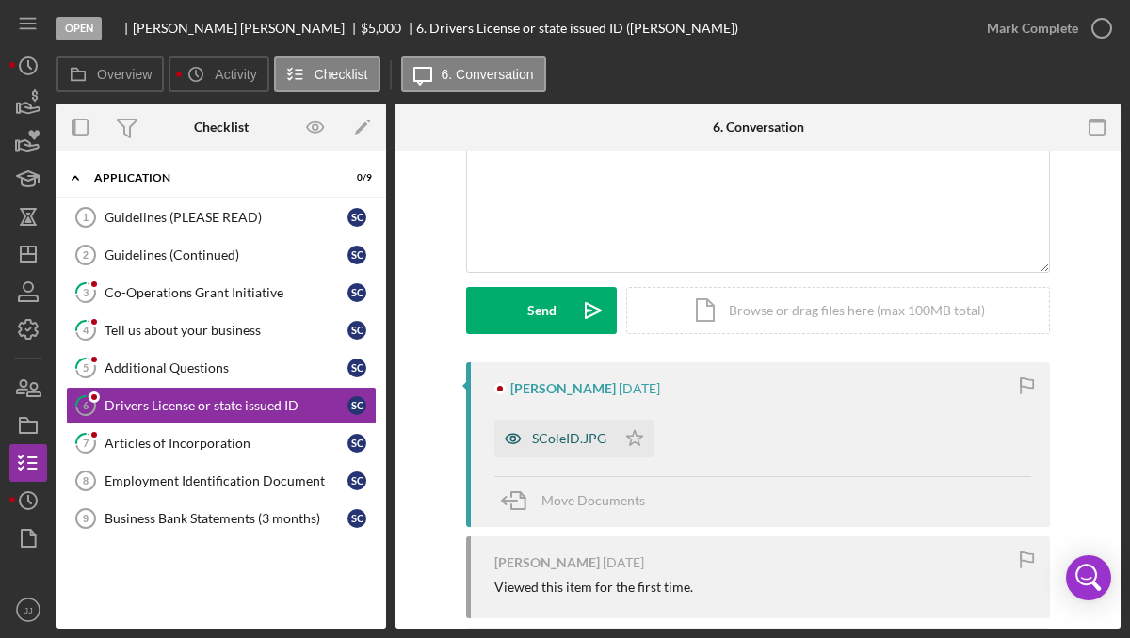
click at [561, 439] on div "SColeID.JPG" at bounding box center [569, 438] width 74 height 15
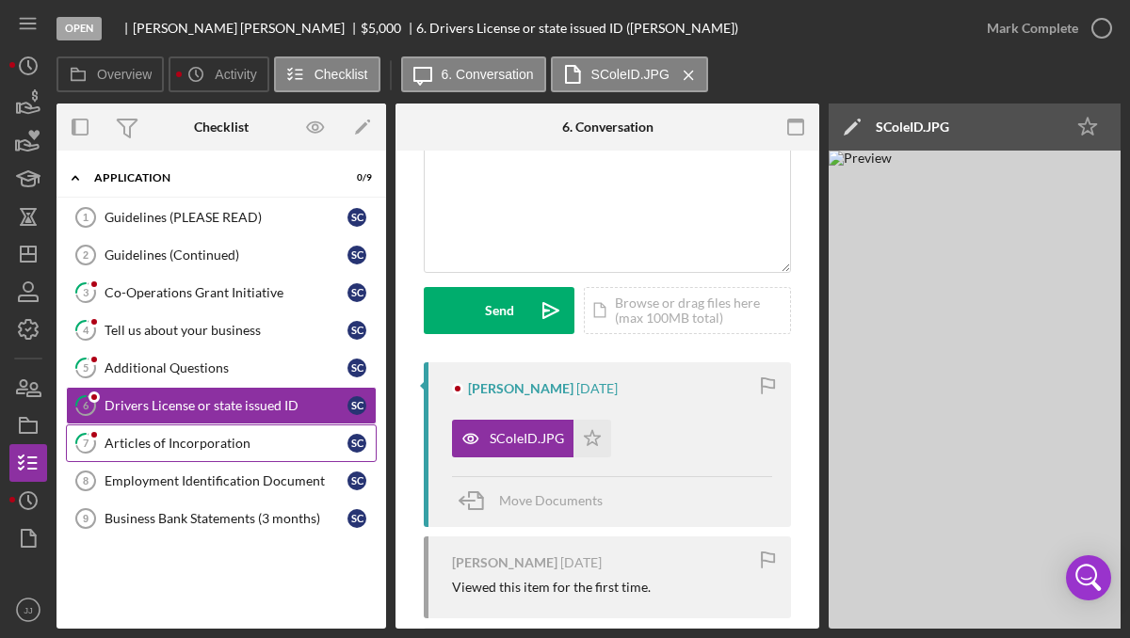
click at [184, 436] on div "Articles of Incorporation" at bounding box center [226, 443] width 243 height 15
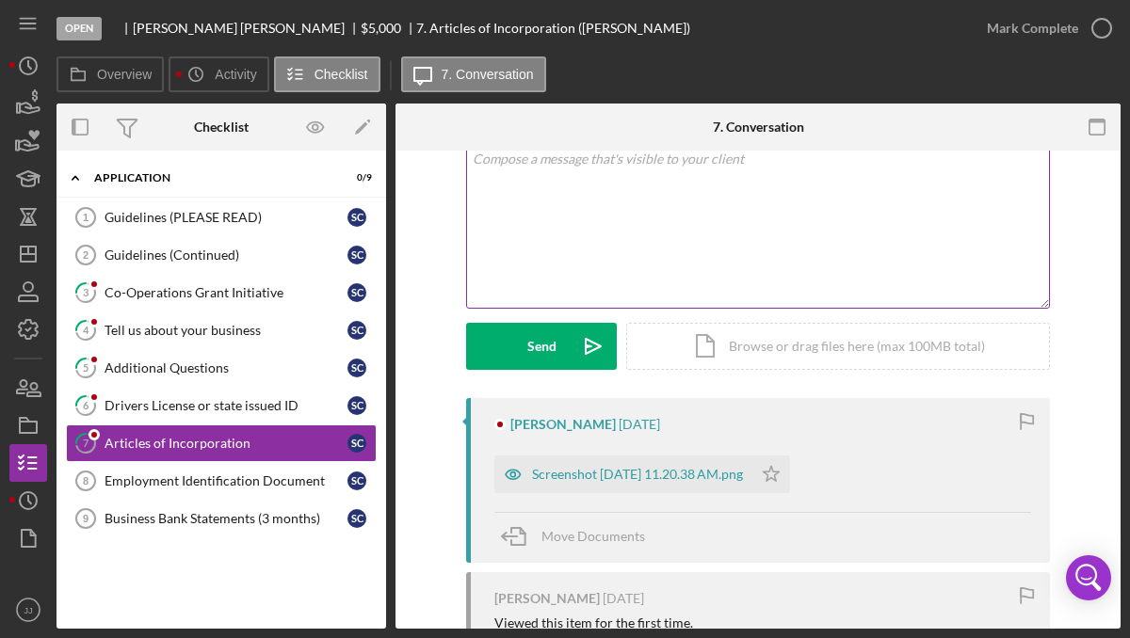
scroll to position [122, 0]
click at [621, 482] on div "Screenshot [DATE] 11.20.38 AM.png" at bounding box center [623, 474] width 258 height 38
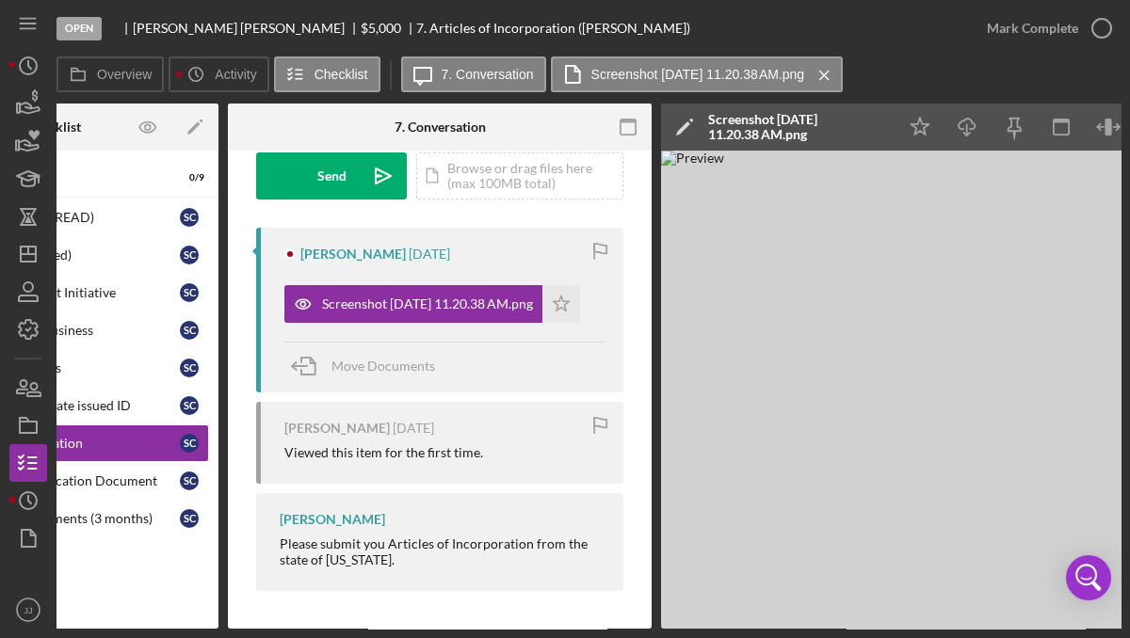
scroll to position [0, 273]
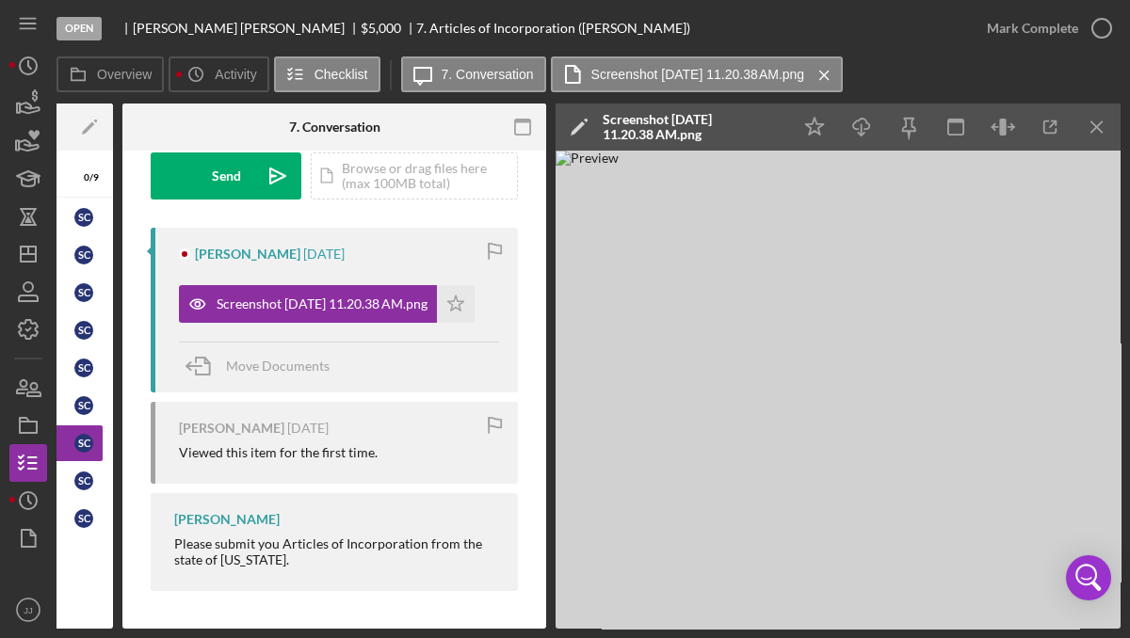
click at [446, 634] on div "Open [PERSON_NAME] $5,000 $5,000 7. Articles of Incorporation ([PERSON_NAME]) […" at bounding box center [565, 319] width 1130 height 638
drag, startPoint x: 446, startPoint y: 630, endPoint x: 370, endPoint y: 623, distance: 76.5
click at [370, 624] on div "Open [PERSON_NAME] $5,000 $5,000 7. Articles of Incorporation ([PERSON_NAME]) […" at bounding box center [565, 319] width 1130 height 638
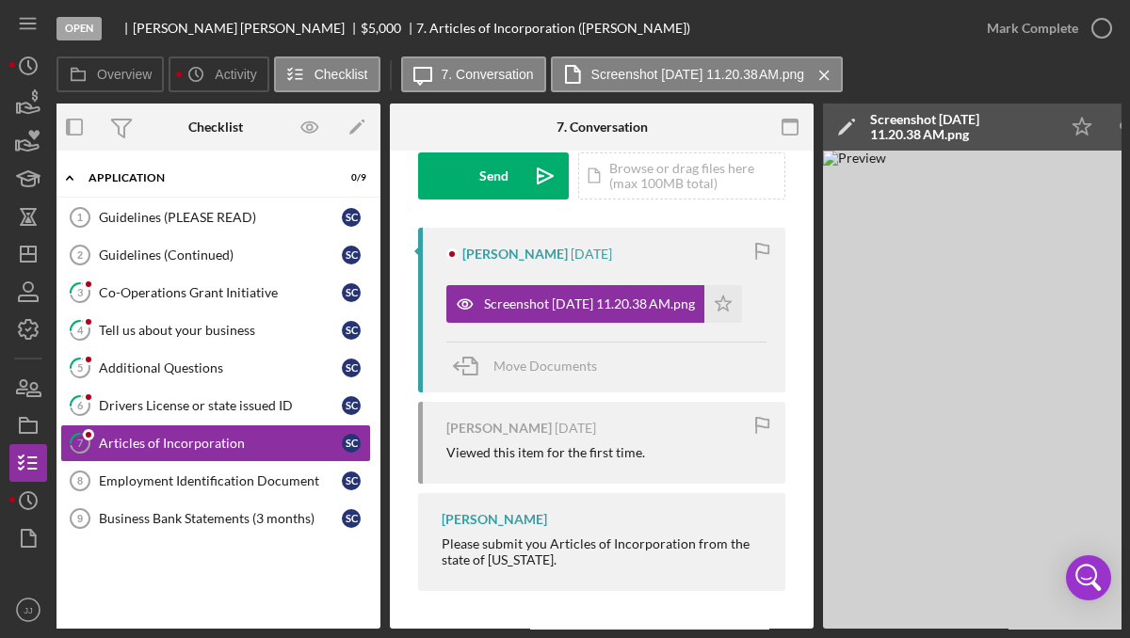
scroll to position [0, 0]
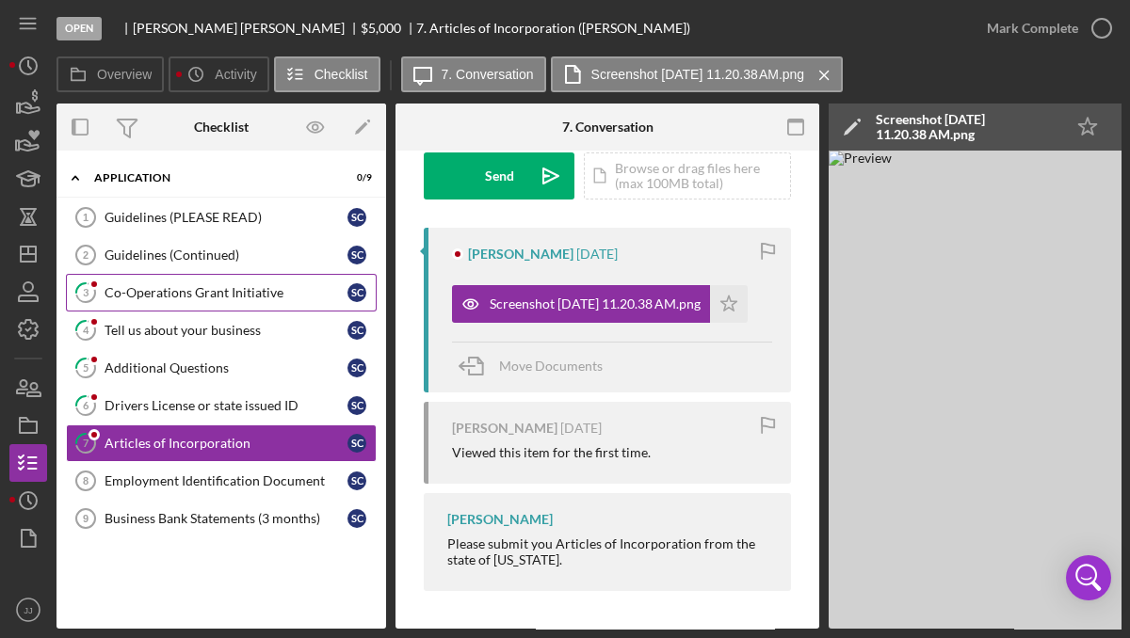
click at [236, 297] on div "Co-Operations Grant Initiative" at bounding box center [226, 292] width 243 height 15
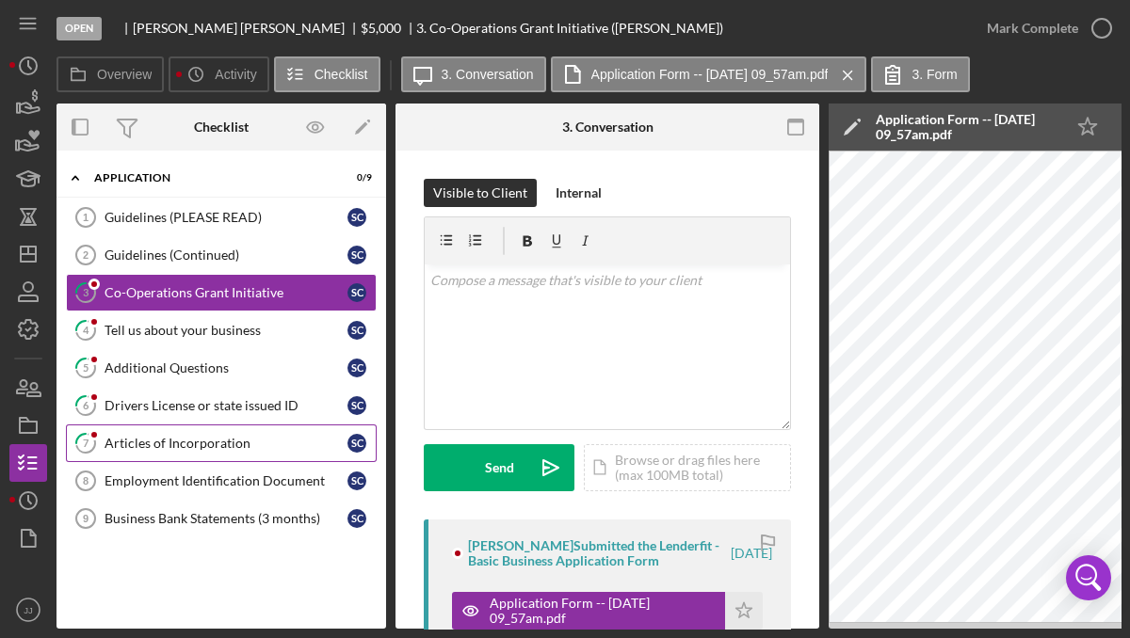
click at [217, 438] on div "Articles of Incorporation" at bounding box center [226, 443] width 243 height 15
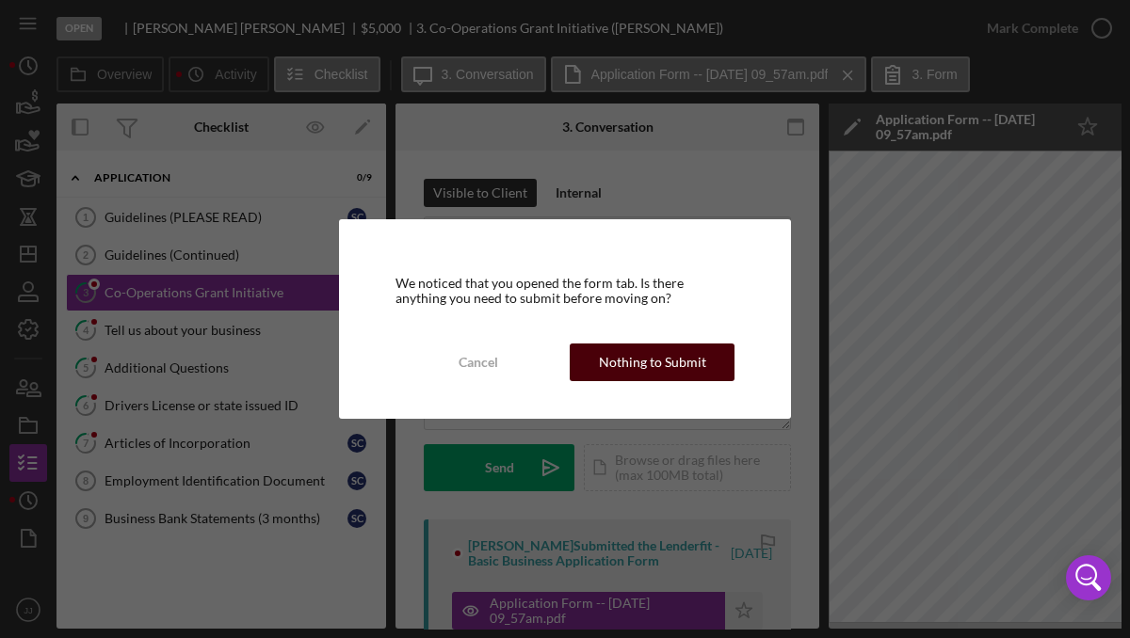
click at [611, 356] on div "Nothing to Submit" at bounding box center [652, 363] width 107 height 38
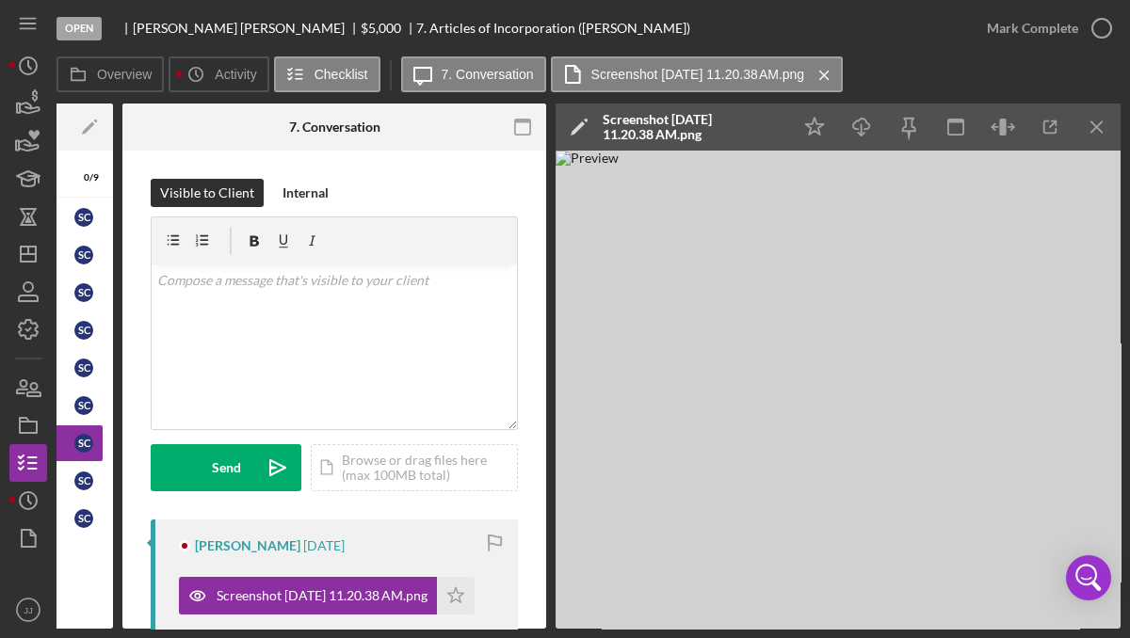
scroll to position [0, 272]
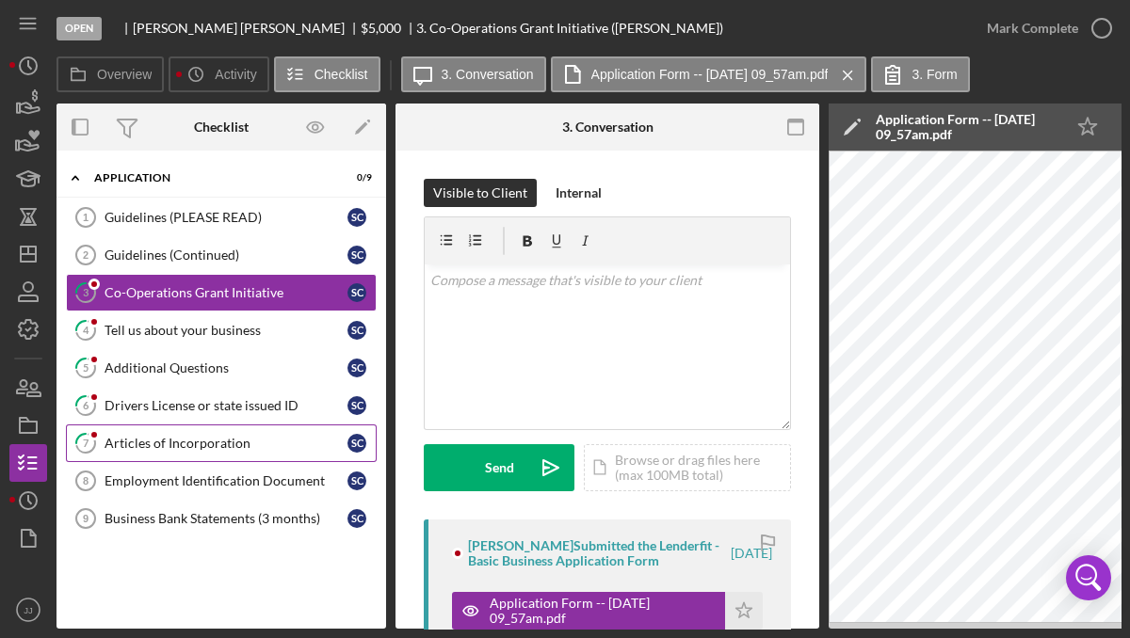
click at [195, 449] on div "Articles of Incorporation" at bounding box center [226, 443] width 243 height 15
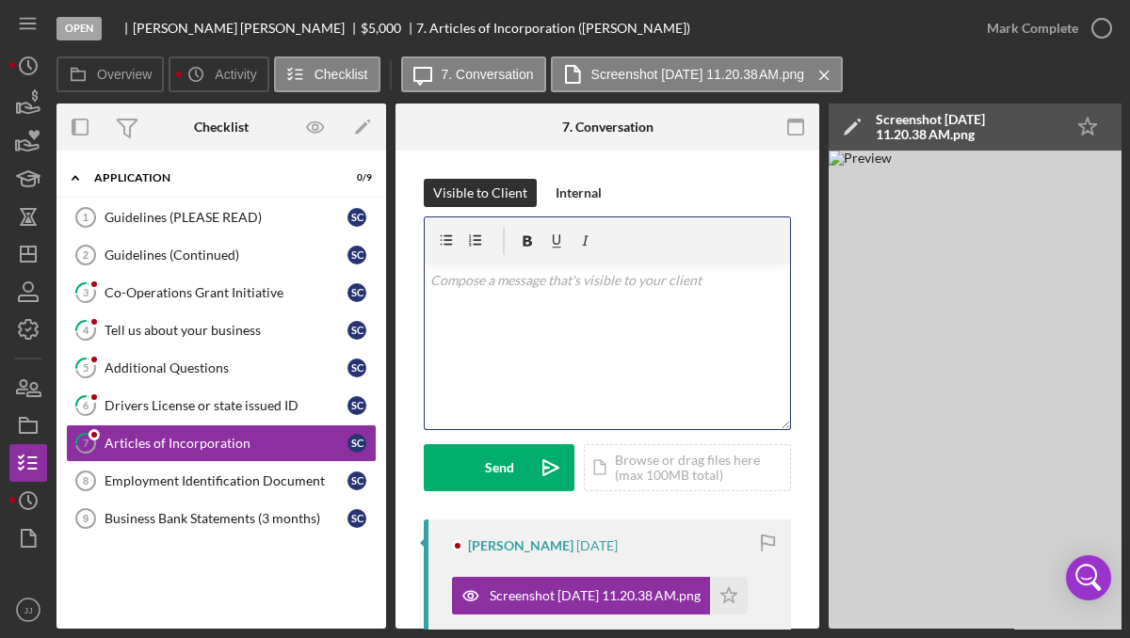
click at [504, 300] on div "v Color teal Color pink Remove color Add row above Add row below Add column bef…" at bounding box center [607, 347] width 365 height 165
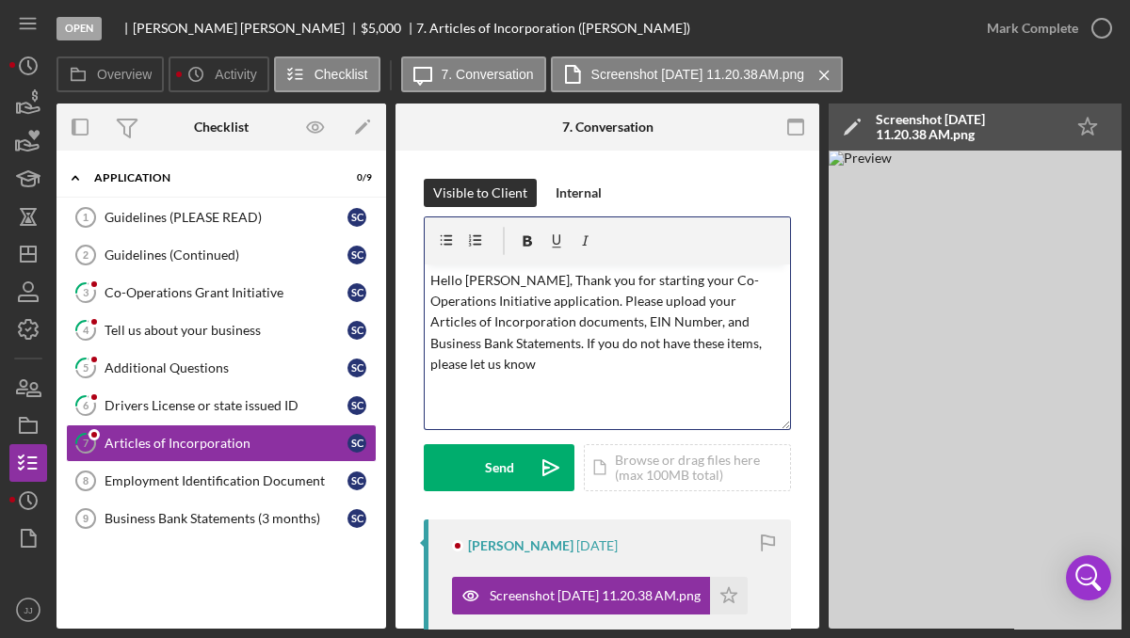
click at [716, 346] on p "Hello [PERSON_NAME], Thank you for starting your Co-Operations Initiative appli…" at bounding box center [607, 322] width 355 height 105
drag, startPoint x: 704, startPoint y: 370, endPoint x: 628, endPoint y: 363, distance: 76.5
click at [628, 363] on p "Hello [PERSON_NAME], Thank you for starting your Co-Operations Initiative appli…" at bounding box center [607, 333] width 355 height 126
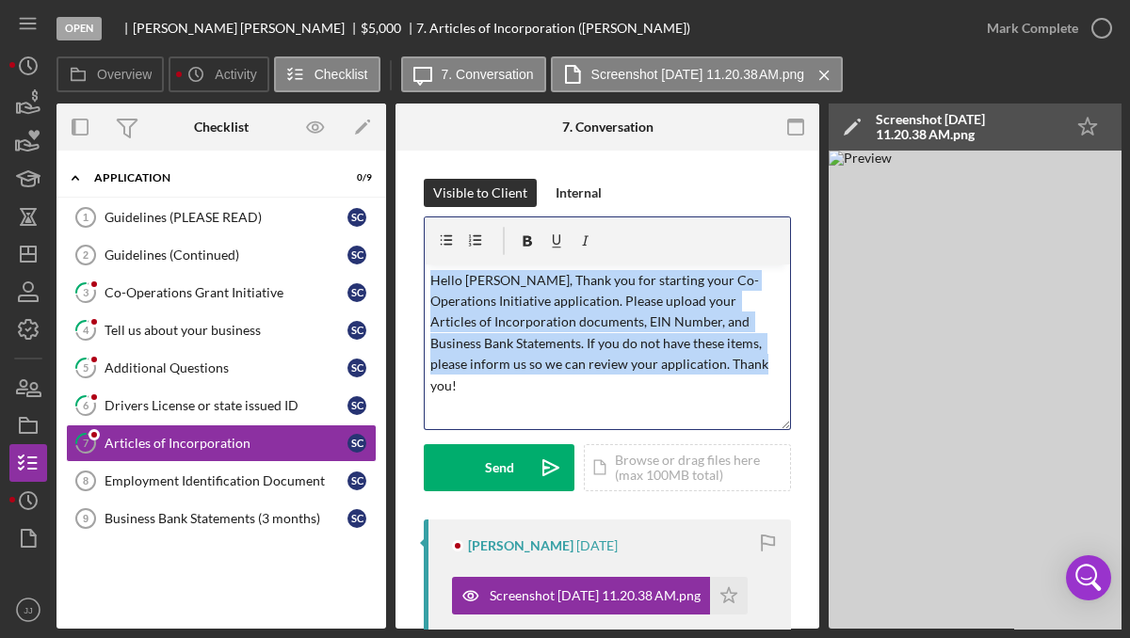
drag, startPoint x: 705, startPoint y: 380, endPoint x: 420, endPoint y: 282, distance: 301.9
click at [420, 282] on div "Visible to Client Internal v Color teal Color pink Remove color Add row above A…" at bounding box center [607, 536] width 424 height 770
copy p "Hello [PERSON_NAME], Thank you for starting your Co-Operations Initiative appli…"
click at [489, 479] on div "Send" at bounding box center [499, 467] width 29 height 47
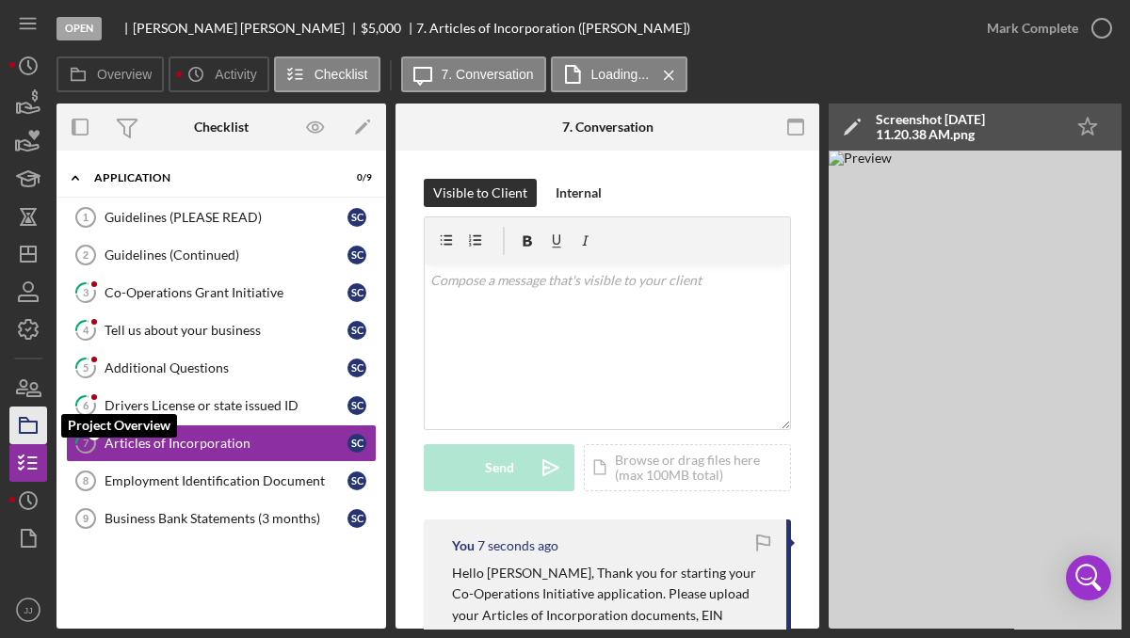
click at [34, 417] on icon "button" at bounding box center [28, 425] width 47 height 47
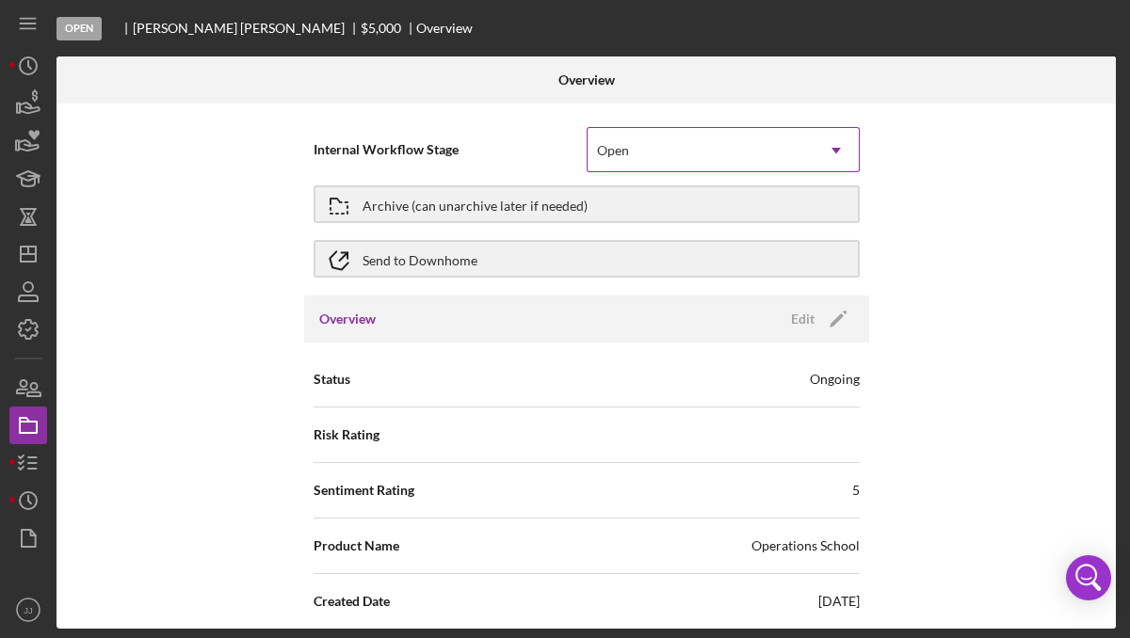
click at [684, 153] on div "Open" at bounding box center [701, 150] width 226 height 43
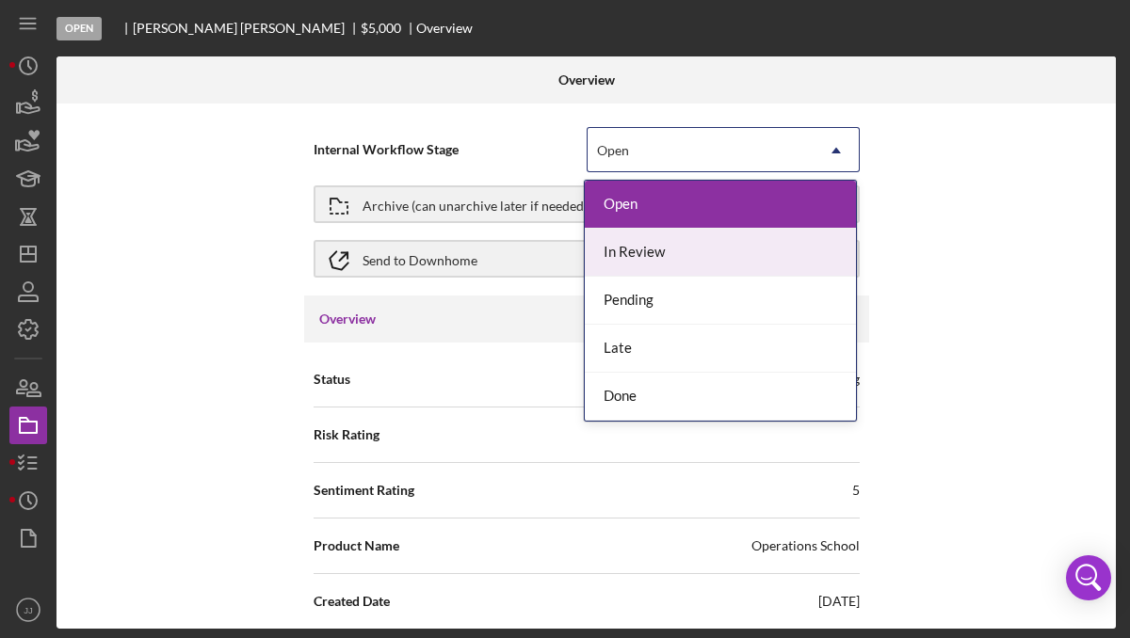
click at [681, 250] on div "In Review" at bounding box center [720, 253] width 271 height 48
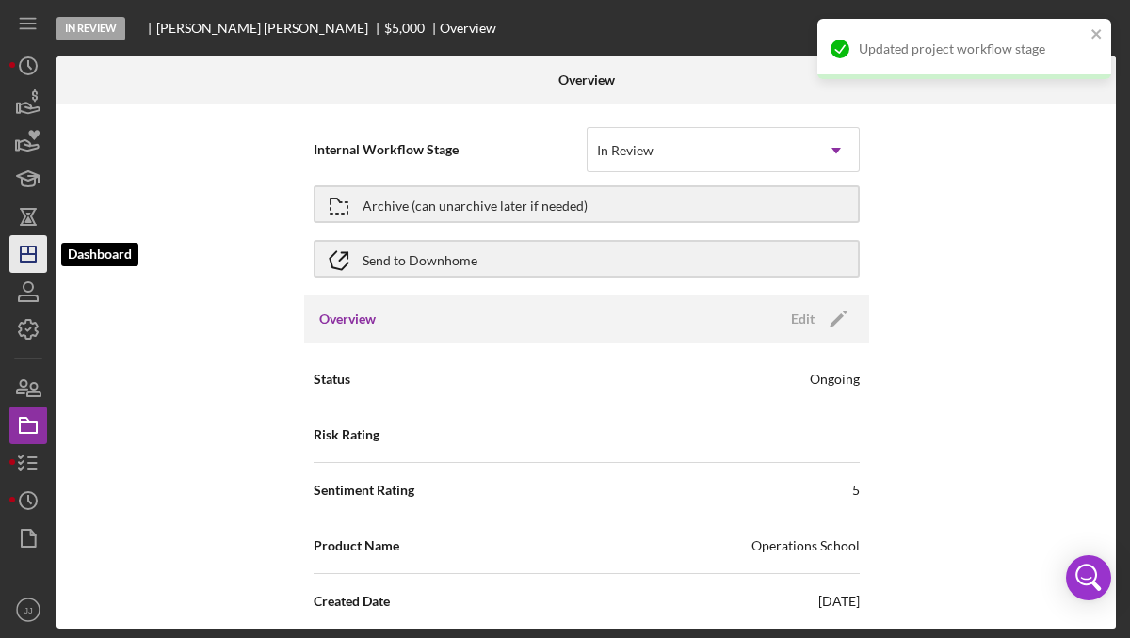
click at [18, 263] on icon "Icon/Dashboard" at bounding box center [28, 254] width 47 height 47
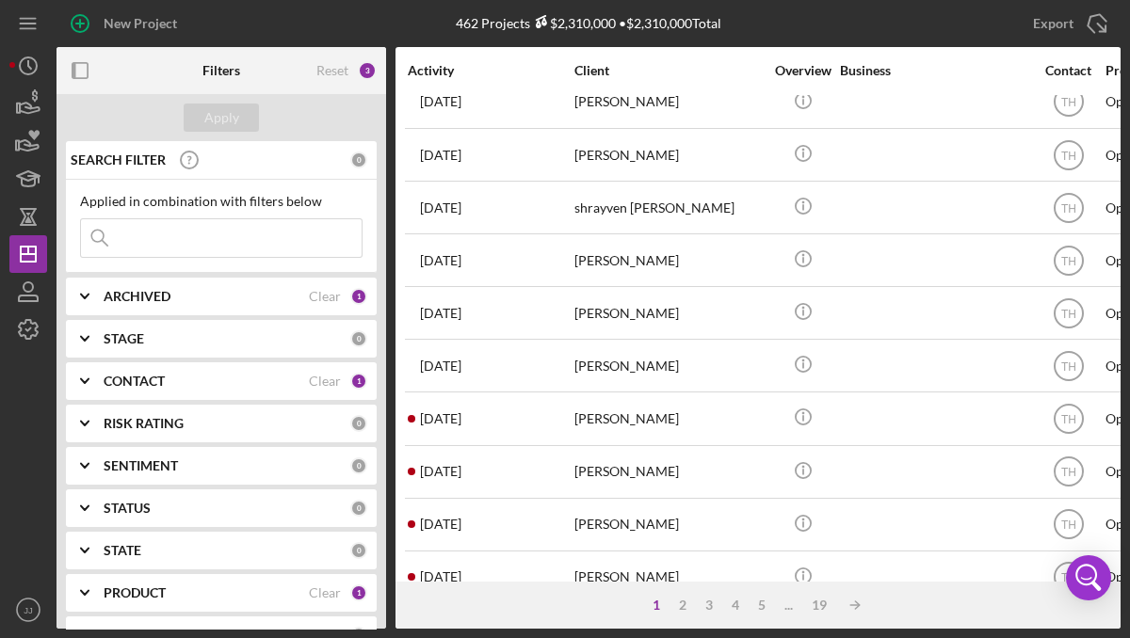
scroll to position [843, 0]
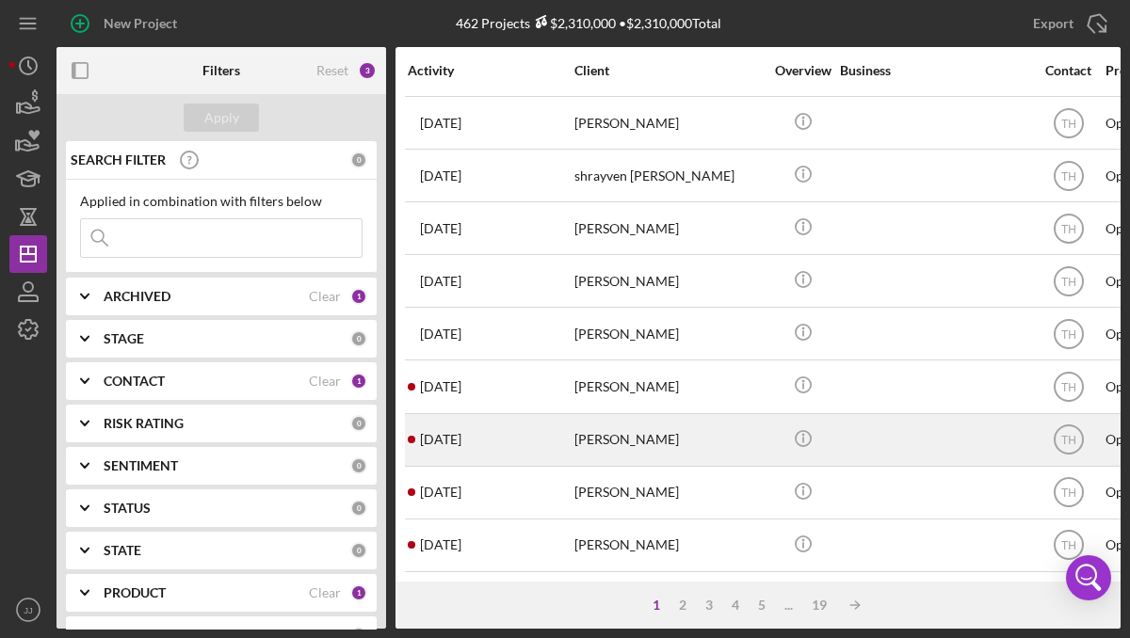
click at [589, 439] on div "[PERSON_NAME]" at bounding box center [668, 440] width 188 height 50
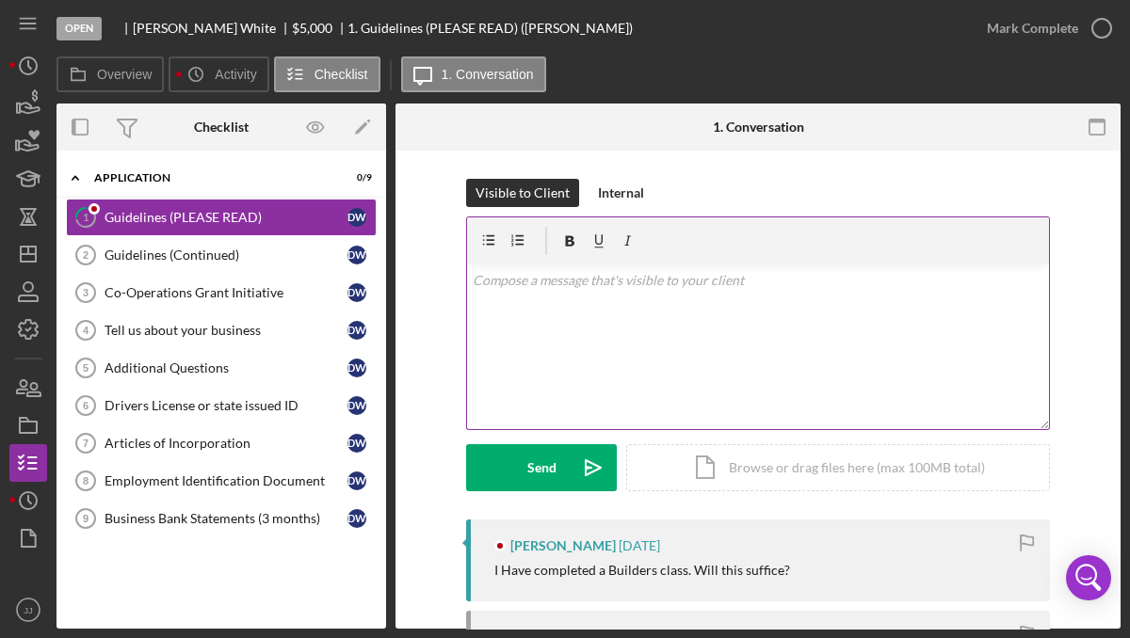
click at [551, 324] on div "v Color teal Color pink Remove color Add row above Add row below Add column bef…" at bounding box center [758, 347] width 582 height 165
click at [550, 283] on p "Hello [PERSON_NAME], At this time this application is onl" at bounding box center [759, 280] width 572 height 21
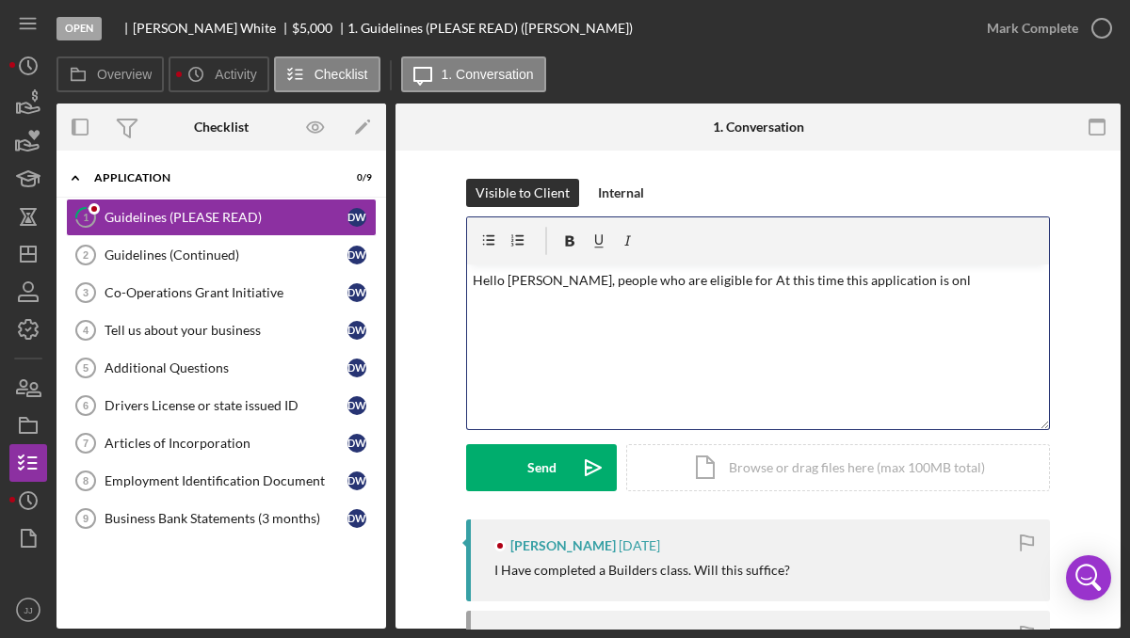
click at [715, 286] on p "Hello [PERSON_NAME], people who are eligible for At this time this application …" at bounding box center [759, 280] width 572 height 21
click at [882, 282] on p "Hello [PERSON_NAME], people who are eligible for this time this application is …" at bounding box center [759, 280] width 572 height 21
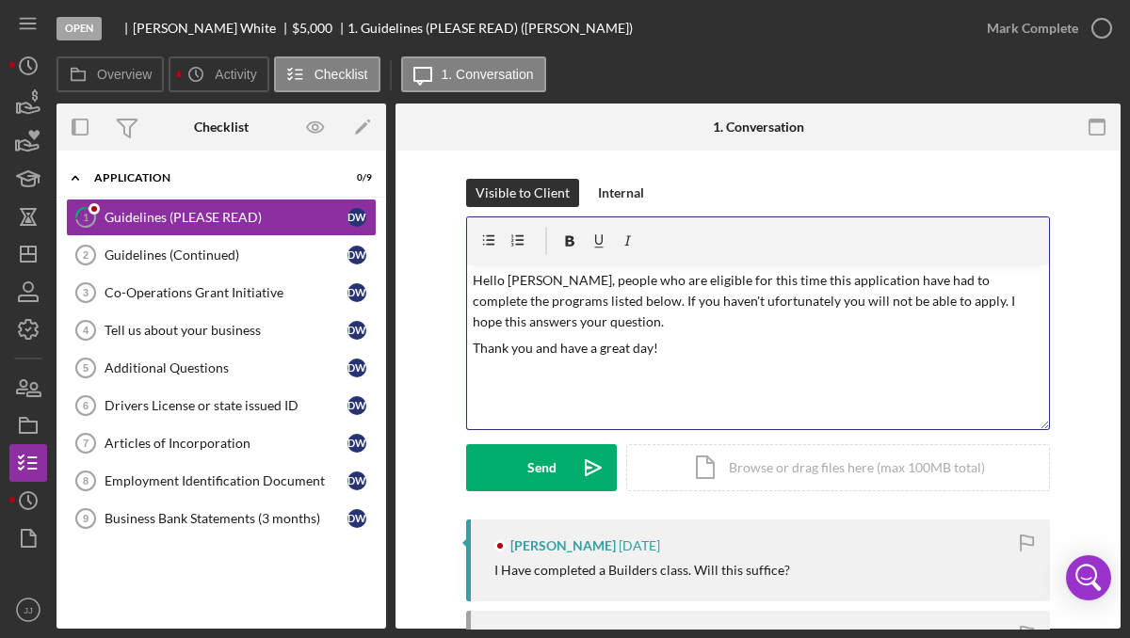
click at [685, 305] on p "Hello [PERSON_NAME], people who are eligible for this time this application hav…" at bounding box center [759, 301] width 572 height 63
click at [686, 346] on p "Thank you and have a great day!" at bounding box center [759, 348] width 572 height 21
drag, startPoint x: 752, startPoint y: 283, endPoint x: 703, endPoint y: 277, distance: 49.4
click at [703, 277] on p "Hello [PERSON_NAME], people who are eligible for this time this application hav…" at bounding box center [759, 301] width 572 height 63
click at [588, 306] on p "Hello [PERSON_NAME], people who are eligible for this application have had to c…" at bounding box center [759, 301] width 572 height 63
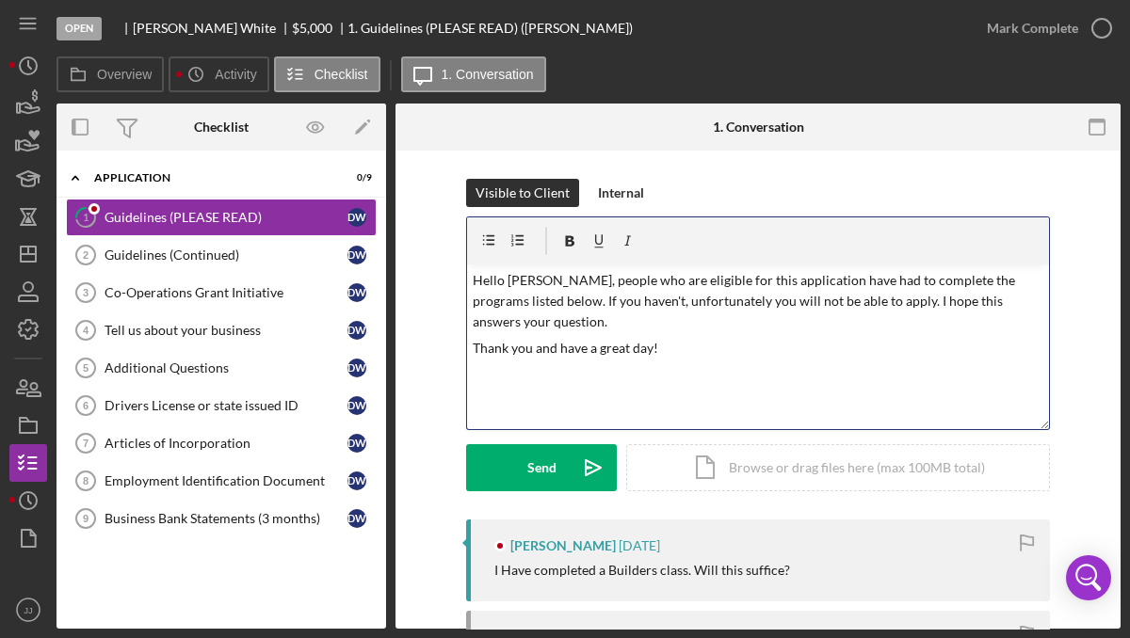
click at [822, 286] on p "Hello [PERSON_NAME], people who are eligible for this application have had to c…" at bounding box center [759, 301] width 572 height 63
drag, startPoint x: 886, startPoint y: 283, endPoint x: 861, endPoint y: 282, distance: 24.6
click at [861, 282] on p "Hello [PERSON_NAME], people who are eligible for this application would have ha…" at bounding box center [759, 301] width 572 height 63
click at [917, 336] on div "v Color teal Color pink Remove color Add row above Add row below Add column bef…" at bounding box center [758, 347] width 582 height 165
drag, startPoint x: 870, startPoint y: 303, endPoint x: 917, endPoint y: 335, distance: 56.9
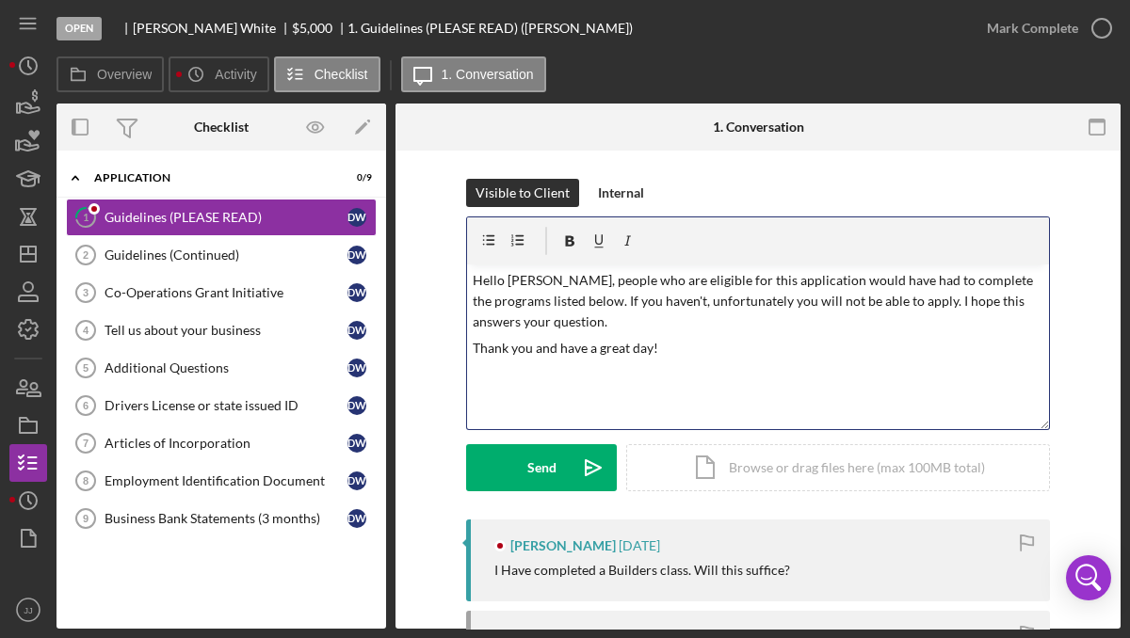
click at [917, 335] on div "v Color teal Color pink Remove color Add row above Add row below Add column bef…" at bounding box center [758, 347] width 582 height 165
click at [548, 290] on p "Hello [PERSON_NAME], people who are eligible for this application would have ha…" at bounding box center [759, 301] width 572 height 63
click at [803, 282] on p "Hello [PERSON_NAME], thank you for starting the application. people who are eli…" at bounding box center [759, 301] width 572 height 63
click at [697, 283] on p "Hello [PERSON_NAME], thank you for starting the application. Applicants who are…" at bounding box center [759, 301] width 572 height 63
click at [968, 284] on p "Hello [PERSON_NAME], thank you for starting the application. Applicants who are…" at bounding box center [759, 301] width 572 height 63
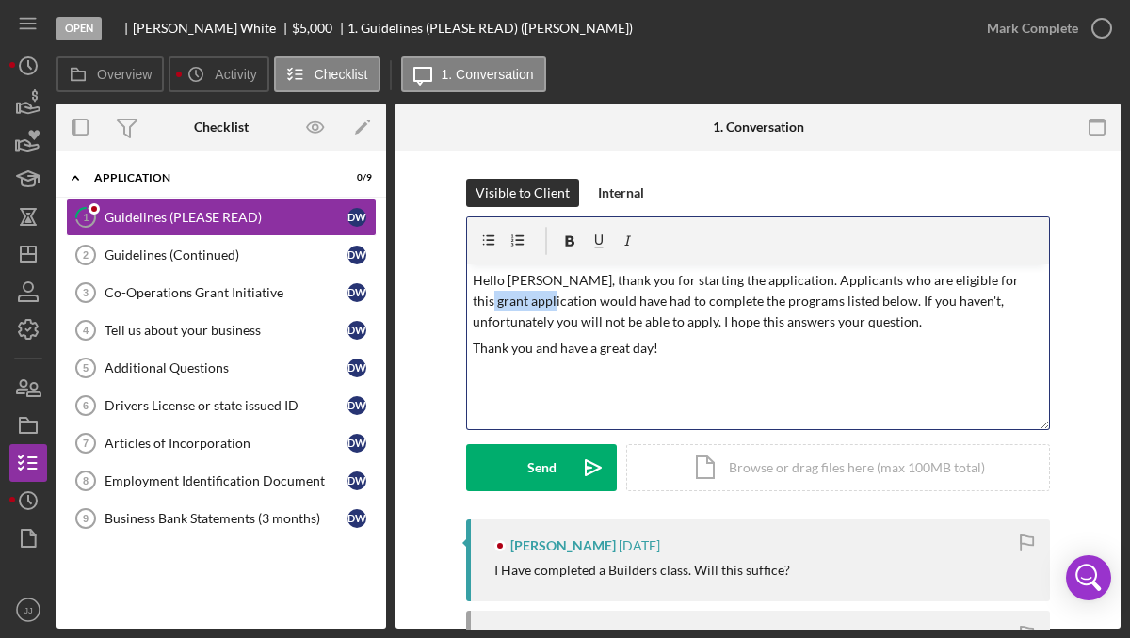
drag, startPoint x: 534, startPoint y: 309, endPoint x: 462, endPoint y: 302, distance: 71.9
click at [466, 304] on div "v Color teal Color pink Remove color Add row above Add row below Add column bef…" at bounding box center [758, 324] width 584 height 214
drag, startPoint x: 868, startPoint y: 307, endPoint x: 945, endPoint y: 307, distance: 77.2
click at [945, 307] on p "Hello [PERSON_NAME], thank you for starting the application. Applicants who are…" at bounding box center [759, 301] width 572 height 63
click at [953, 305] on p "Hello [PERSON_NAME], thank you for starting the application. Applicants who are…" at bounding box center [759, 301] width 572 height 63
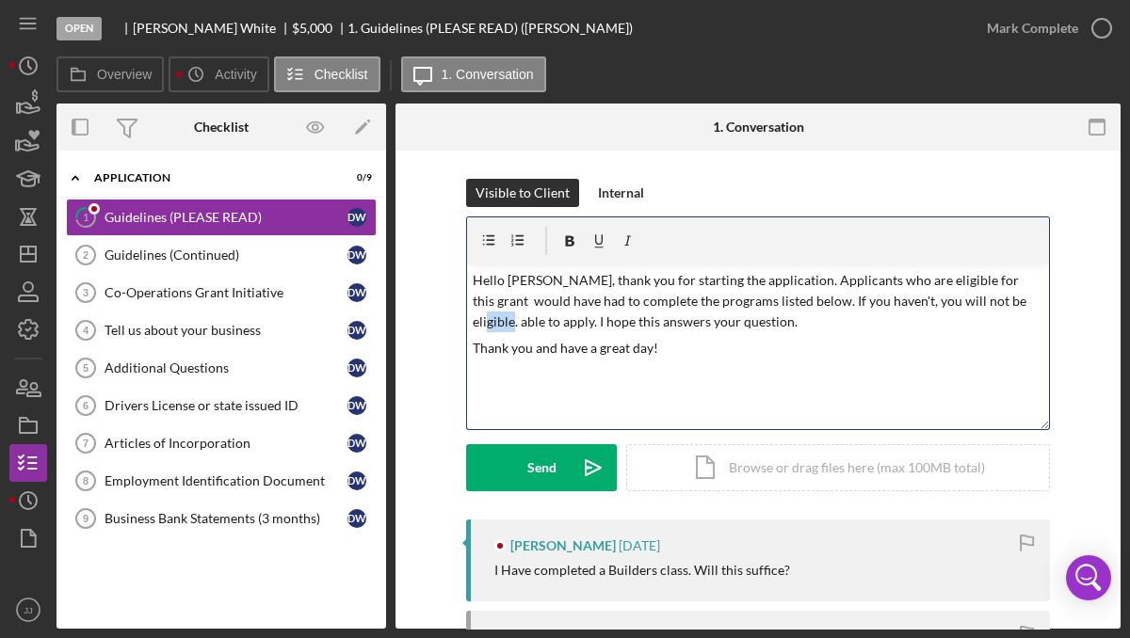
drag, startPoint x: 1028, startPoint y: 309, endPoint x: 998, endPoint y: 299, distance: 31.6
click at [1000, 302] on p "Hello [PERSON_NAME], thank you for starting the application. Applicants who are…" at bounding box center [759, 301] width 572 height 63
drag, startPoint x: 999, startPoint y: 302, endPoint x: 520, endPoint y: 324, distance: 479.7
click at [505, 321] on p "Hello [PERSON_NAME], thank you for starting the application. Applicants who are…" at bounding box center [759, 301] width 572 height 63
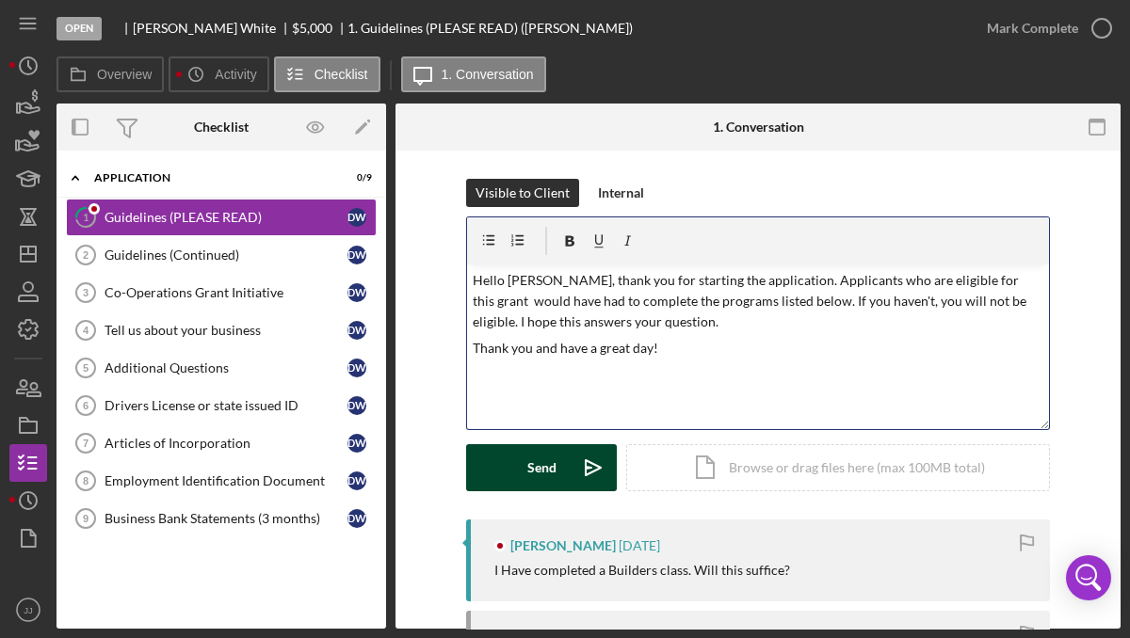
click at [515, 478] on button "Send Icon/icon-invite-send" at bounding box center [541, 467] width 151 height 47
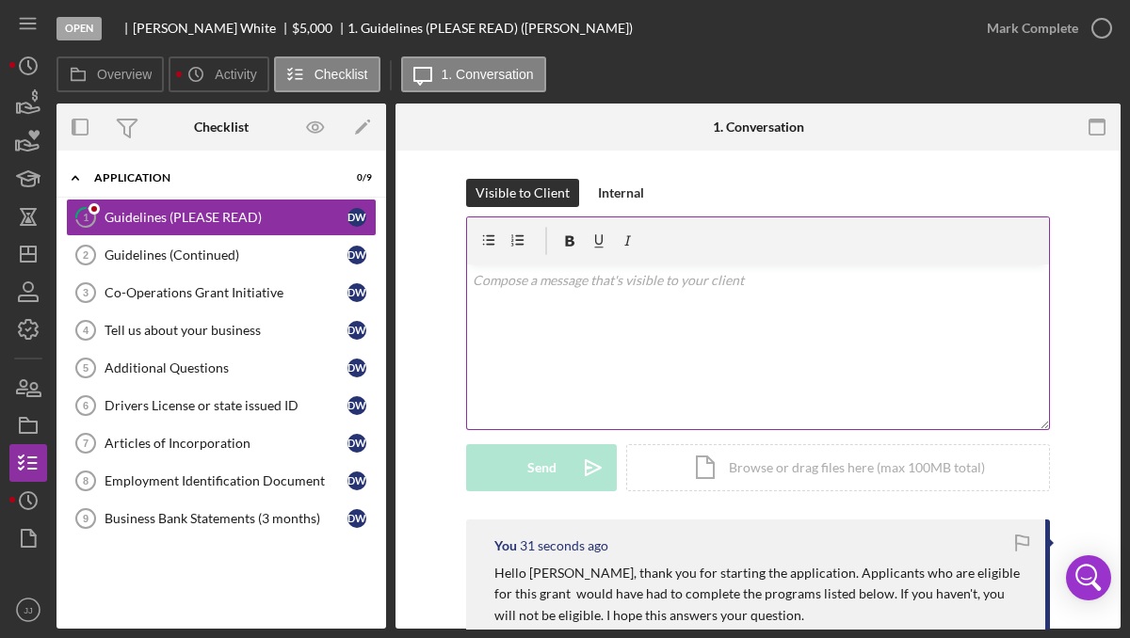
scroll to position [169, 0]
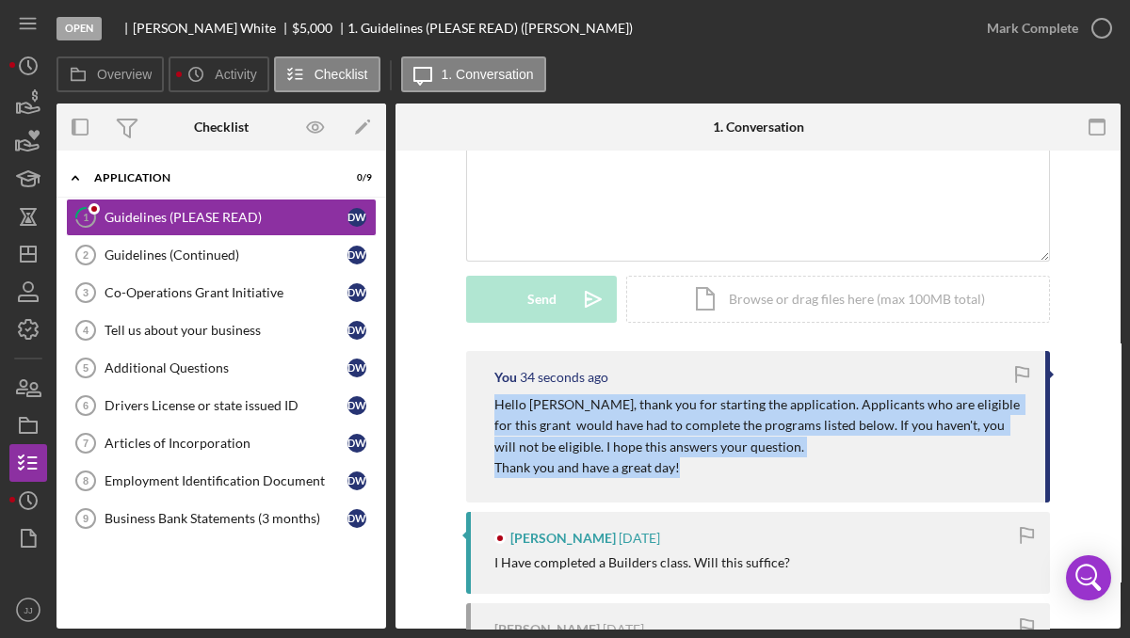
drag, startPoint x: 491, startPoint y: 408, endPoint x: 703, endPoint y: 479, distance: 224.5
click at [703, 479] on div "You 34 seconds ago Hello [PERSON_NAME], thank you for starting the application.…" at bounding box center [758, 427] width 584 height 152
copy div "Hello [PERSON_NAME], thank you for starting the application. Applicants who are…"
